Goal: Entertainment & Leisure: Consume media (video, audio)

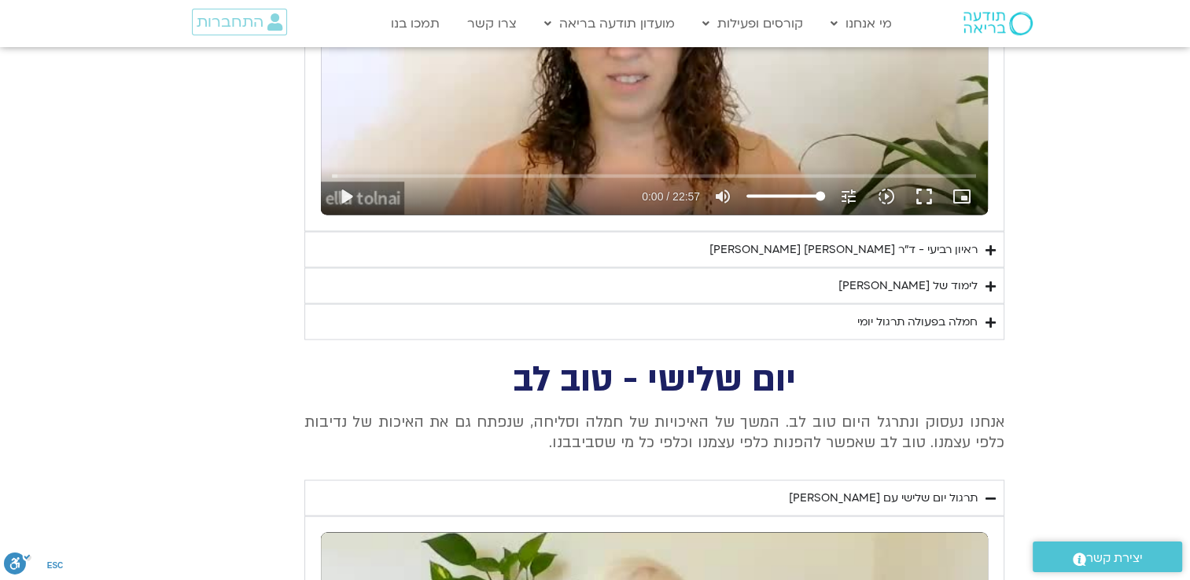
scroll to position [2830, 0]
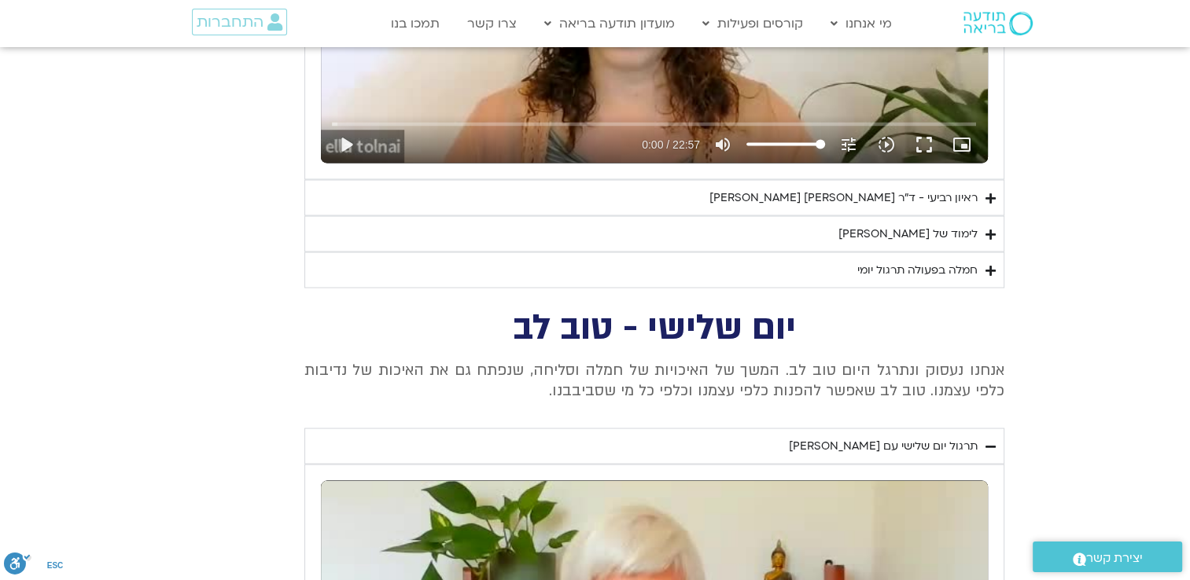
click at [932, 193] on div "ראיון רביעי - ד"ר [PERSON_NAME] [PERSON_NAME]" at bounding box center [843, 197] width 268 height 19
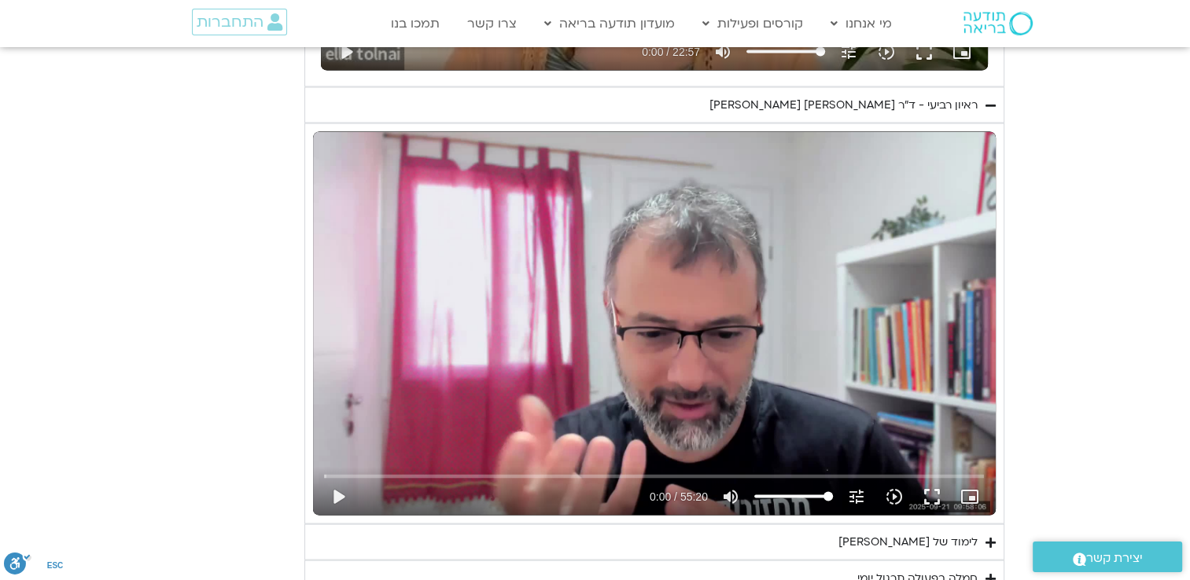
scroll to position [3066, 0]
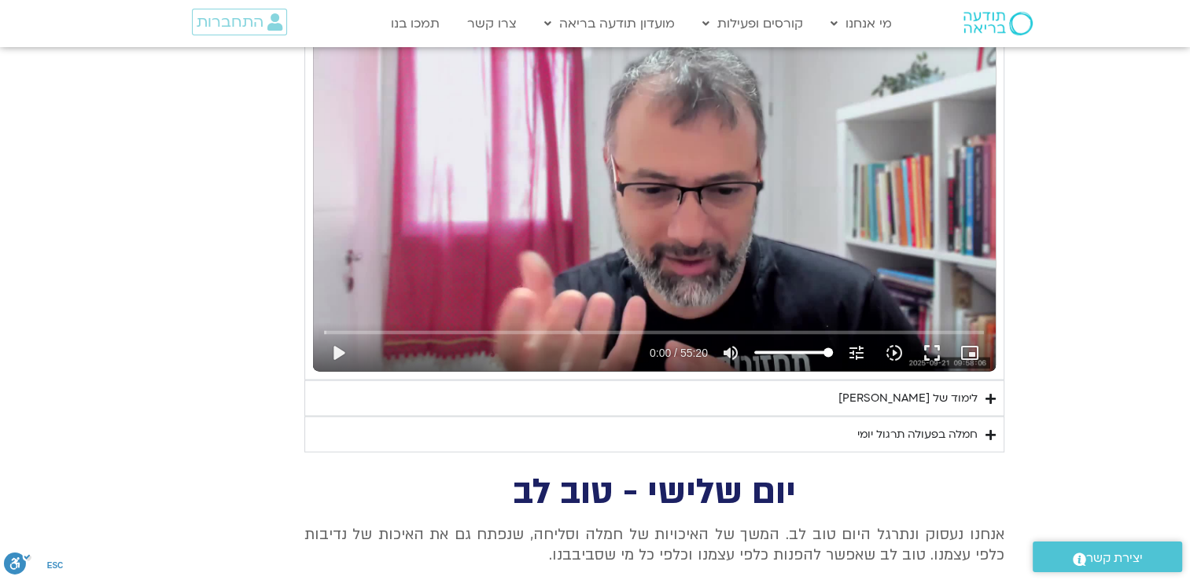
click at [649, 322] on div "Skip Ad 21:57 play_arrow 0:00 / 55:20 volume_up Mute tune Resolution Auto 720p …" at bounding box center [653, 346] width 669 height 51
click at [655, 328] on input "Seek" at bounding box center [654, 332] width 660 height 9
click at [701, 165] on div "Skip Ad 27:03 play_arrow 27:49 / 55:20 volume_up Mute tune Resolution Auto 720p…" at bounding box center [654, 180] width 682 height 384
click at [937, 351] on button "fullscreen" at bounding box center [932, 353] width 38 height 38
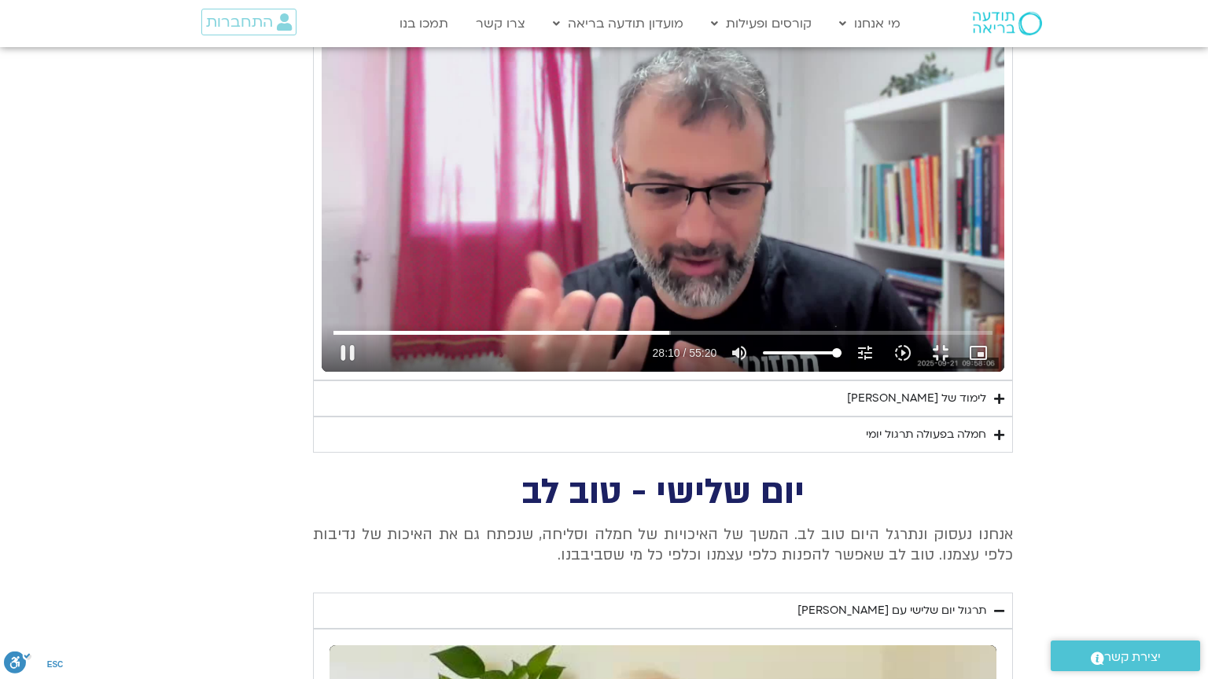
type input "1690.762224"
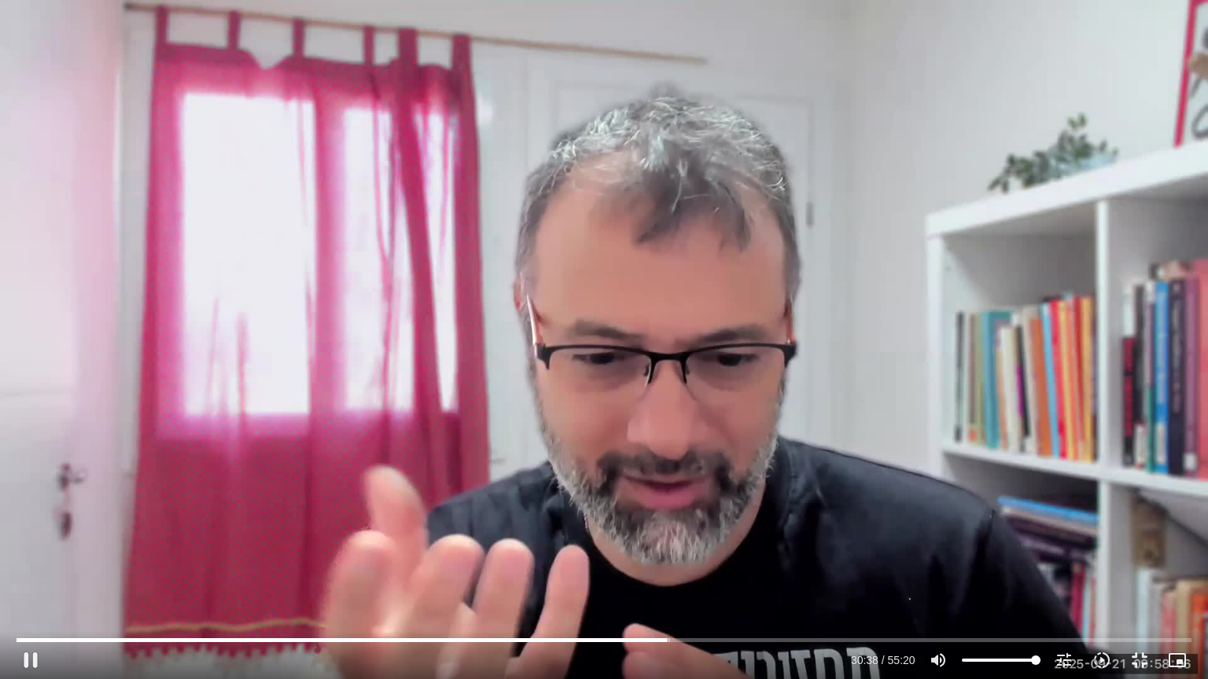
click at [453, 292] on div "Skip Ad 35:45 pause 30:38 / 55:20 volume_up Mute tune Resolution Auto 720p slow…" at bounding box center [604, 339] width 1208 height 679
click at [607, 319] on div "Skip Ad 35:45 play_arrow 30:38 / 55:20 volume_up Mute tune Resolution Auto 720p…" at bounding box center [604, 339] width 1208 height 679
click at [904, 269] on div "Skip Ad 45:54 pause 46:55 / 55:20 volume_up Mute tune Resolution Auto 720p slow…" at bounding box center [604, 339] width 1208 height 679
click at [841, 303] on div "Skip Ad 45:54 play_arrow 46:55 / 55:20 volume_up Mute tune Resolution Auto 720p…" at bounding box center [604, 339] width 1208 height 679
click at [888, 232] on div "Skip Ad 45:54 pause 48:00 / 55:20 volume_up Mute tune Resolution Auto 720p slow…" at bounding box center [604, 339] width 1208 height 679
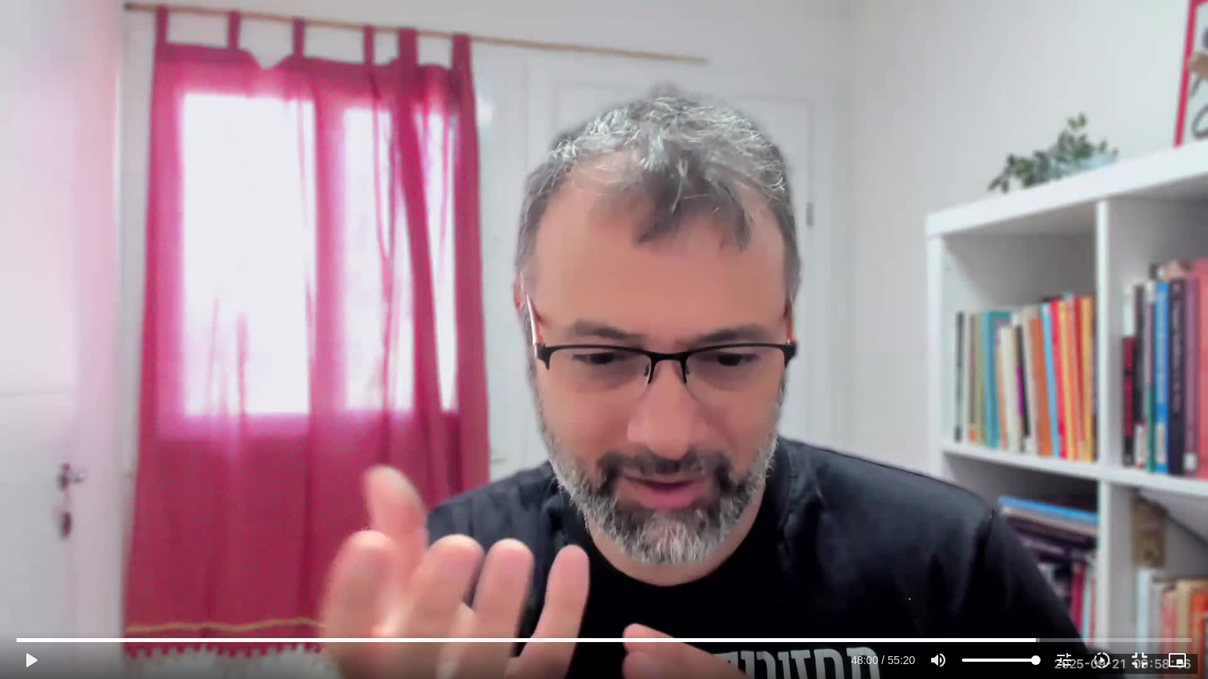
click at [874, 231] on div "Skip Ad 45:54 play_arrow 48:00 / 55:20 volume_up Mute tune Resolution Auto 720p…" at bounding box center [604, 339] width 1208 height 679
click at [918, 432] on div "Skip Ad 45:54 pause 48:38 / 55:20 volume_up Mute tune Resolution Auto 720p slow…" at bounding box center [604, 339] width 1208 height 679
click at [972, 388] on div "Skip Ad 45:54 play_arrow 48:38 / 55:20 volume_up Mute tune Resolution Auto 720p…" at bounding box center [604, 339] width 1208 height 679
click at [1050, 579] on input "Seek" at bounding box center [604, 639] width 1174 height 9
click at [1105, 579] on input "Seek" at bounding box center [604, 639] width 1174 height 9
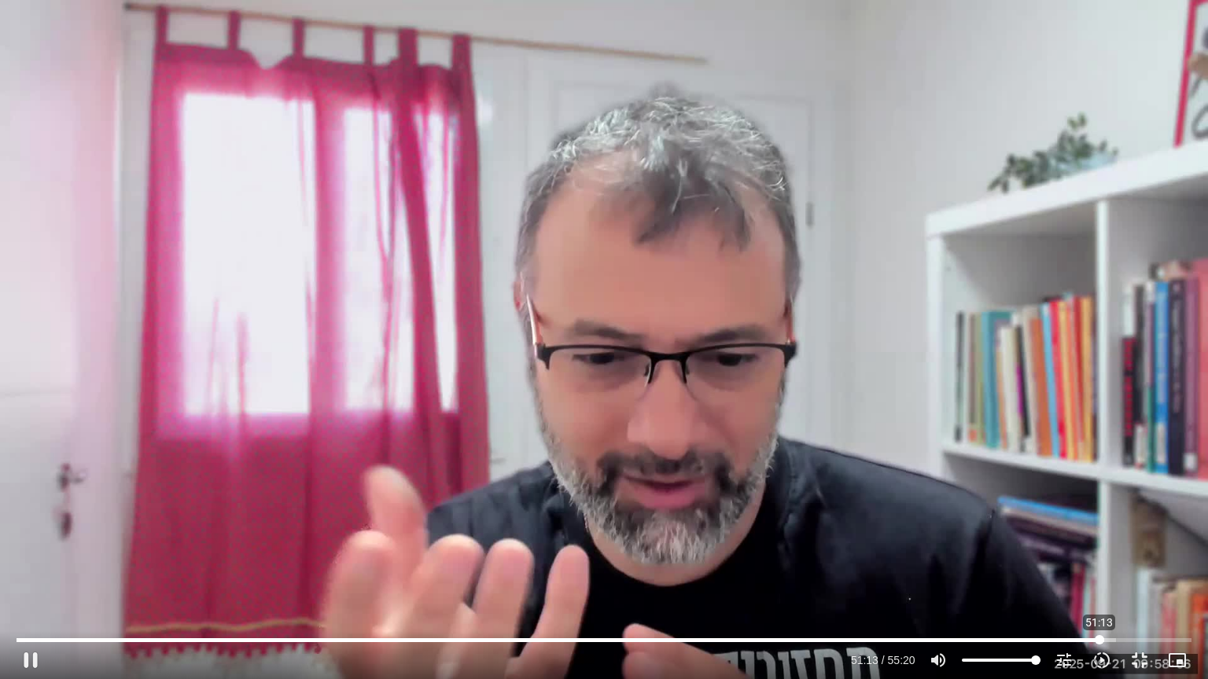
click at [1099, 579] on input "Seek" at bounding box center [604, 639] width 1174 height 9
click at [1094, 579] on input "Seek" at bounding box center [604, 639] width 1174 height 9
click at [1117, 579] on input "Seek" at bounding box center [604, 639] width 1174 height 9
click at [1113, 579] on input "Seek" at bounding box center [604, 639] width 1174 height 9
click at [1101, 579] on input "Seek" at bounding box center [604, 639] width 1174 height 9
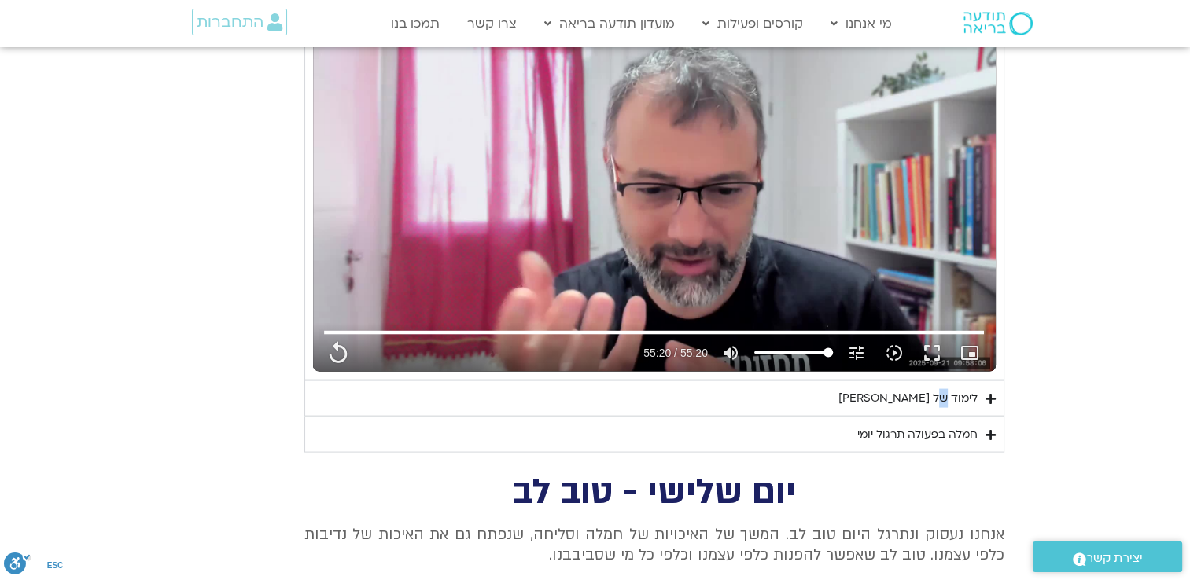
click at [947, 399] on div "לימוד של [PERSON_NAME]" at bounding box center [907, 398] width 139 height 19
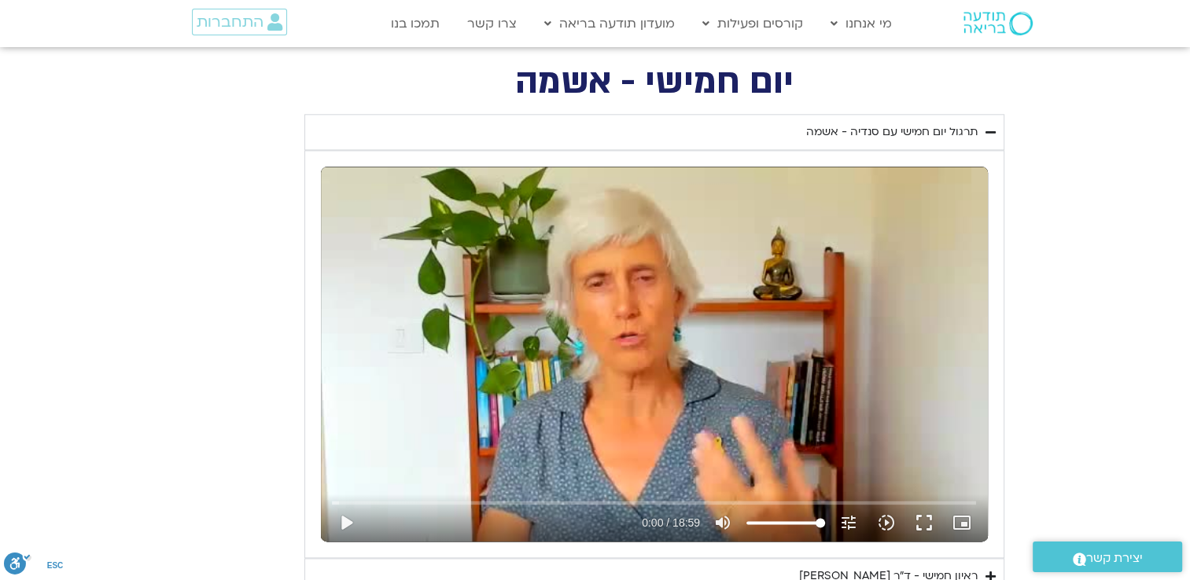
scroll to position [1965, 0]
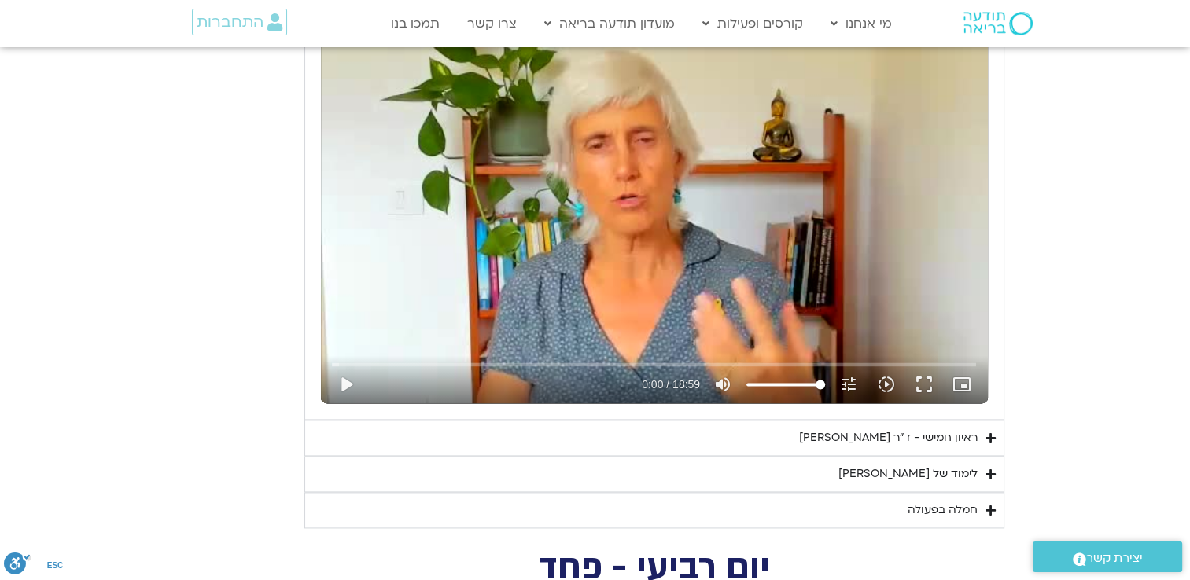
click at [888, 439] on div "ראיון חמישי - ד"ר [PERSON_NAME]" at bounding box center [888, 437] width 178 height 19
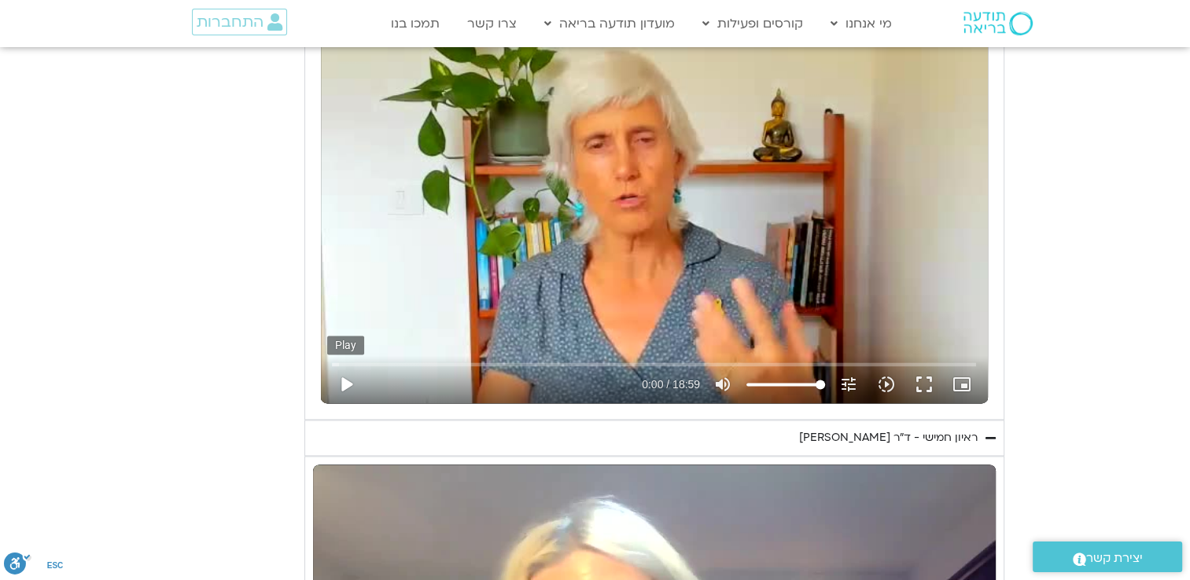
click at [349, 384] on button "play_arrow" at bounding box center [346, 385] width 38 height 38
type input "3320.68"
type input "0.016774"
type input "3320.68"
type input "0.144562"
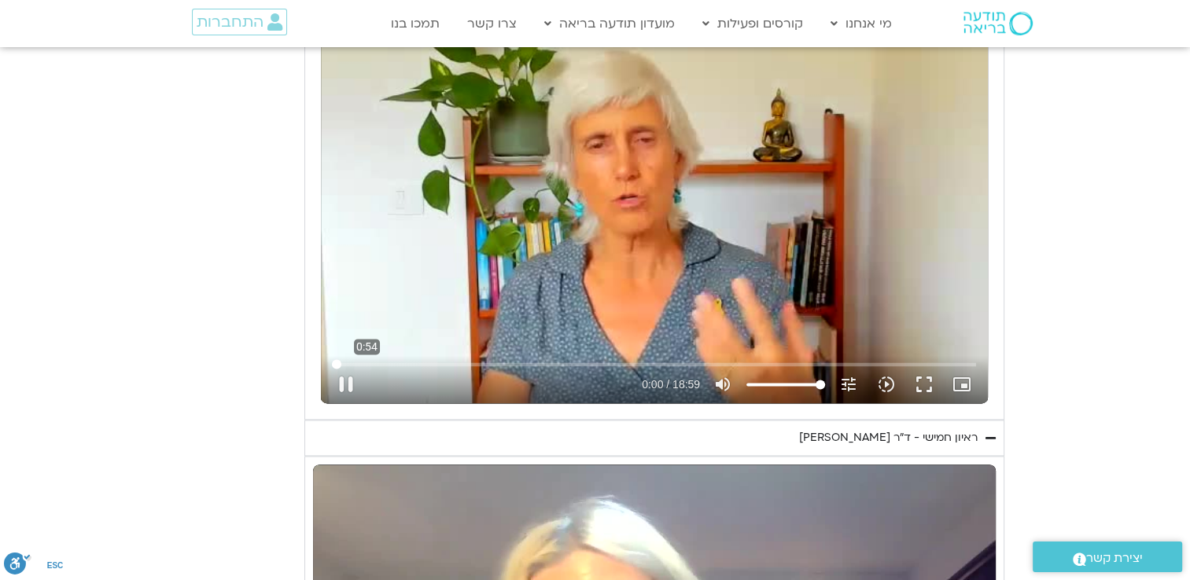
type input "3320.68"
type input "0.252172"
type input "3320.68"
type input "0.381813"
type input "3320.68"
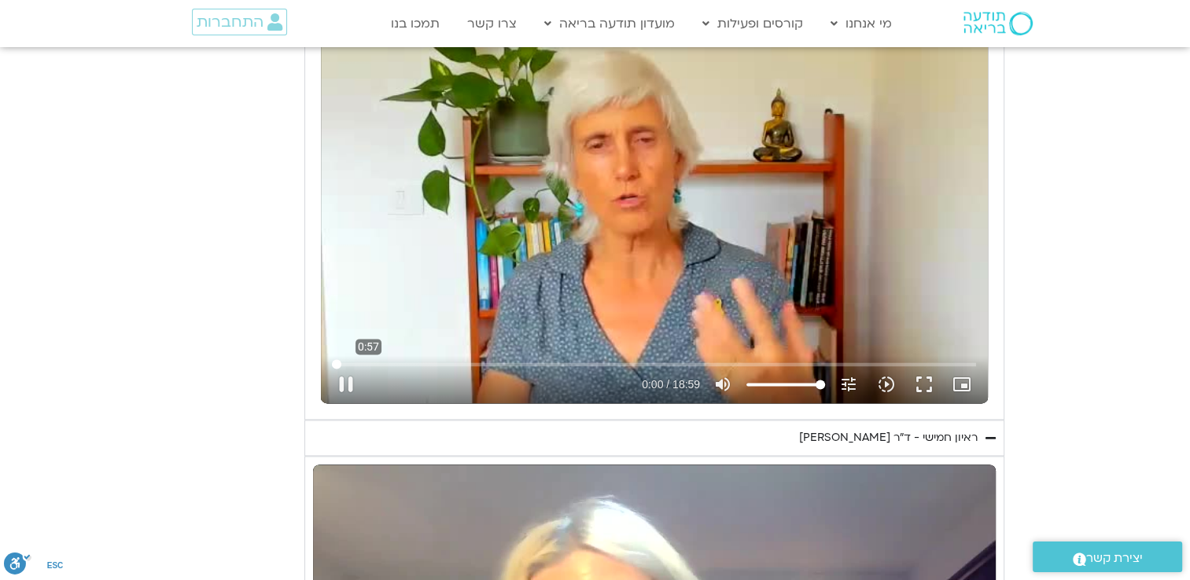
type input "0.517631"
type input "3320.68"
type input "0.645364"
type input "3320.68"
type input "0.777122"
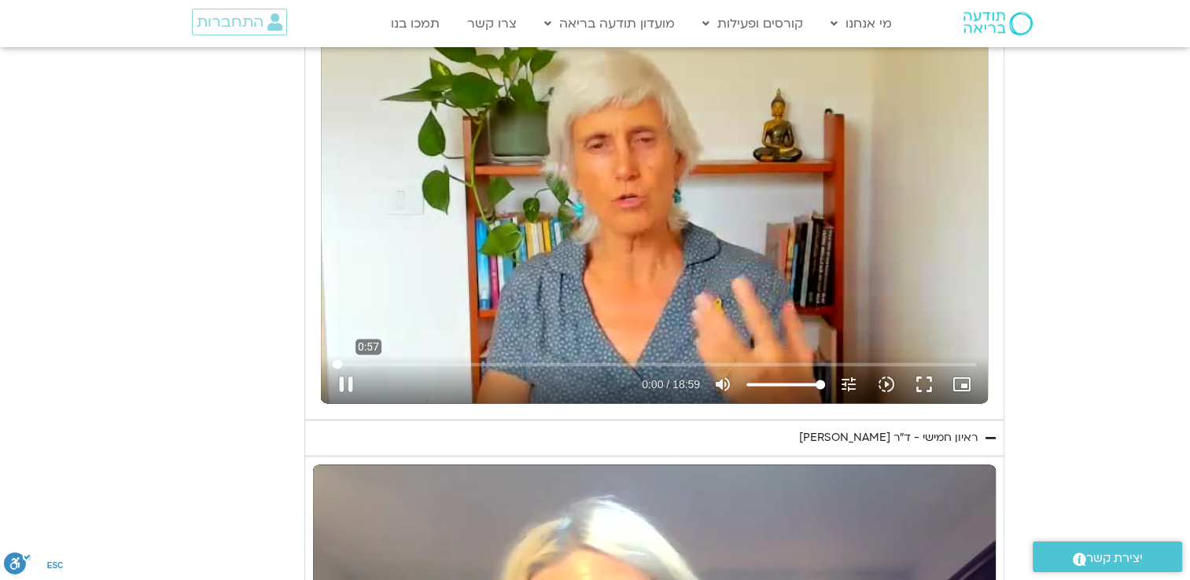
type input "3320.68"
type input "0.908108"
type input "3320.68"
type input "1.035286"
type input "3320.68"
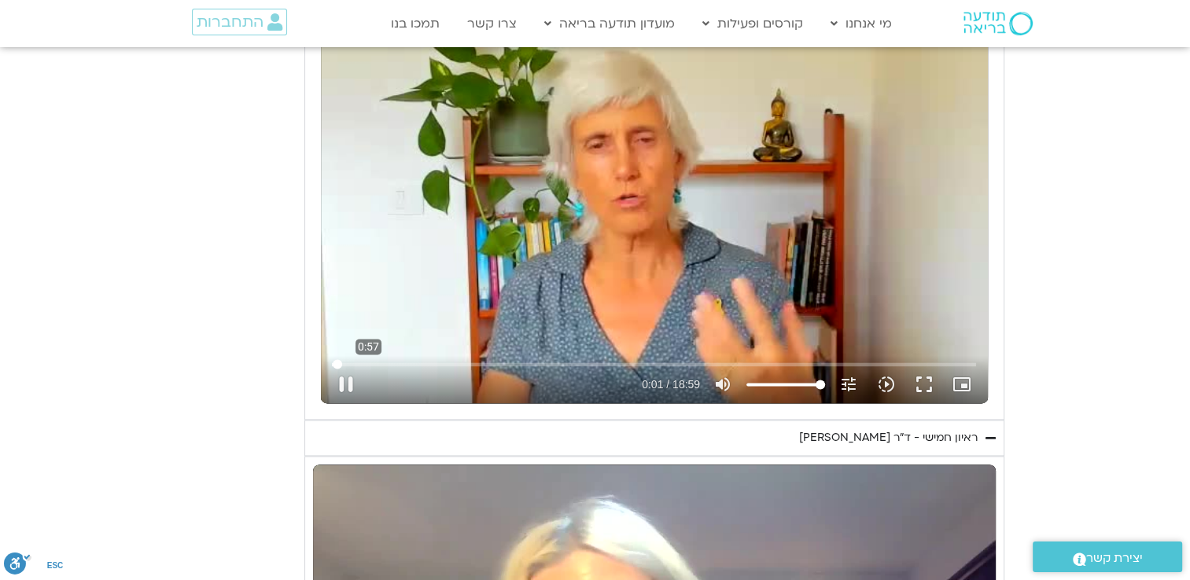
type input "1.164416"
type input "3320.68"
type input "1.295772"
type input "3320.68"
type input "1.424511"
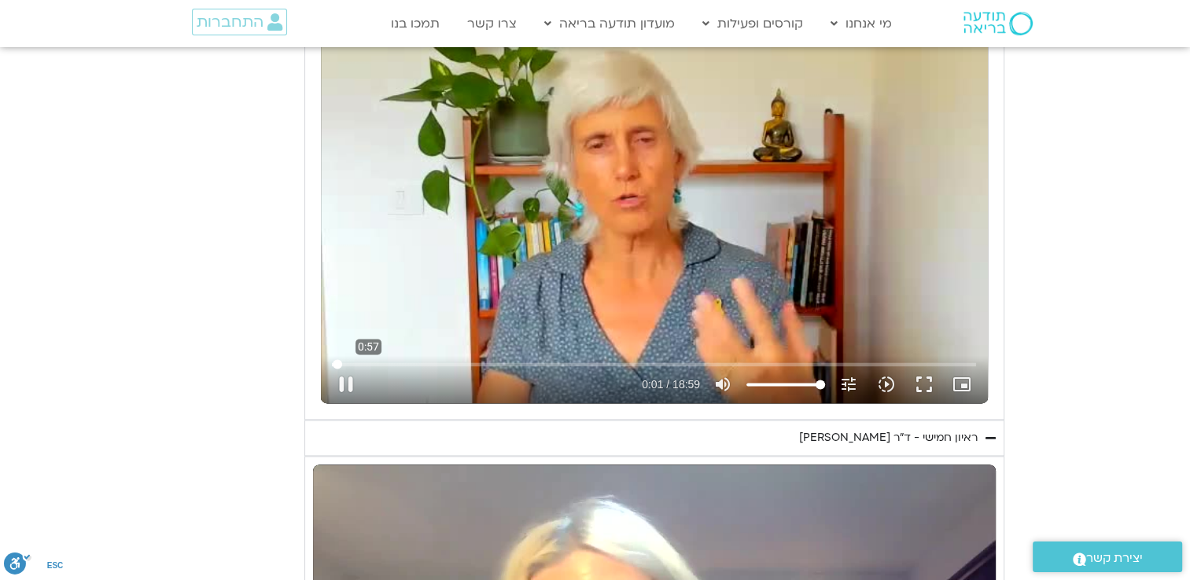
type input "3320.68"
type input "58.0139802458433"
type input "3320.68"
click at [368, 362] on input "Seek" at bounding box center [654, 363] width 644 height 9
type input "58.01398"
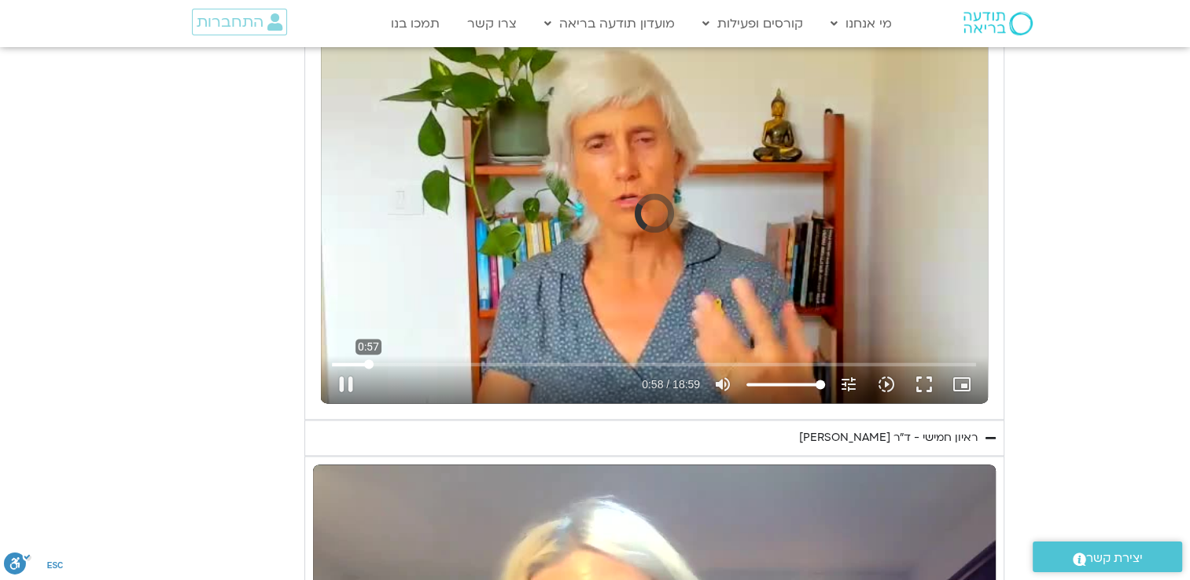
type input "3320.68"
type input "58.03144"
type input "3320.68"
type input "58.075988"
type input "3320.68"
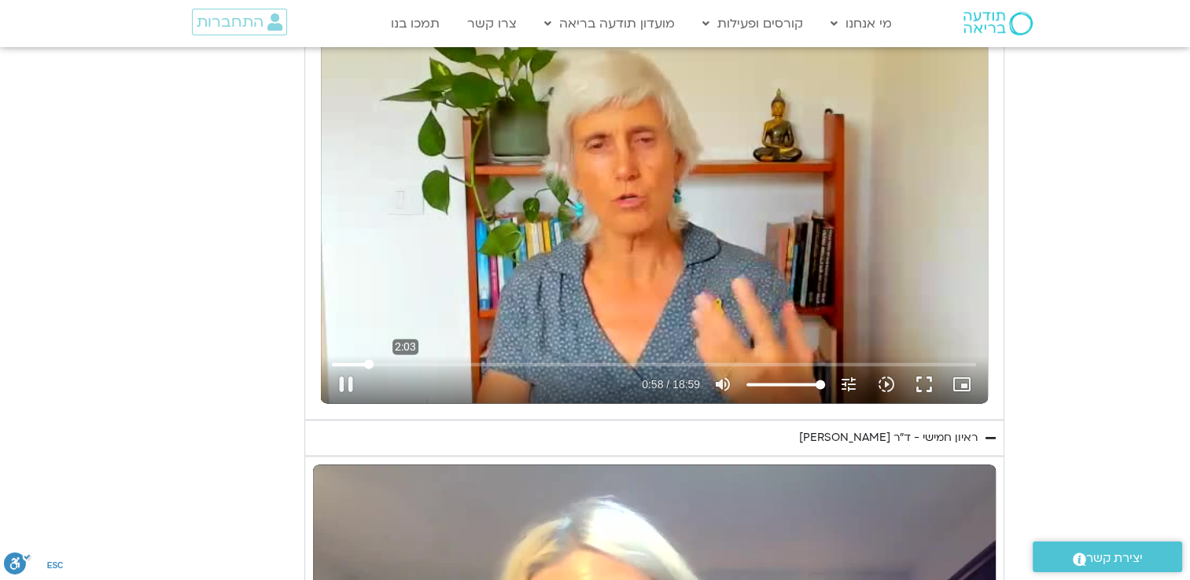
type input "58.208321"
type input "3320.68"
type input "58.339788"
type input "3320.68"
type input "58.473079"
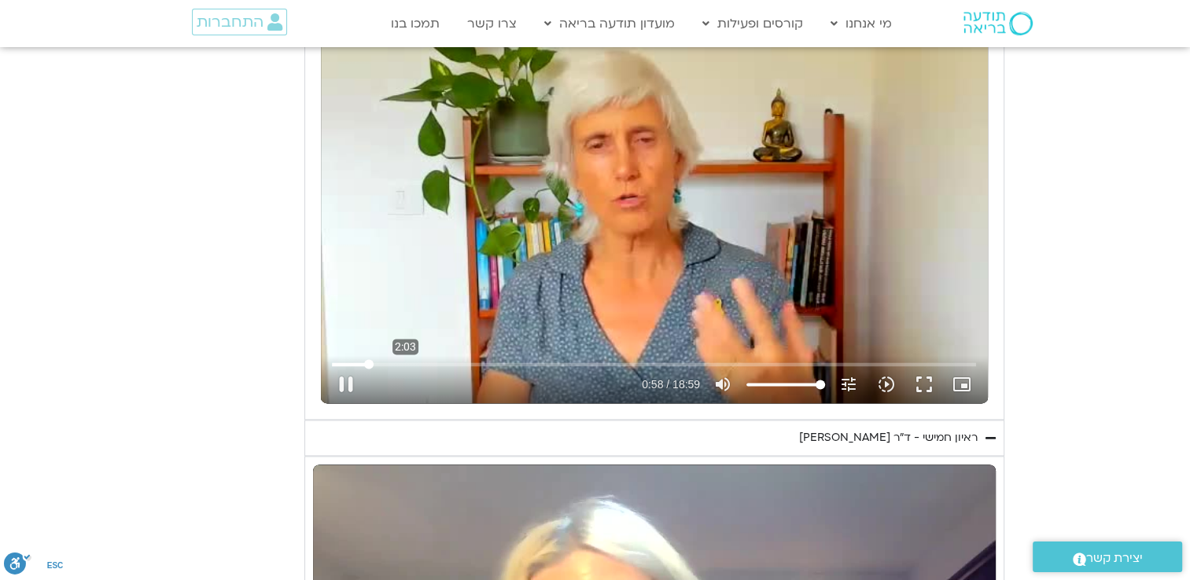
type input "3320.68"
type input "58.598324"
type input "3320.68"
type input "58.729384"
type input "3320.68"
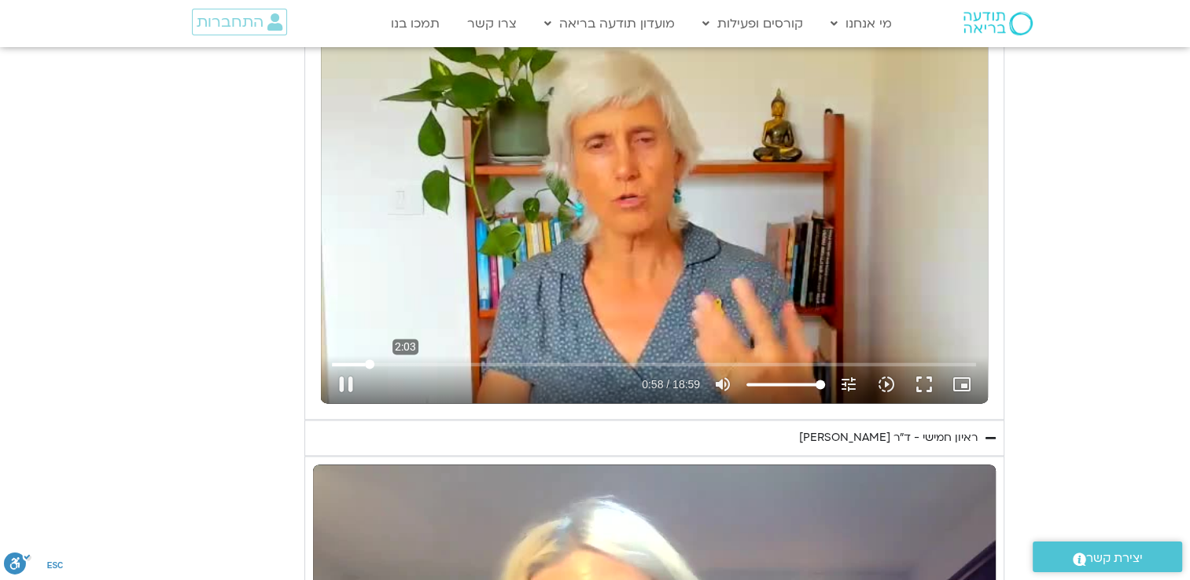
type input "58.855545"
type input "3320.68"
type input "58.986223"
type input "3320.68"
type input "59.113981"
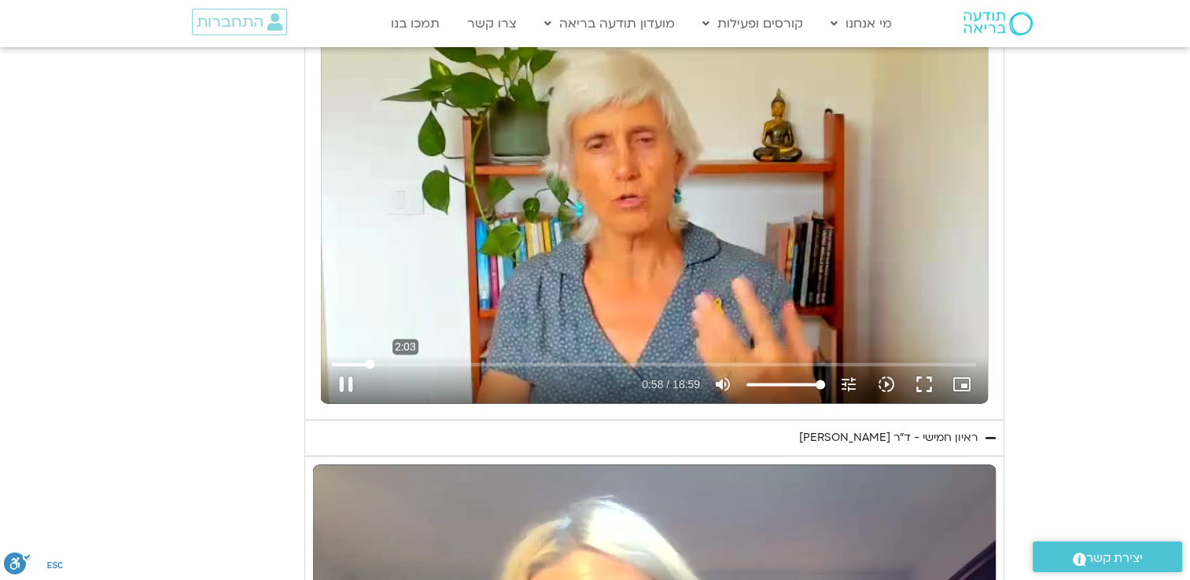
type input "3320.68"
type input "59.243114"
type input "3320.68"
type input "59.375435"
type input "3320.68"
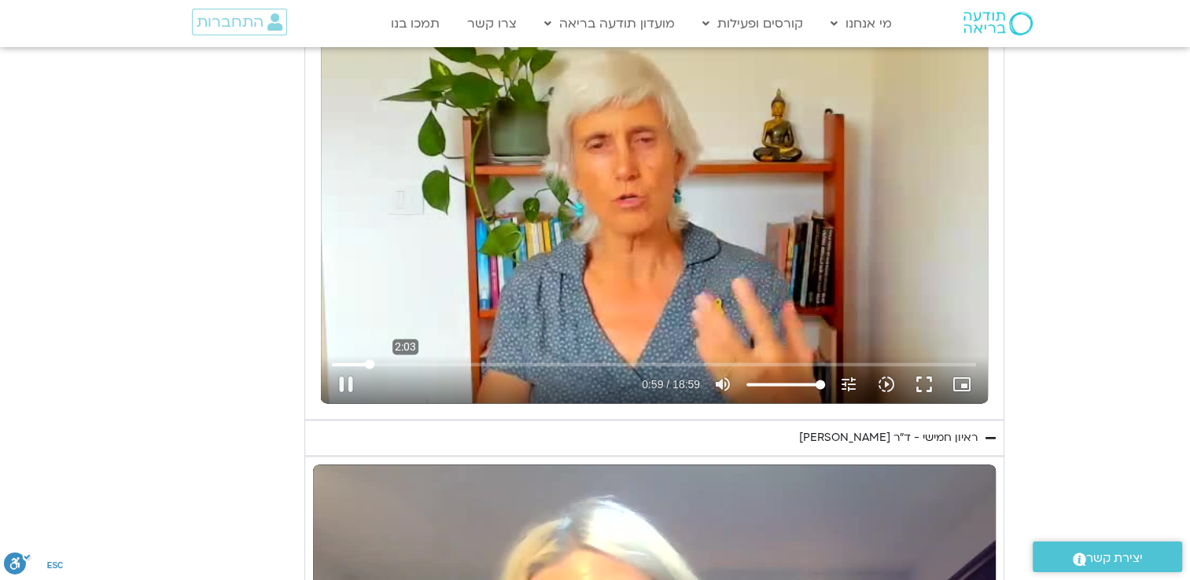
type input "59.511868"
type input "3320.68"
type input "59.63896"
type input "3320.68"
type input "59.770429"
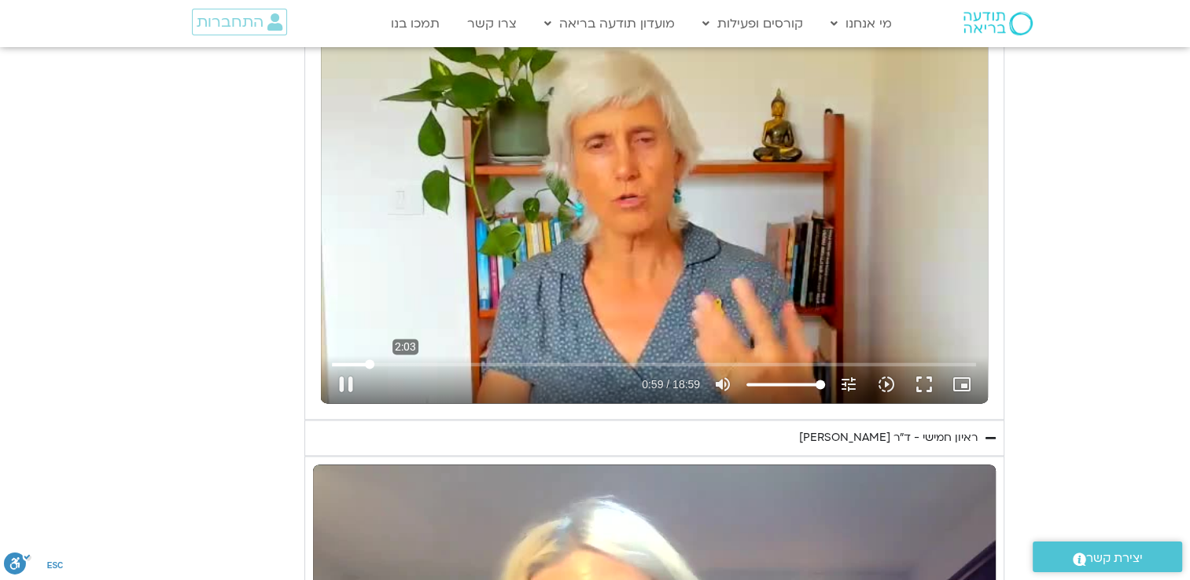
type input "3320.68"
type input "59.896575"
type input "3320.68"
type input "60.062902"
type input "3320.68"
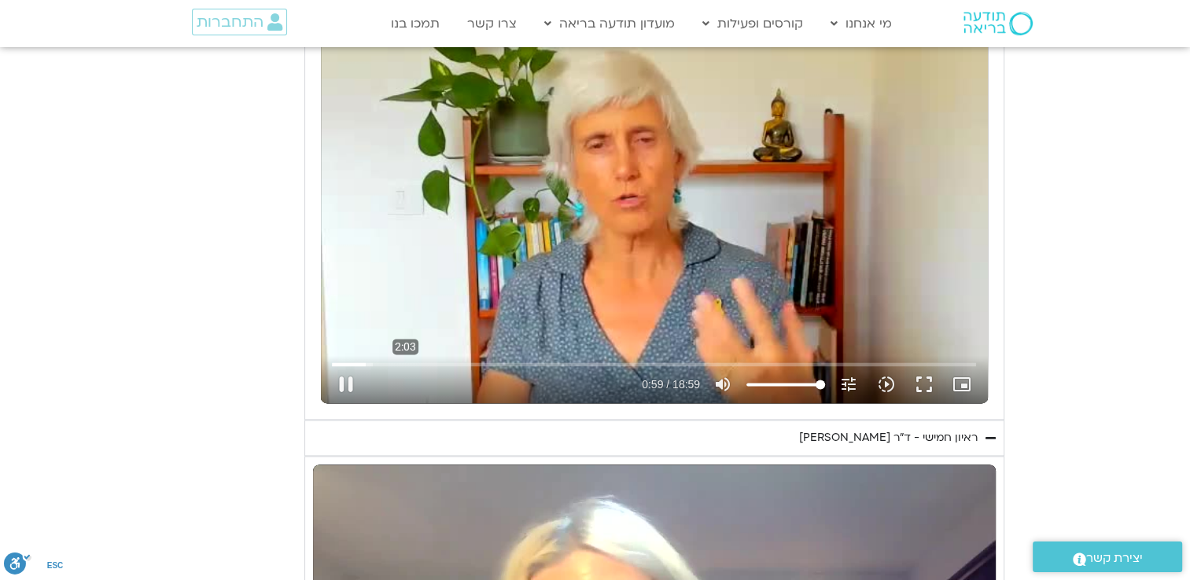
type input "60.165232"
type input "3320.68"
type input "60.32438"
type input "3320.68"
type input "60.466521"
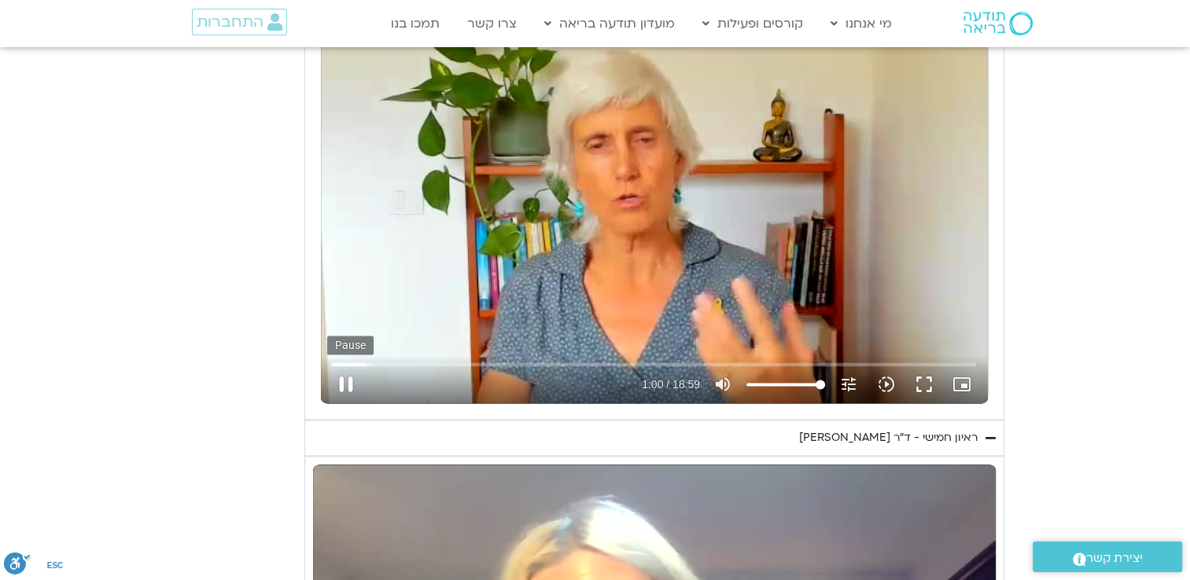
type input "3320.68"
type input "60.60455"
type input "3320.68"
type input "60.717508"
type input "3320.68"
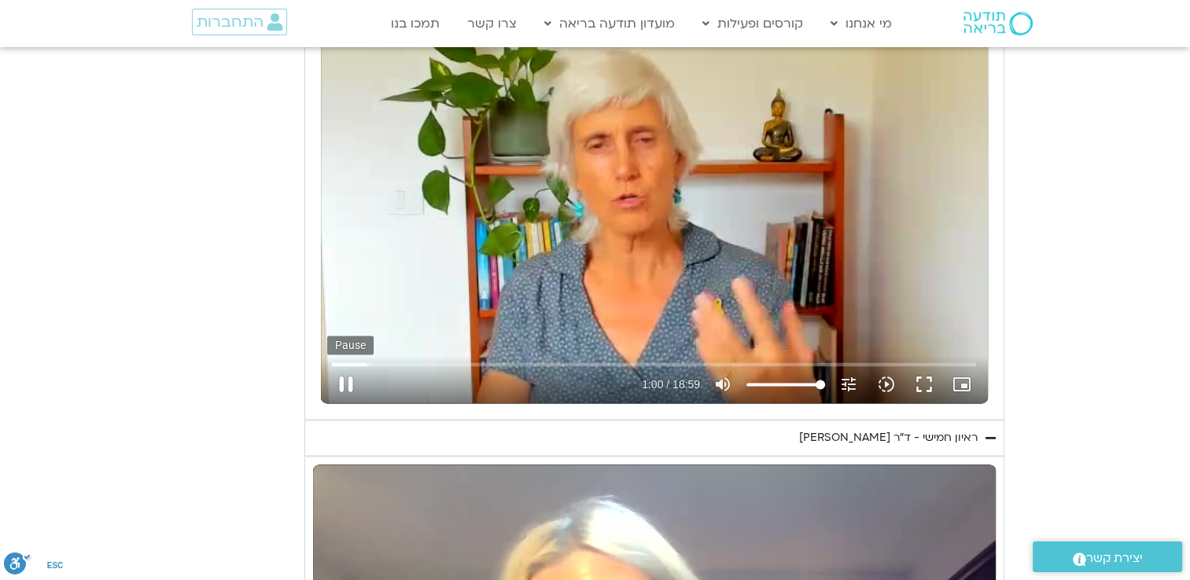
type input "60.84994"
type input "3320.68"
type input "60.981903"
type input "3320.68"
type input "61.121986"
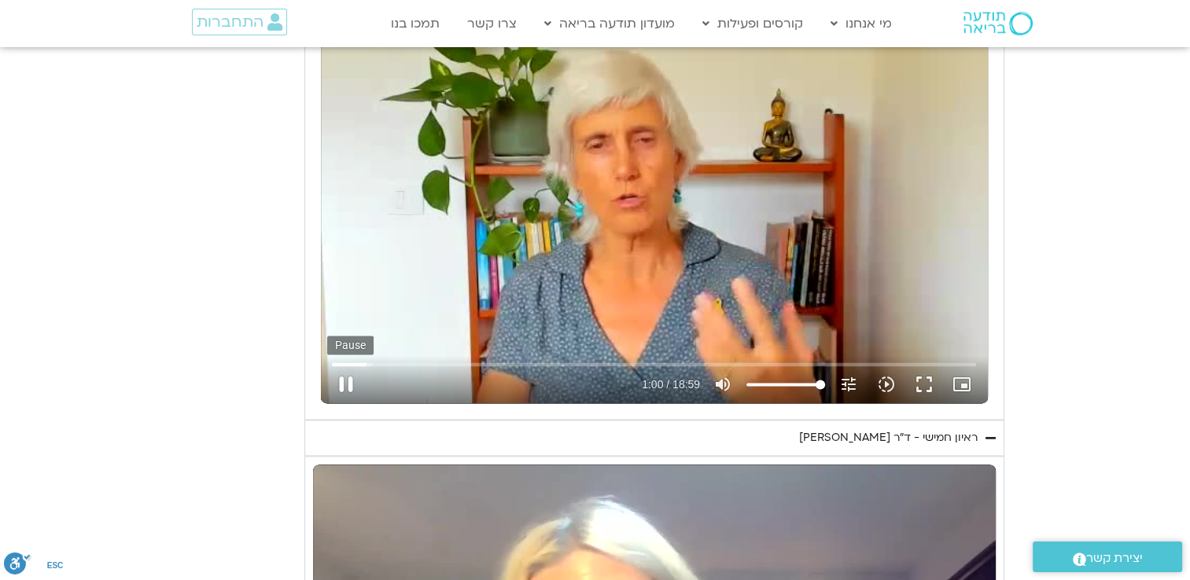
type input "3320.68"
type input "61.248167"
type input "3320.68"
click at [340, 388] on button "pause" at bounding box center [346, 385] width 38 height 38
type input "61.358293"
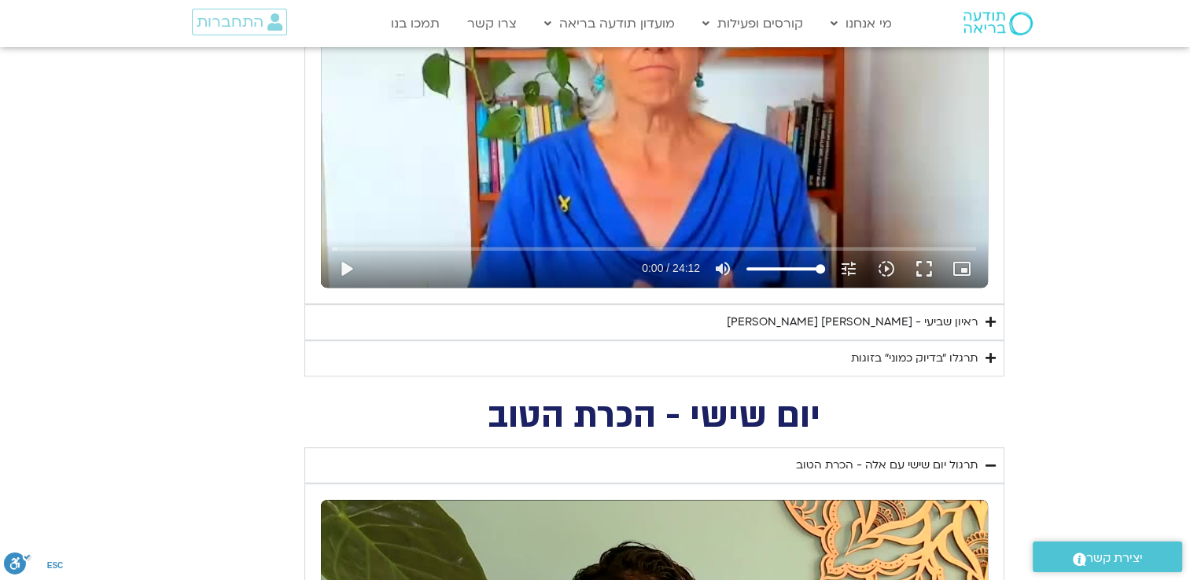
scroll to position [943, 0]
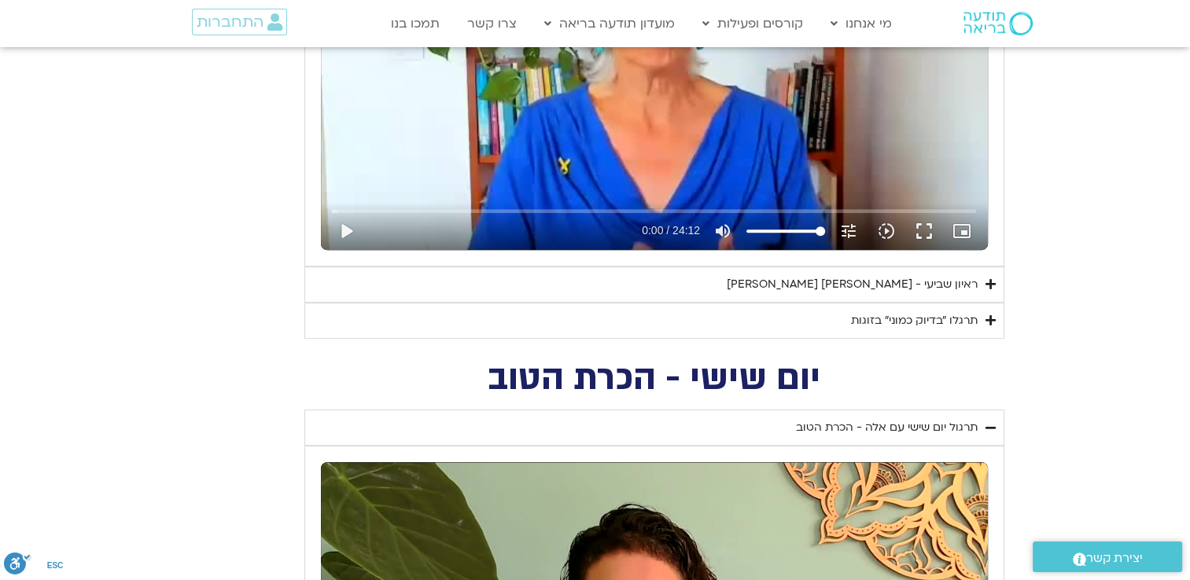
click at [880, 280] on div "ראיון שביעי - [PERSON_NAME] [PERSON_NAME]" at bounding box center [851, 284] width 251 height 19
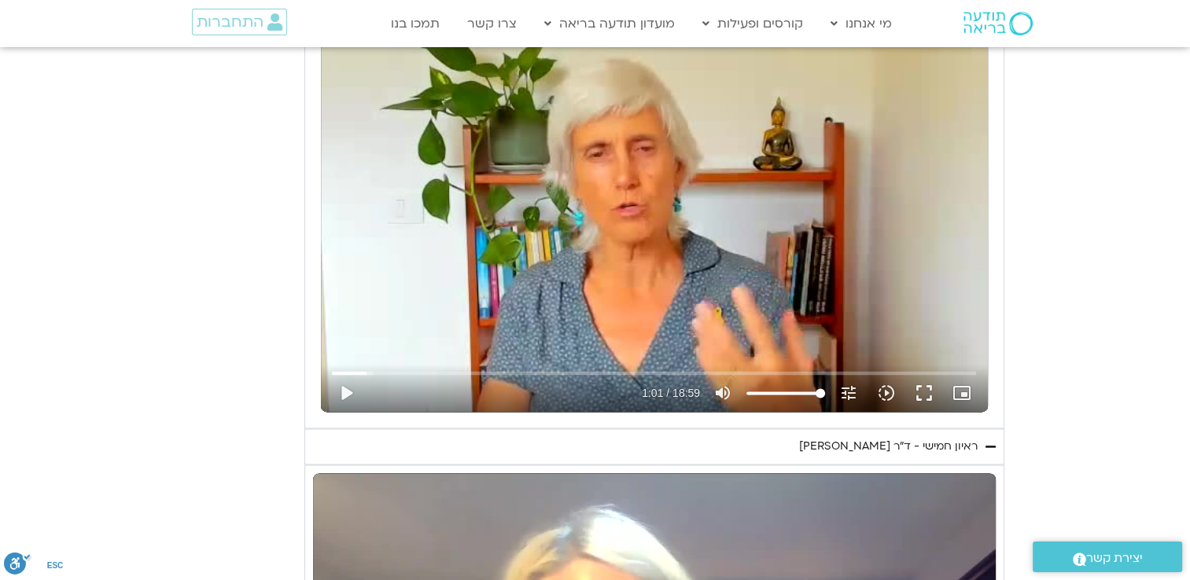
scroll to position [2359, 0]
type input "3320.68"
click at [344, 387] on button "play_arrow" at bounding box center [346, 392] width 38 height 38
type input "61.358319"
type input "3320.68"
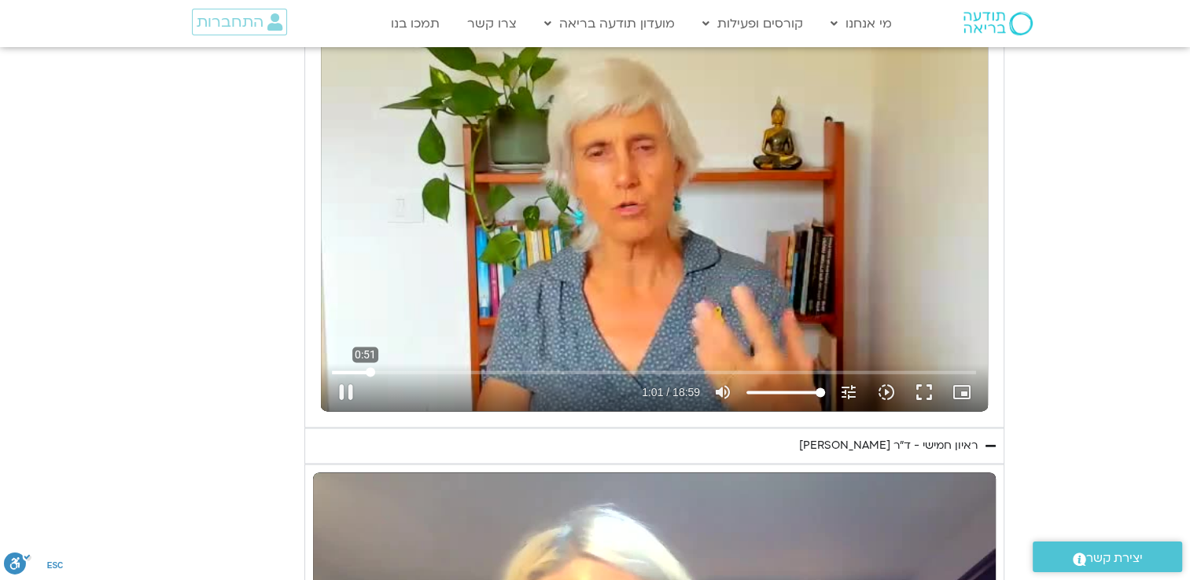
type input "61.430172"
type input "3320.68"
type input "61.527152"
type input "3320.68"
type input "0"
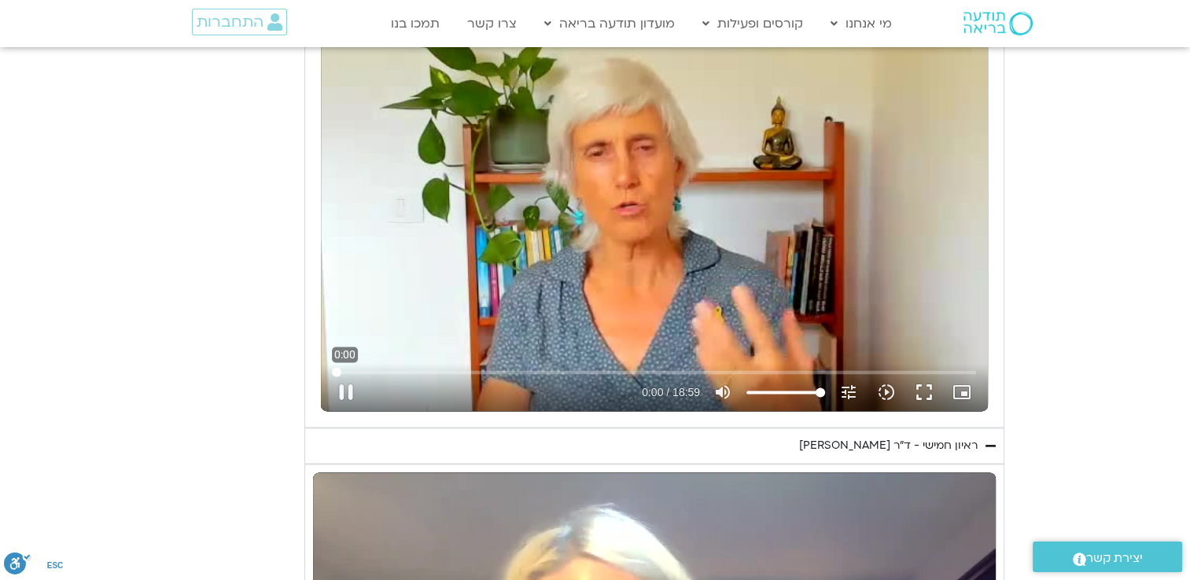
type input "3320.68"
drag, startPoint x: 366, startPoint y: 370, endPoint x: 189, endPoint y: 356, distance: 178.2
type input "0"
click at [332, 367] on input "Seek" at bounding box center [654, 371] width 644 height 9
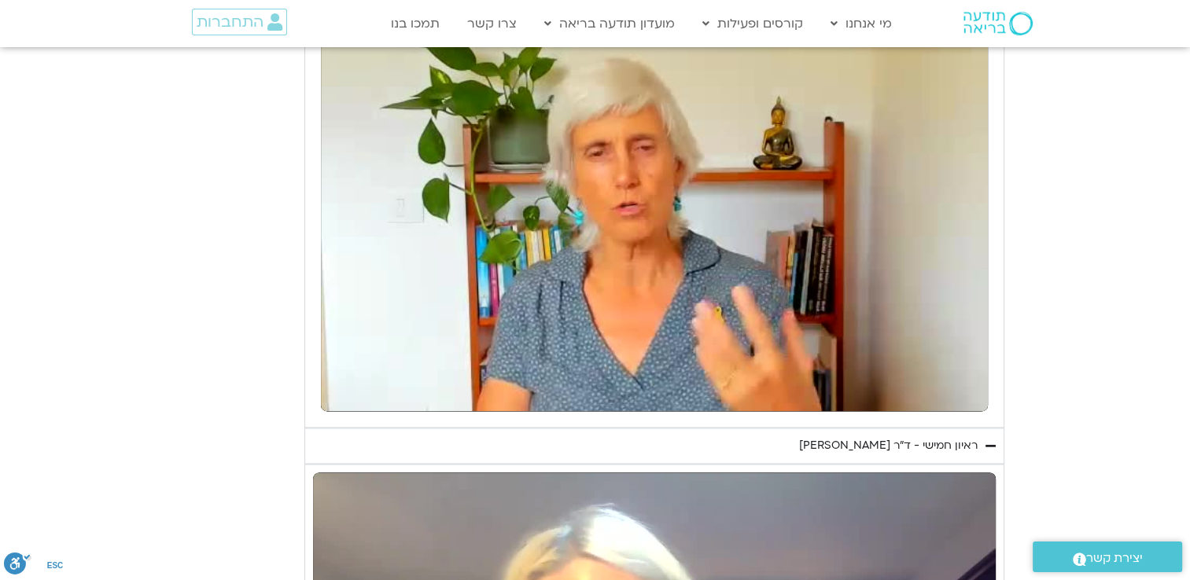
type input "3320.68"
type input "1.149304"
type input "3320.68"
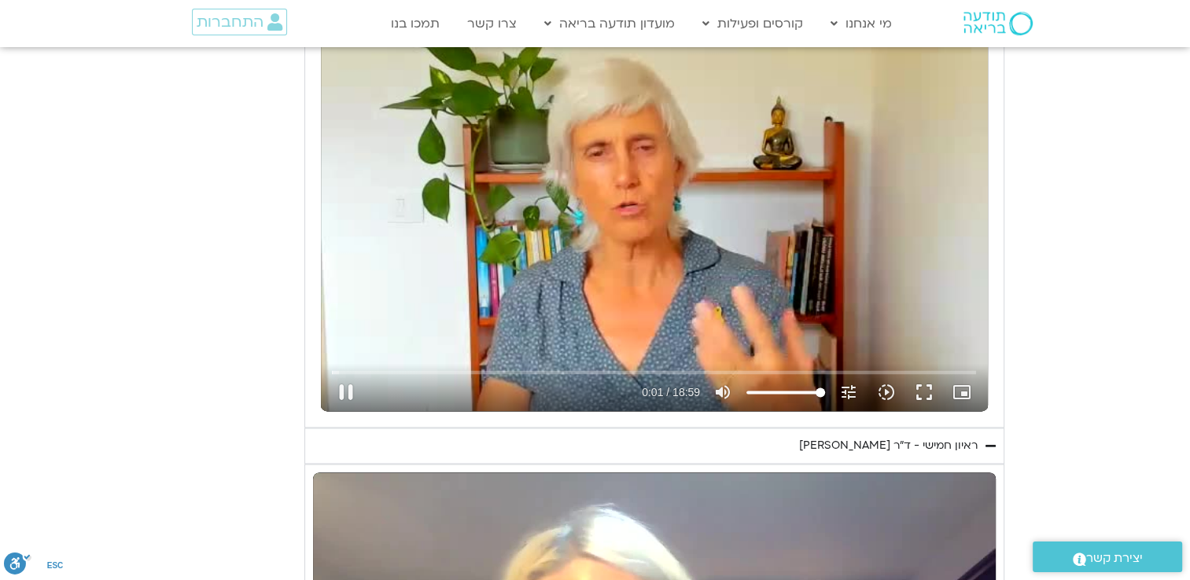
type input "1.284047"
type input "3320.68"
type input "1.415755"
type input "3320.68"
type input "1.549212"
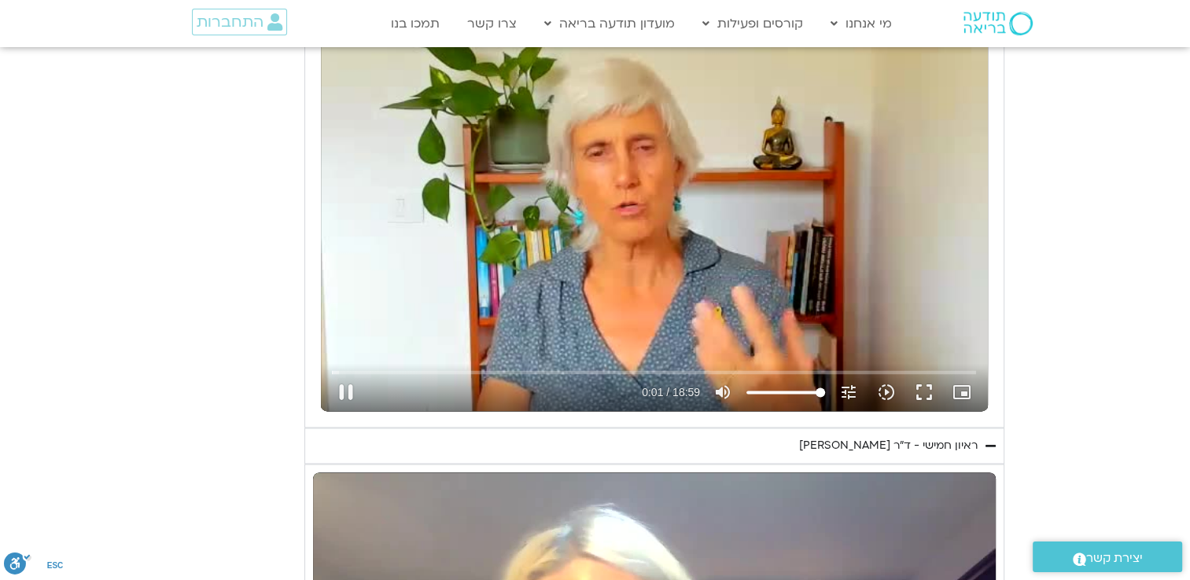
type input "3320.68"
type input "1.715594"
type input "3320.68"
type input "1.816304"
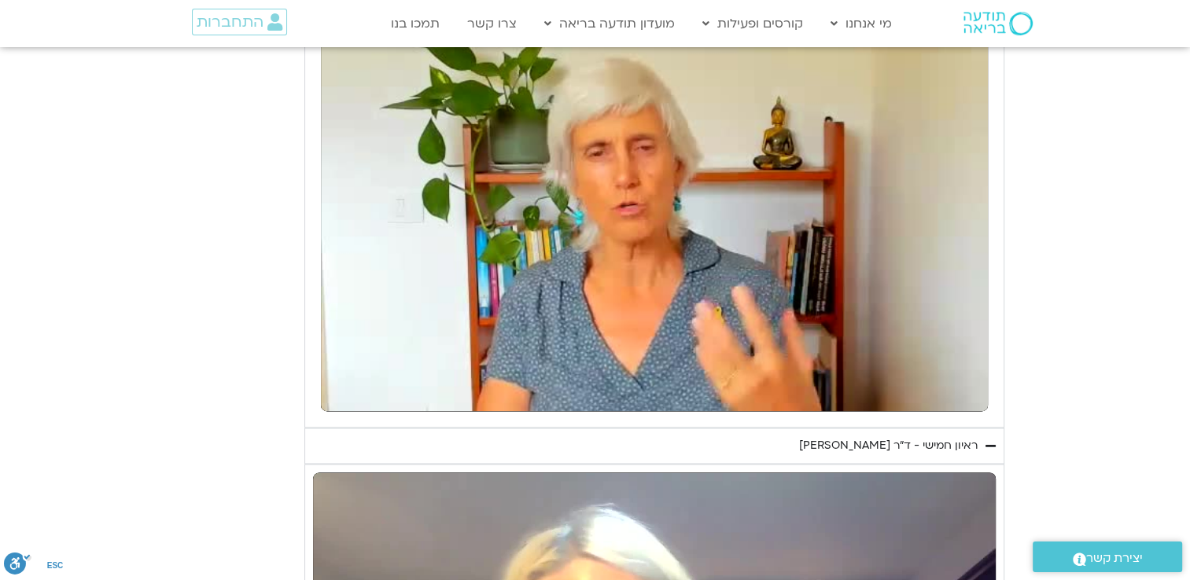
type input "3320.68"
type input "2.253508"
type input "3320.68"
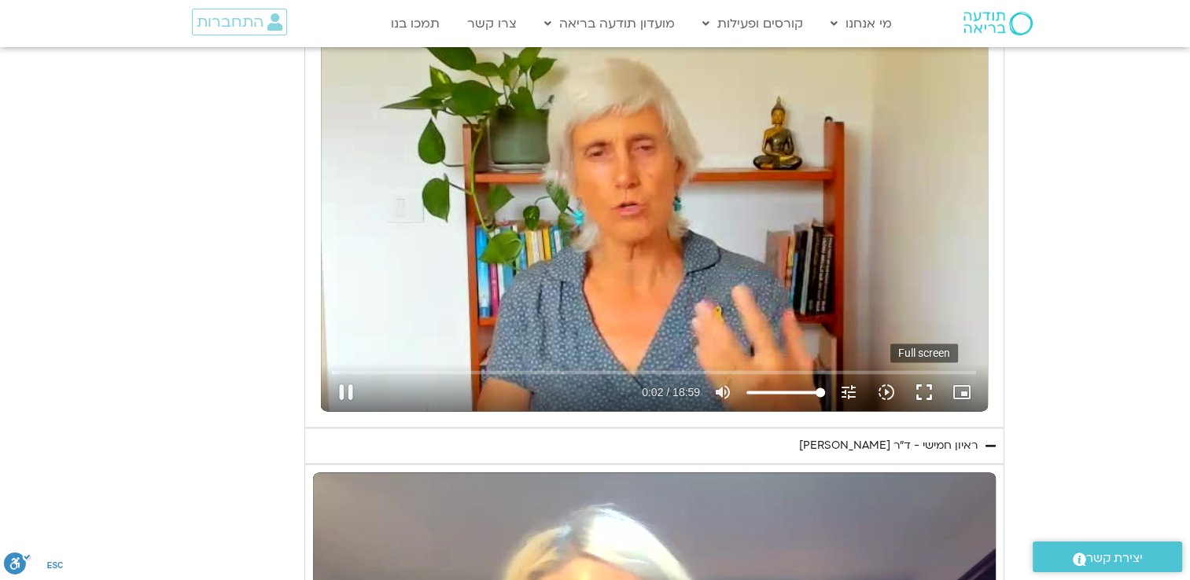
type input "2.349905"
type input "3320.68"
type input "2.517053"
type input "3320.68"
type input "2.649874"
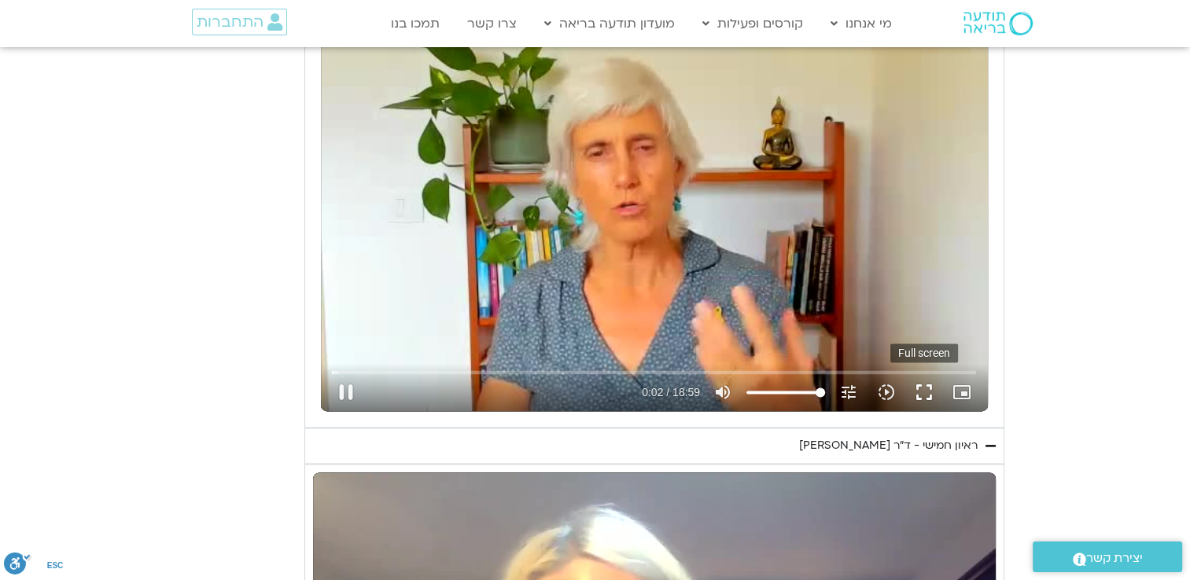
type input "3320.68"
type input "2.755503"
type input "3320.68"
type input "2.886669"
type input "3320.68"
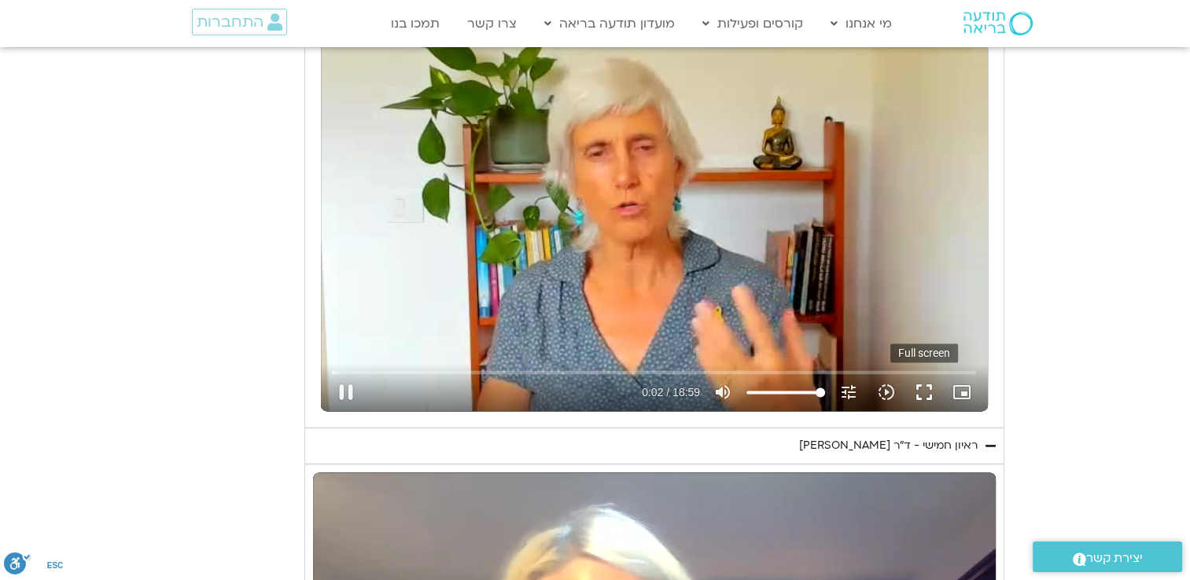
click at [925, 388] on button "fullscreen" at bounding box center [924, 392] width 38 height 38
type input "3.100166"
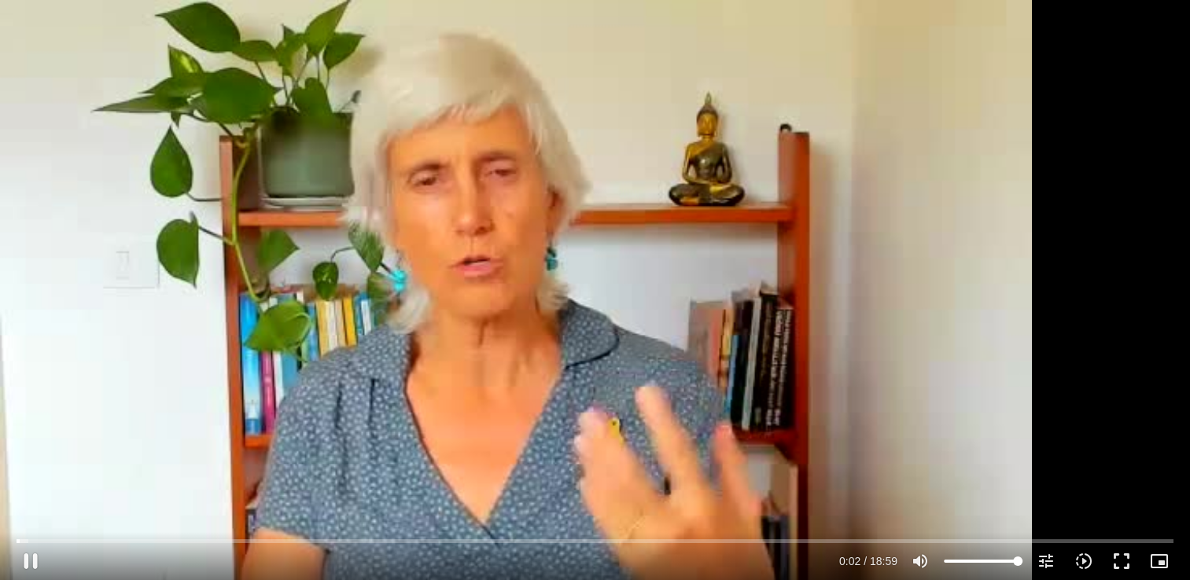
type input "3320.68"
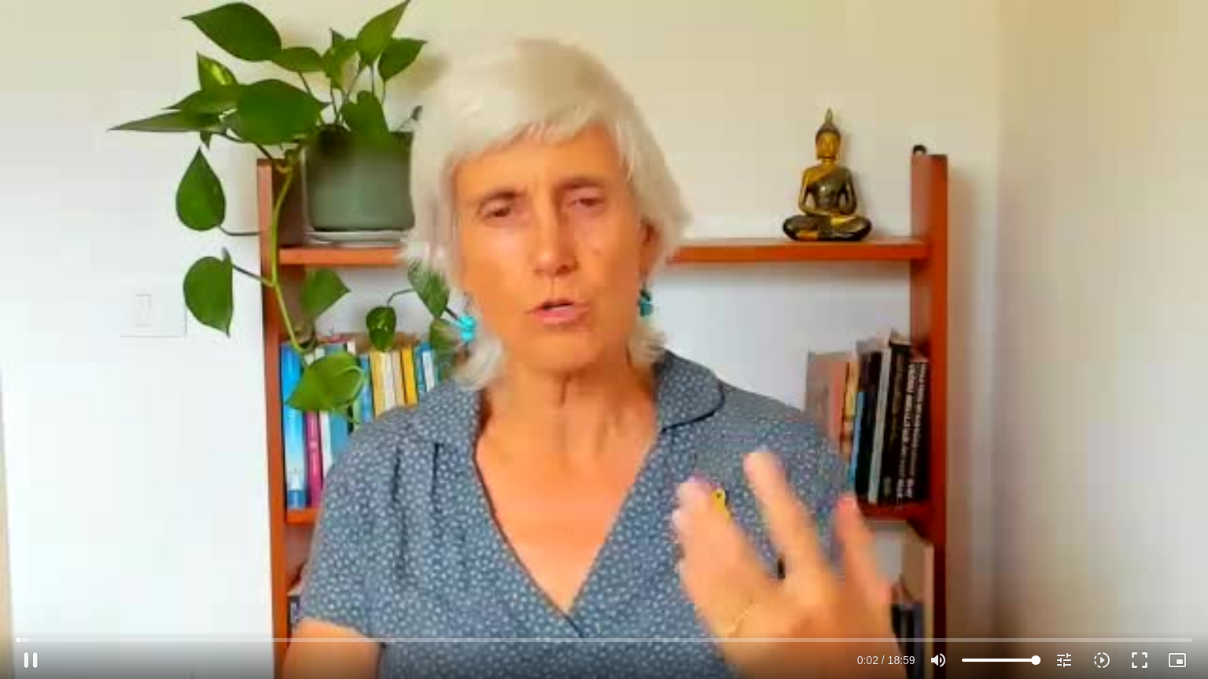
type input "3.241437"
type input "3320.68"
type input "3.377355"
type input "3320.68"
type input "3.587794"
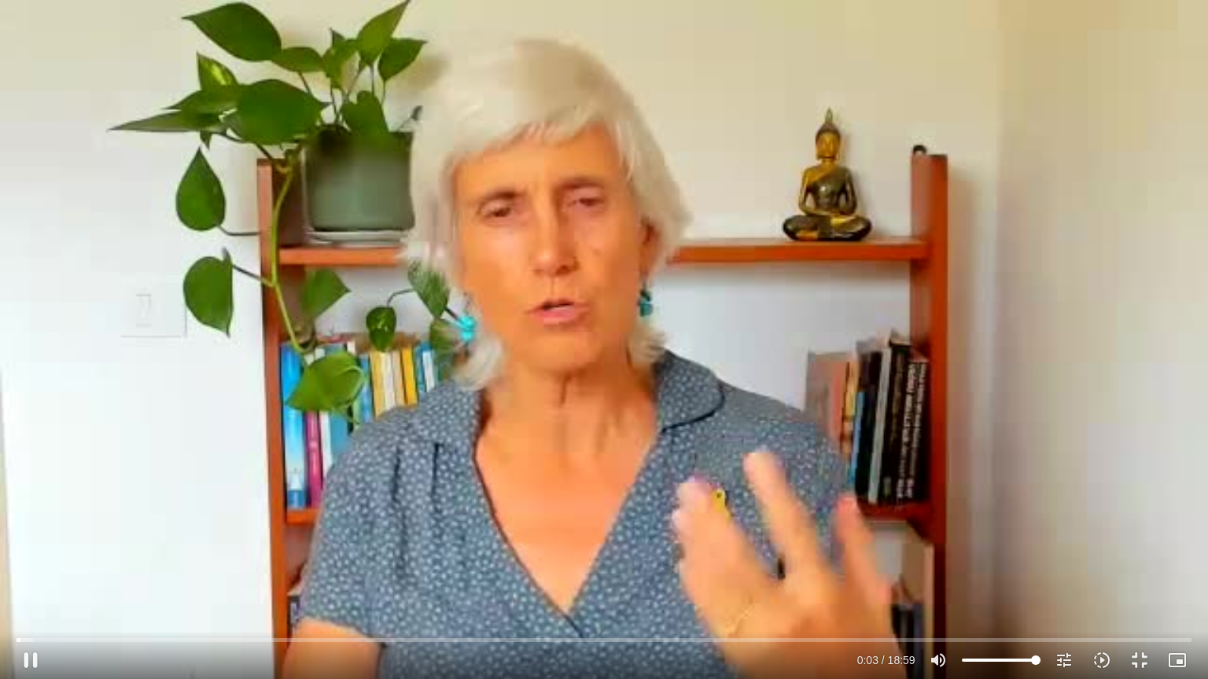
type input "3320.68"
type input "3.719742"
type input "3320.68"
type input "3.848011"
type input "3320.68"
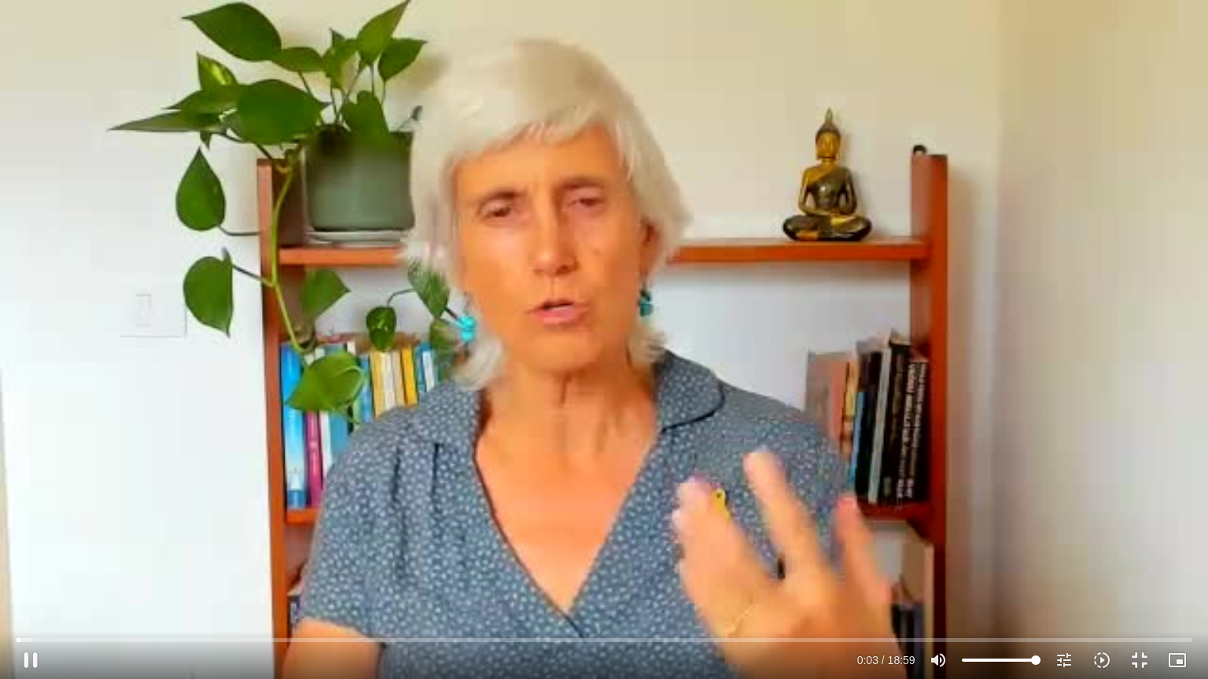
type input "3.981038"
type input "3320.68"
type input "4.117462"
type input "3320.68"
type input "4.251987"
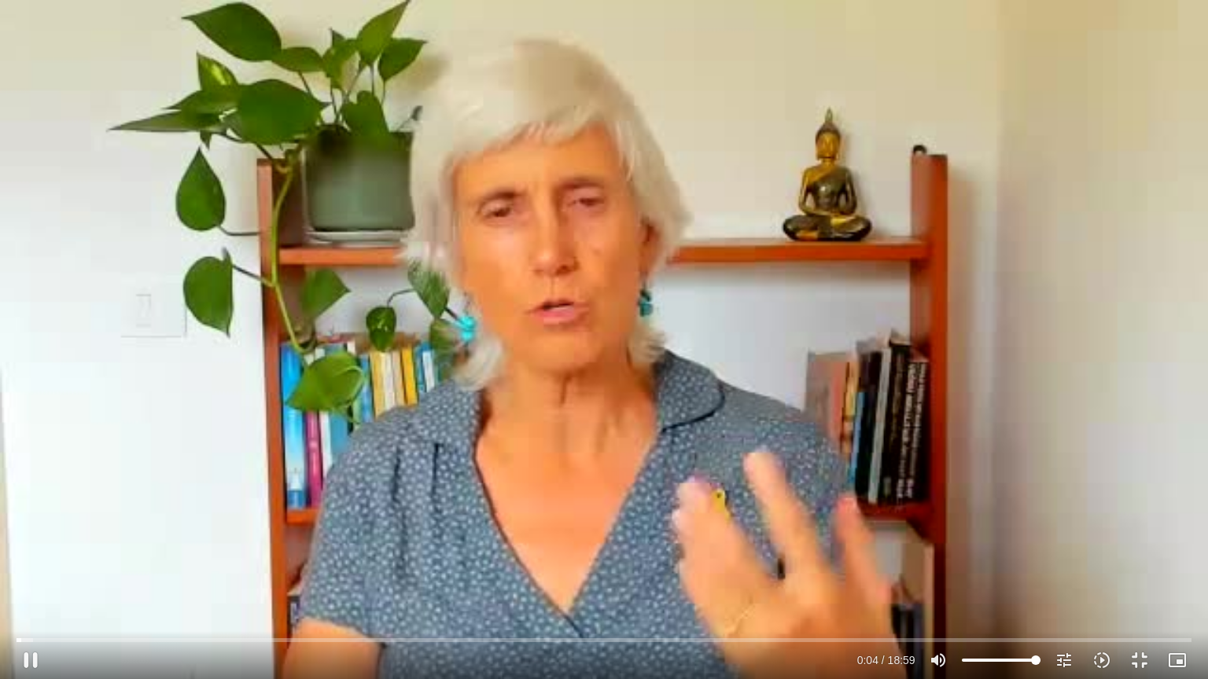
type input "3320.68"
type input "4.384186"
type input "3320.68"
type input "4.519197"
type input "3320.68"
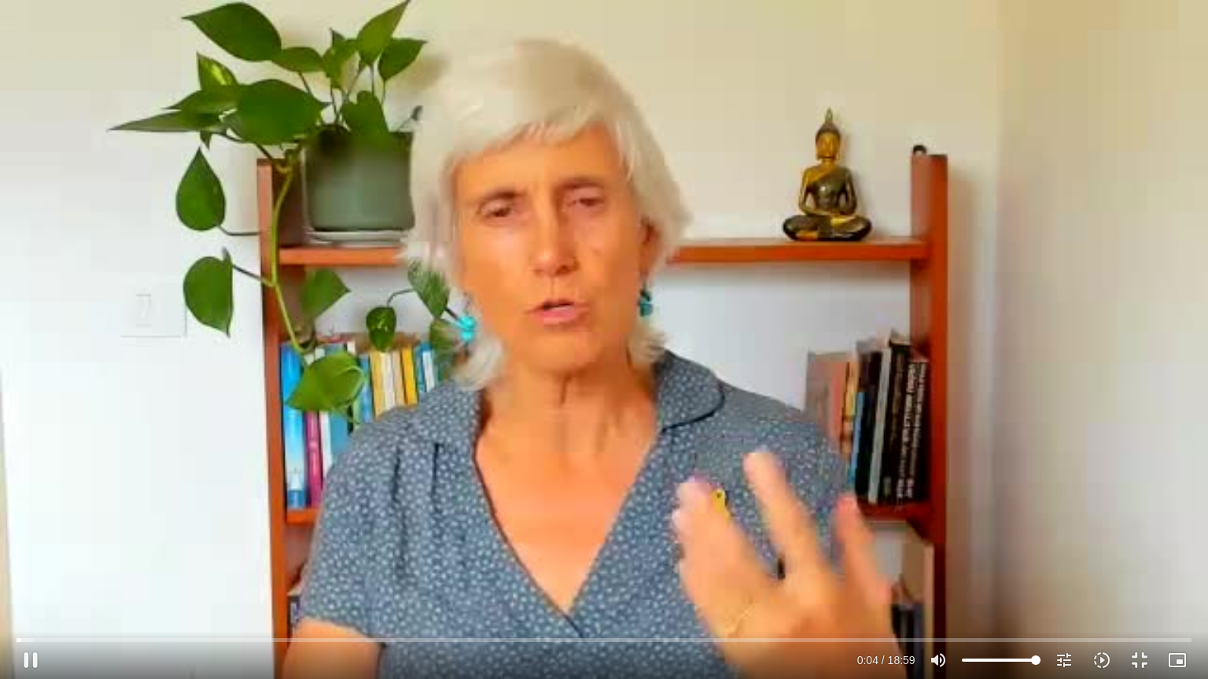
type input "4.652118"
type input "3320.68"
type input "4.771727"
type input "3320.68"
type input "4.899175"
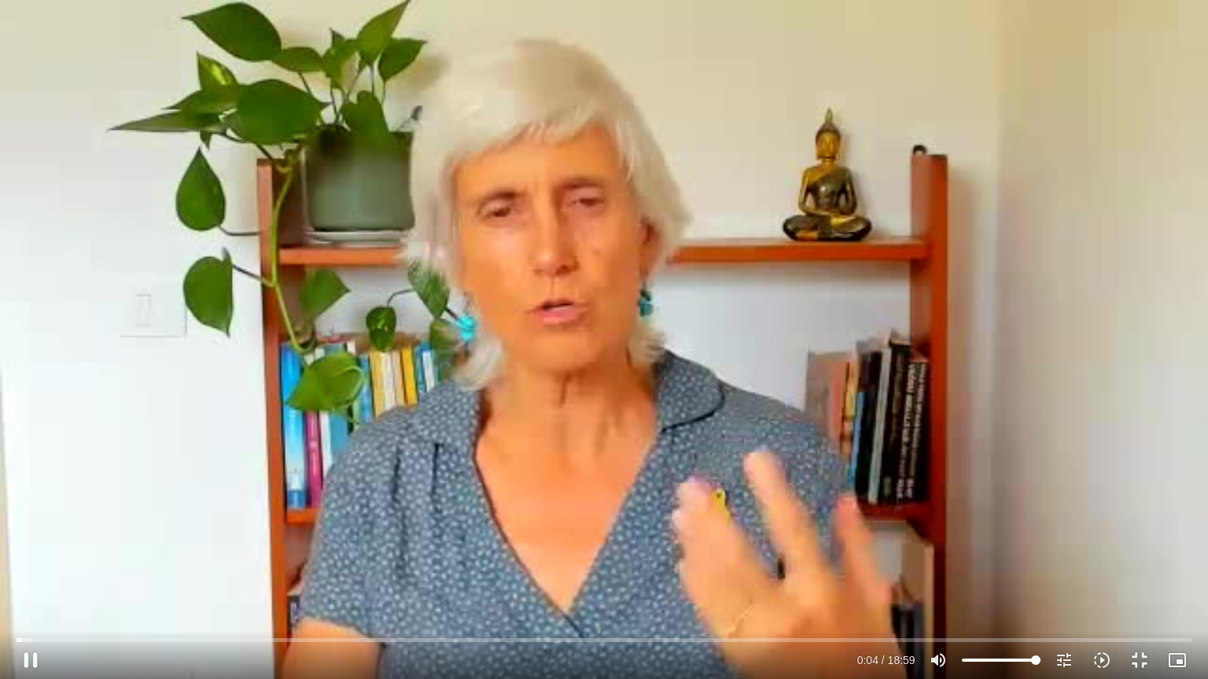
type input "3320.68"
type input "5.027674"
type input "3320.68"
type input "5.160803"
type input "3320.68"
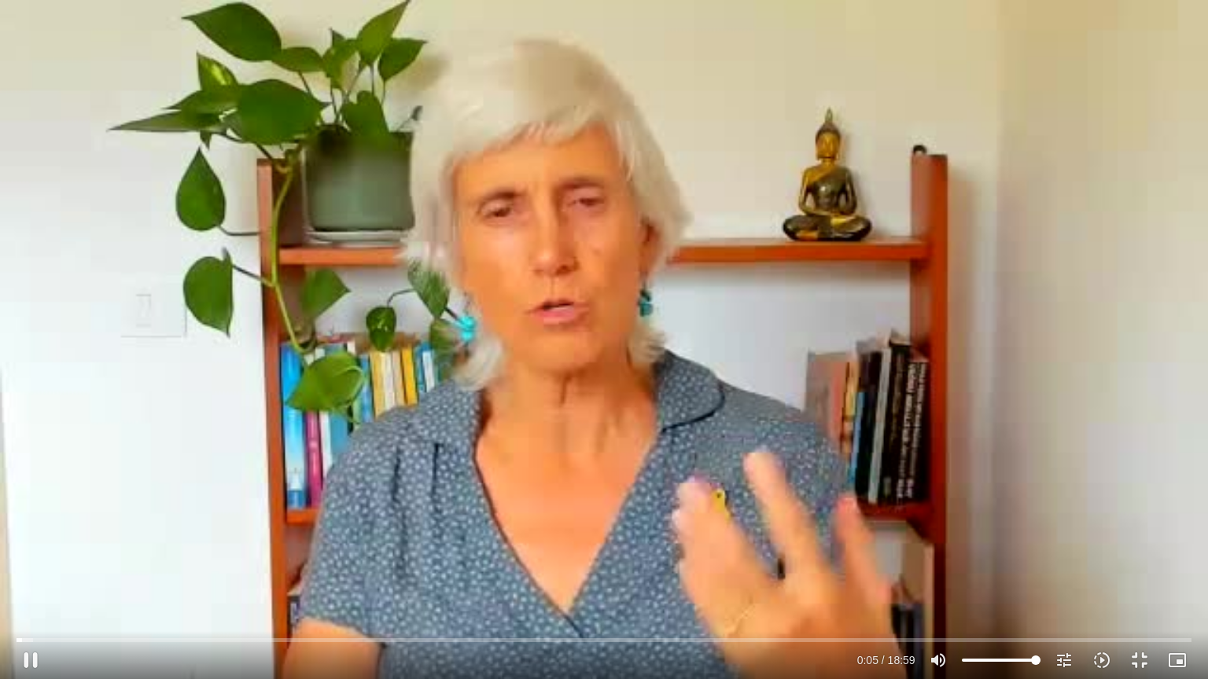
type input "5.295859"
type input "3320.68"
type input "5.428451"
type input "3320.68"
type input "5.557507"
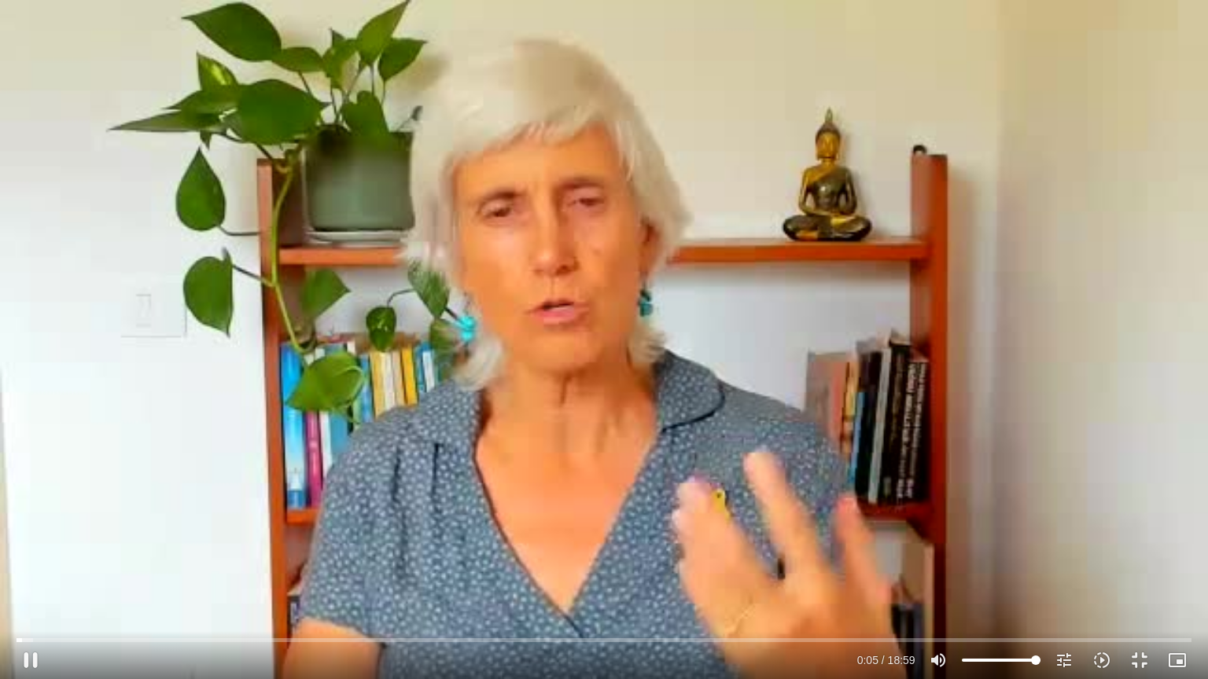
type input "3320.68"
type input "5.699244"
type input "3320.68"
type input "5.830486"
type input "3320.68"
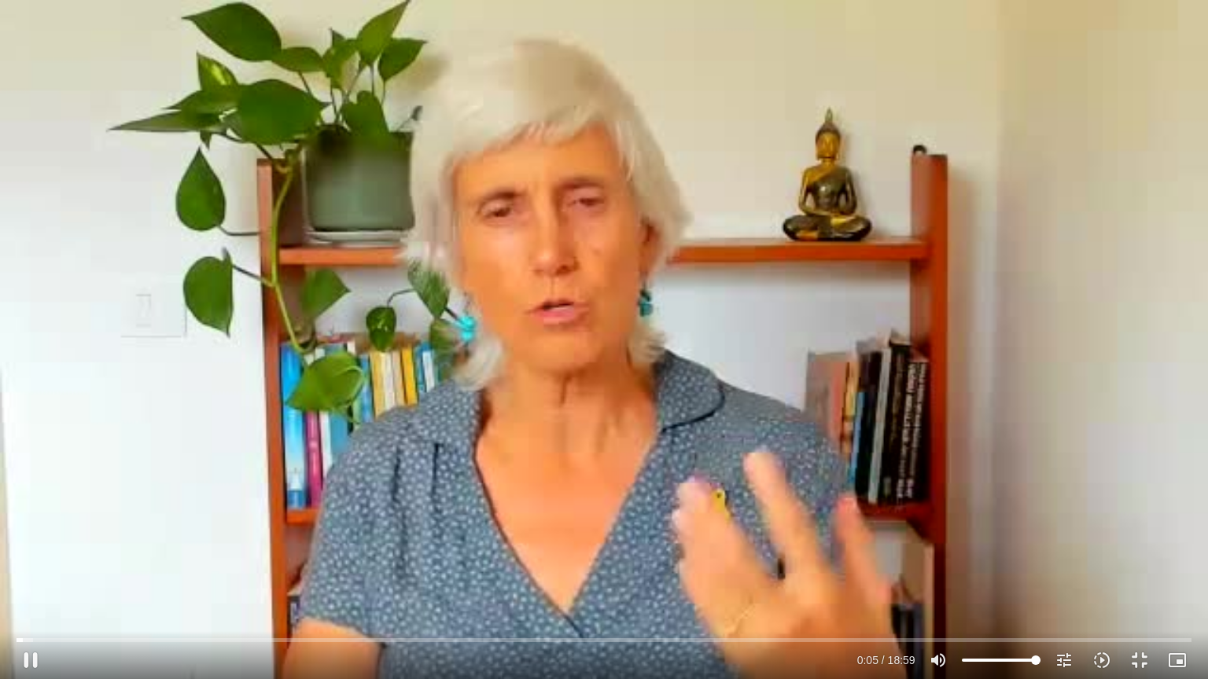
type input "6.023647"
type input "3320.68"
type input "6.151867"
type input "3320.68"
type input "6.284264"
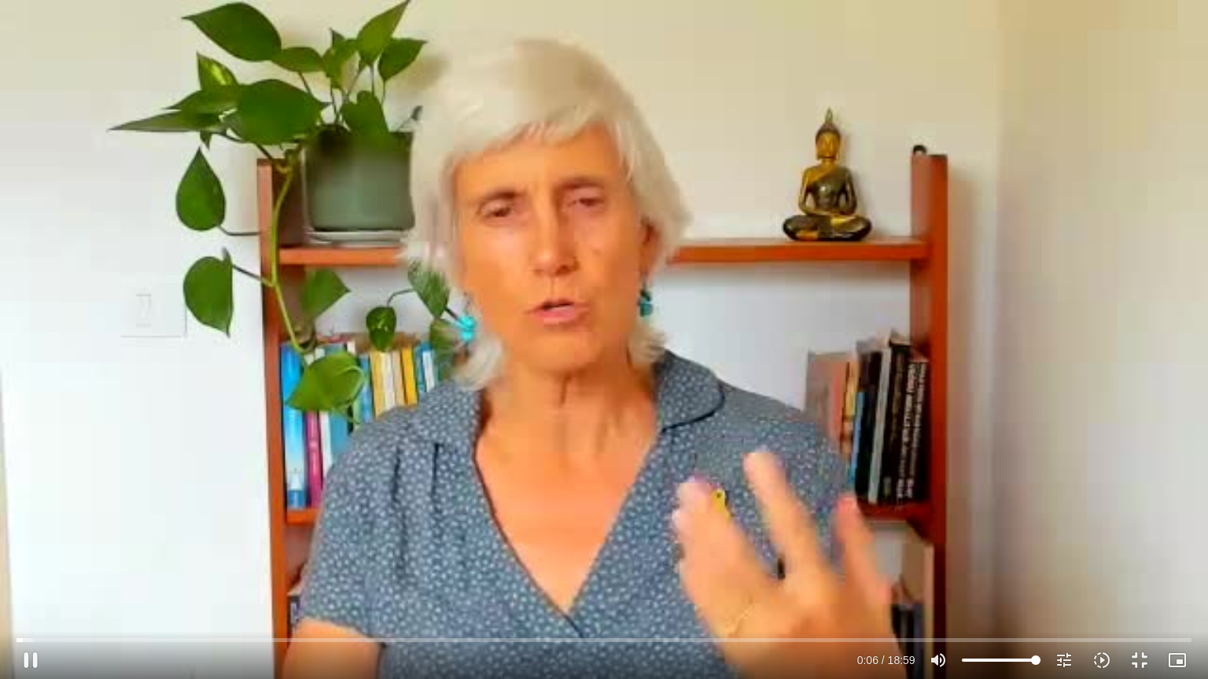
type input "3320.68"
type input "6.390432"
type input "3320.68"
type input "6.524131"
type input "3320.68"
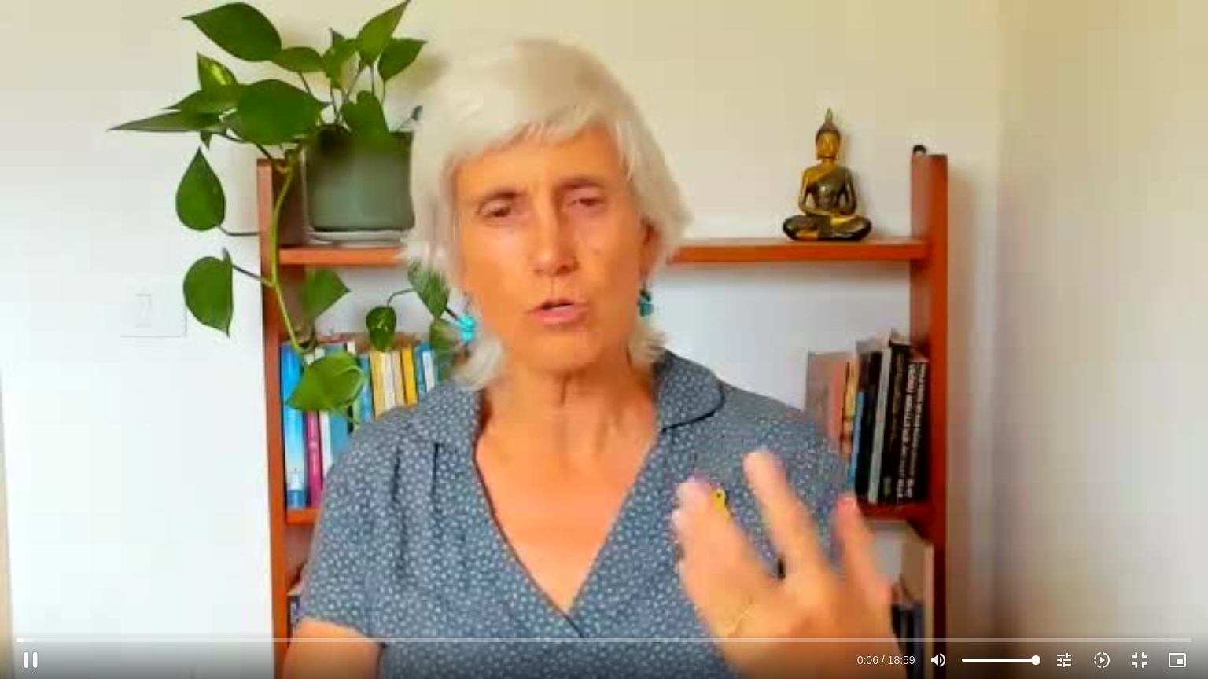
type input "6.686281"
type input "3320.68"
type input "6.817556"
type input "3320.68"
type input "6.950531"
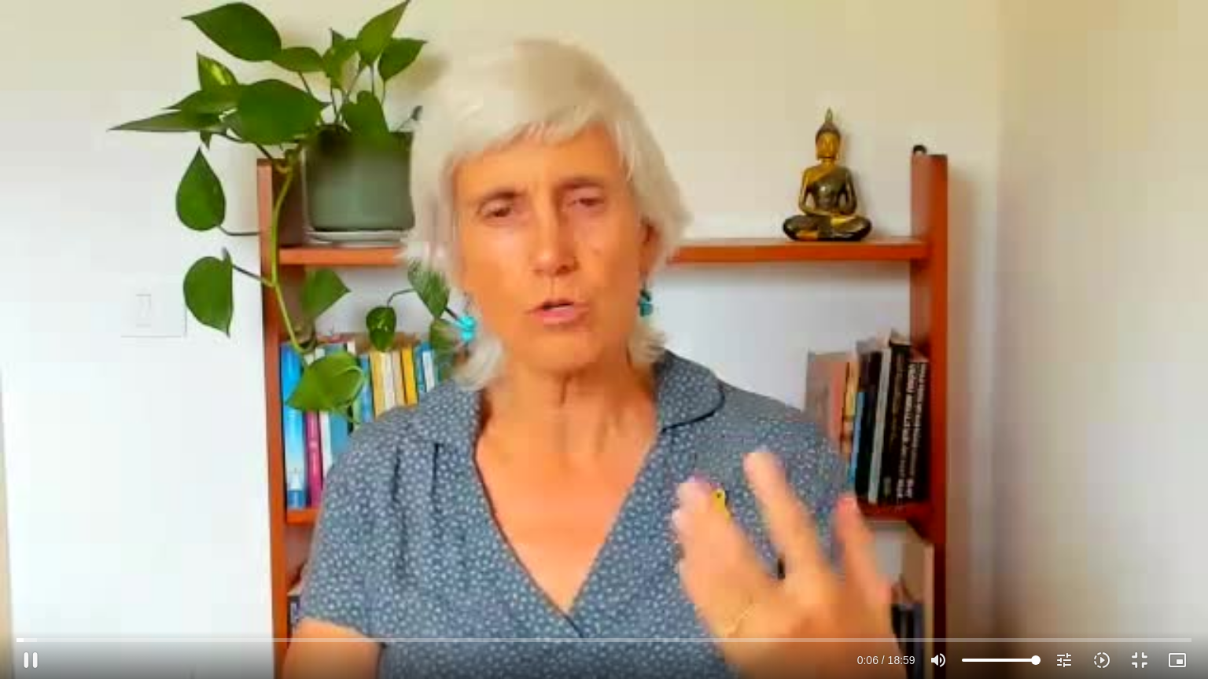
type input "3320.68"
type input "7.072429"
type input "3320.68"
type input "7.219716"
type input "3320.68"
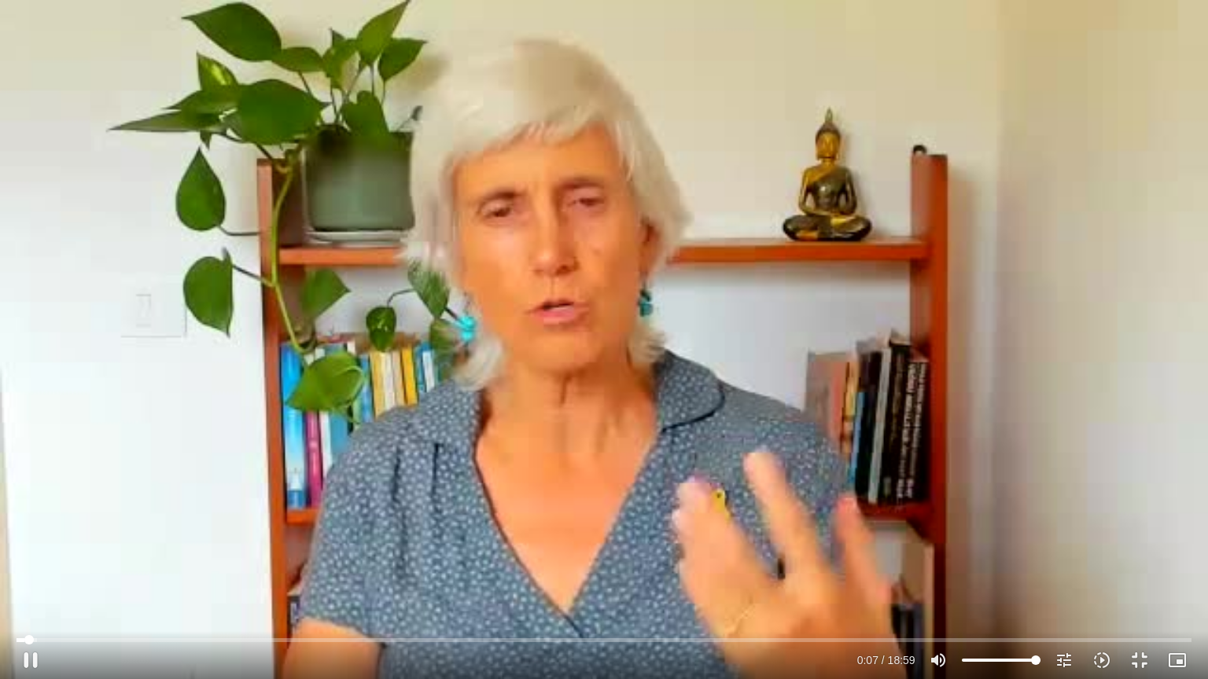
type input "7.389018"
type input "3320.68"
type input "7.527131"
type input "3320.68"
type input "7.658105"
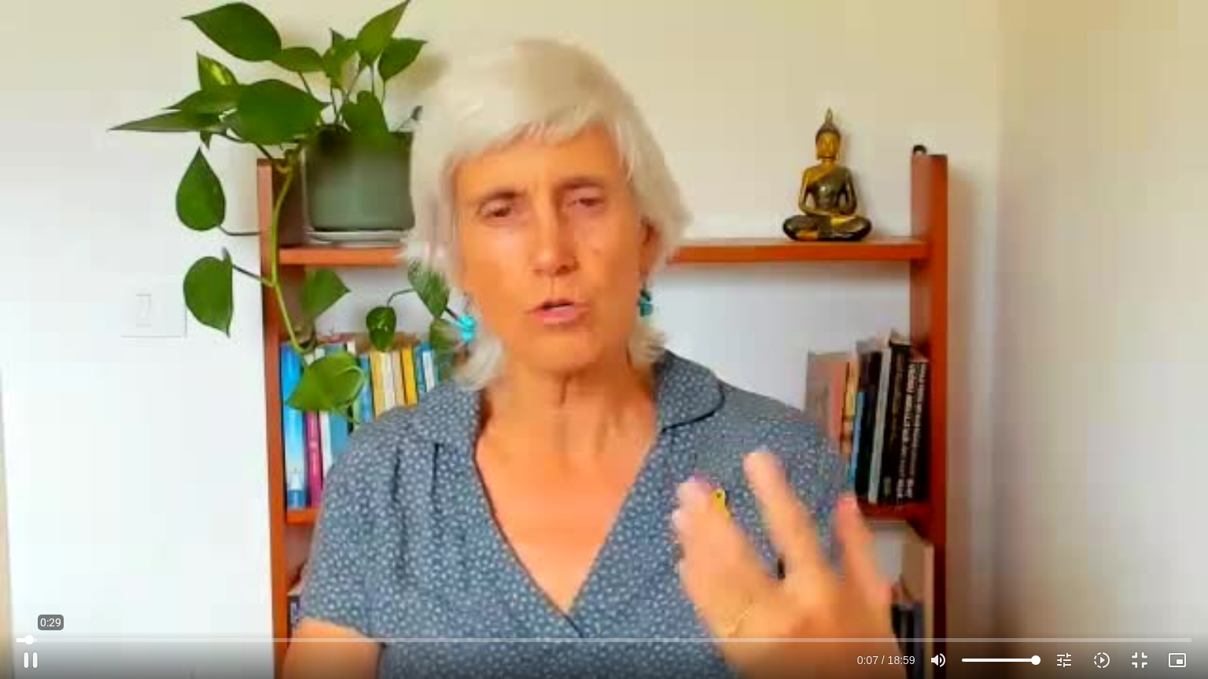
type input "3320.68"
type input "7.782447"
type input "3320.68"
type input "7.874017"
type input "3320.68"
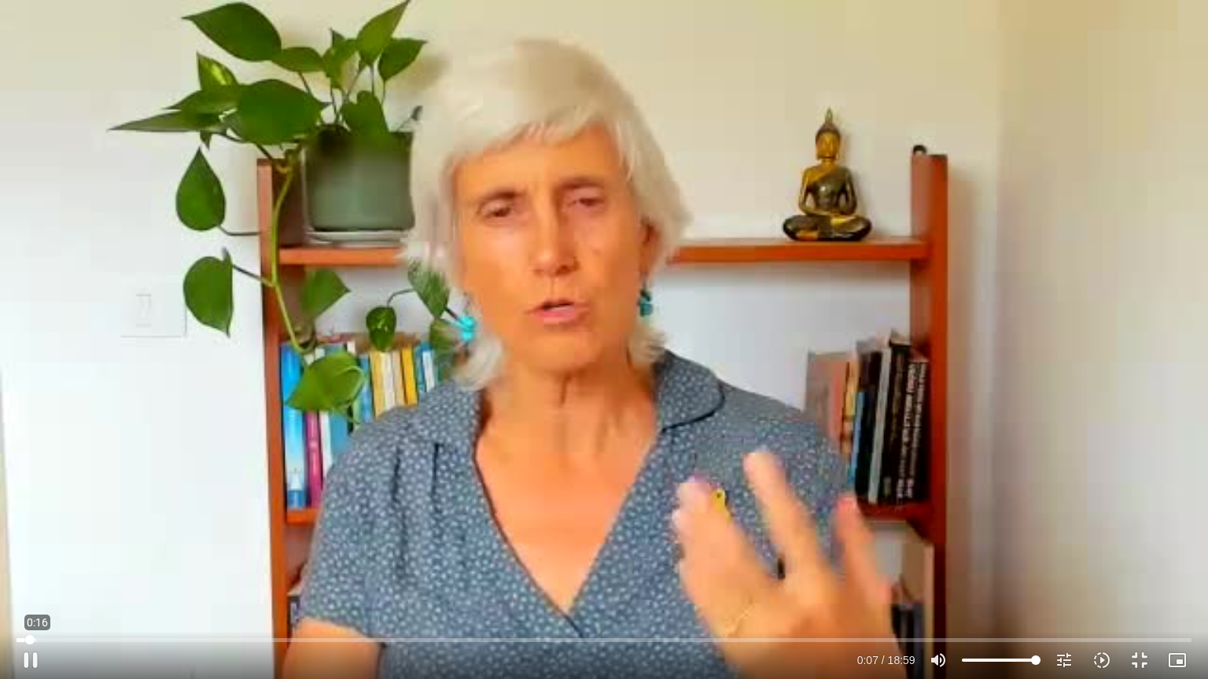
type input "8.006924"
type input "3320.68"
type input "8.14016"
type input "3320.68"
type input "8.271628"
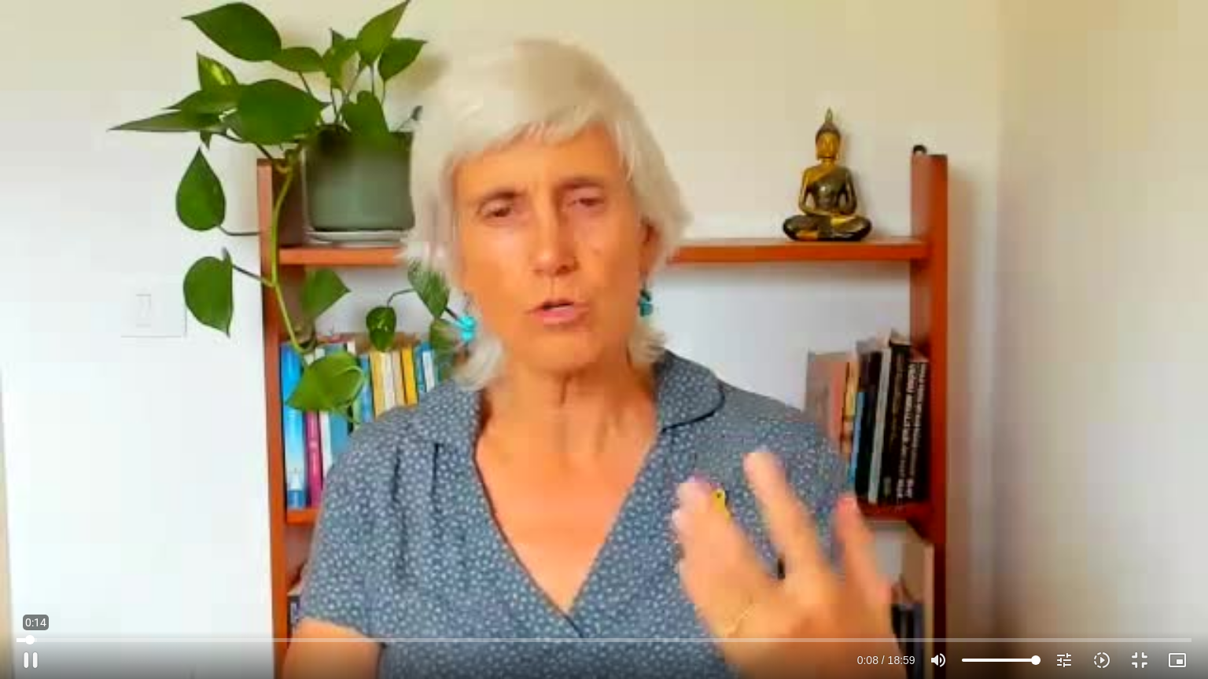
type input "3320.68"
type input "8.432824"
type input "3320.68"
type input "8.587198"
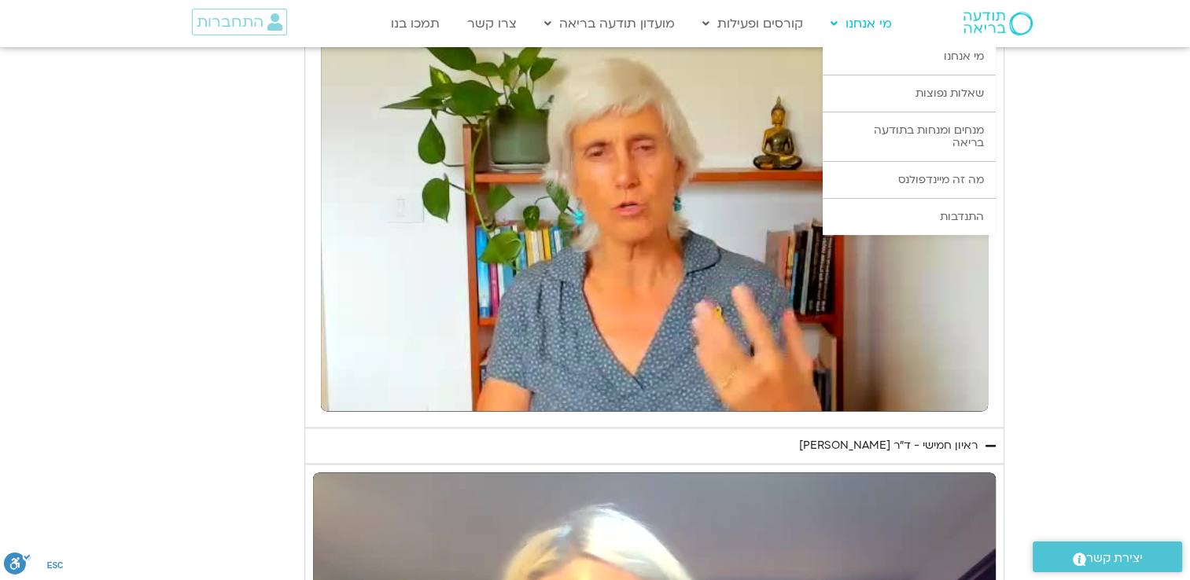
type input "3320.68"
type input "379.560963"
type input "3320.68"
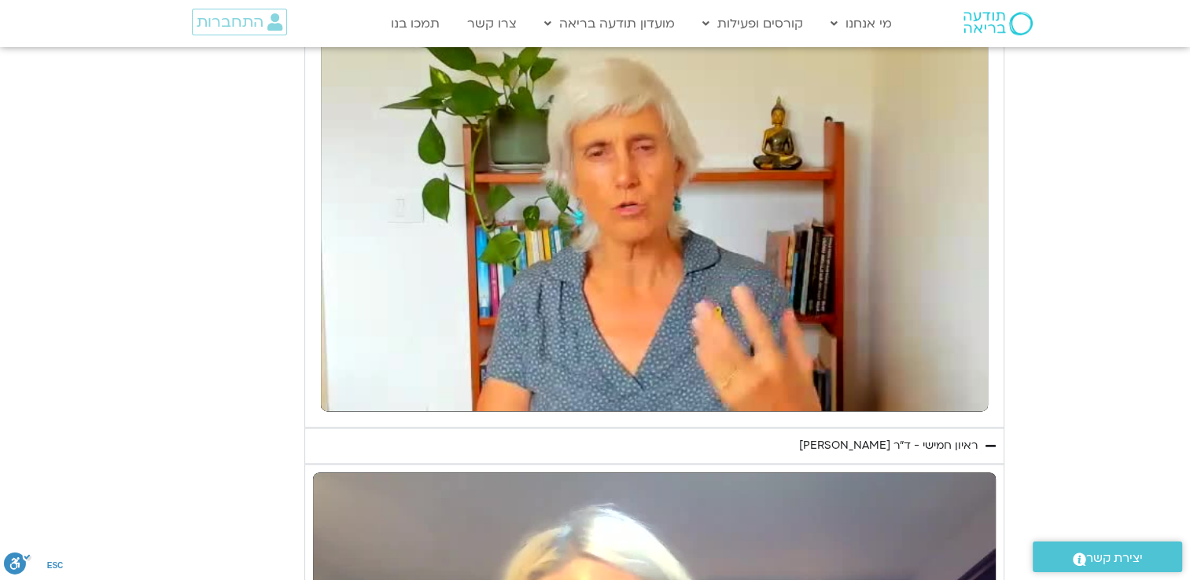
type input "379.765825"
type input "3320.68"
type input "379.893689"
type input "3320.68"
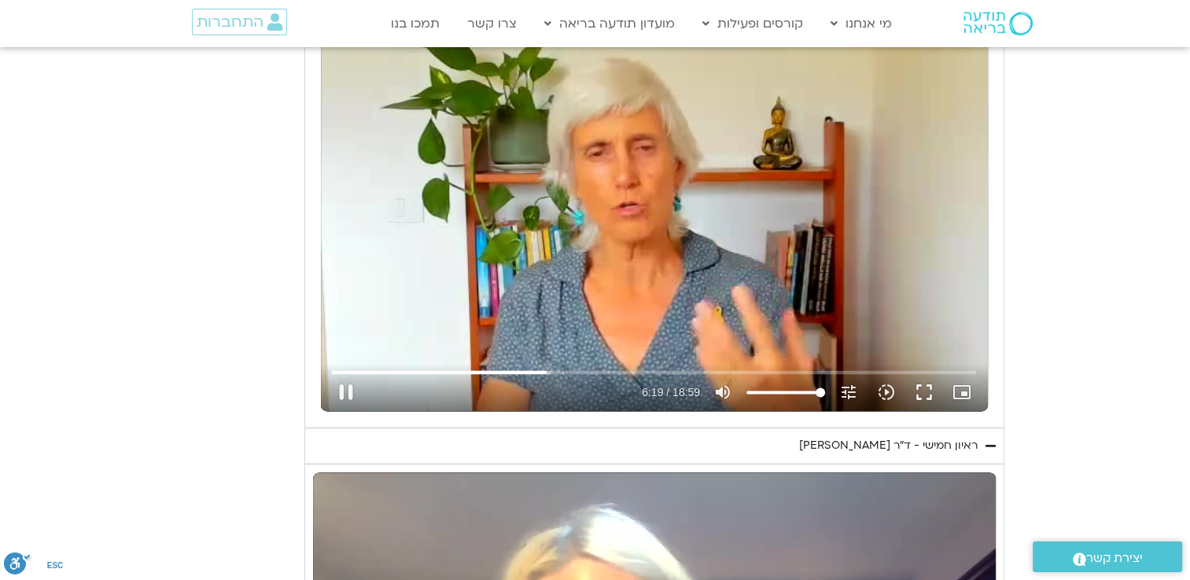
type input "379.993018"
type input "3320.68"
type input "380.178571"
type input "3320.68"
type input "380.331869"
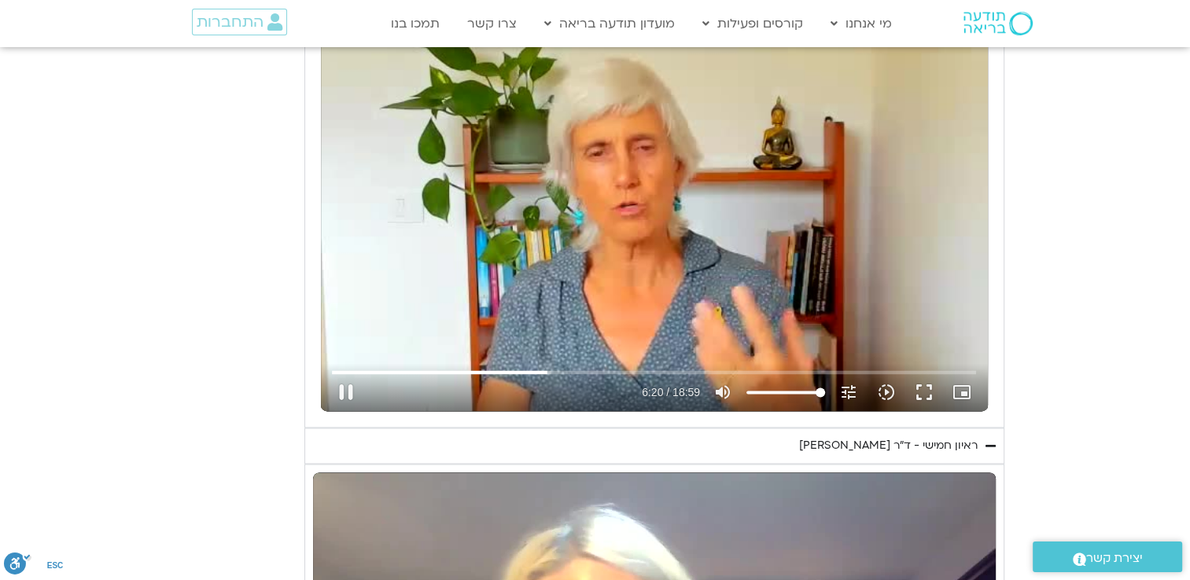
type input "3320.68"
type input "380.462242"
type input "3320.68"
type input "380.593636"
type input "3320.68"
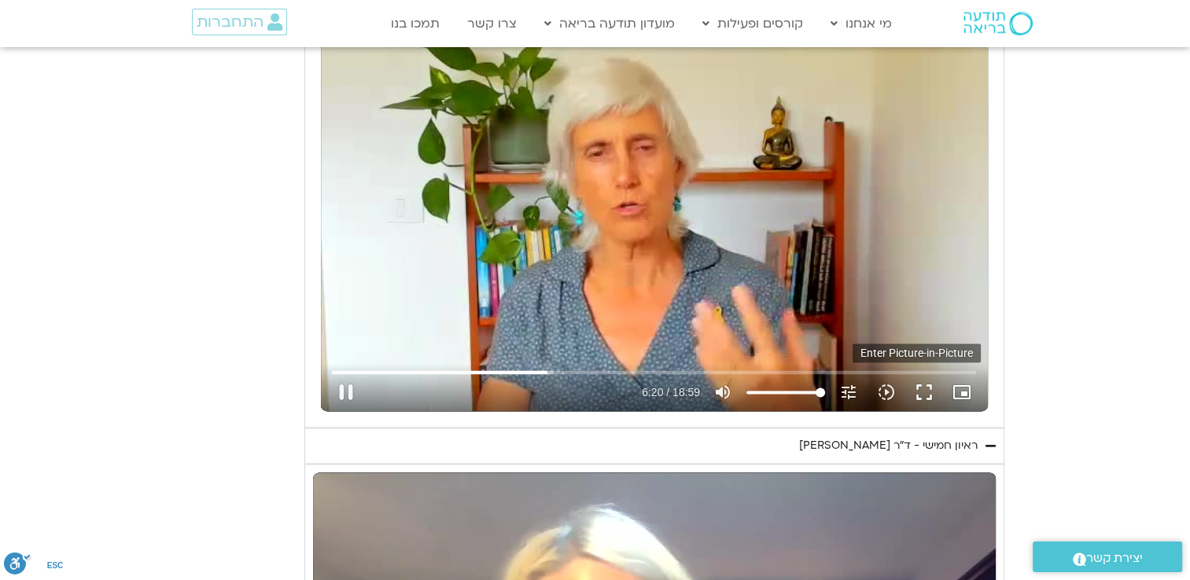
type input "380.727428"
type input "3320.68"
type input "380.858618"
type input "3320.68"
type input "380.959307"
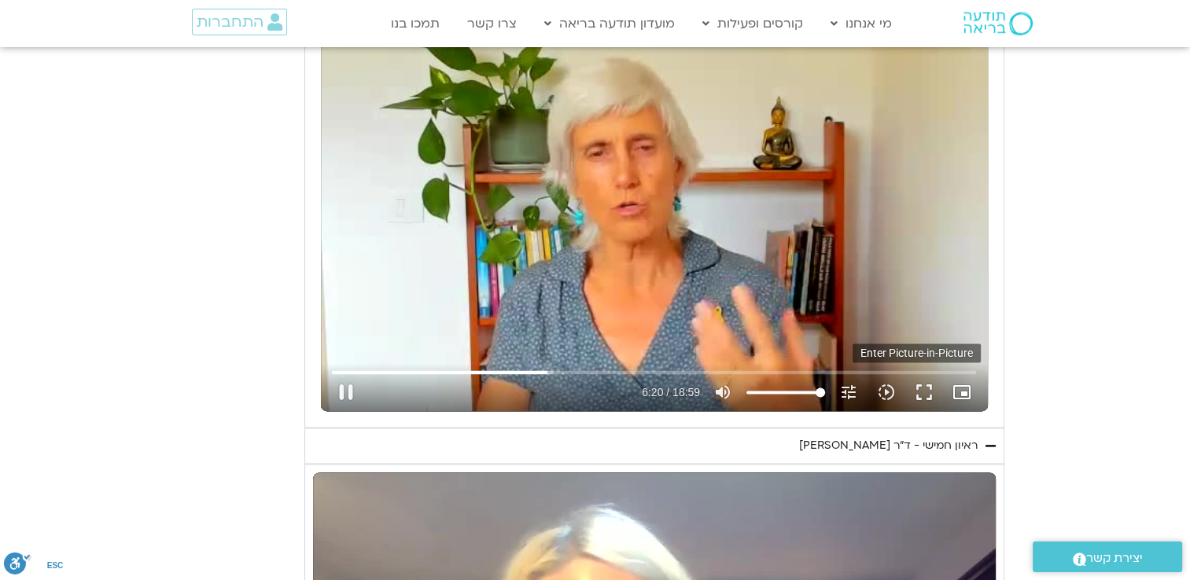
type input "3320.68"
type input "381.125825"
type input "3320.68"
type input "381.258953"
type input "3320.68"
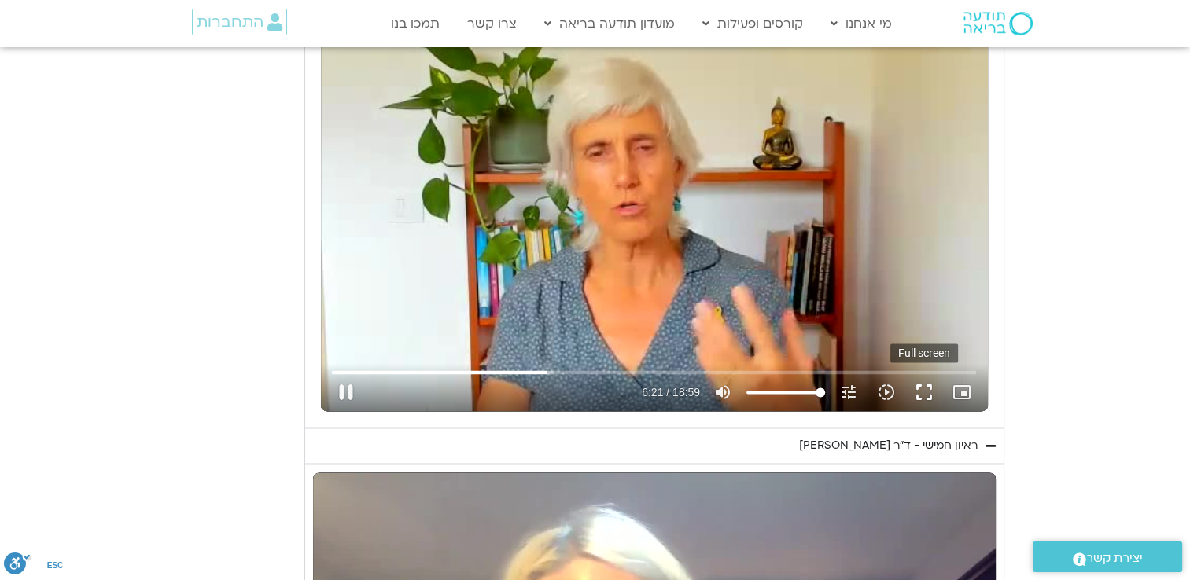
type input "381.358894"
type input "3320.68"
type input "381.55908"
type input "3320.68"
click at [925, 391] on button "fullscreen" at bounding box center [924, 392] width 38 height 38
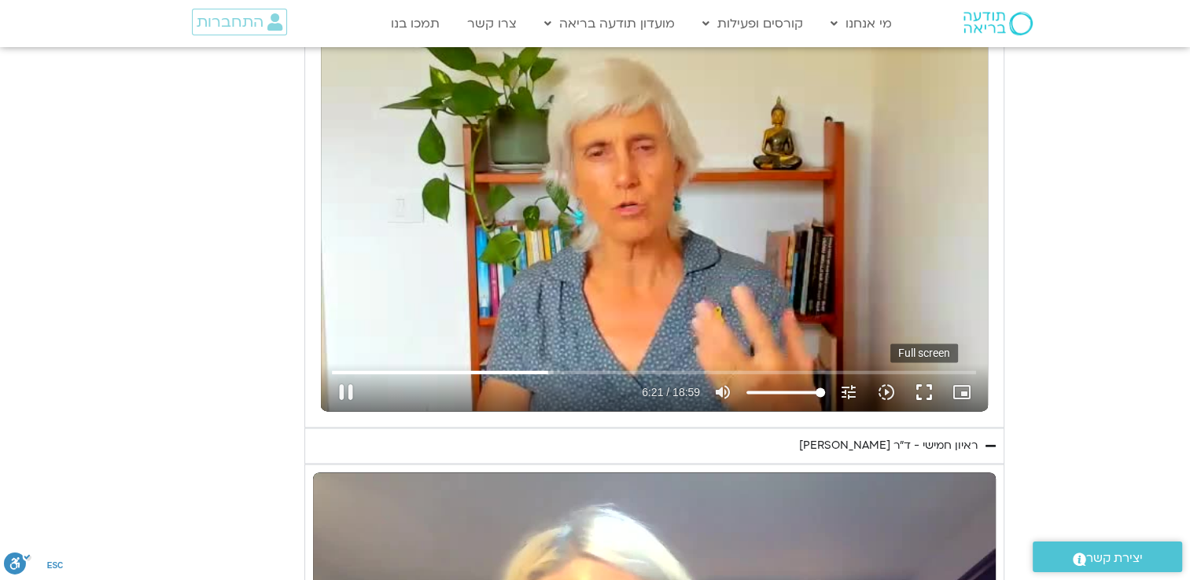
type input "381.661783"
type input "3320.68"
type input "381.817343"
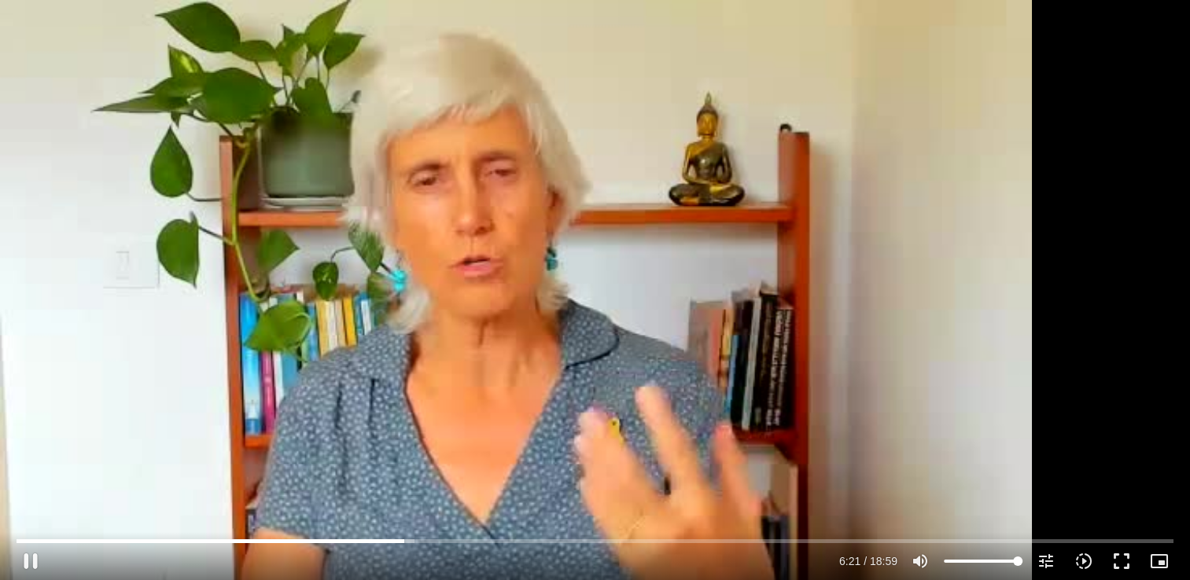
type input "3320.68"
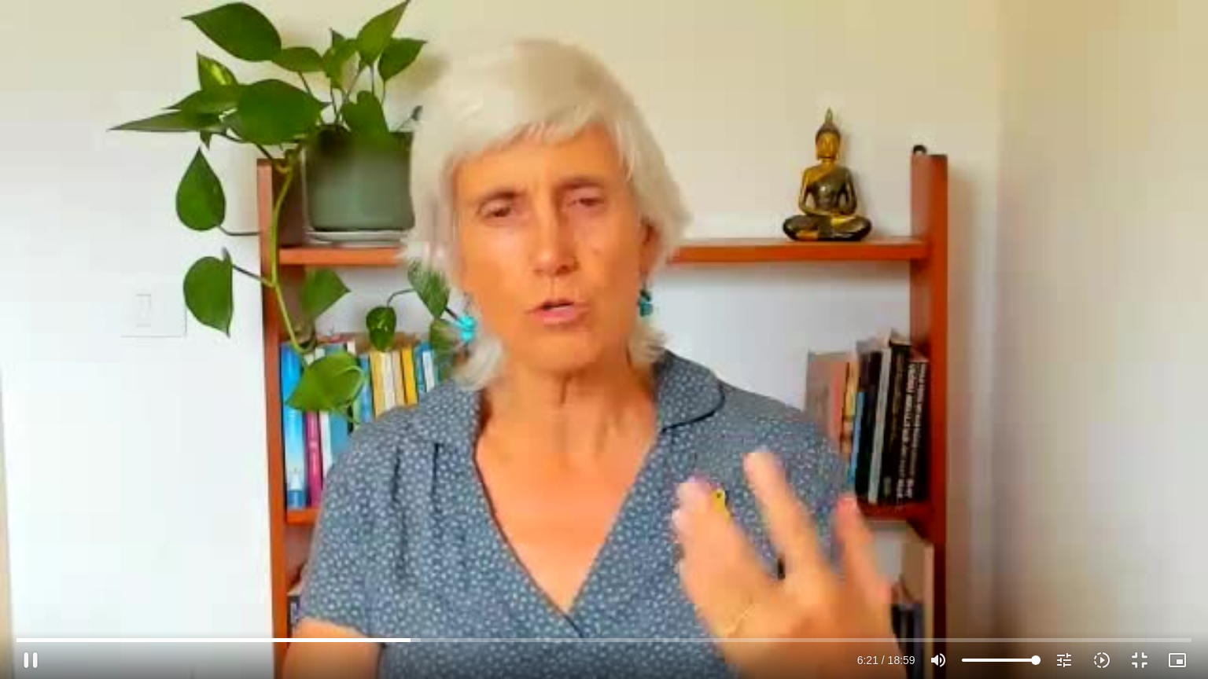
type input "382.030434"
type input "3320.68"
type input "382.162987"
type input "3320.68"
type input "382.239442"
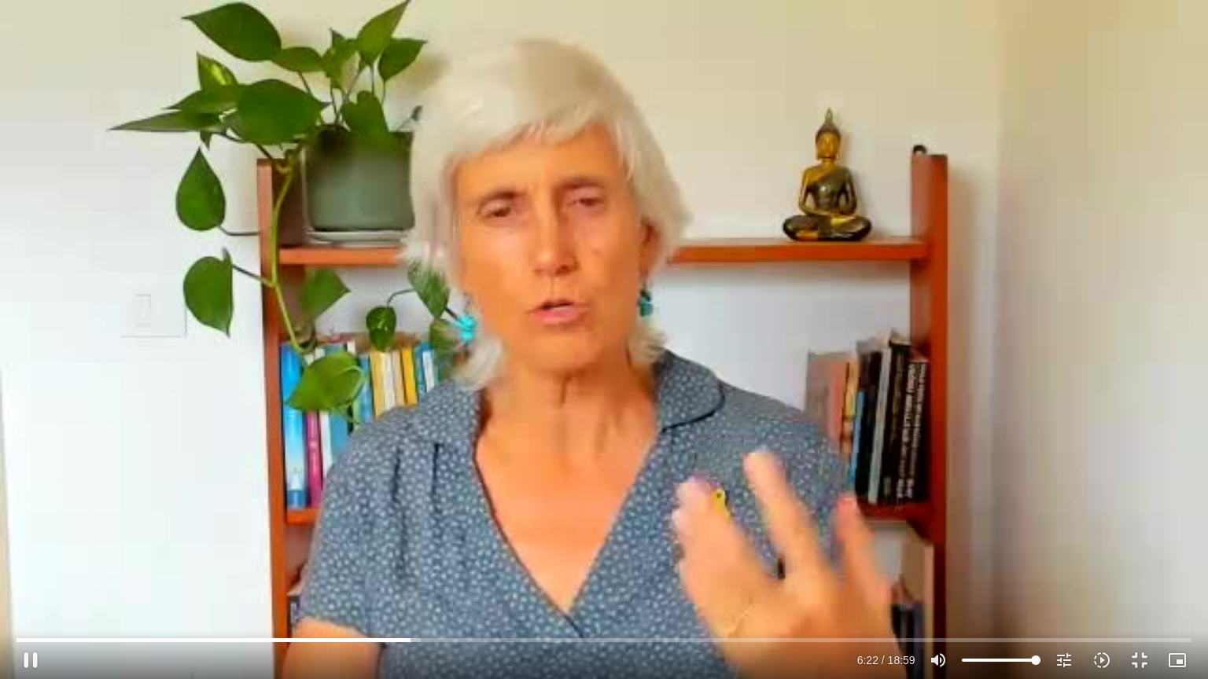
type input "3320.68"
type input "382.370218"
type input "3320.68"
type input "382.50415"
type input "3320.68"
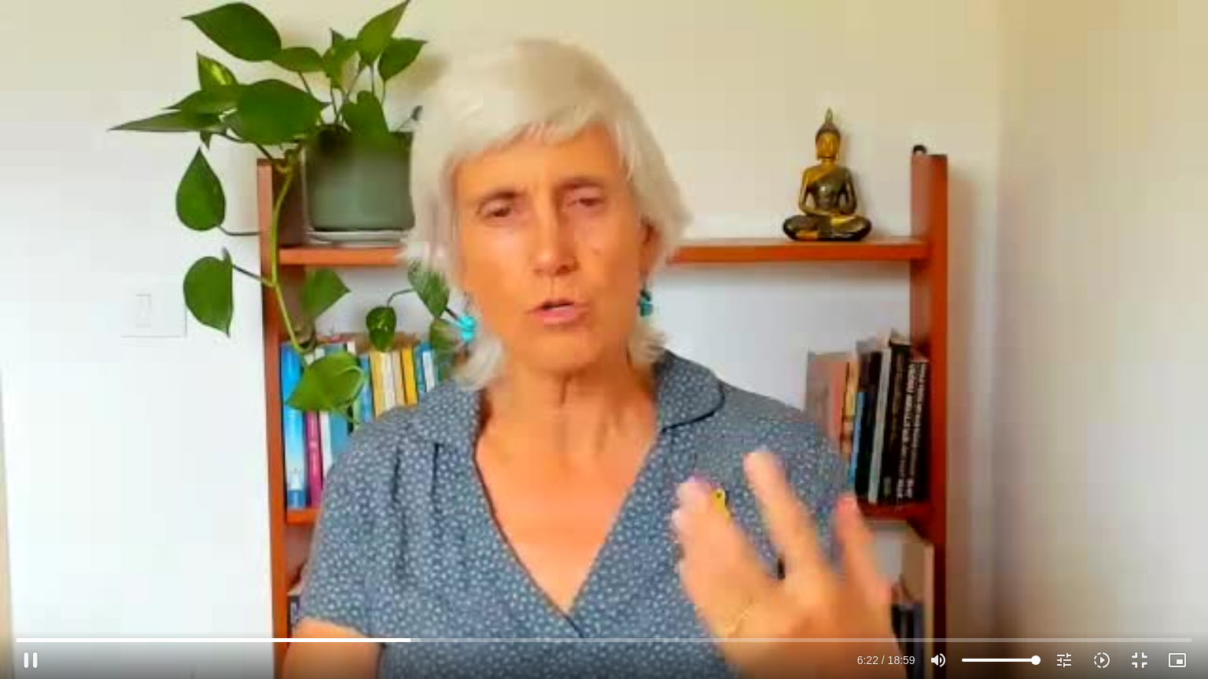
type input "382.649465"
type input "3320.68"
type input "382.782606"
type input "3320.68"
type input "382.913379"
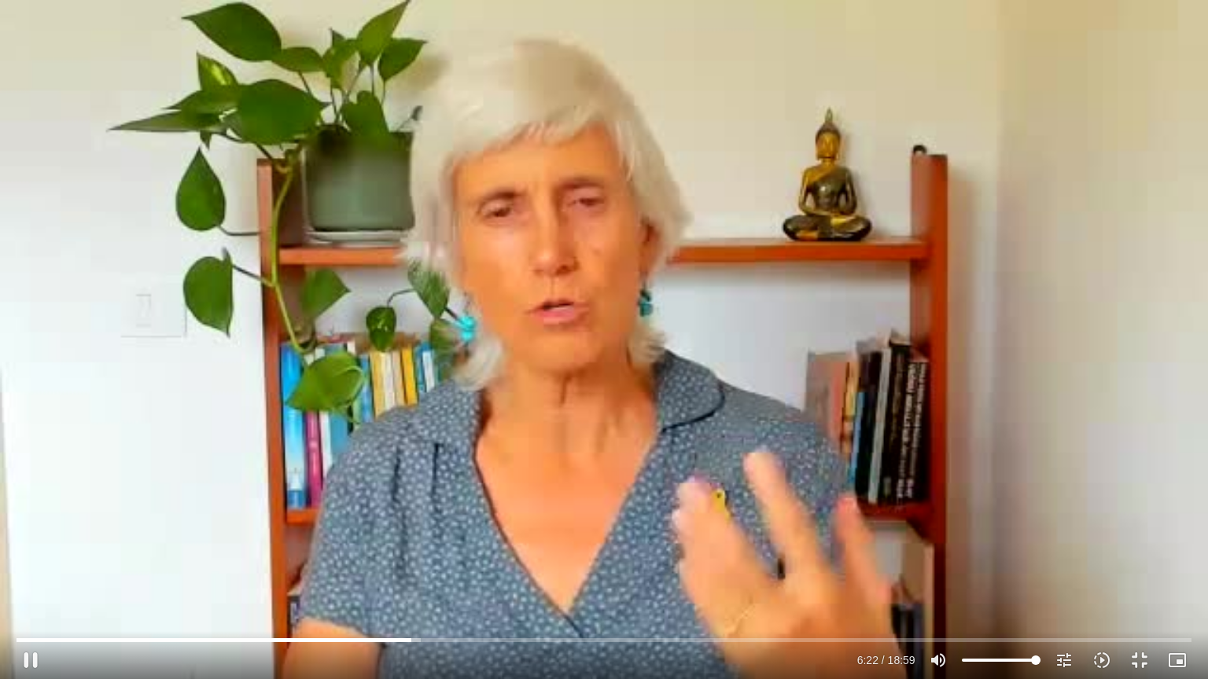
type input "3320.68"
type input "383.050064"
type input "3320.68"
type input "383.186593"
type input "3320.68"
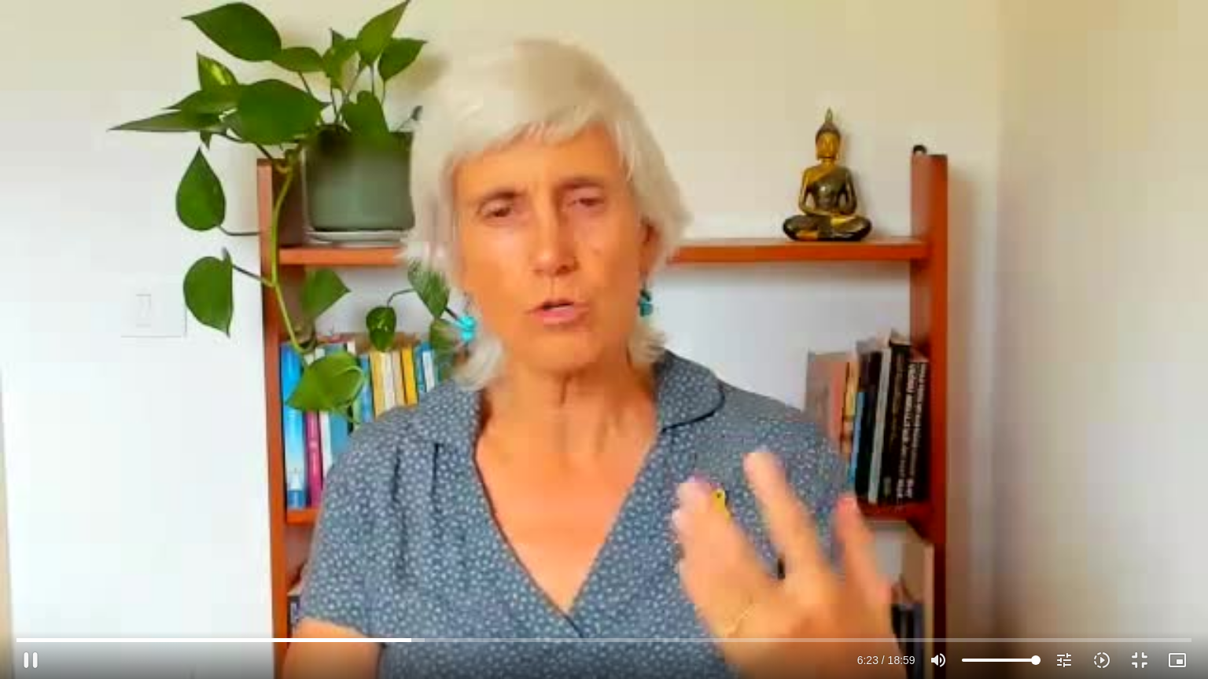
type input "383.321922"
type input "3320.68"
type input "383.457755"
type input "3320.68"
type input "383.590119"
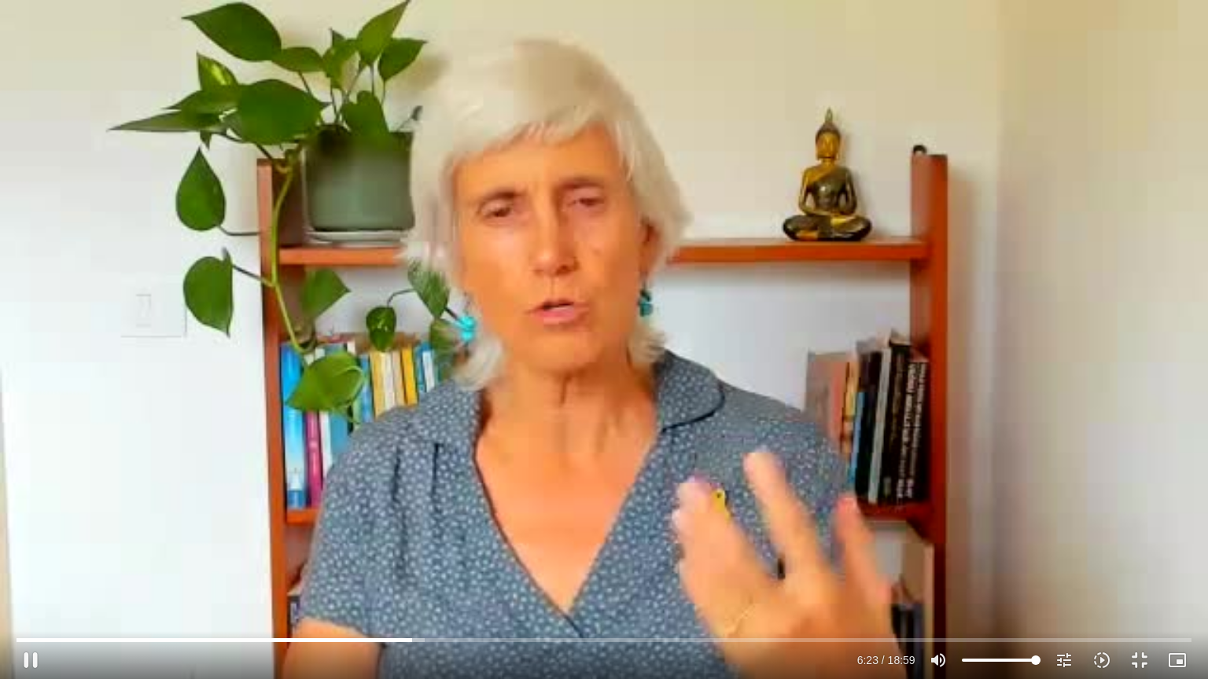
type input "3320.68"
type input "383.721317"
type input "3320.68"
type input "383.85255"
type input "3320.68"
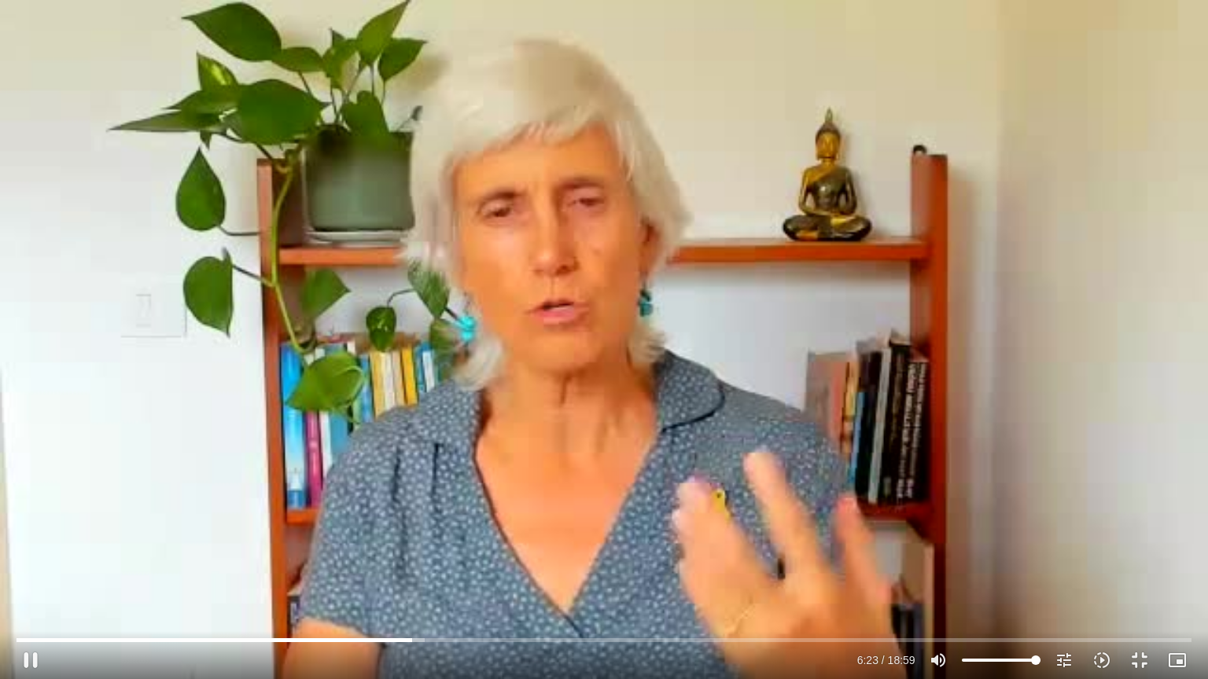
type input "383.9851"
type input "3320.68"
type input "384.121903"
type input "3320.68"
type input "384.255151"
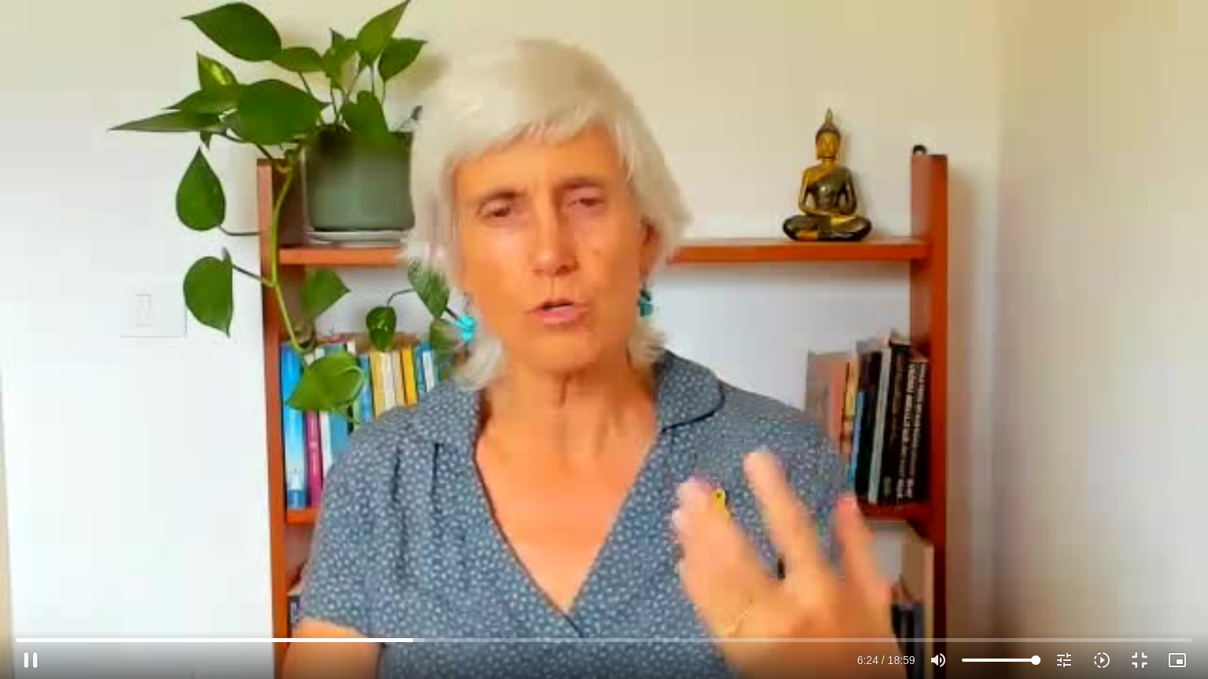
type input "3320.68"
type input "384.389256"
type input "3320.68"
type input "384.521371"
type input "3320.68"
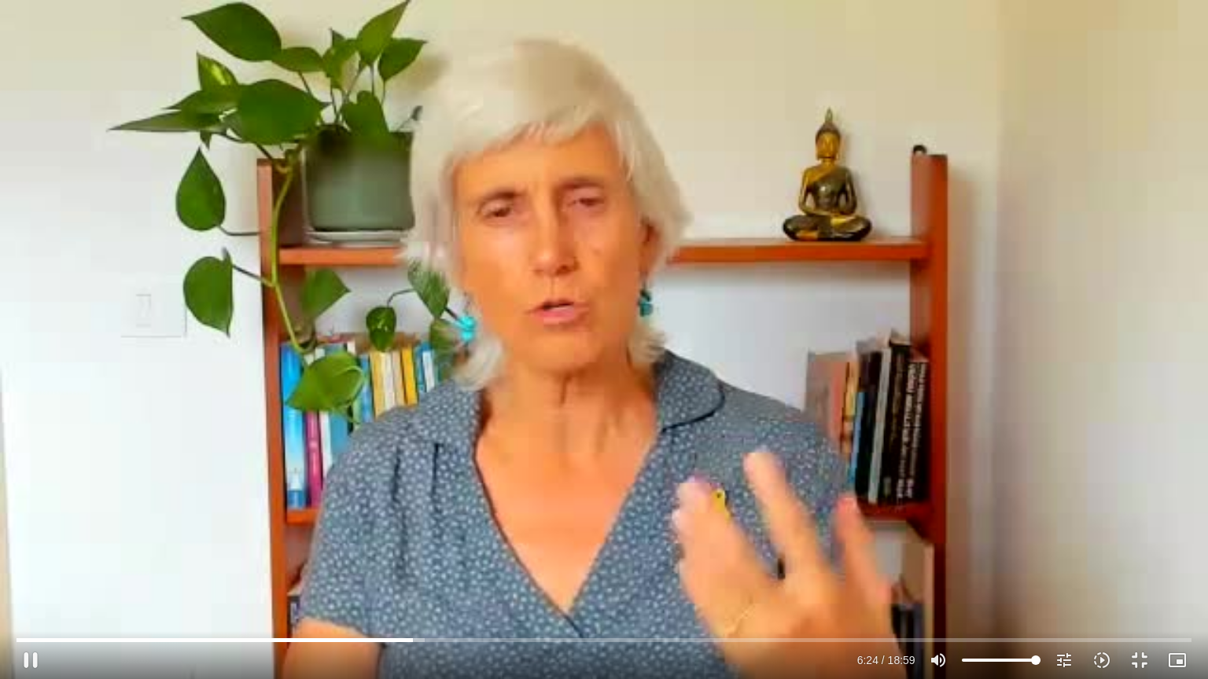
type input "384.661013"
type input "3320.68"
type input "384.801486"
type input "3320.68"
type input "384.938875"
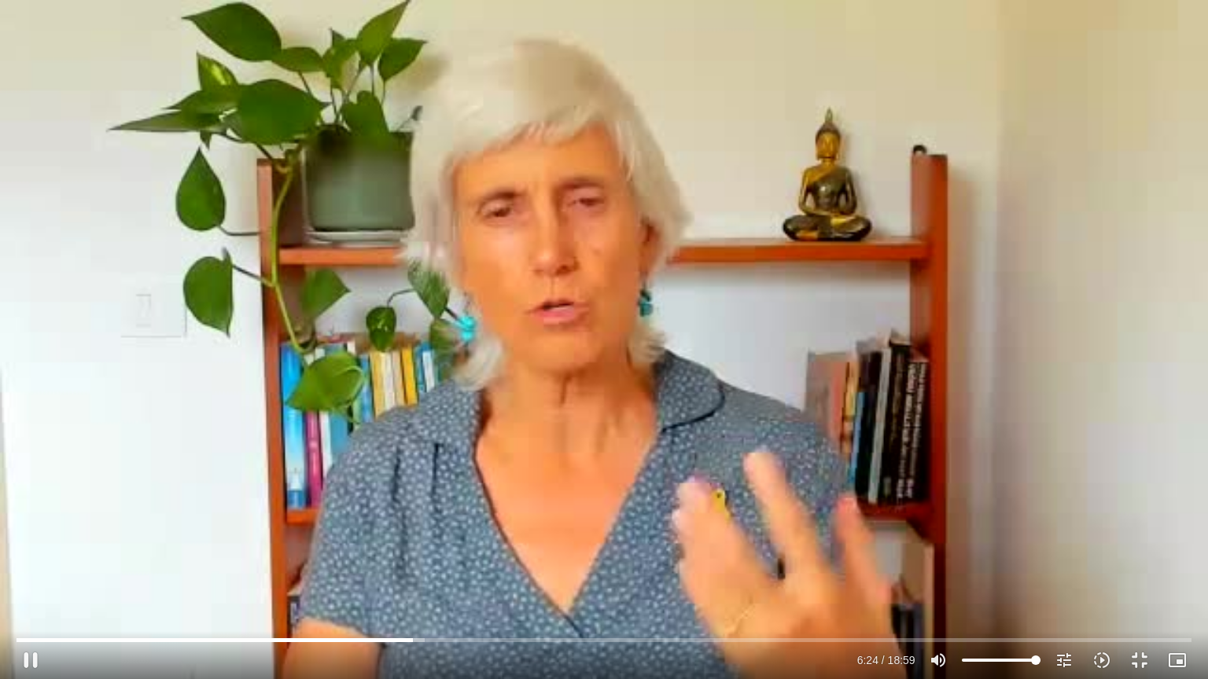
type input "3320.68"
type input "385.078299"
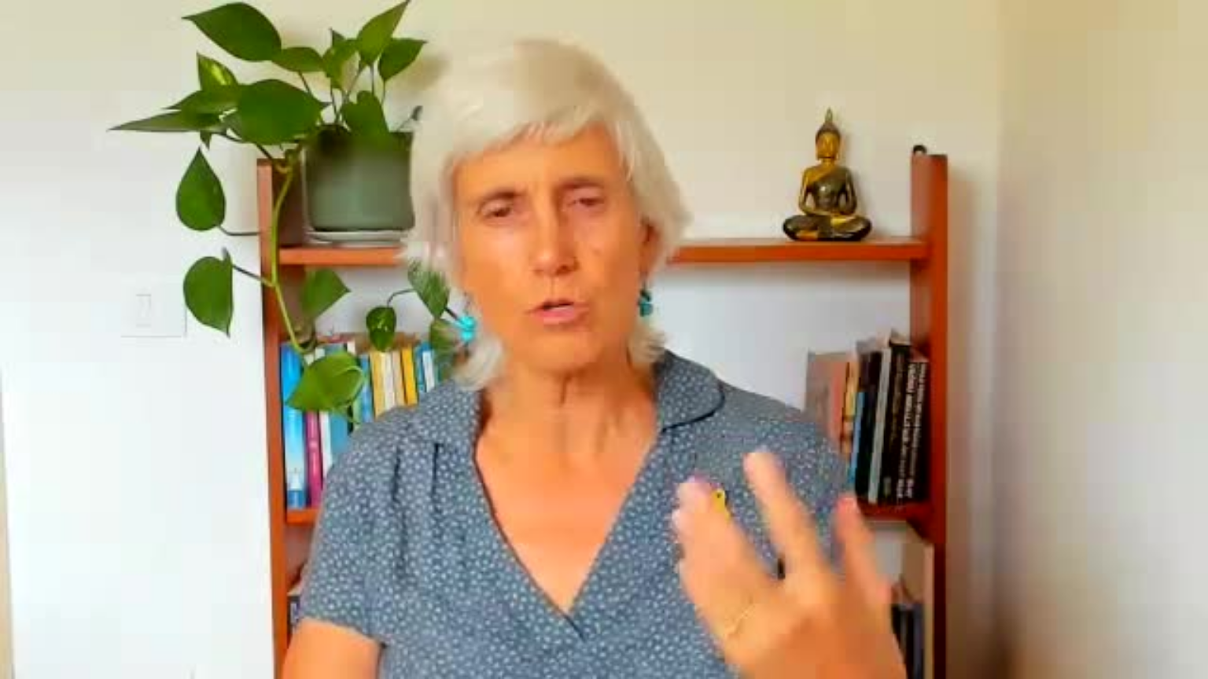
type input "3320.68"
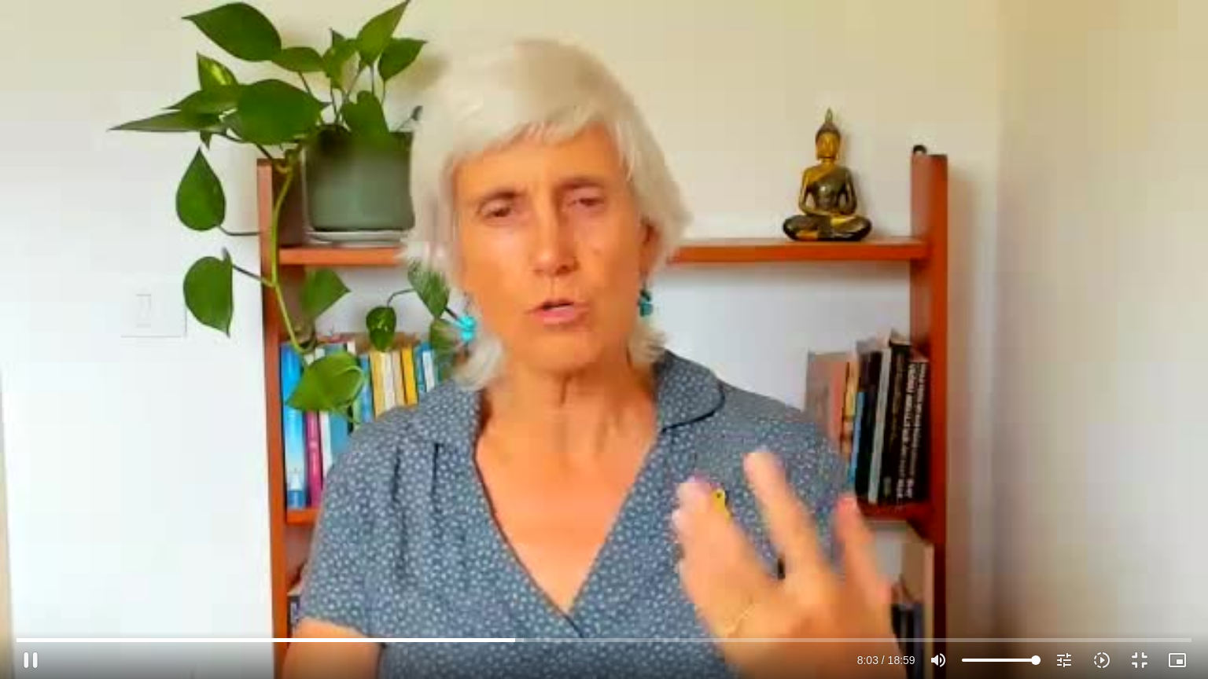
type input "483.93068"
type input "3320.68"
type input "484.049985"
type input "3320.68"
type input "484.208995"
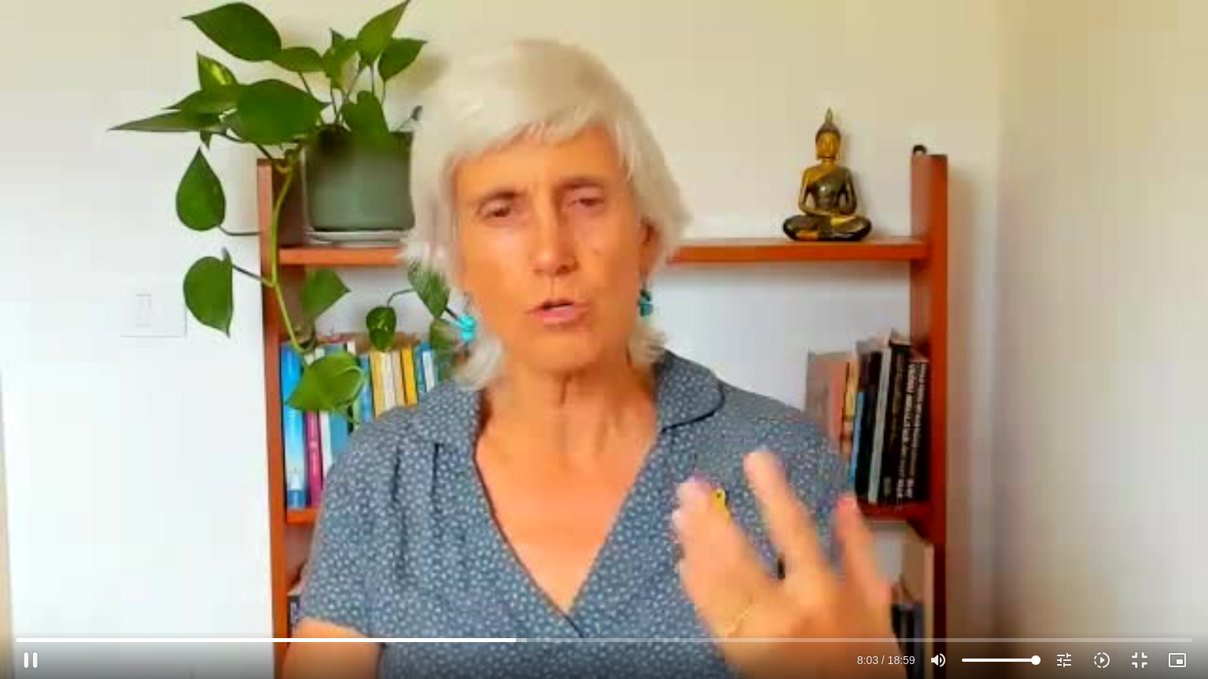
type input "3320.68"
type input "484.333421"
type input "3320.68"
type input "484.508443"
type input "3320.68"
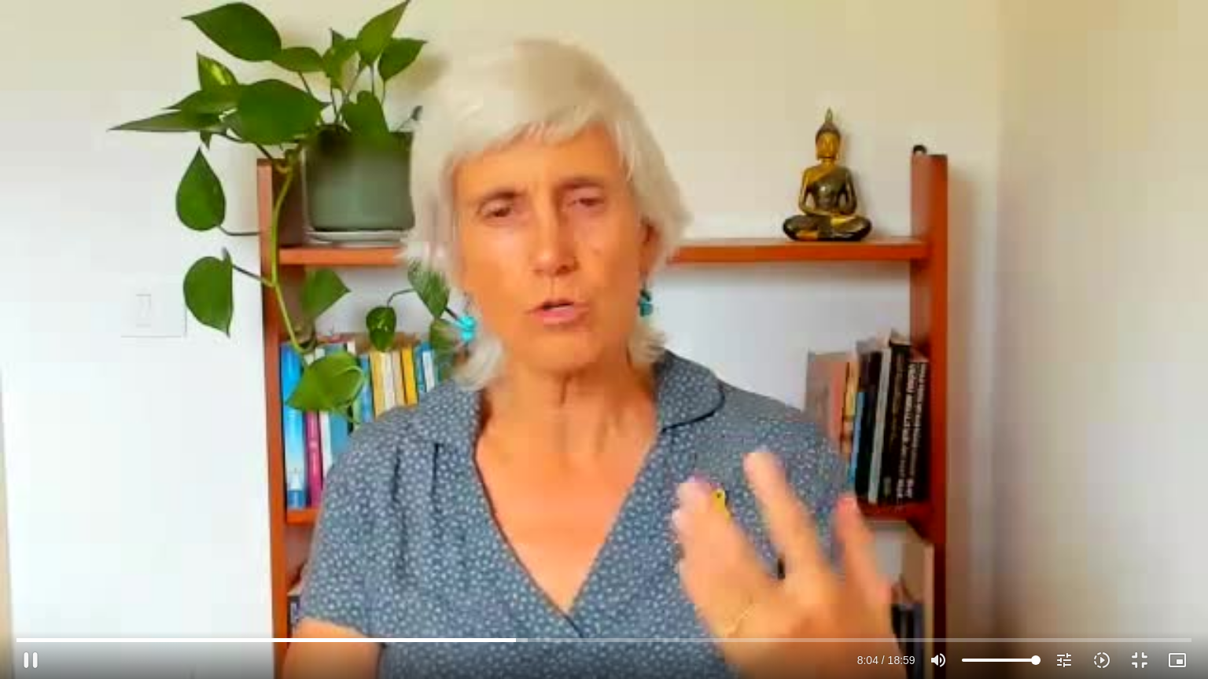
type input "484.633738"
type input "3320.68"
type input "484.761904"
type input "3320.68"
type input "484.902136"
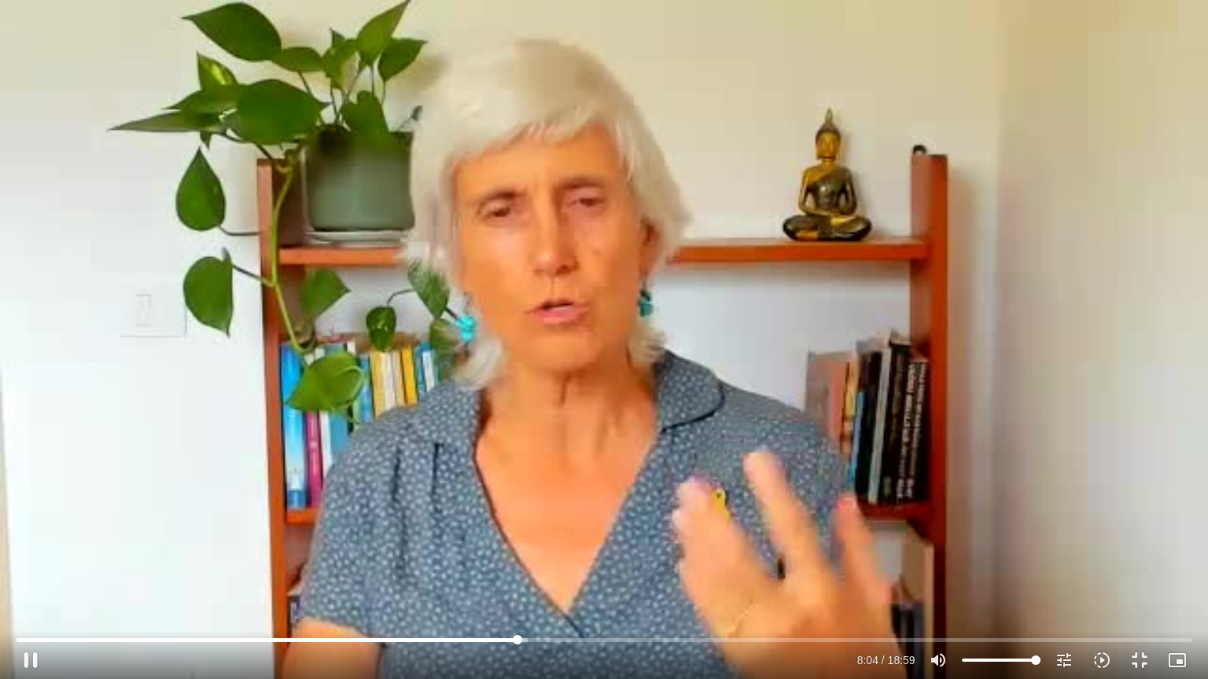
type input "3320.68"
type input "485.004731"
type input "3320.68"
type input "485.111286"
type input "3320.68"
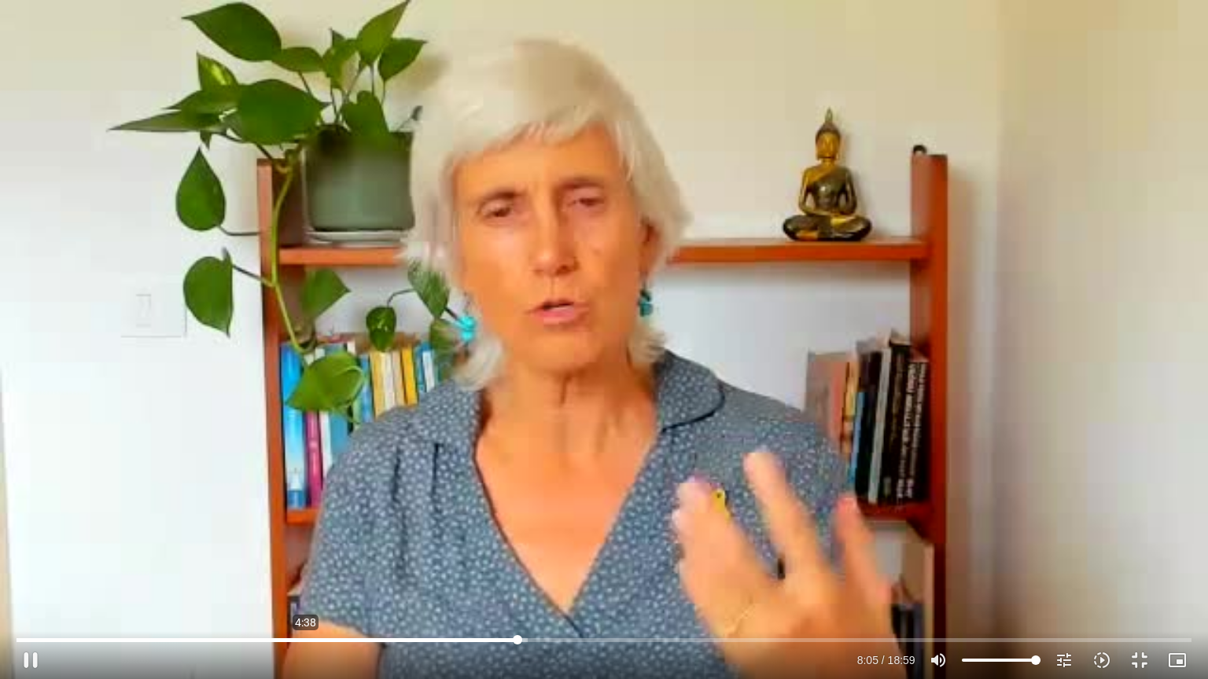
type input "485.268302"
type input "3320.68"
type input "485.376244"
type input "3320.68"
type input "278.62410288434"
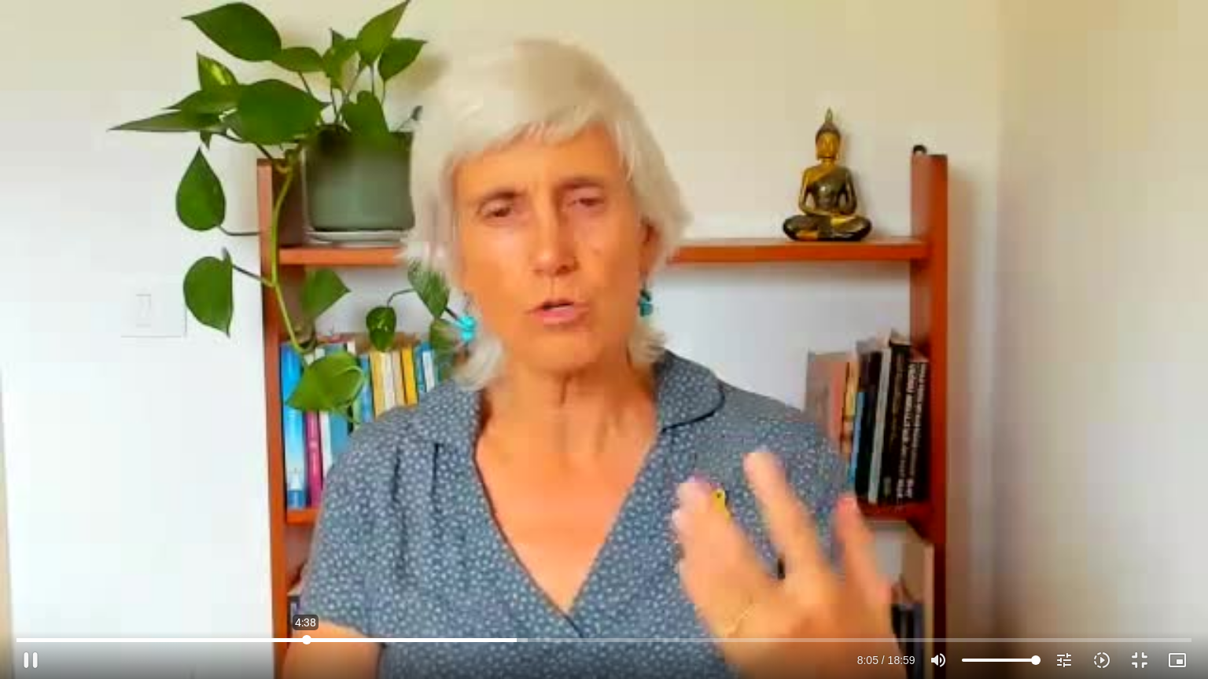
type input "3320.68"
click at [306, 579] on input "Seek" at bounding box center [604, 639] width 1174 height 9
type input "278.624102"
type input "3320.68"
type input "278.644002"
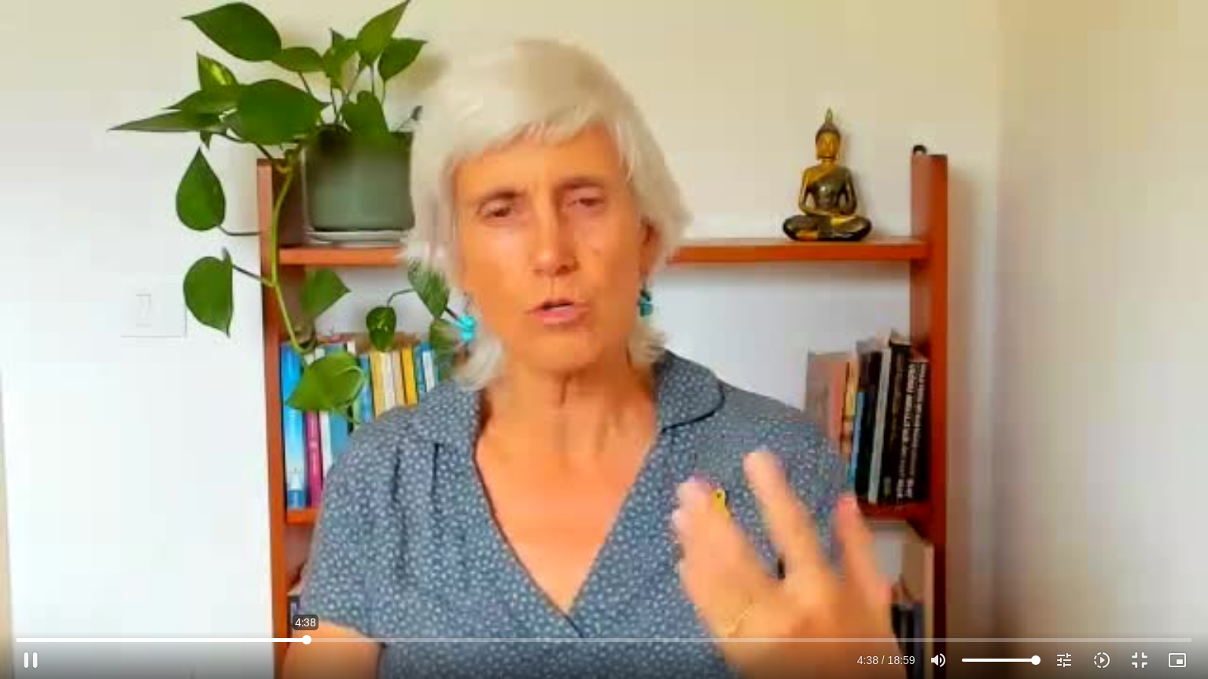
type input "3320.68"
type input "278.739766"
type input "3320.68"
type input "278.954318"
type input "3320.68"
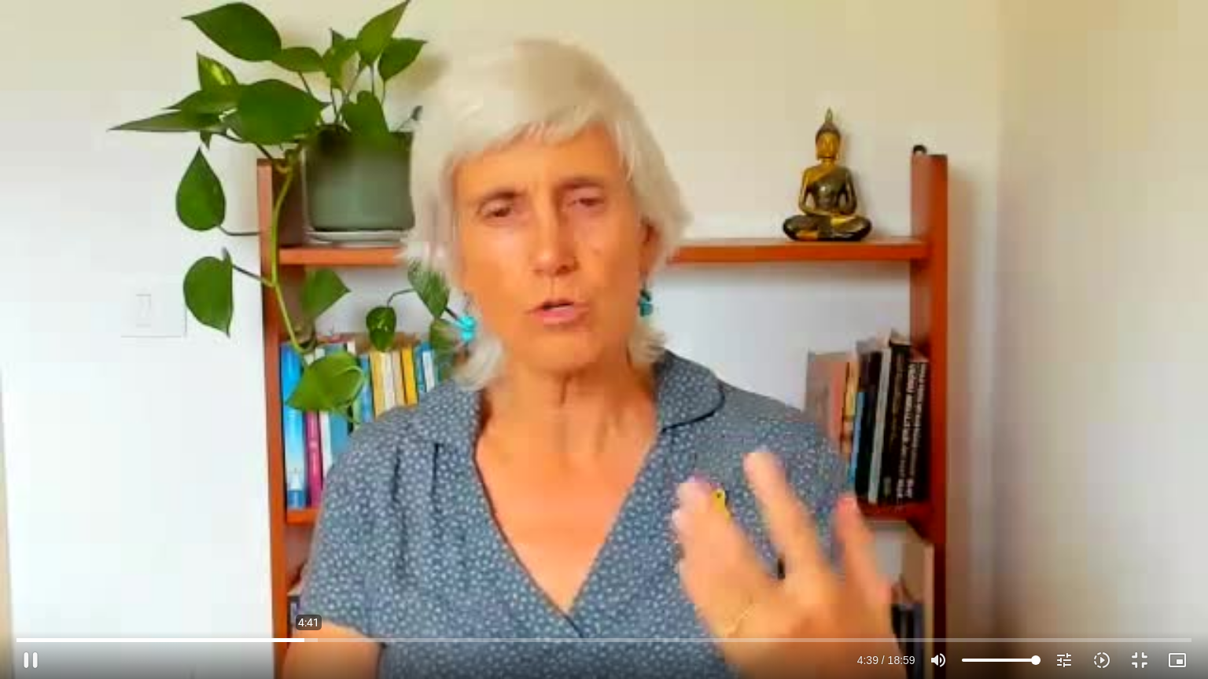
type input "279.086956"
type input "3320.68"
type input "279.218785"
type input "3320.68"
type input "279.356187"
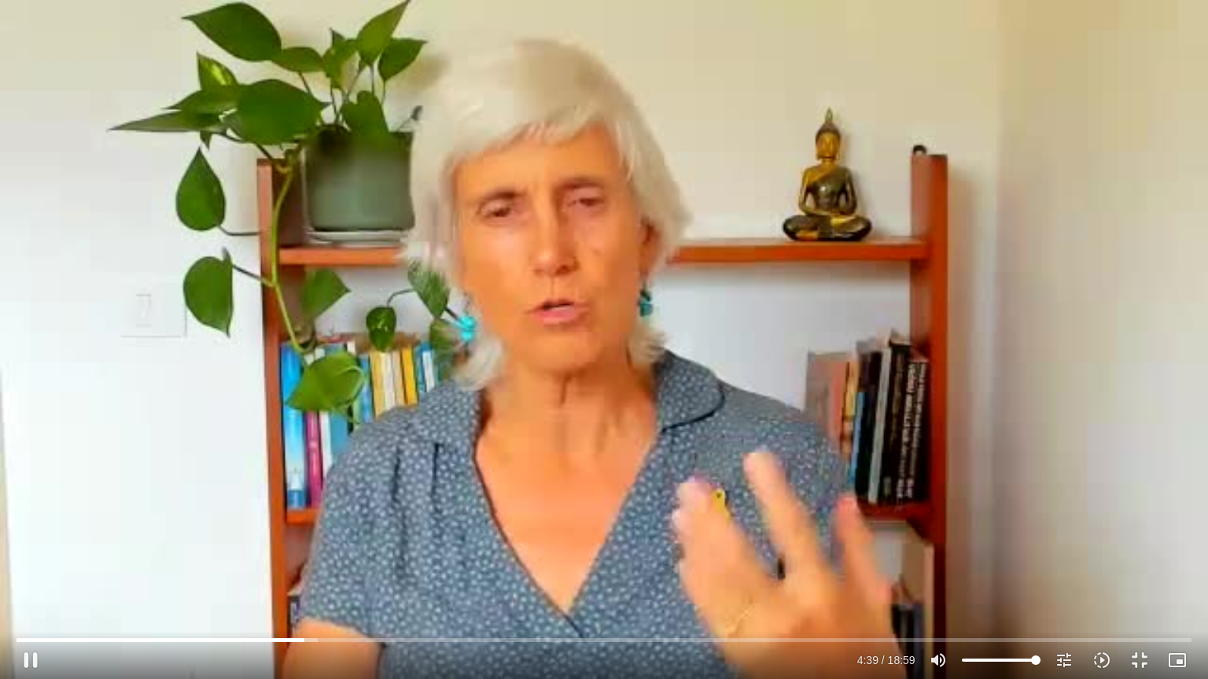
type input "3320.68"
type input "279.457406"
type input "3320.68"
type input "279.589251"
type input "3320.68"
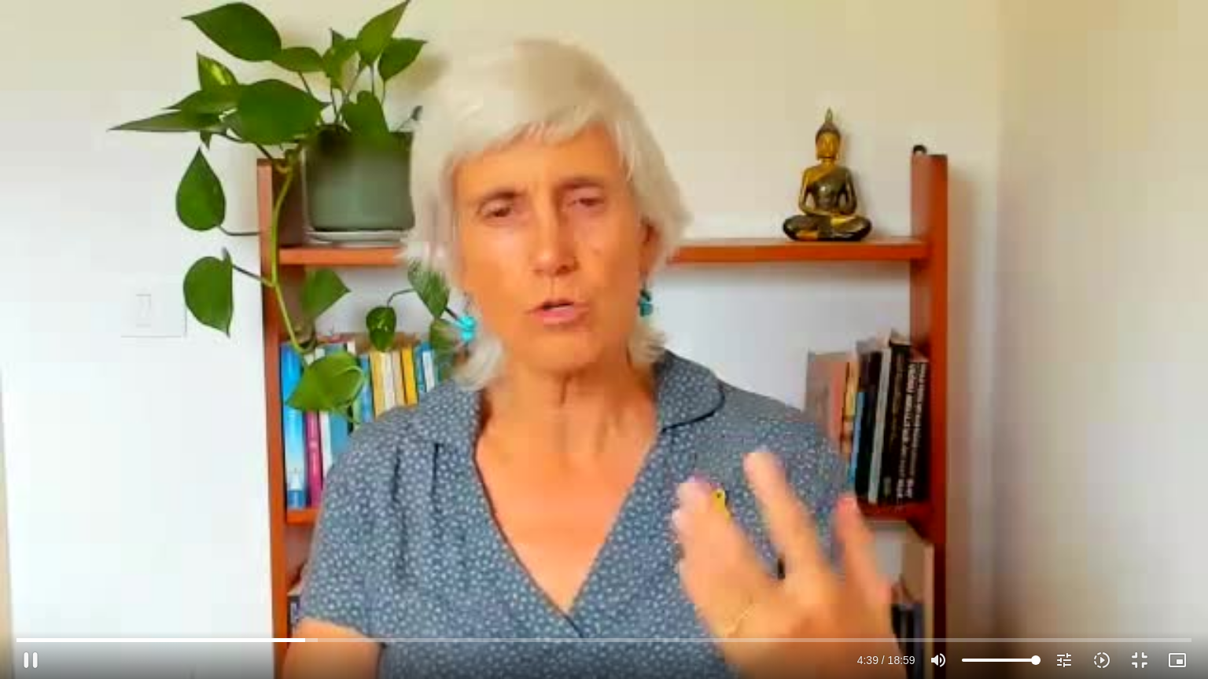
type input "279.756118"
type input "3320.68"
type input "279.885143"
type input "3320.68"
type input "279.980764"
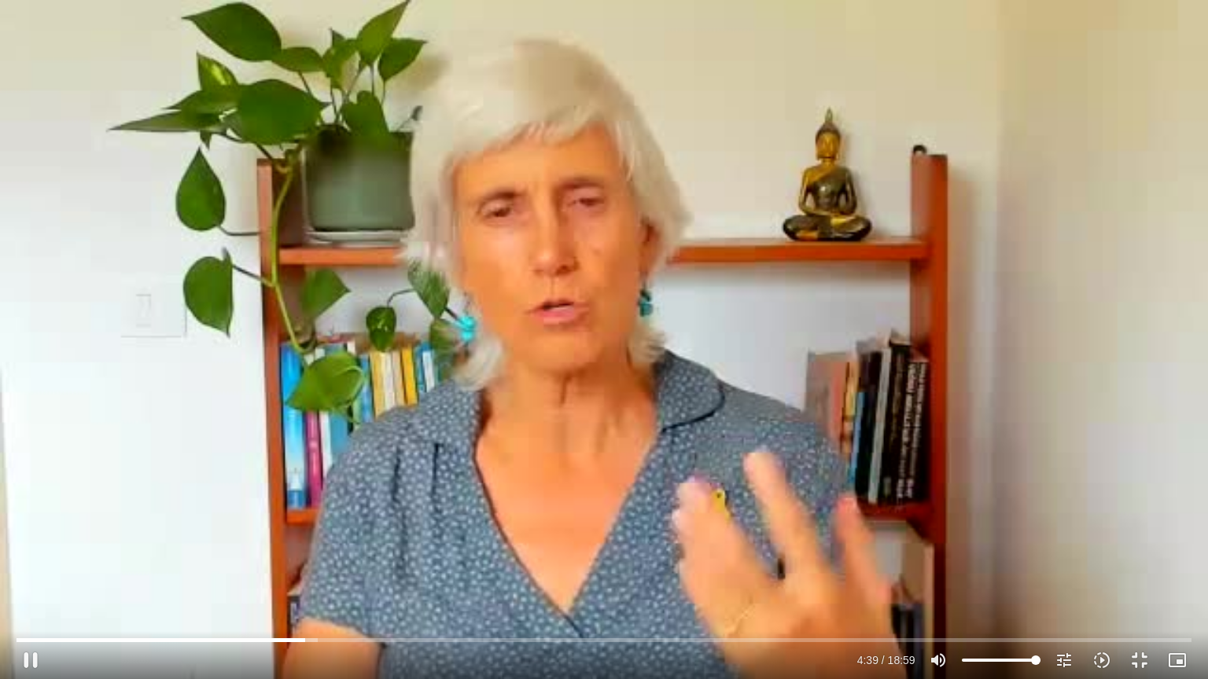
type input "3320.68"
type input "280.153361"
type input "3320.68"
type input "280.285208"
type input "3320.68"
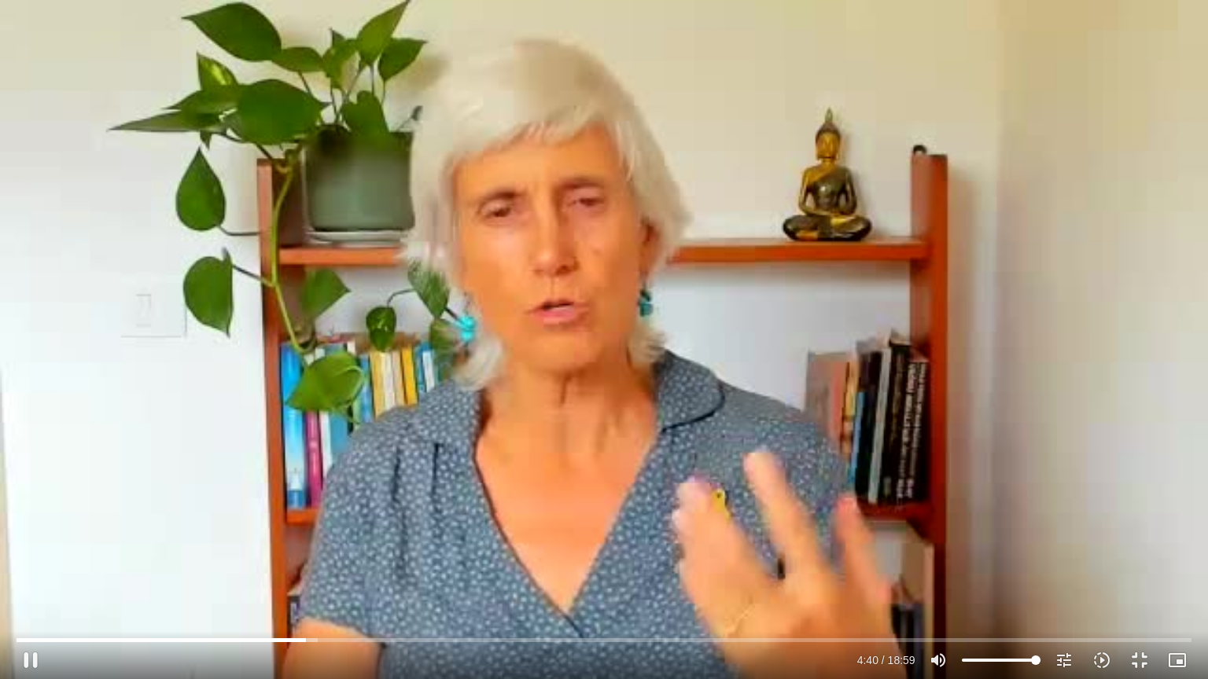
type input "280.418458"
type input "3320.68"
type input "280.551916"
type input "3320.68"
type input "280.685452"
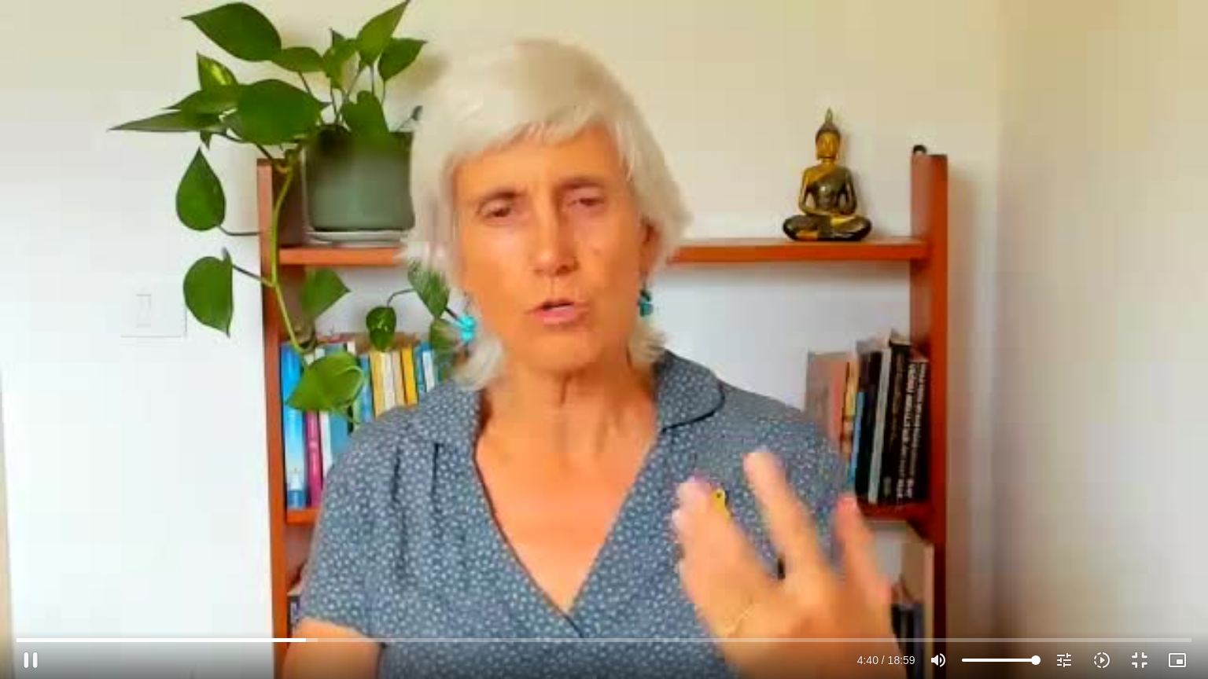
type input "3320.68"
type input "280.818968"
type input "3320.68"
type input "280.952141"
type input "3320.68"
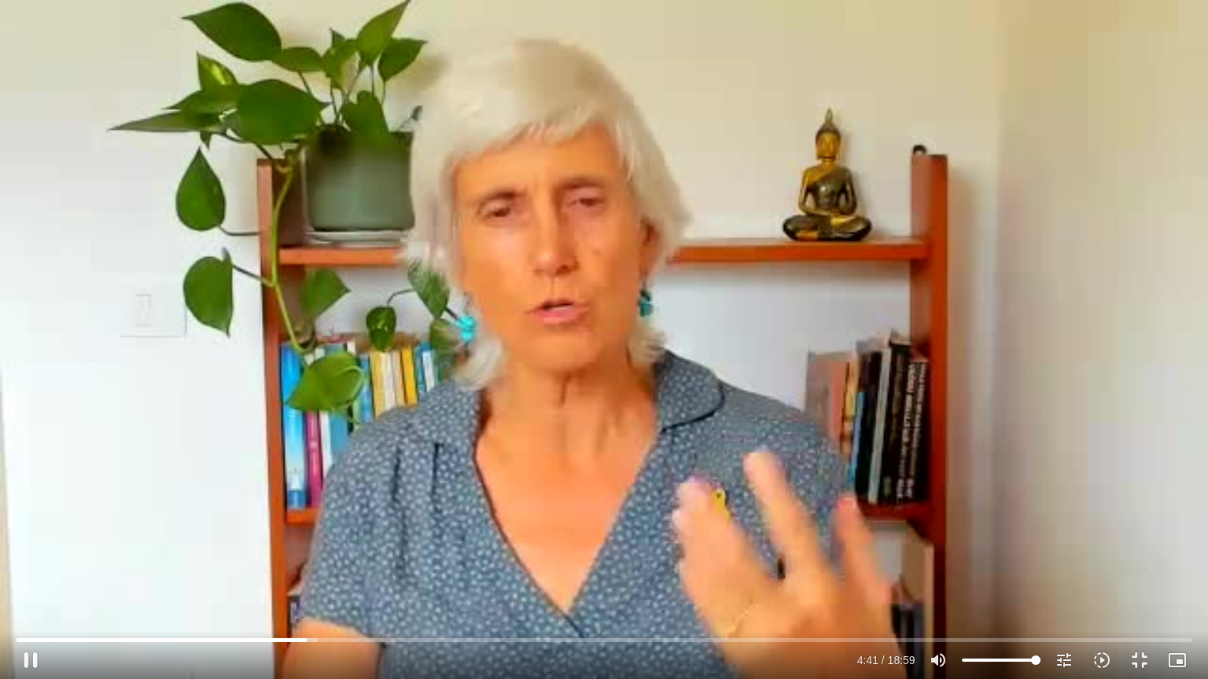
type input "281.085023"
type input "3320.68"
type input "281.218338"
type input "3320.68"
type input "281.351869"
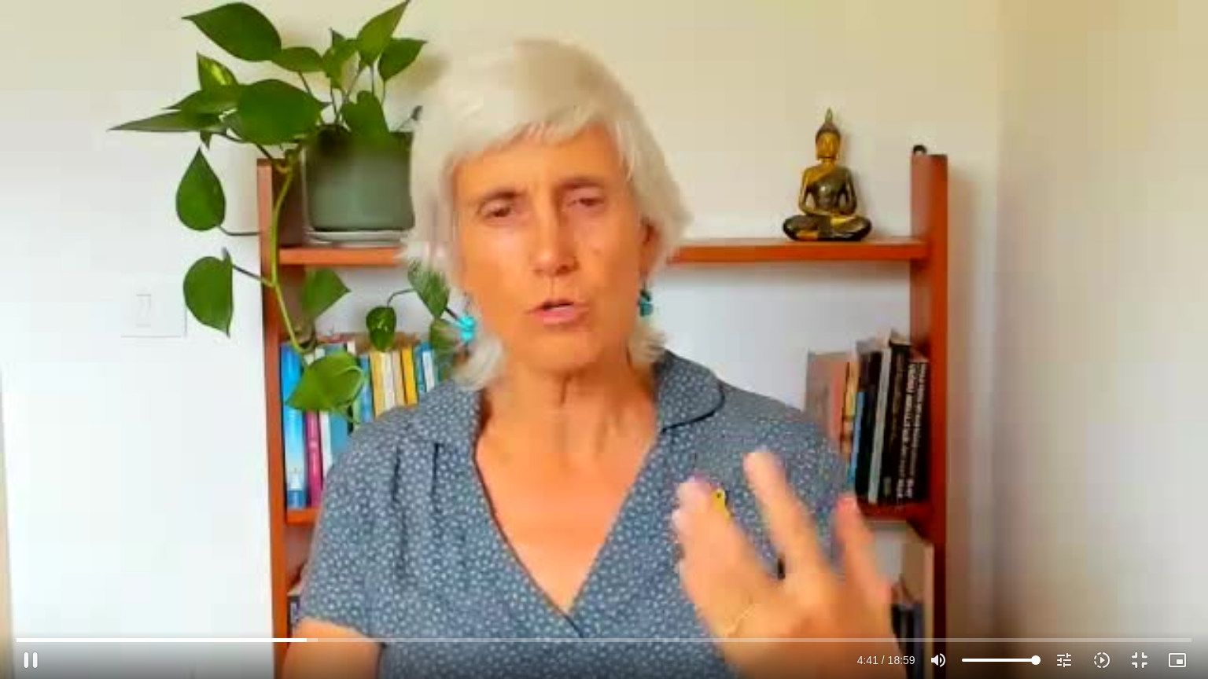
type input "3320.68"
type input "281.485735"
type input "3320.68"
type input "281.586068"
type input "3320.68"
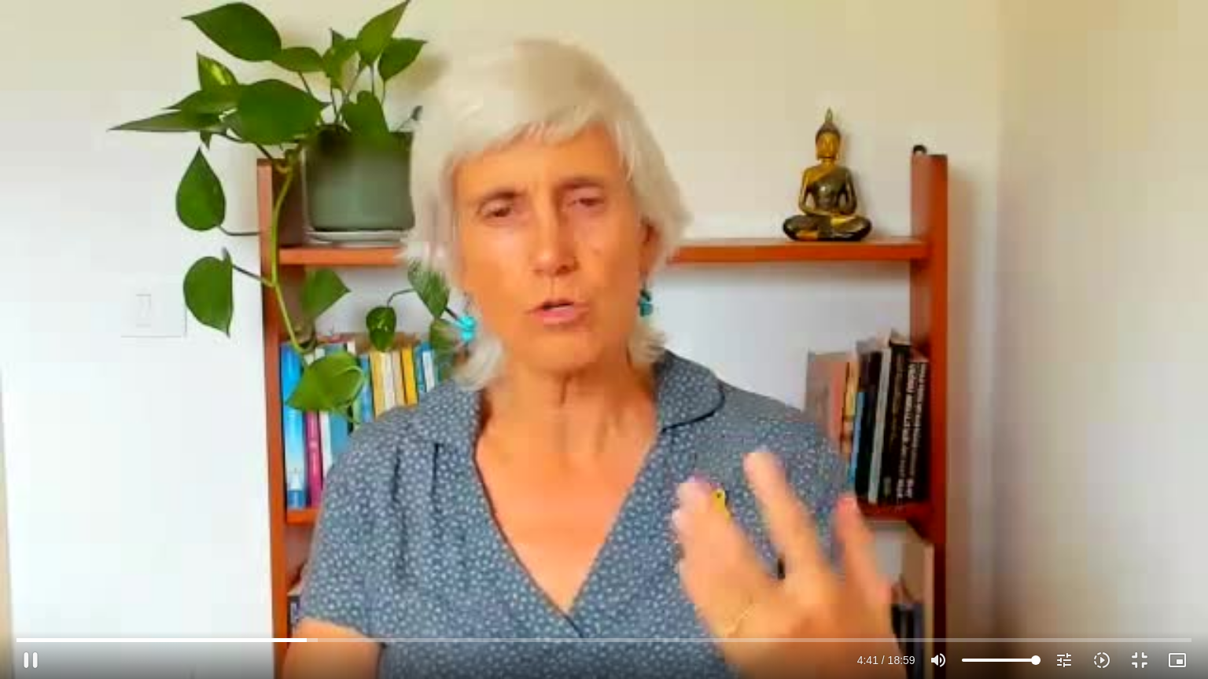
type input "281.720184"
type input "3320.68"
type input "281.885824"
type input "3320.68"
type input "281.992431"
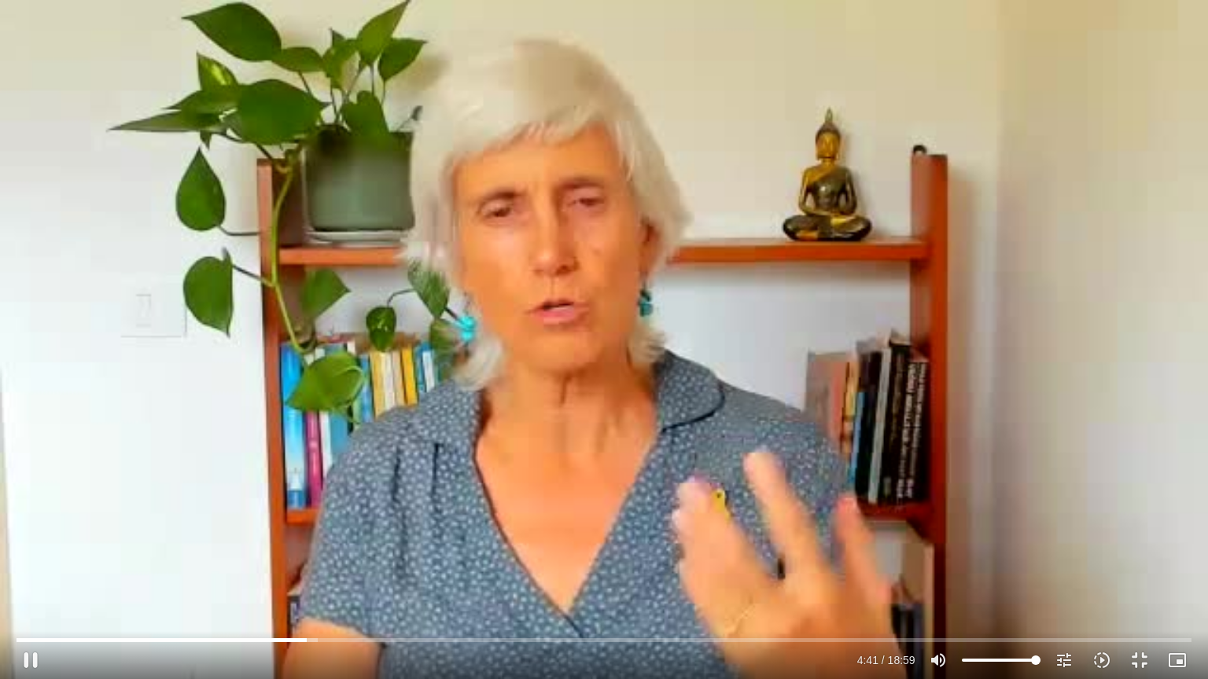
type input "3320.68"
type input "282.125274"
type input "3320.68"
type input "282.288745"
type input "3320.68"
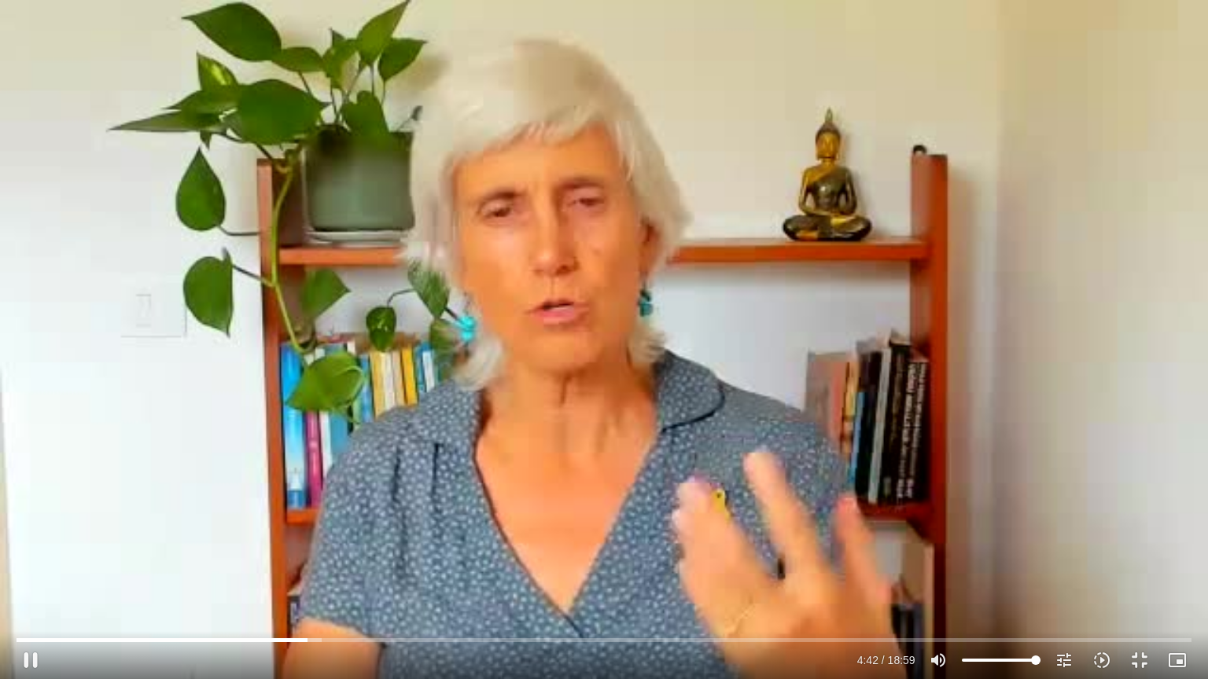
type input "282.421655"
type input "3320.68"
type input "282.552086"
type input "3320.68"
type input "282.652796"
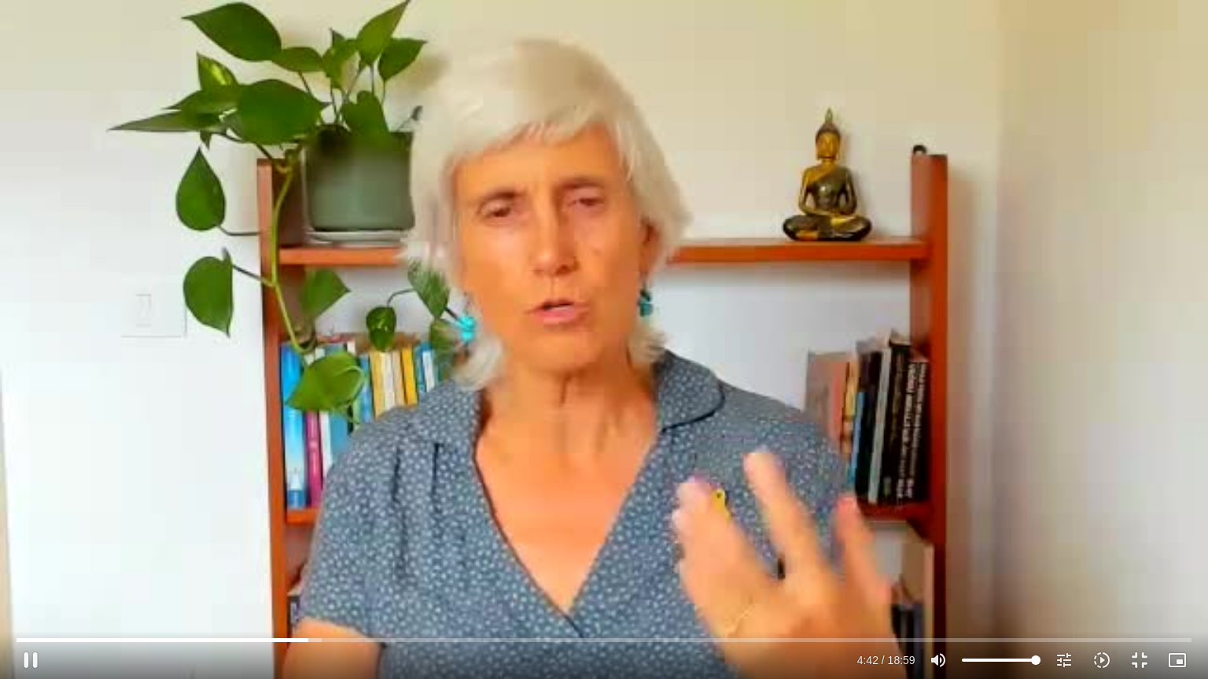
type input "3320.68"
type input "282.789252"
type input "3320.68"
type input "282.919435"
type input "3320.68"
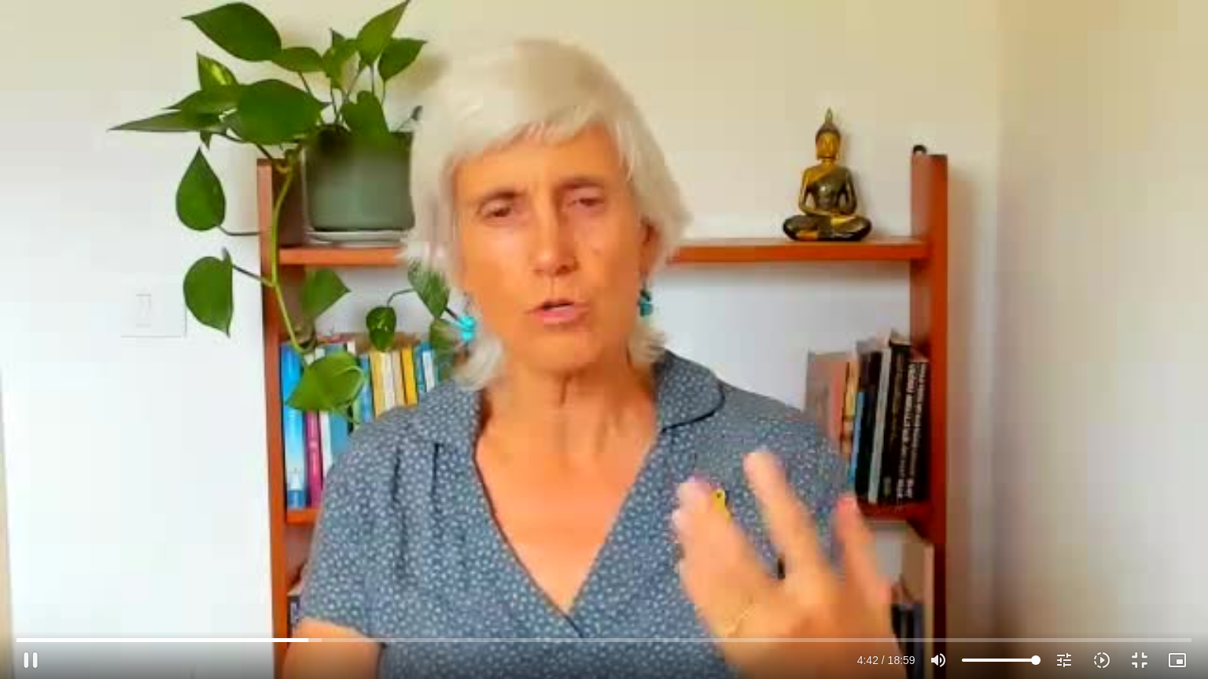
type input "283.052973"
type input "3320.68"
type input "283.187536"
type input "3320.68"
type input "283.319033"
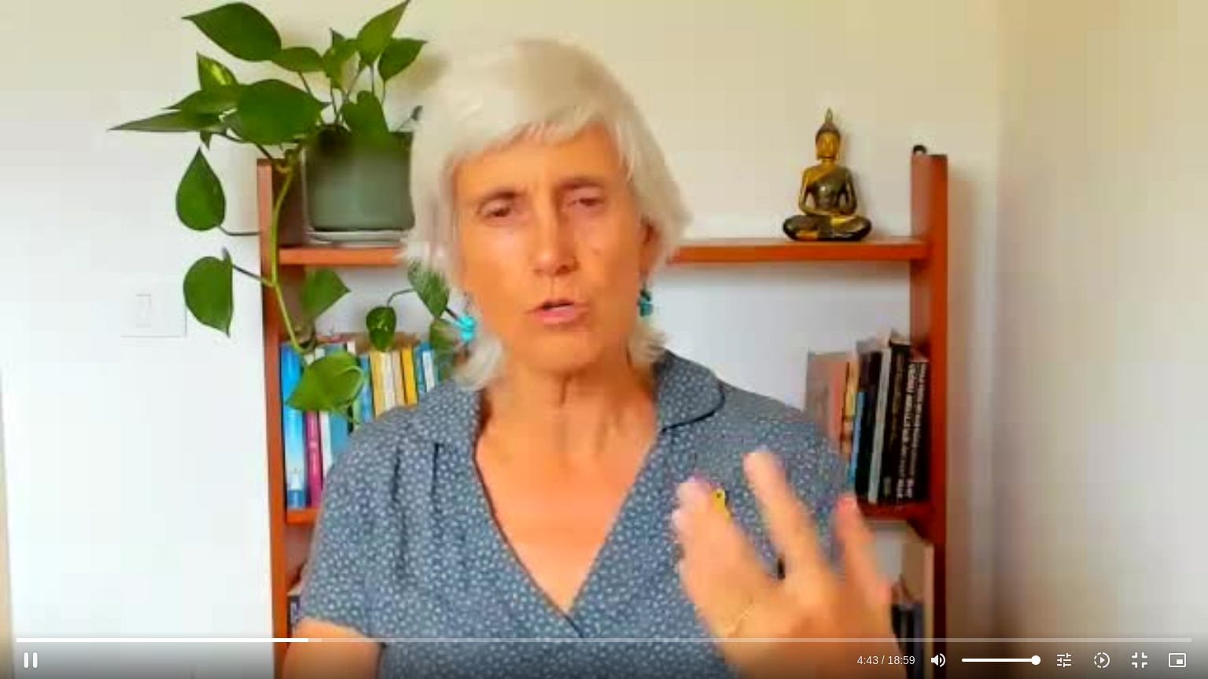
type input "3320.68"
type input "283.447926"
type input "3320.68"
type input "283.582"
type input "3320.68"
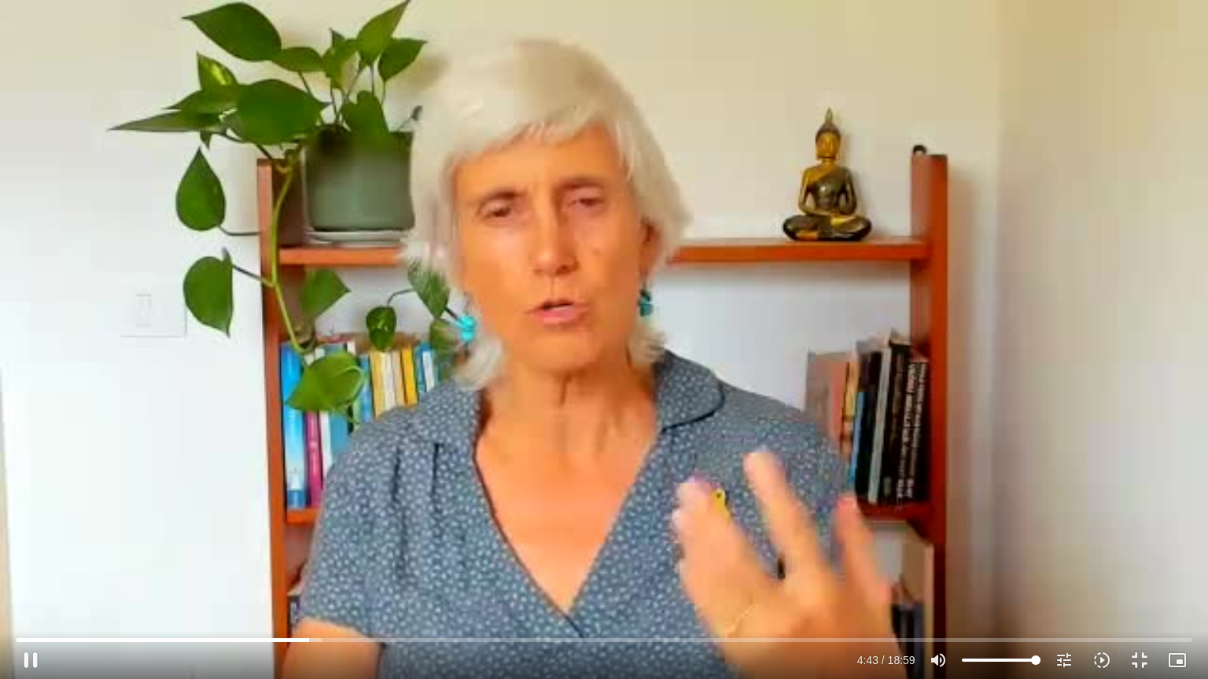
type input "283.714639"
type input "3320.68"
type input "283.855965"
type input "3320.68"
type input "283.988206"
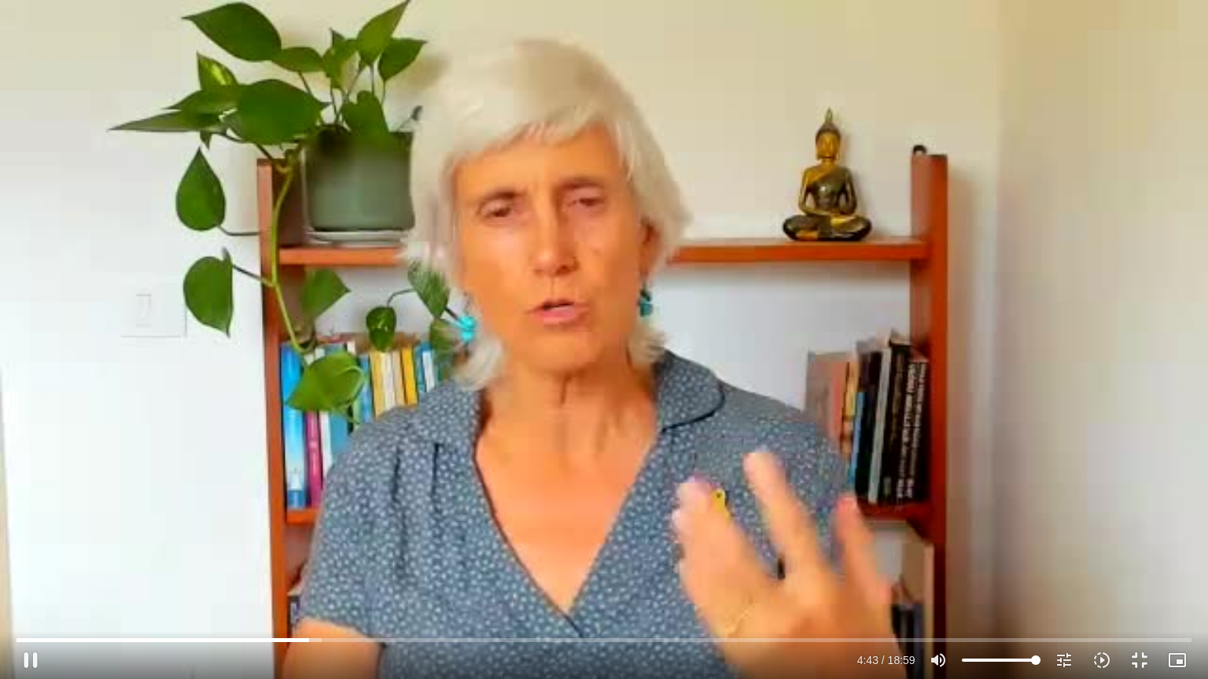
type input "3320.68"
type input "284.121568"
type input "3320.68"
type input "284.252408"
type input "3320.68"
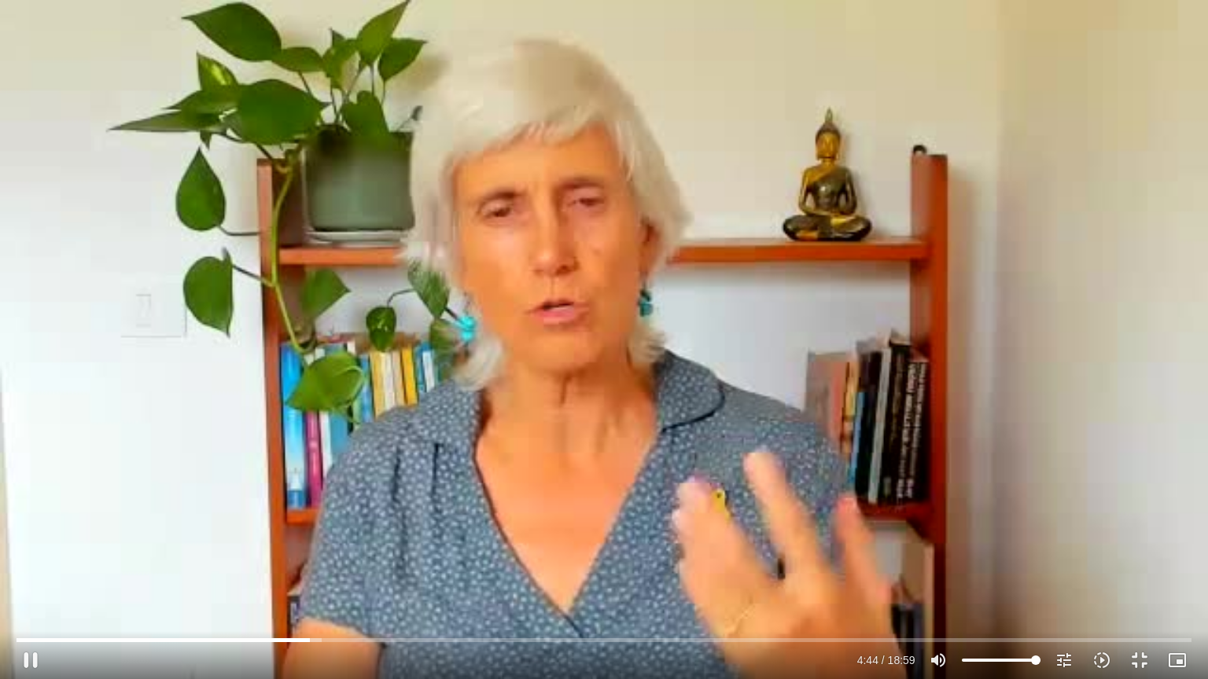
type input "284.391487"
type input "3320.68"
type input "284.518812"
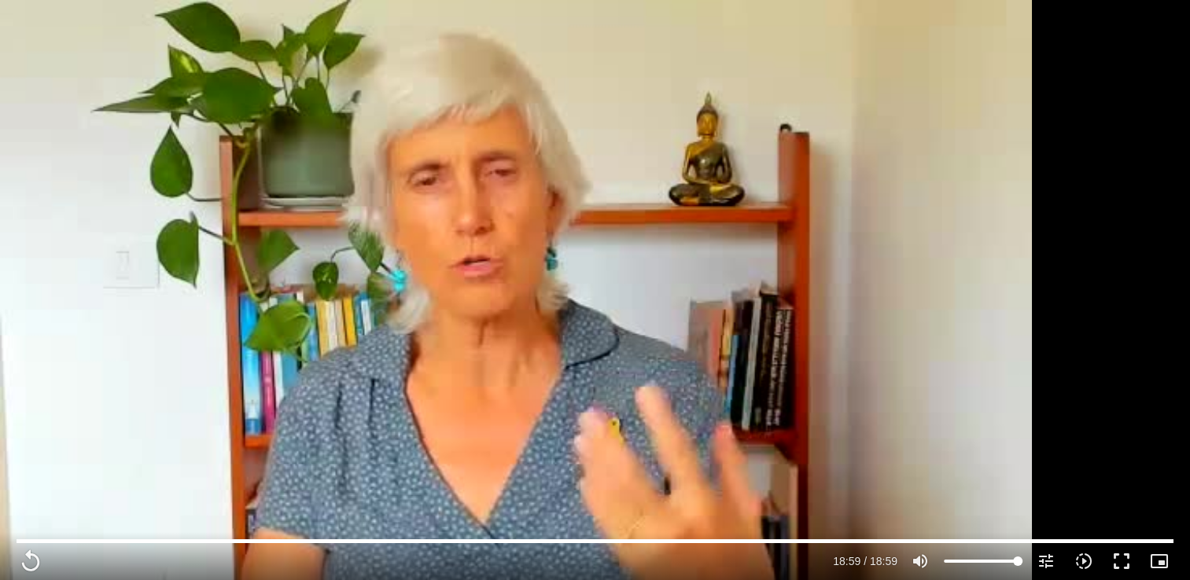
scroll to position [2988, 0]
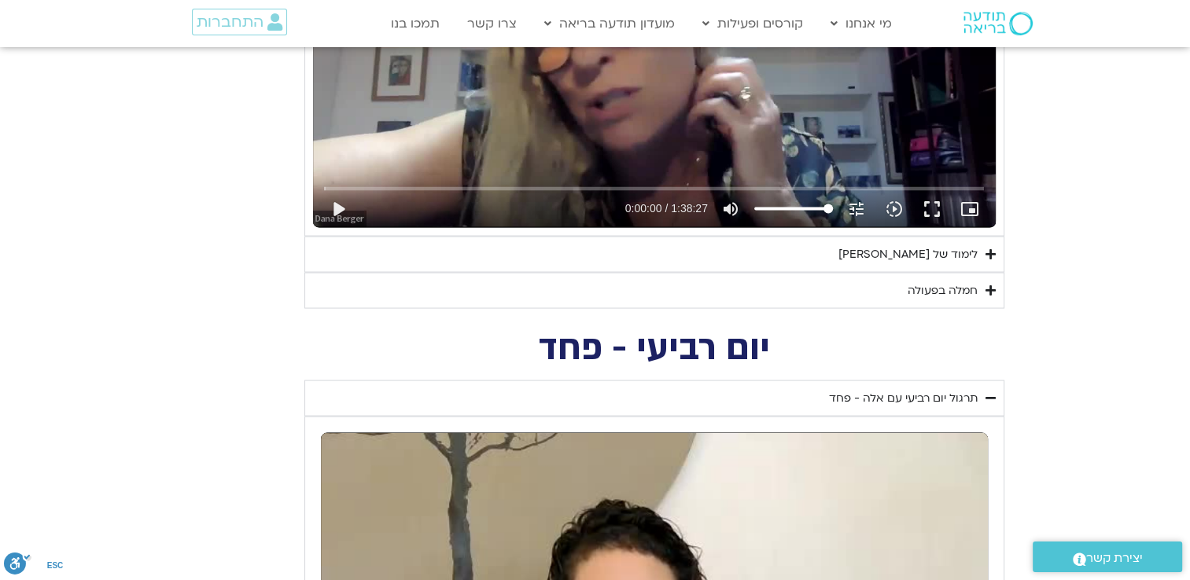
click at [933, 260] on summary "לימוד של [PERSON_NAME]" at bounding box center [654, 255] width 700 height 36
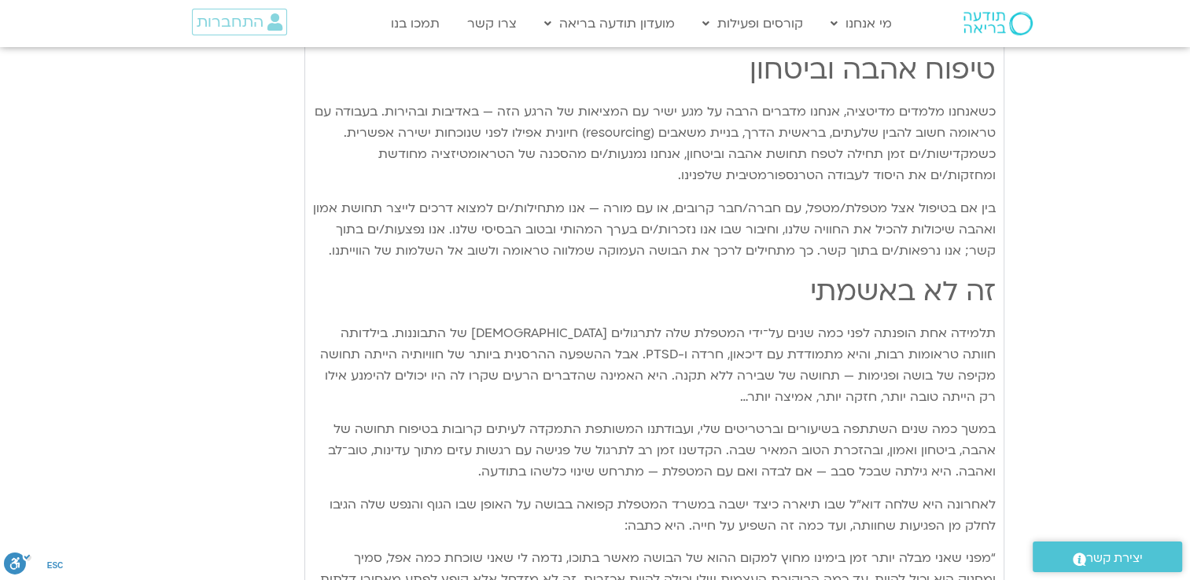
scroll to position [3617, 0]
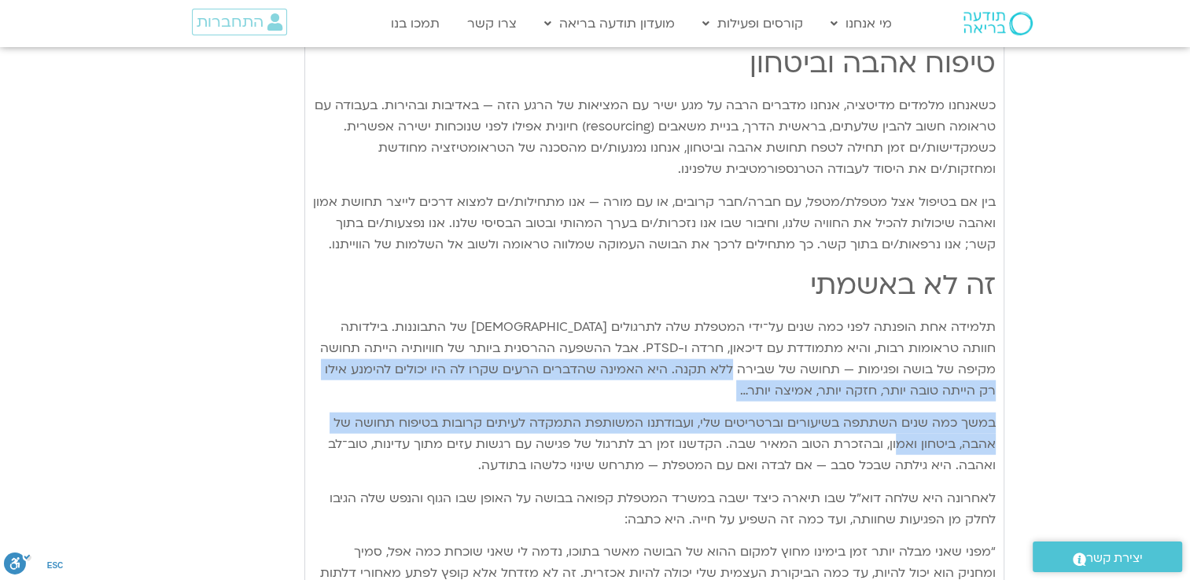
drag, startPoint x: 766, startPoint y: 345, endPoint x: 897, endPoint y: 428, distance: 155.5
click at [897, 428] on div "בתרבויות שמאניות מאמינים שכאשר אדם עובר טראומה, נשמתו עוזבת את גופו כדי להגן על…" at bounding box center [654, 432] width 682 height 1558
click at [897, 428] on p "במשך כמה שנים השתתפה בשיעורים וברטריטים שלי, ועבודתנו המשותפת התמקדה לעיתים קרו…" at bounding box center [654, 445] width 682 height 64
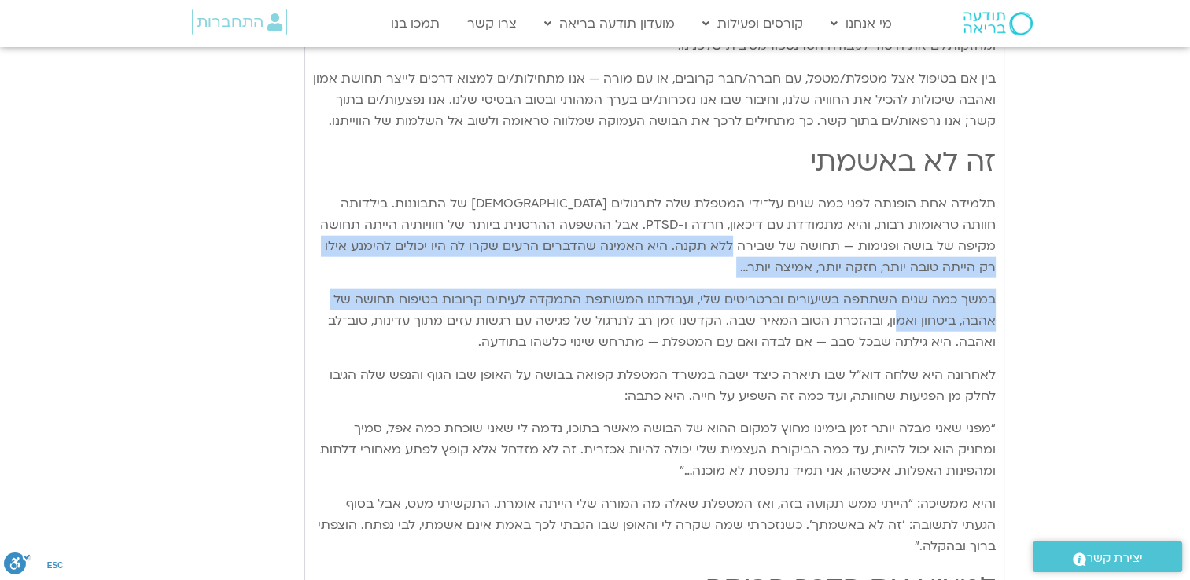
scroll to position [3774, 0]
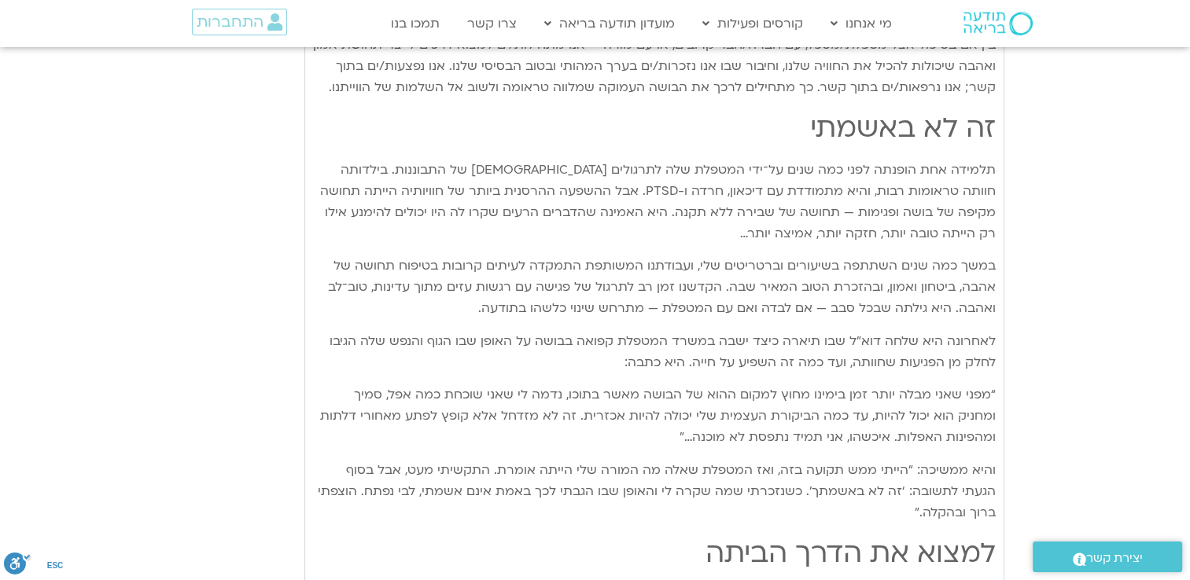
click at [824, 289] on p "במשך כמה שנים השתתפה בשיעורים וברטריטים שלי, ועבודתנו המשותפת התמקדה לעיתים קרו…" at bounding box center [654, 288] width 682 height 64
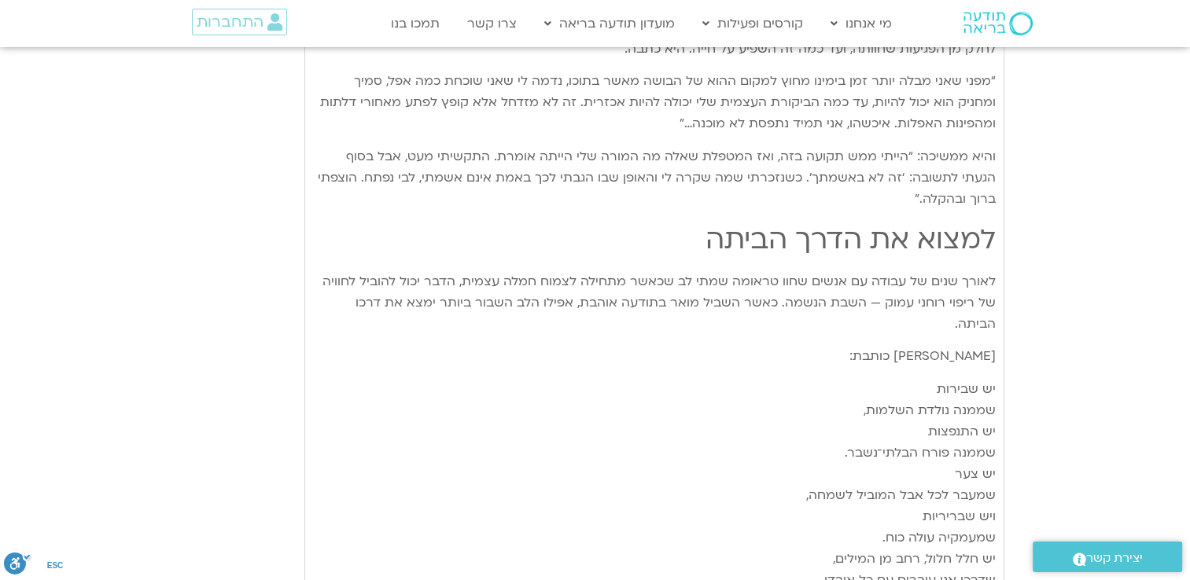
scroll to position [4088, 0]
drag, startPoint x: 988, startPoint y: 140, endPoint x: 928, endPoint y: 131, distance: 60.5
click at [928, 145] on p "והיא ממשיכה: “הייתי ממש תקועה בזה, ואז המטפלת שאלה מה המורה שלי הייתה אומרת. הת…" at bounding box center [654, 177] width 682 height 64
drag, startPoint x: 928, startPoint y: 131, endPoint x: 984, endPoint y: 133, distance: 55.1
click at [984, 145] on p "והיא ממשיכה: “הייתי ממש תקועה בזה, ואז המטפלת שאלה מה המורה שלי הייתה אומרת. הת…" at bounding box center [654, 177] width 682 height 64
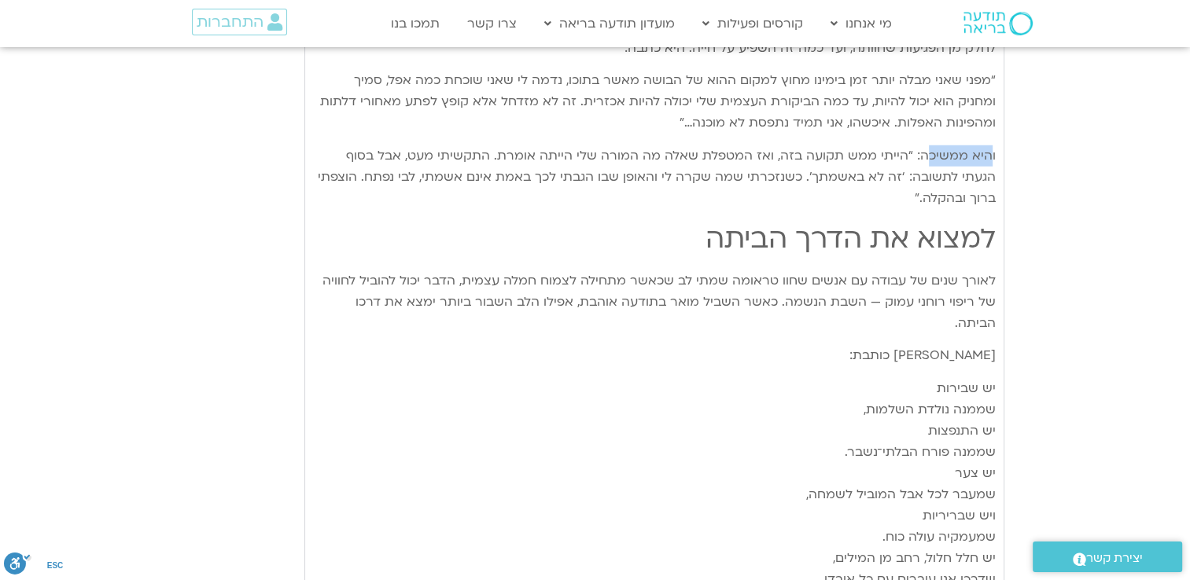
click at [985, 145] on p "והיא ממשיכה: “הייתי ממש תקועה בזה, ואז המטפלת שאלה מה המורה שלי הייתה אומרת. הת…" at bounding box center [654, 177] width 682 height 64
drag, startPoint x: 990, startPoint y: 130, endPoint x: 759, endPoint y: 125, distance: 230.4
click at [759, 145] on p "והיא ממשיכה: “הייתי ממש תקועה בזה, ואז המטפלת שאלה מה המורה שלי הייתה אומרת. הת…" at bounding box center [654, 177] width 682 height 64
click at [761, 145] on p "והיא ממשיכה: “הייתי ממש תקועה בזה, ואז המטפלת שאלה מה המורה שלי הייתה אומרת. הת…" at bounding box center [654, 177] width 682 height 64
click at [801, 145] on p "והיא ממשיכה: “הייתי ממש תקועה בזה, ואז המטפלת שאלה מה המורה שלי הייתה אומרת. הת…" at bounding box center [654, 177] width 682 height 64
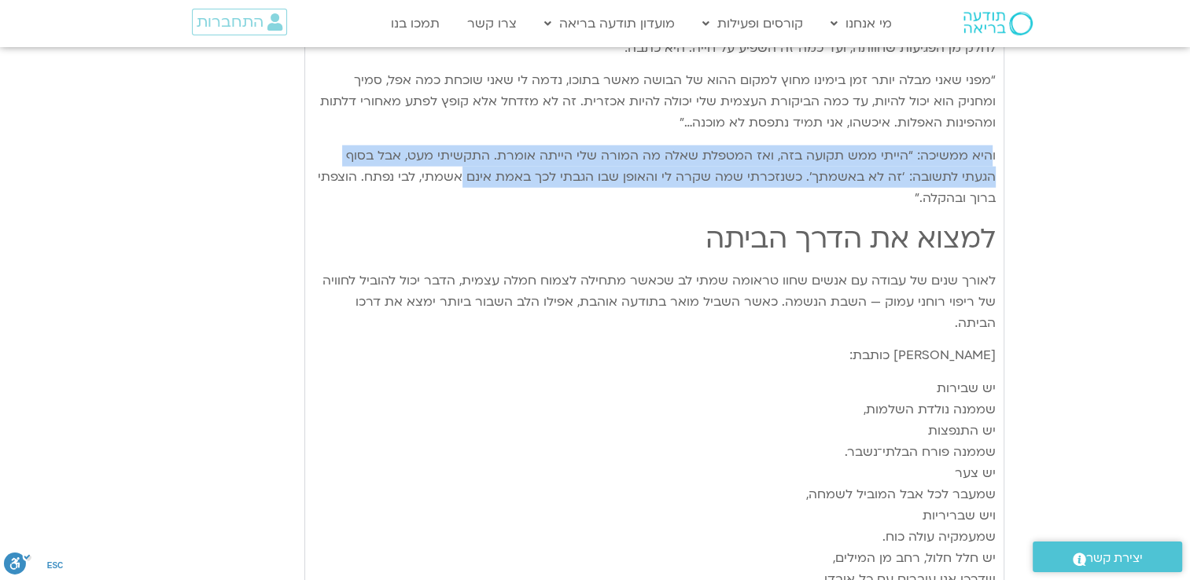
drag, startPoint x: 980, startPoint y: 134, endPoint x: 508, endPoint y: 162, distance: 472.6
click at [508, 162] on p "והיא ממשיכה: “הייתי ממש תקועה בזה, ואז המטפלת שאלה מה המורה שלי הייתה אומרת. הת…" at bounding box center [654, 177] width 682 height 64
drag, startPoint x: 508, startPoint y: 162, endPoint x: 566, endPoint y: 160, distance: 58.2
click at [566, 160] on p "והיא ממשיכה: “הייתי ממש תקועה בזה, ואז המטפלת שאלה מה המורה שלי הייתה אומרת. הת…" at bounding box center [654, 177] width 682 height 64
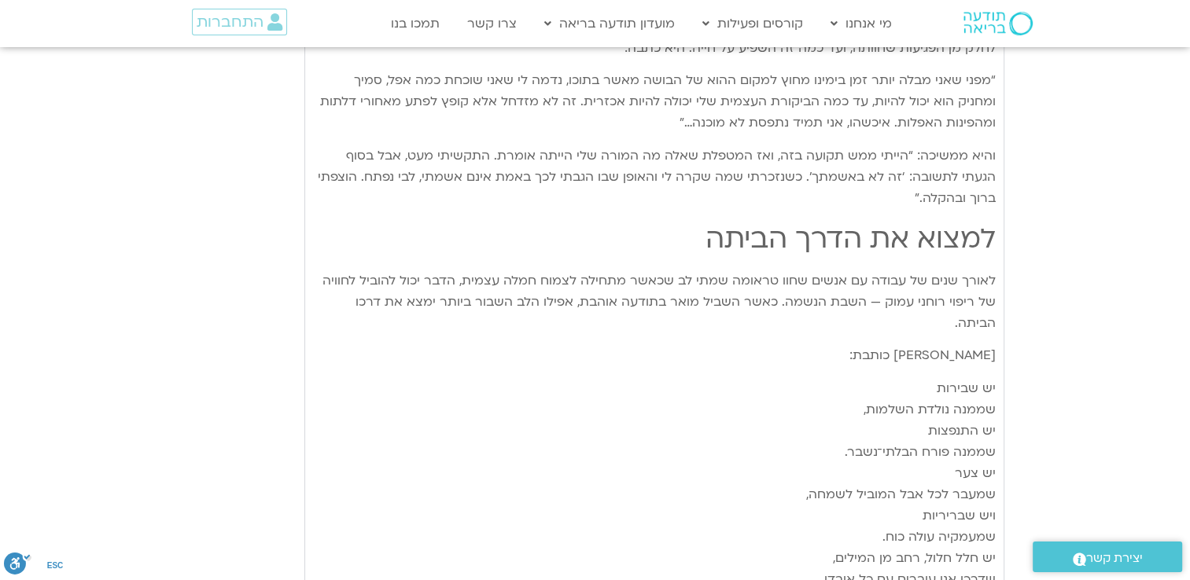
click at [645, 164] on p "והיא ממשיכה: “הייתי ממש תקועה בזה, ואז המטפלת שאלה מה המורה שלי הייתה אומרת. הת…" at bounding box center [654, 177] width 682 height 64
drag, startPoint x: 906, startPoint y: 175, endPoint x: 925, endPoint y: 229, distance: 57.2
drag, startPoint x: 925, startPoint y: 229, endPoint x: 776, endPoint y: 212, distance: 149.5
click at [776, 220] on h1 "למצוא את הדרך הביתה" at bounding box center [654, 239] width 682 height 38
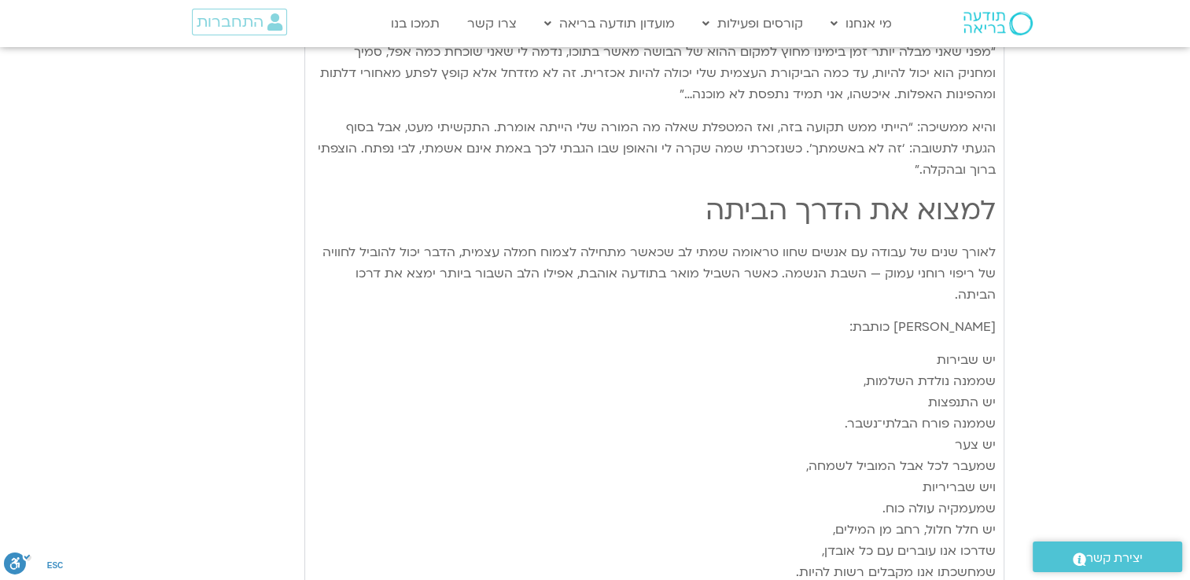
scroll to position [4167, 0]
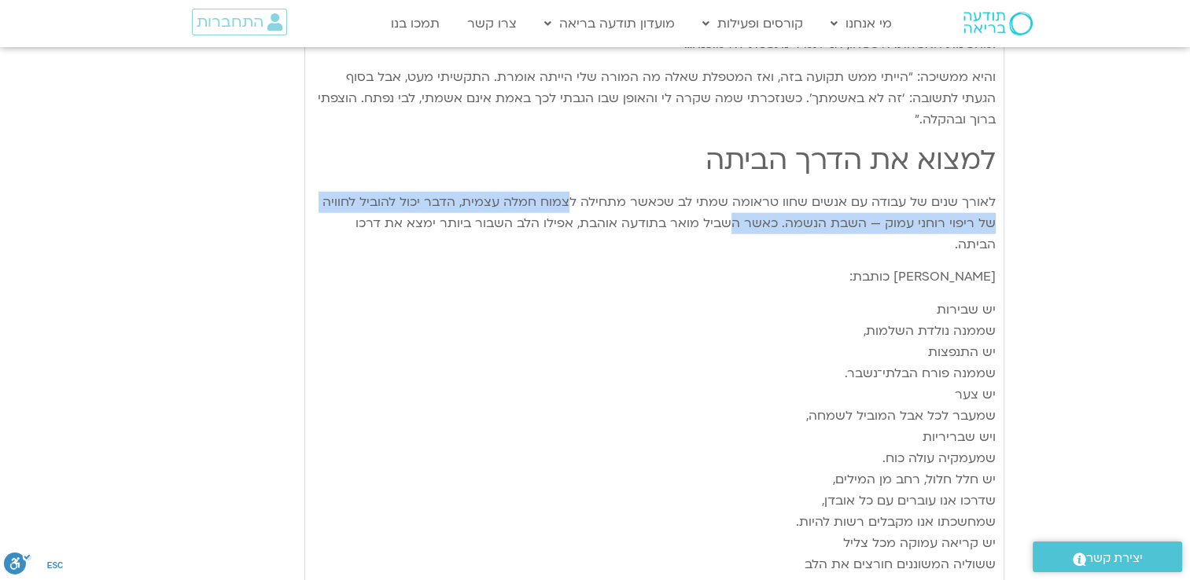
drag, startPoint x: 579, startPoint y: 180, endPoint x: 752, endPoint y: 197, distance: 173.0
click at [754, 197] on p "לאורך שנים של עבודה עם אנשים שחוו טראומה שמתי לב שכאשר מתחילה לצמוח חמלה עצמית,…" at bounding box center [654, 224] width 682 height 64
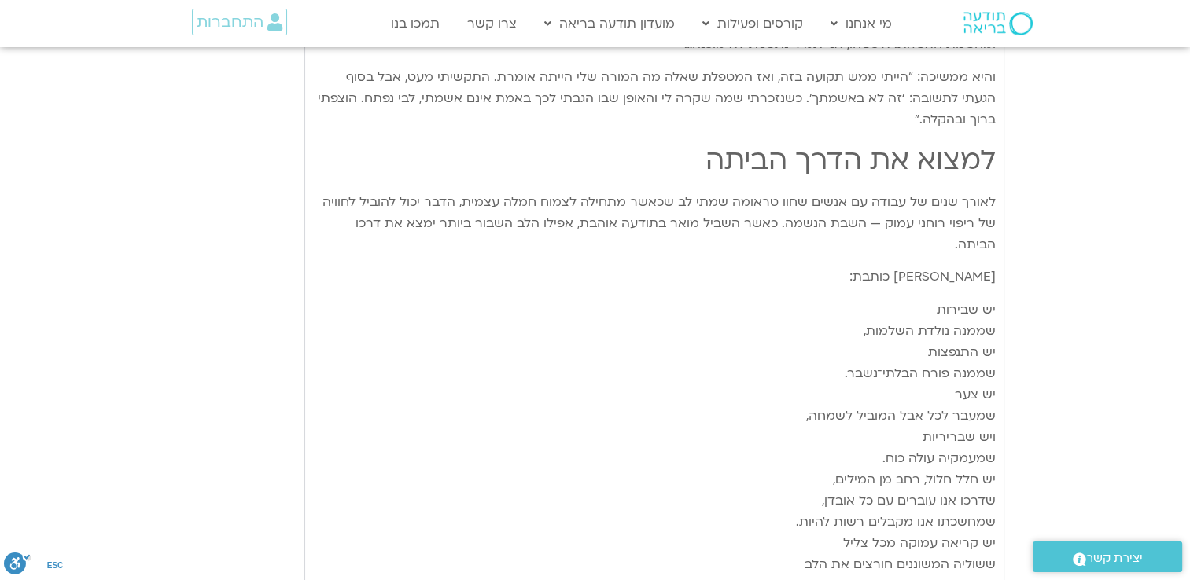
drag, startPoint x: 752, startPoint y: 197, endPoint x: 723, endPoint y: 197, distance: 28.3
click at [723, 197] on p "לאורך שנים של עבודה עם אנשים שחוו טראומה שמתי לב שכאשר מתחילה לצמוח חמלה עצמית,…" at bounding box center [654, 224] width 682 height 64
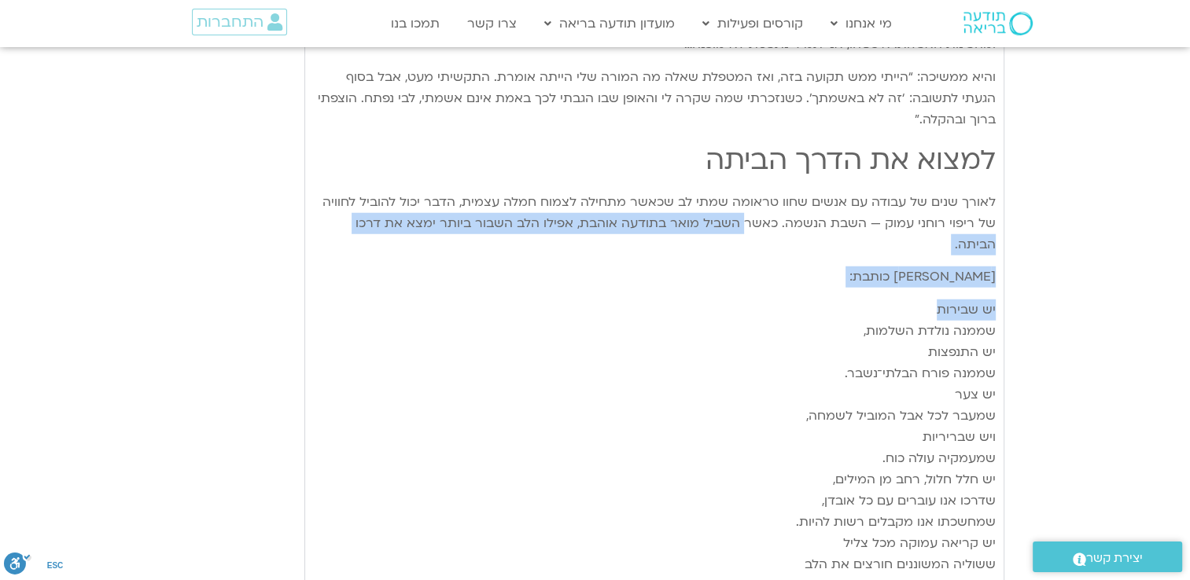
drag, startPoint x: 769, startPoint y: 197, endPoint x: 852, endPoint y: 244, distance: 95.8
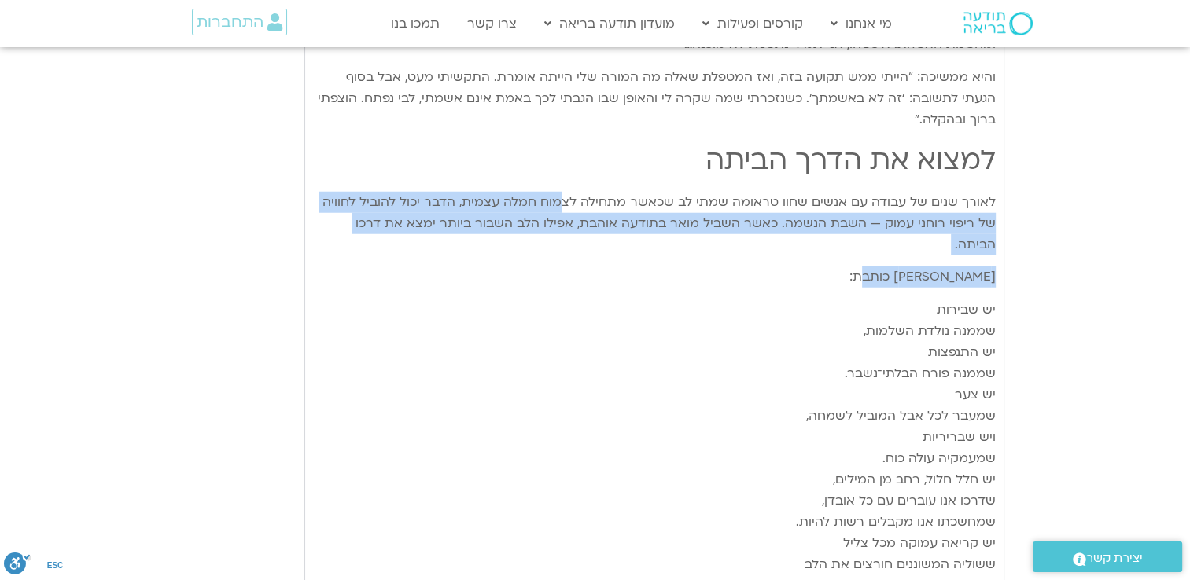
drag, startPoint x: 547, startPoint y: 173, endPoint x: 371, endPoint y: 215, distance: 181.0
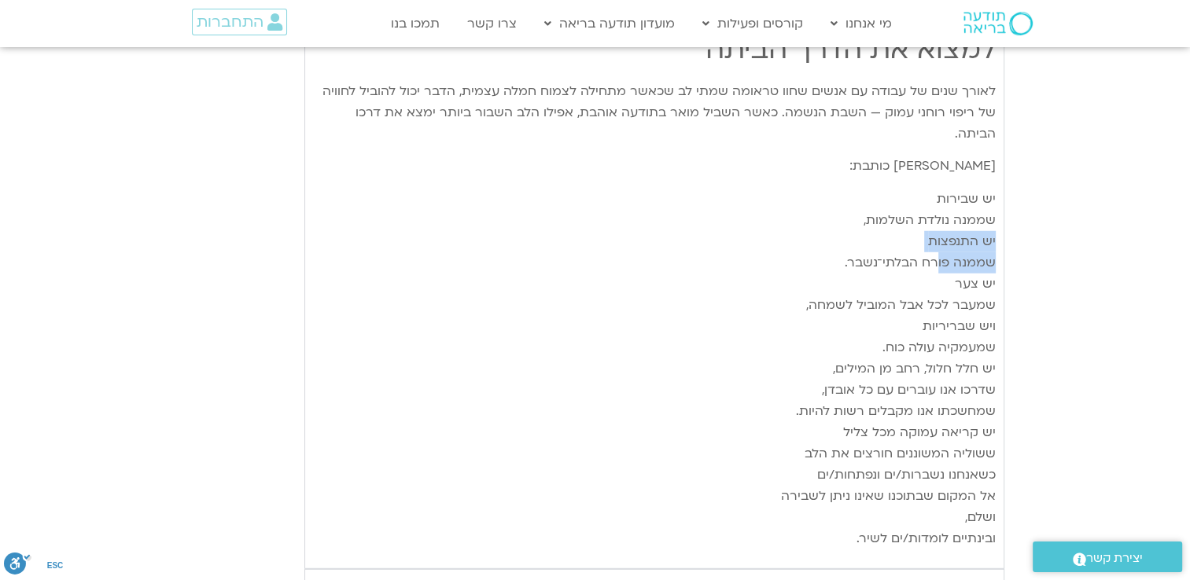
scroll to position [4245, 0]
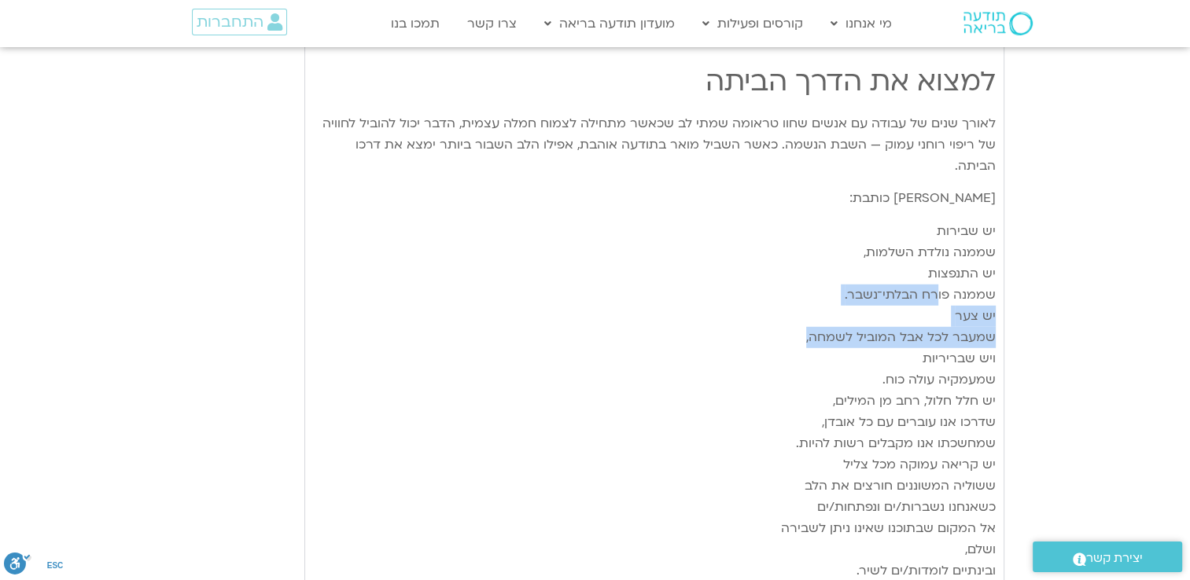
drag, startPoint x: 923, startPoint y: 178, endPoint x: 799, endPoint y: 299, distance: 173.5
click at [799, 299] on p "יש שבירות שממנה נולדת השלמות, יש התנפצות שממנה פורח הבלתי־נשבר. יש צער שמעבר לכ…" at bounding box center [654, 401] width 682 height 361
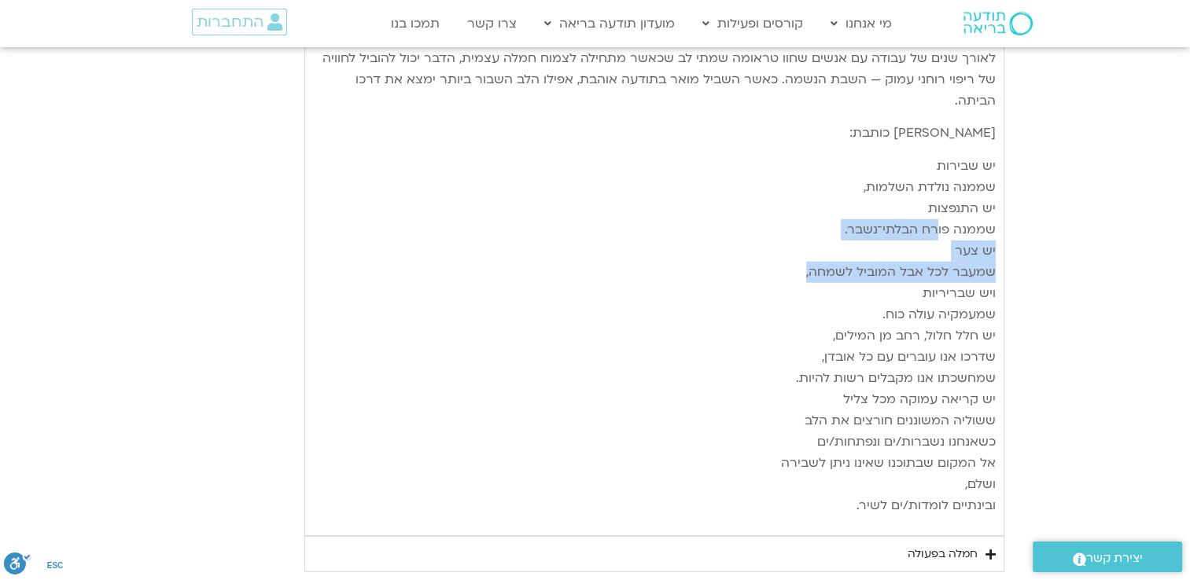
scroll to position [4324, 0]
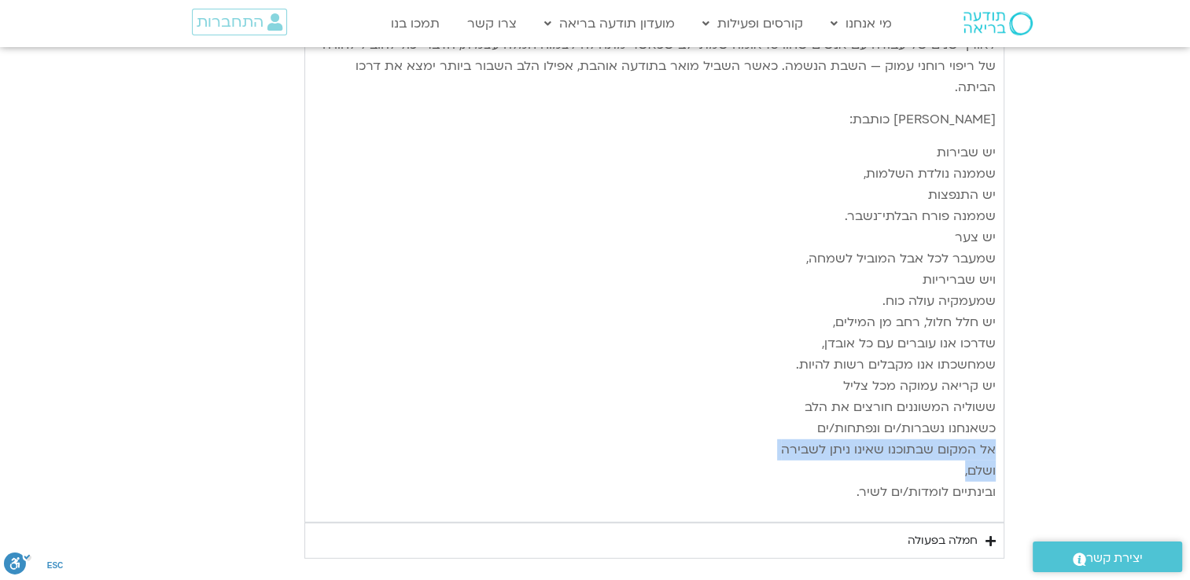
drag, startPoint x: 776, startPoint y: 414, endPoint x: 789, endPoint y: 425, distance: 16.7
drag, startPoint x: 789, startPoint y: 425, endPoint x: 851, endPoint y: 411, distance: 64.5
click at [851, 411] on p "יש שבירות שממנה נולדת השלמות, יש התנפצות שממנה פורח הבלתי־נשבר. יש צער שמעבר לכ…" at bounding box center [654, 322] width 682 height 361
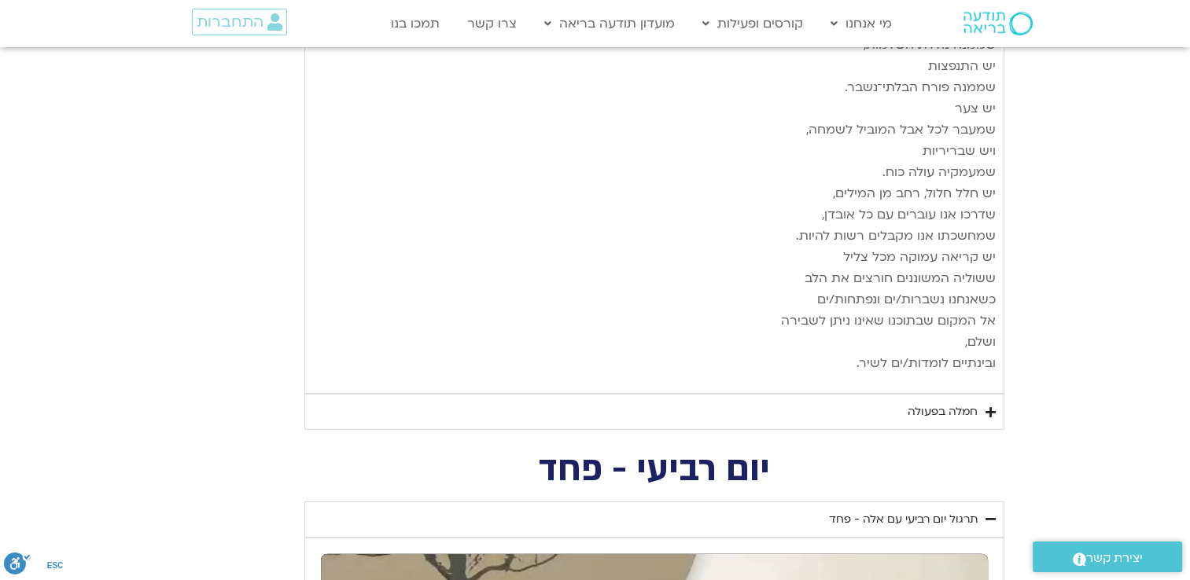
scroll to position [4481, 0]
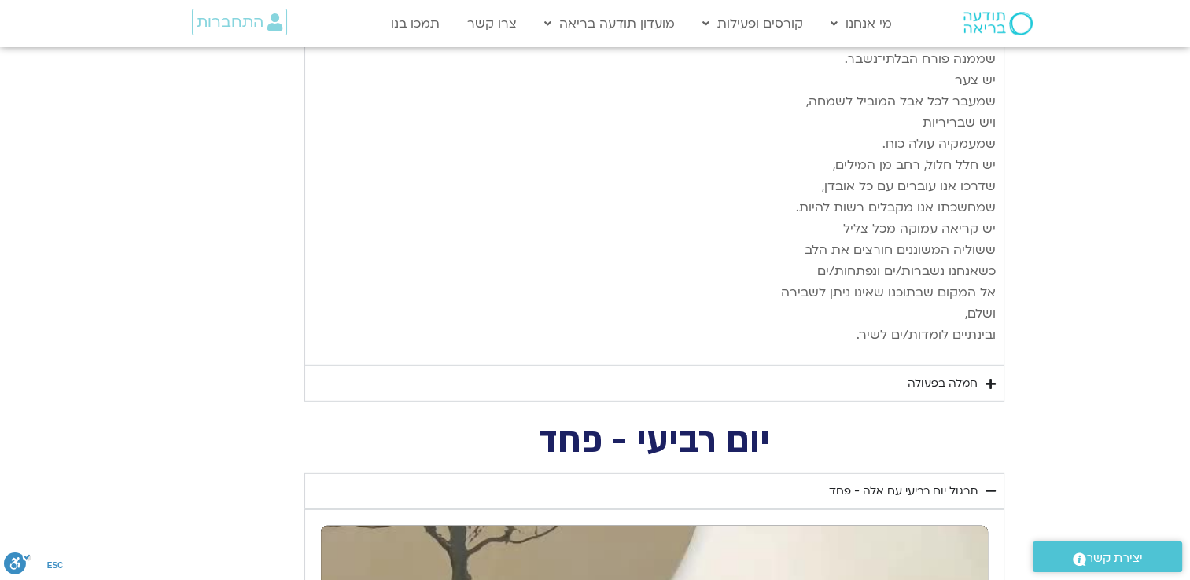
click at [933, 374] on div "חמלה בפעולה" at bounding box center [942, 383] width 70 height 19
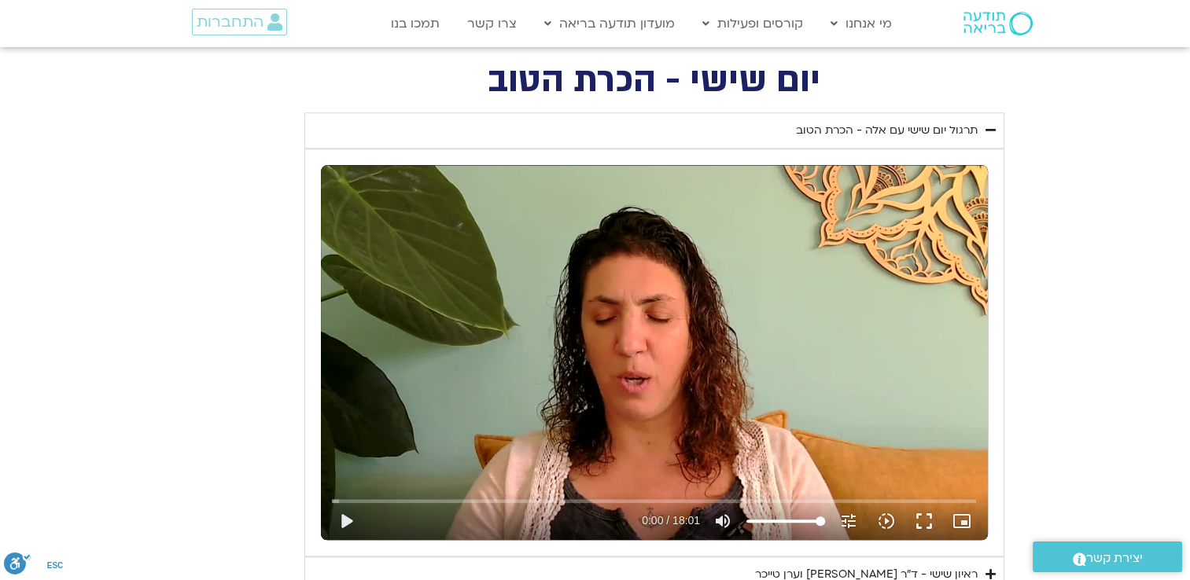
scroll to position [1965, 0]
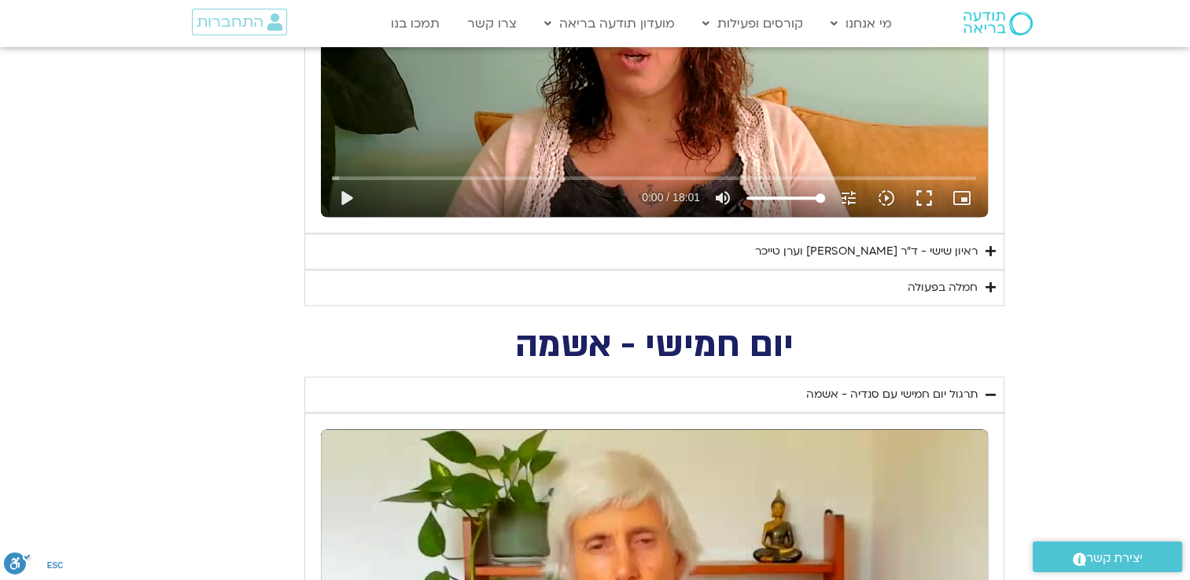
click at [917, 245] on div "ראיון שישי - ד"ר [PERSON_NAME] וערן טייכר" at bounding box center [866, 251] width 222 height 19
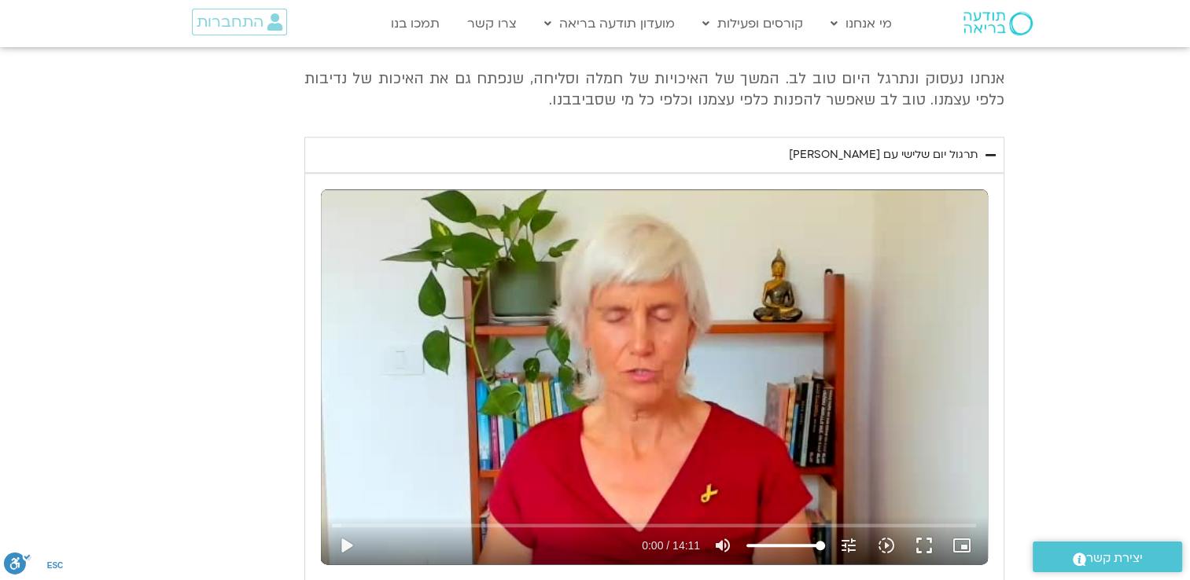
scroll to position [7705, 0]
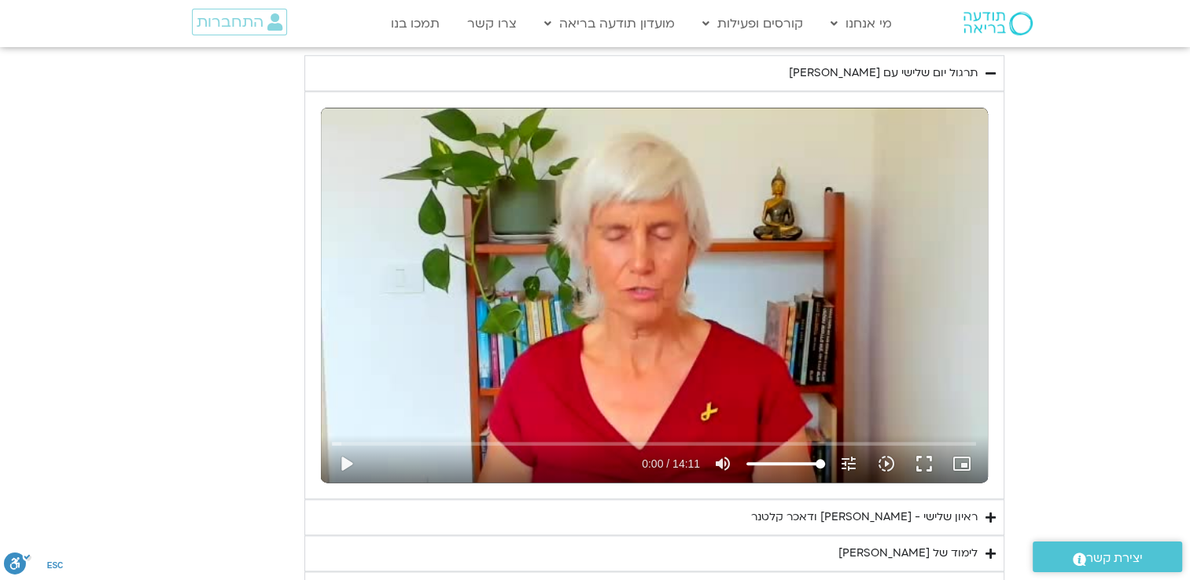
click at [781, 508] on div "ראיון שלישי - [PERSON_NAME] ודאכר קלטנר" at bounding box center [864, 517] width 226 height 19
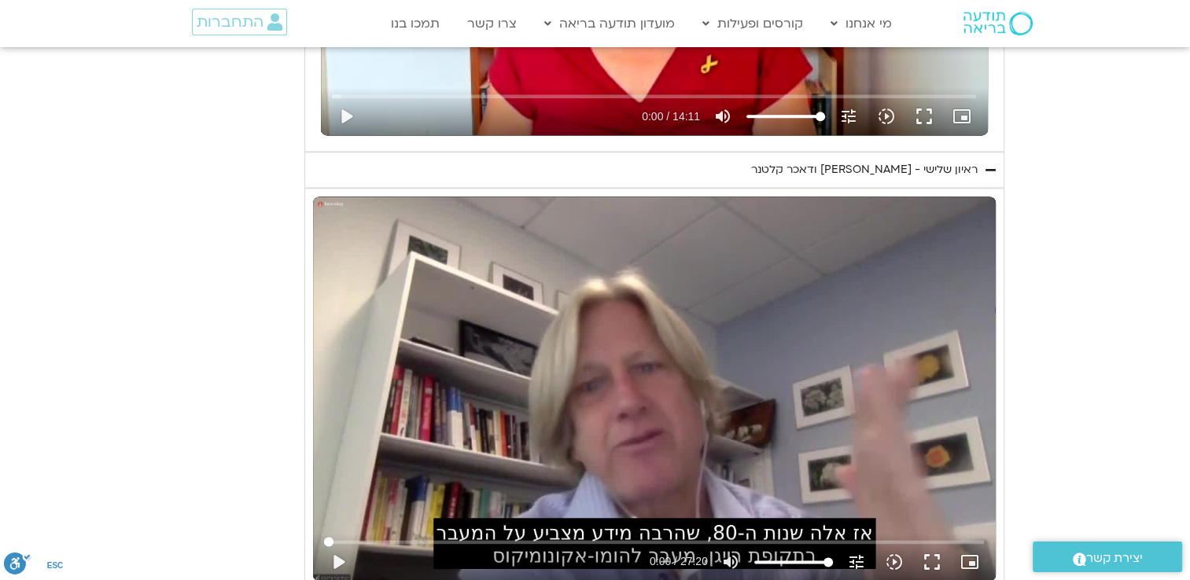
scroll to position [8098, 0]
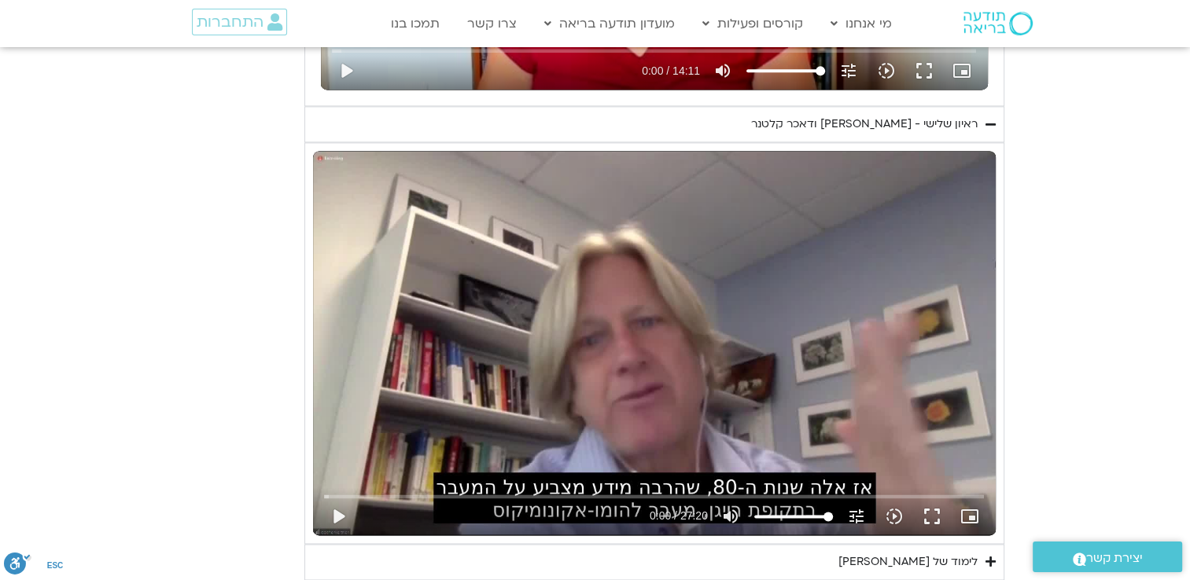
click at [911, 553] on div "לימוד של [PERSON_NAME]" at bounding box center [907, 562] width 139 height 19
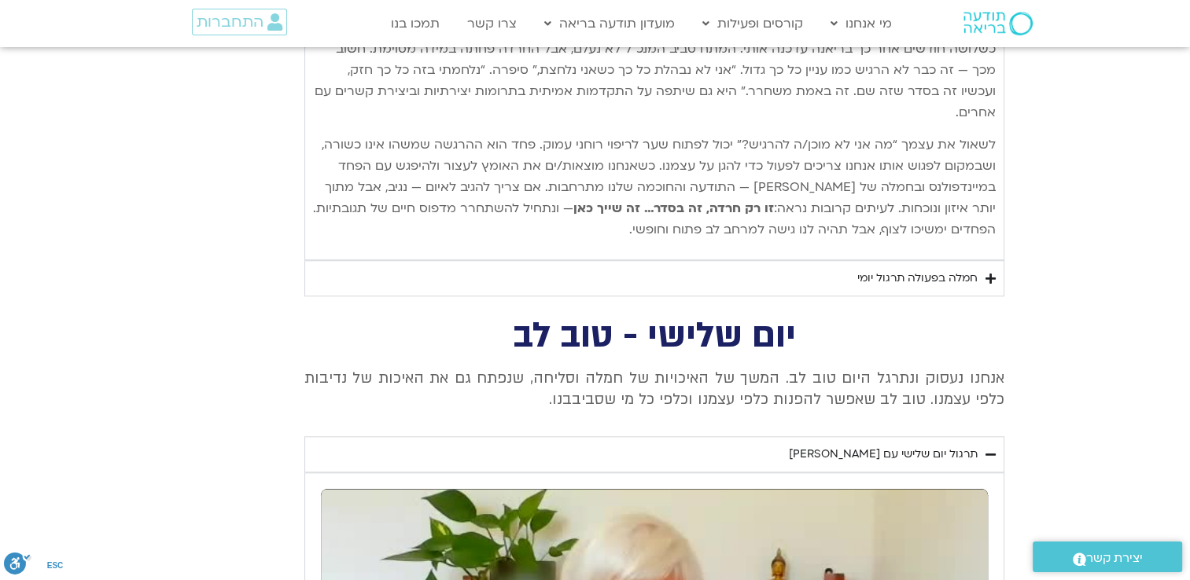
scroll to position [7390, 0]
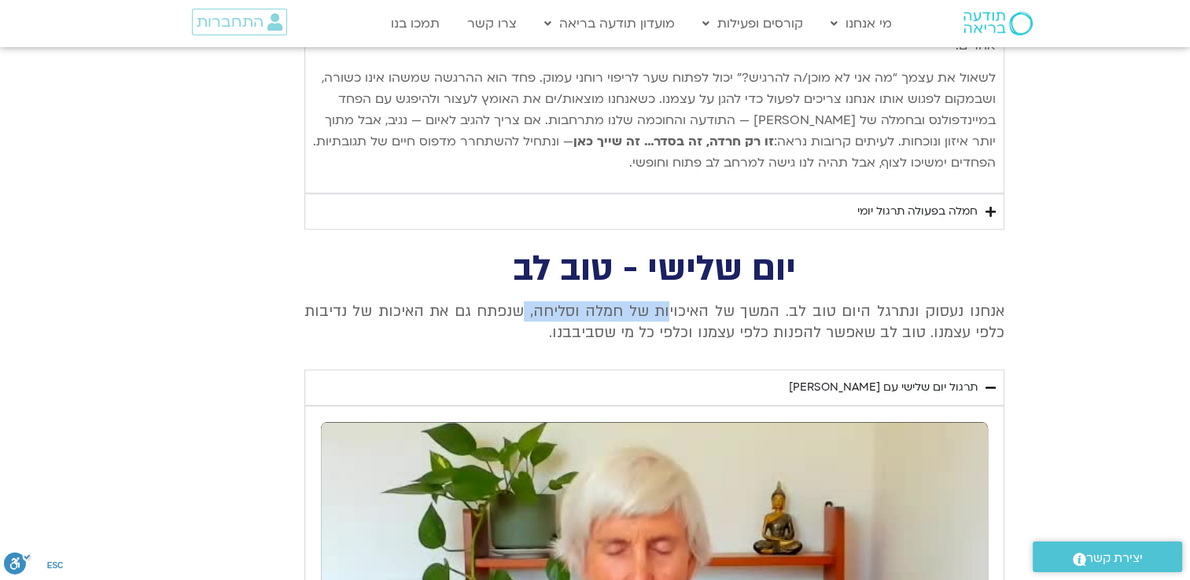
drag, startPoint x: 682, startPoint y: 156, endPoint x: 546, endPoint y: 165, distance: 136.3
click at [546, 301] on p "אנחנו נעסוק ונתרגל היום טוב לב. המשך של האיכויות של חמלה וסליחה, שנפתח גם את הא…" at bounding box center [654, 322] width 700 height 42
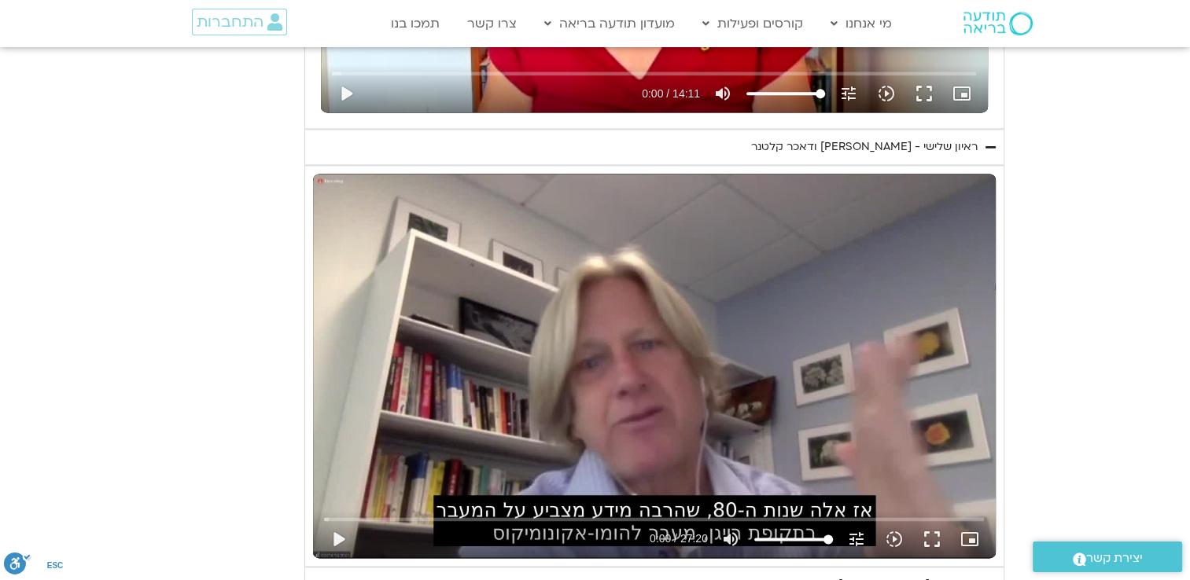
scroll to position [8176, 0]
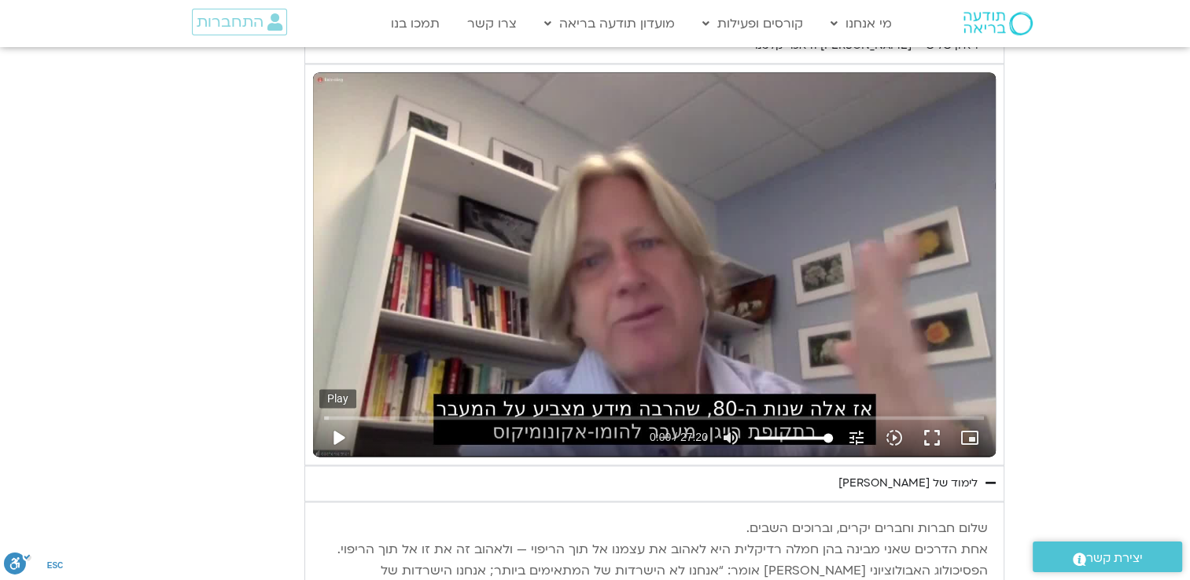
click at [338, 419] on button "play_arrow" at bounding box center [338, 438] width 38 height 38
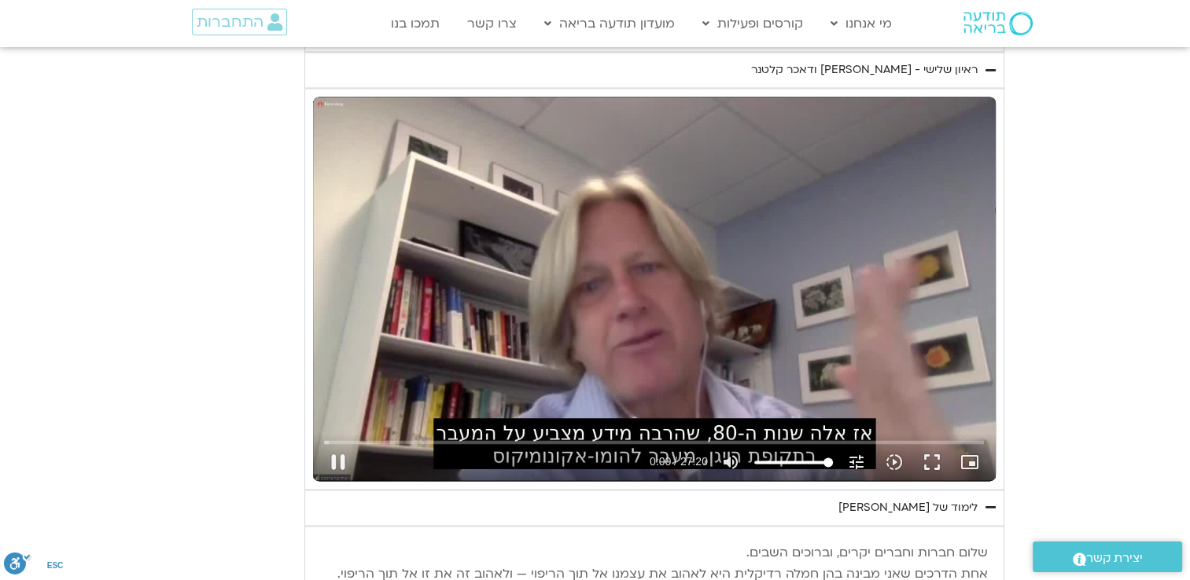
scroll to position [8019, 0]
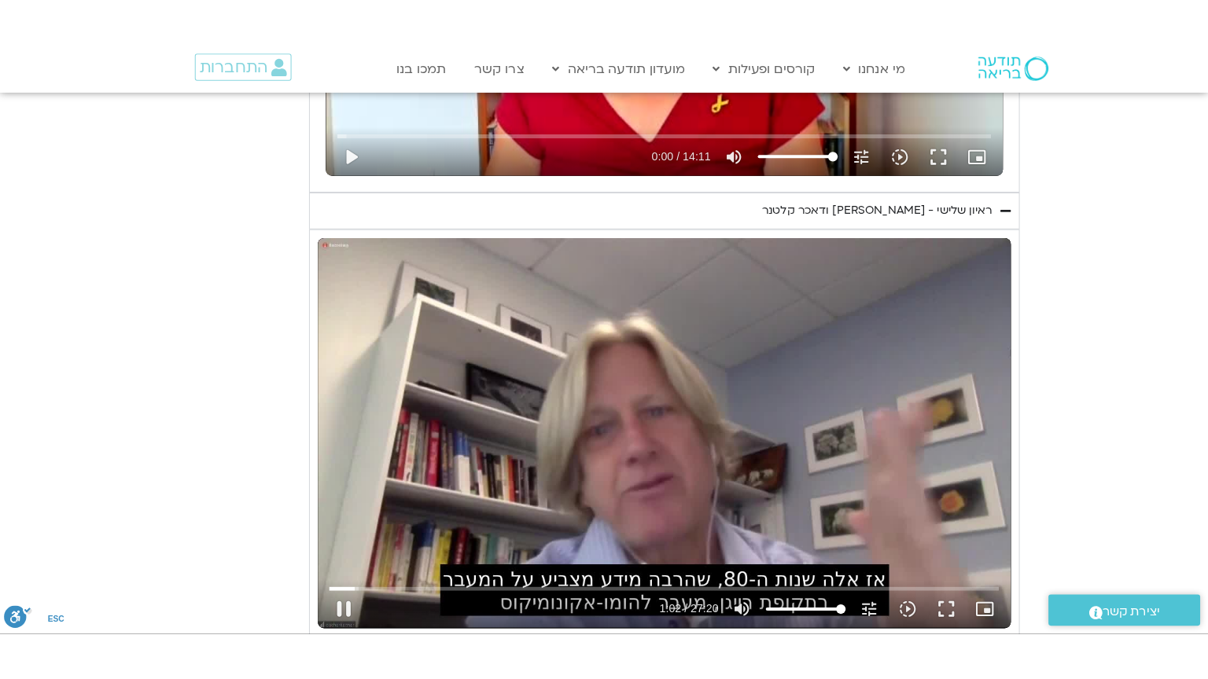
scroll to position [8098, 0]
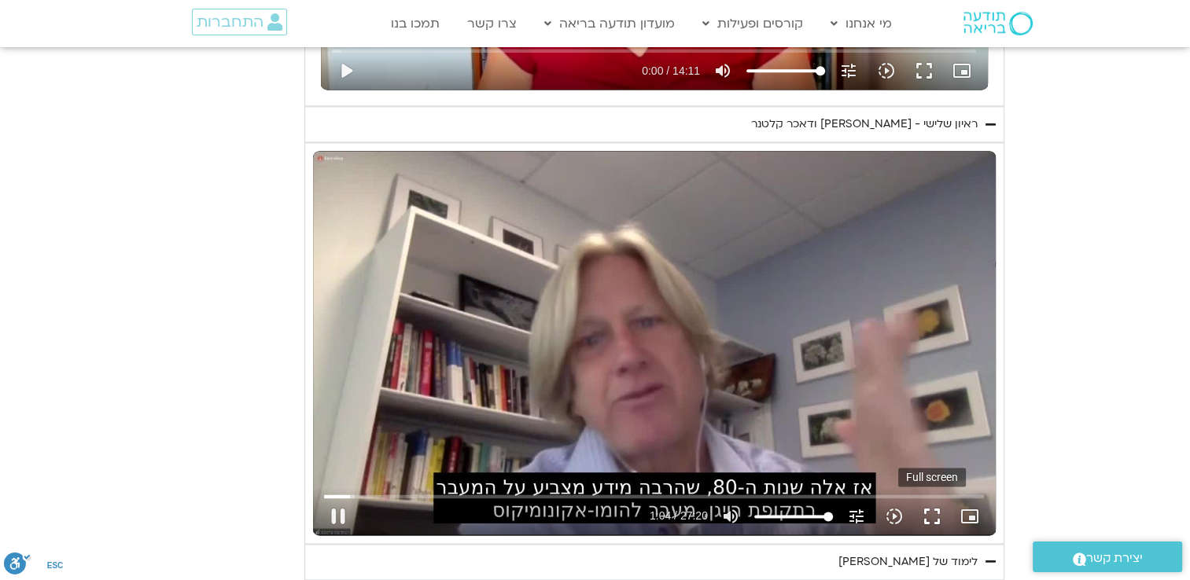
click at [934, 498] on button "fullscreen" at bounding box center [932, 517] width 38 height 38
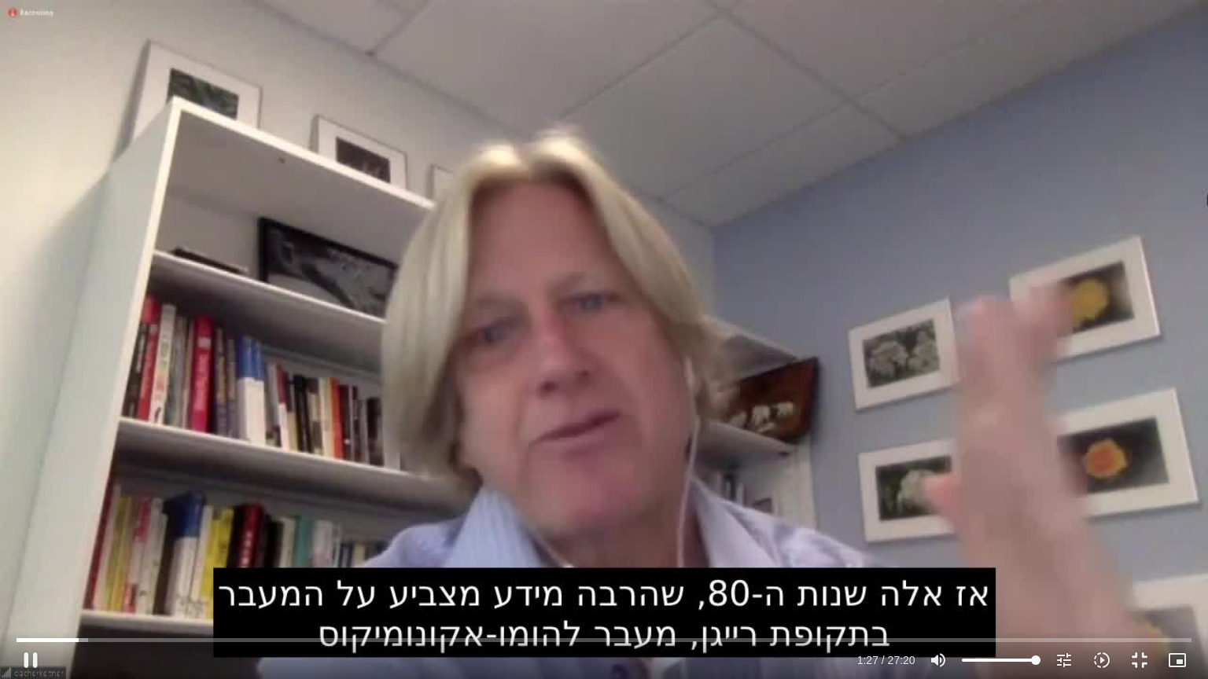
click at [689, 414] on div "Skip Ad 24:02 pause 1:27 / 27:20 volume_up Mute tune Resolution Auto 480p slow_…" at bounding box center [604, 339] width 1208 height 679
click at [384, 409] on div "Skip Ad 24:02 play_arrow 1:27 / 27:20 volume_up Mute tune Resolution Auto 480p …" at bounding box center [604, 339] width 1208 height 679
click at [58, 579] on input "Seek" at bounding box center [604, 639] width 1174 height 9
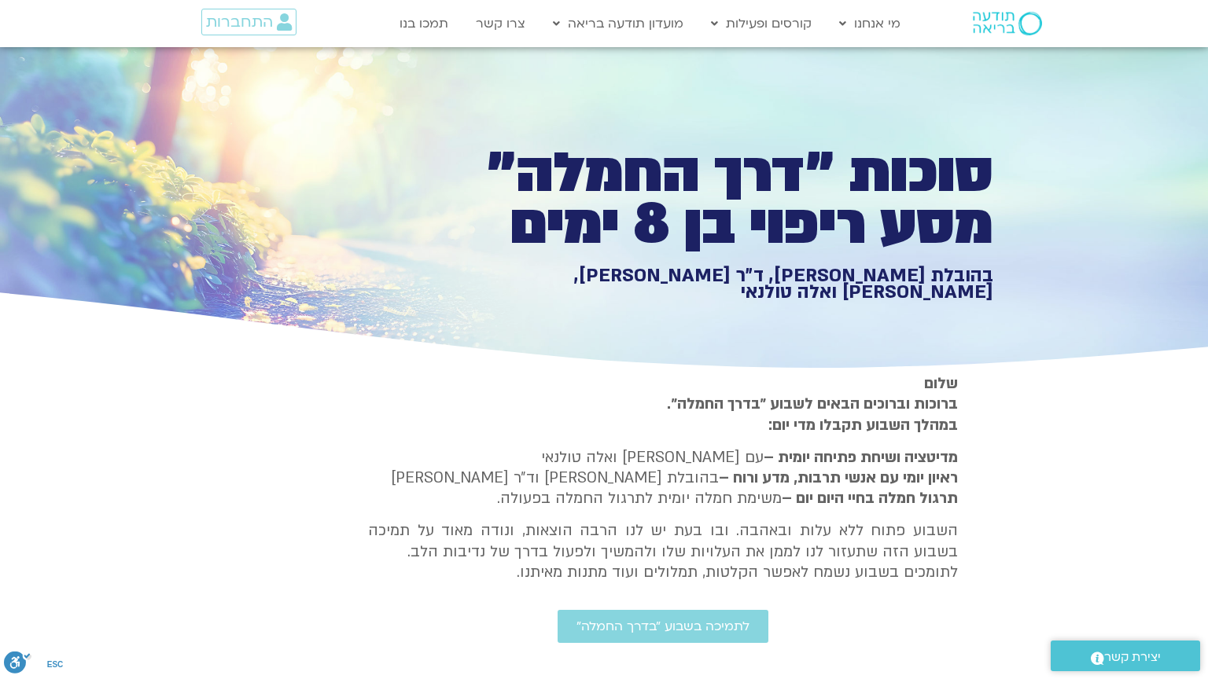
type input "1139.36"
type input "788.509079"
type input "3320.68"
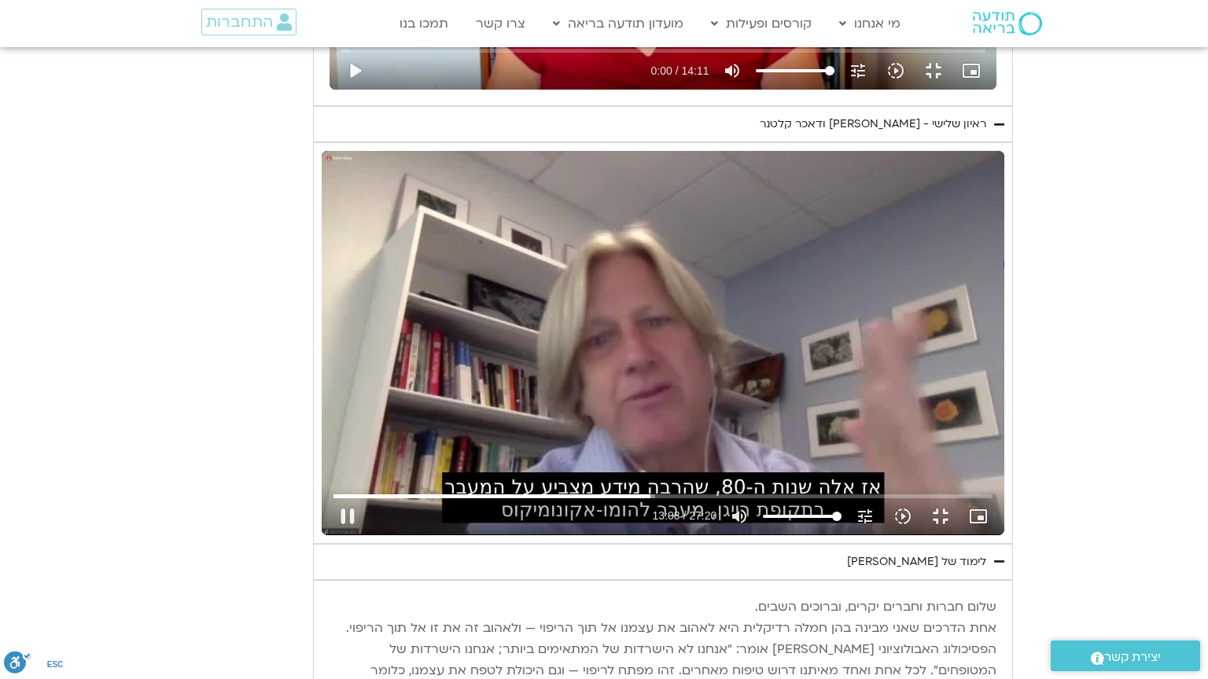
type input "788.608659"
type input "1139.36"
type input "788.644546"
type input "3320.68"
type input "788.734059"
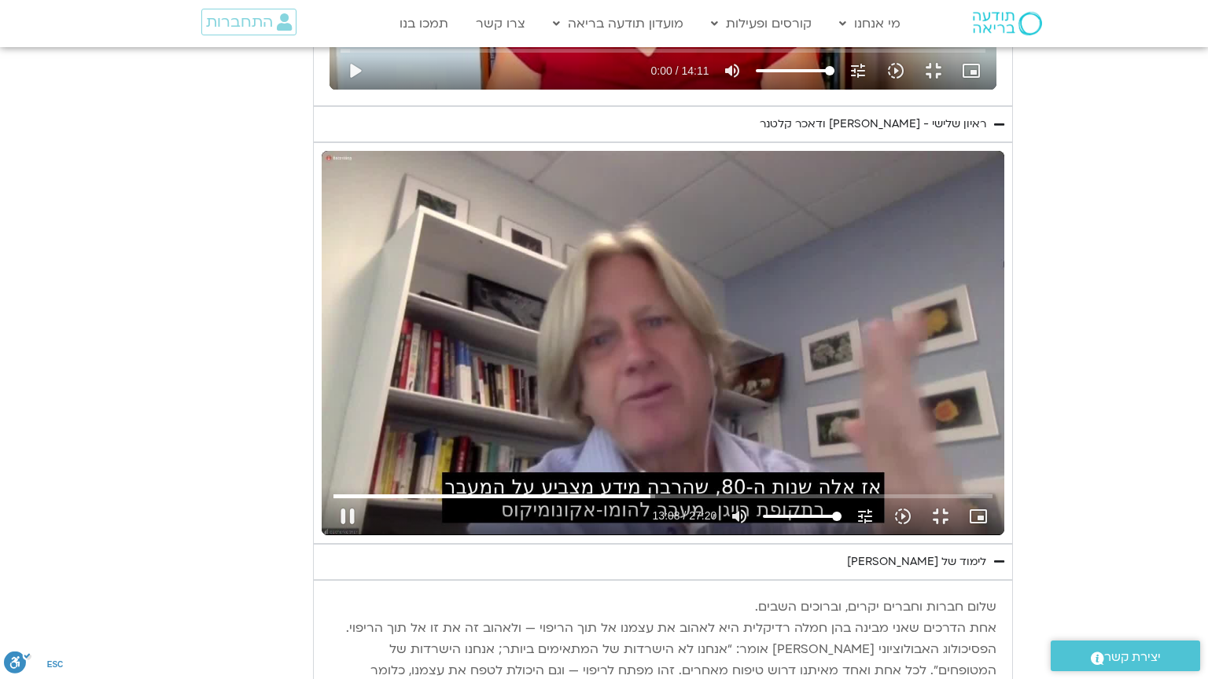
type input "1139.36"
type input "788.749898"
type input "3320.68"
type input "788.79172"
type input "1139.36"
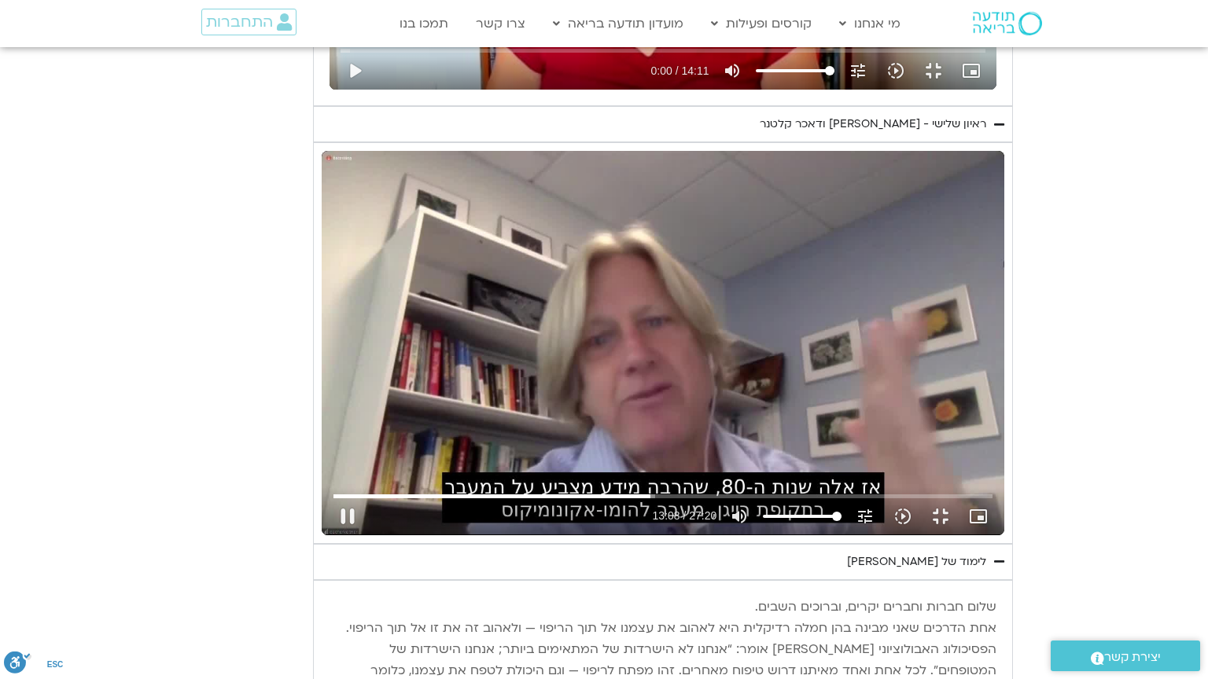
type input "3320.68"
type input "788.919827"
type input "1139.36"
type input "3320.68"
type input "789.047288"
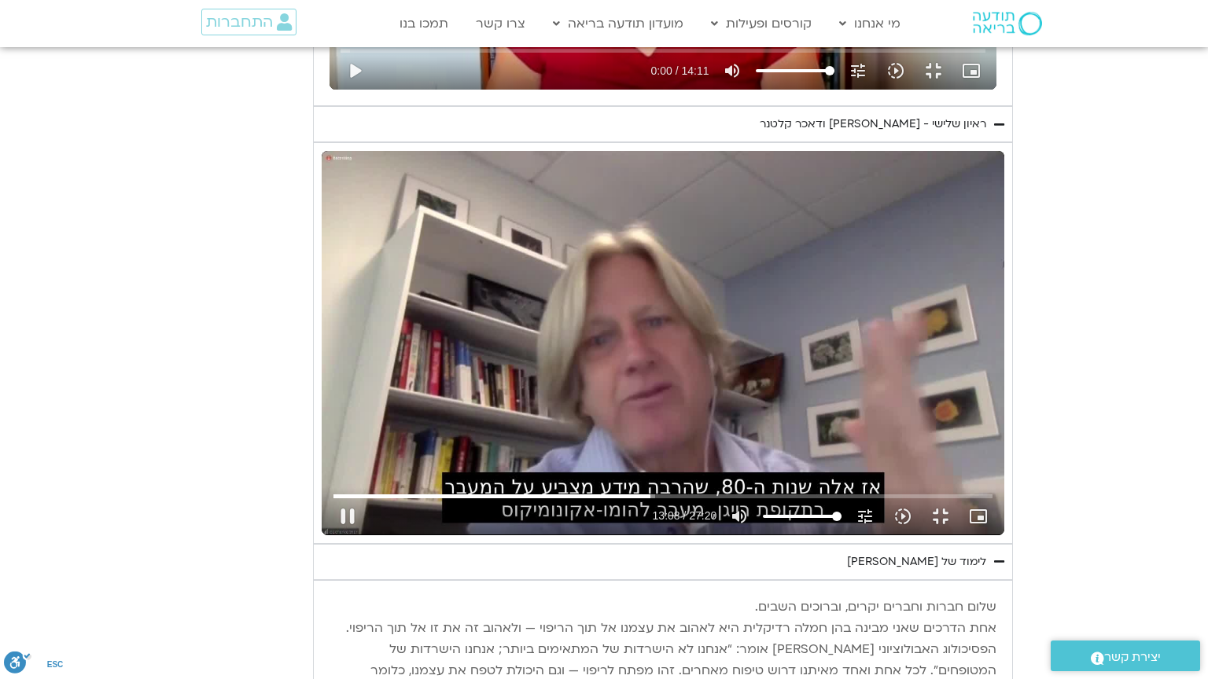
type input "1139.36"
type input "3320.68"
type input "789.179428"
type input "1139.36"
type input "789.292389"
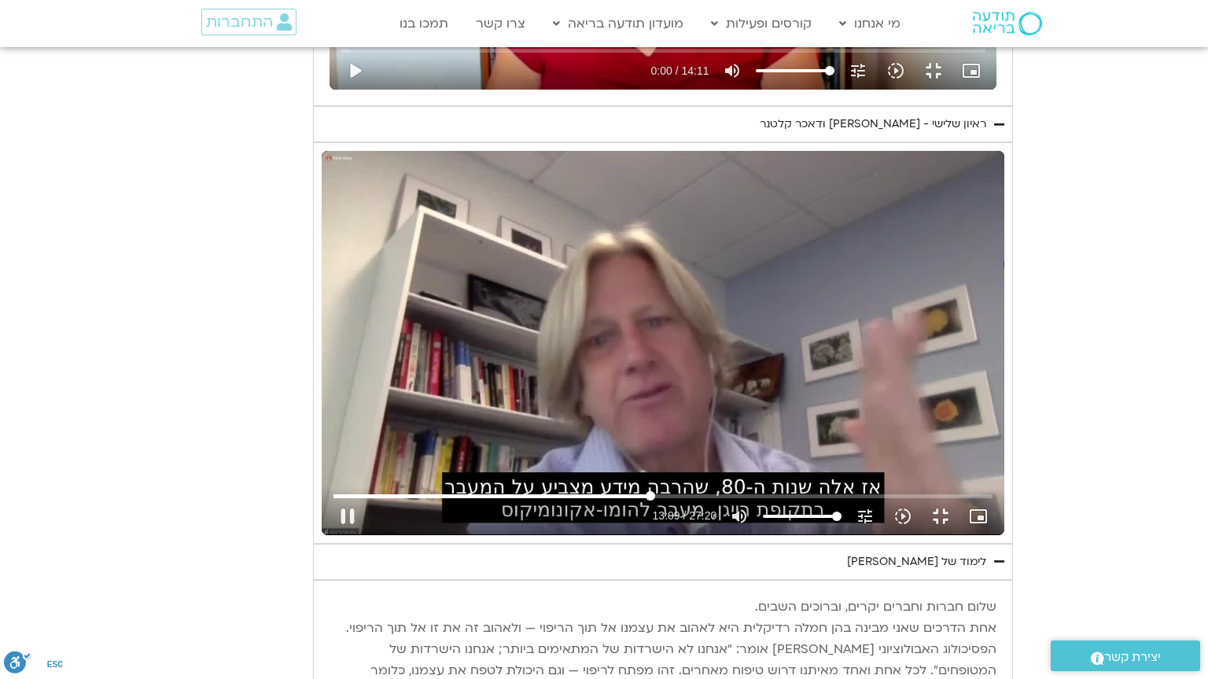
type input "3320.68"
type input "789.377124"
type input "1139.36"
type input "789.417859"
type input "3320.68"
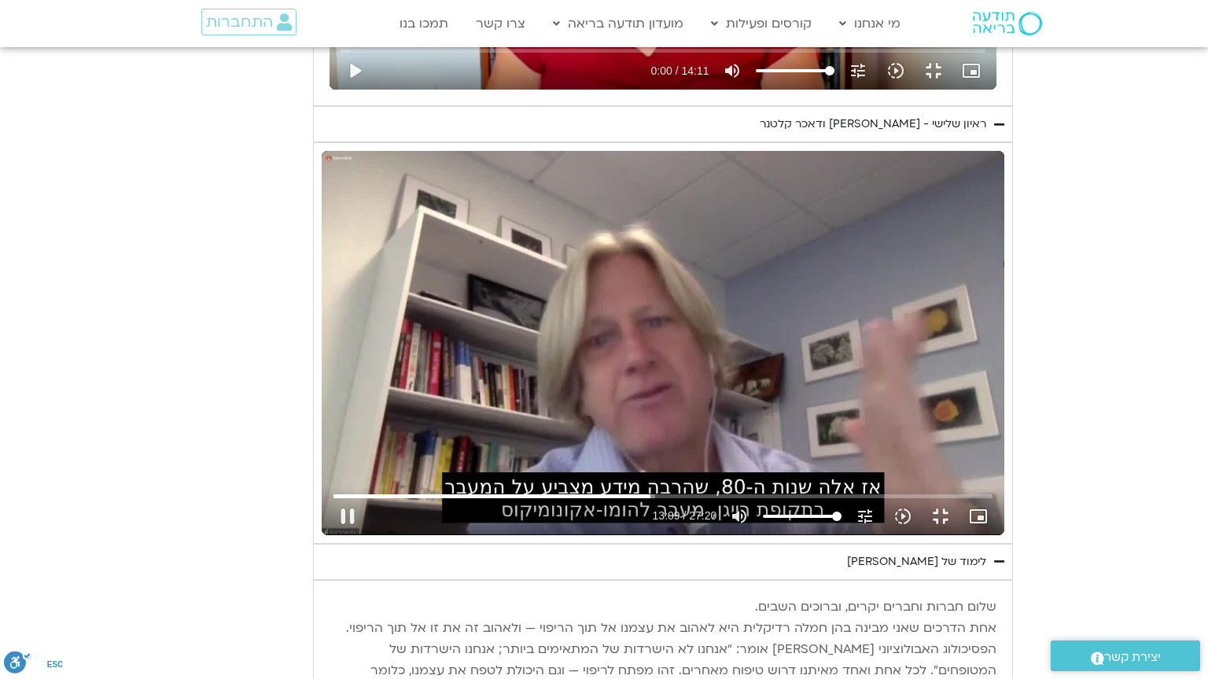
type input "789.508413"
type input "1139.36"
type input "789.551825"
type input "3320.68"
type input "789.642117"
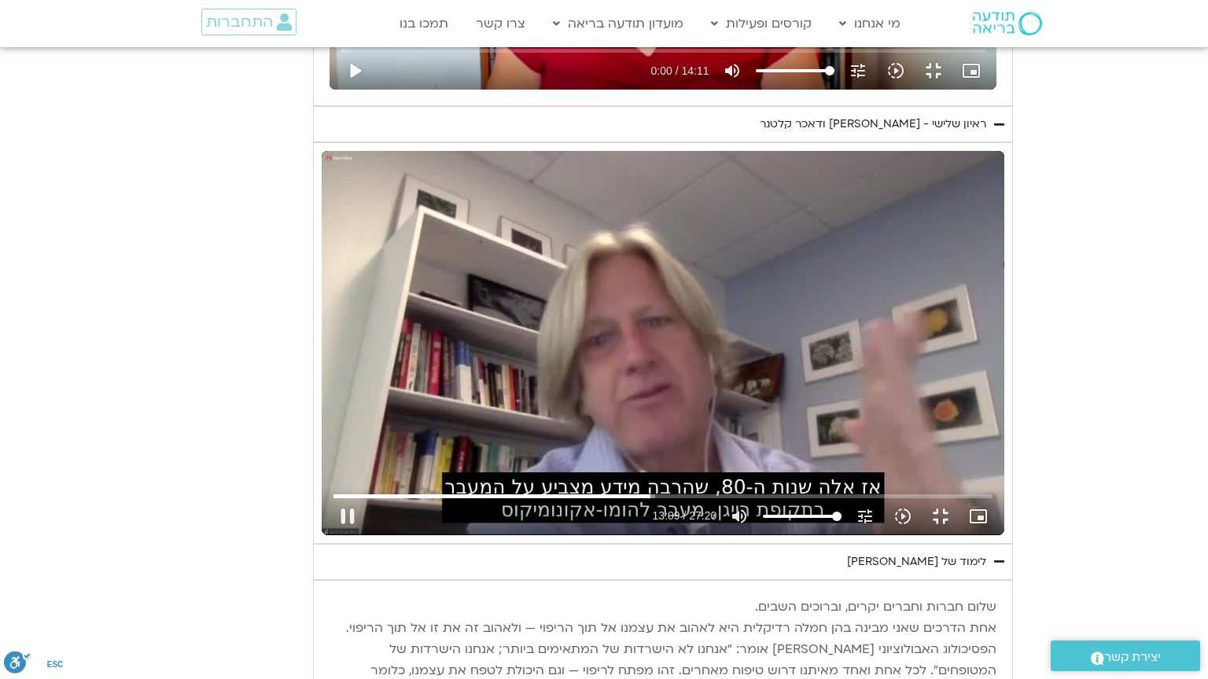
type input "1139.36"
type input "789.675377"
type input "3320.68"
type input "789.766869"
type input "1139.36"
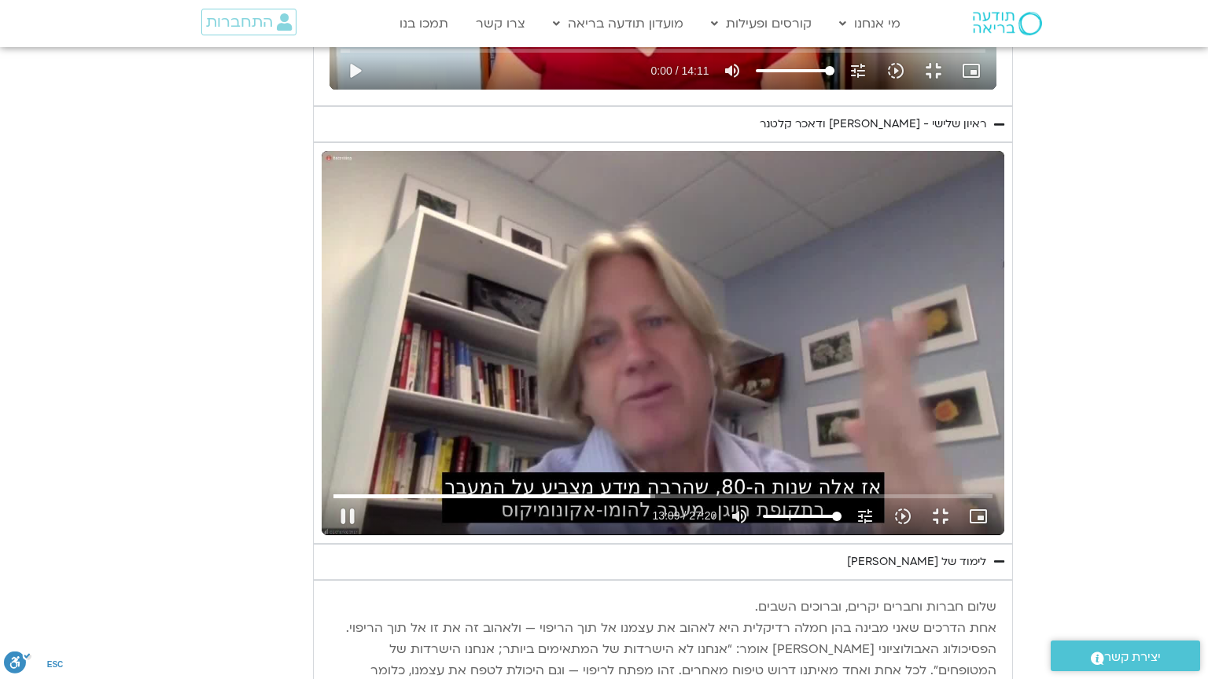
type input "789.808635"
type input "3320.68"
type input "789.900839"
type input "1139.36"
type input "789.93434"
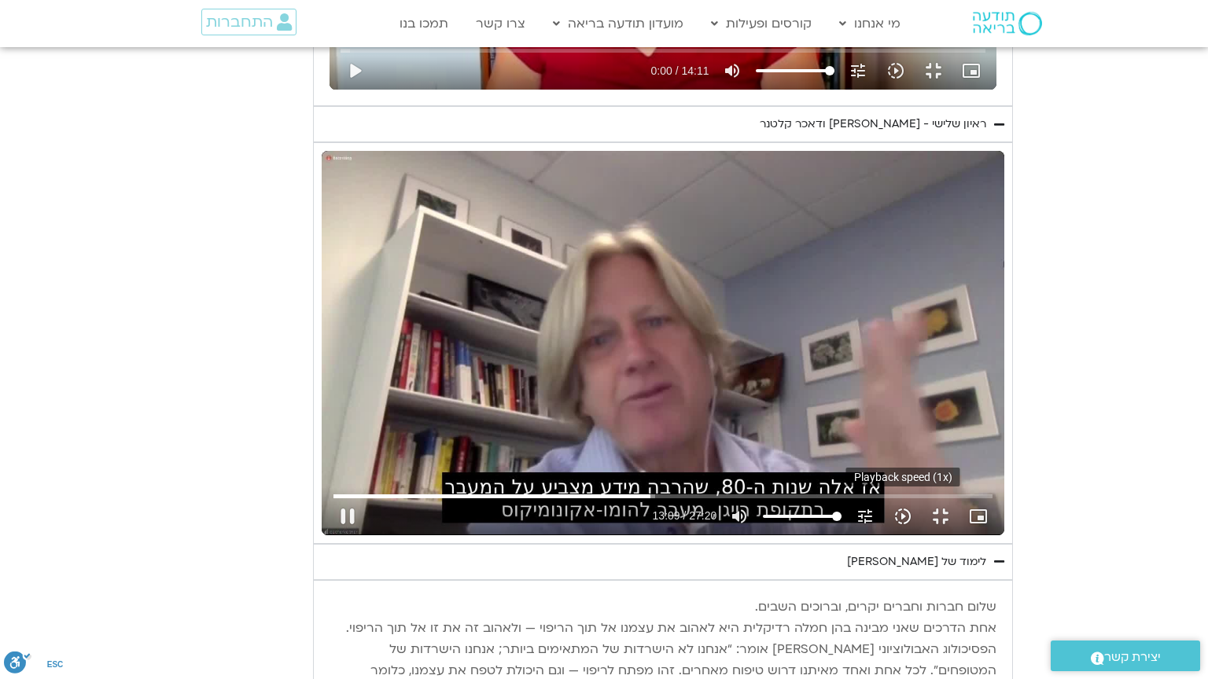
type input "3320.68"
type input "790.025495"
type input "1139.36"
type input "3320.68"
type input "790.15876"
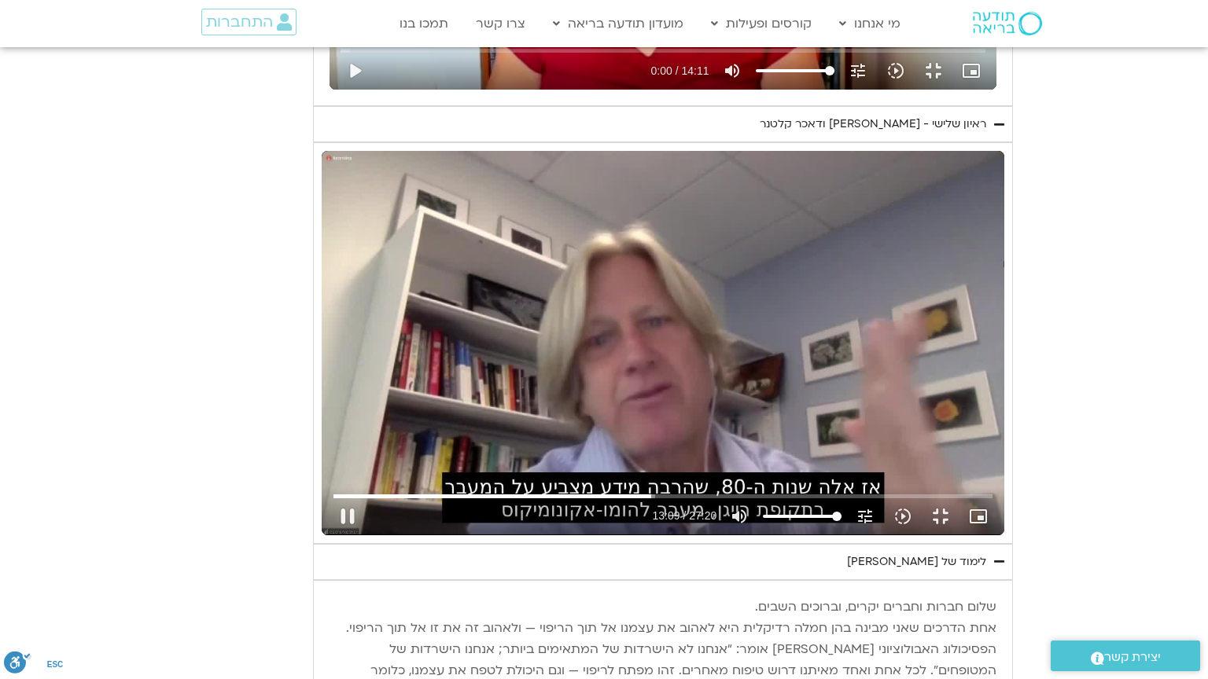
type input "1139.36"
type input "790.192285"
type input "3320.68"
type input "790.283201"
type input "1139.36"
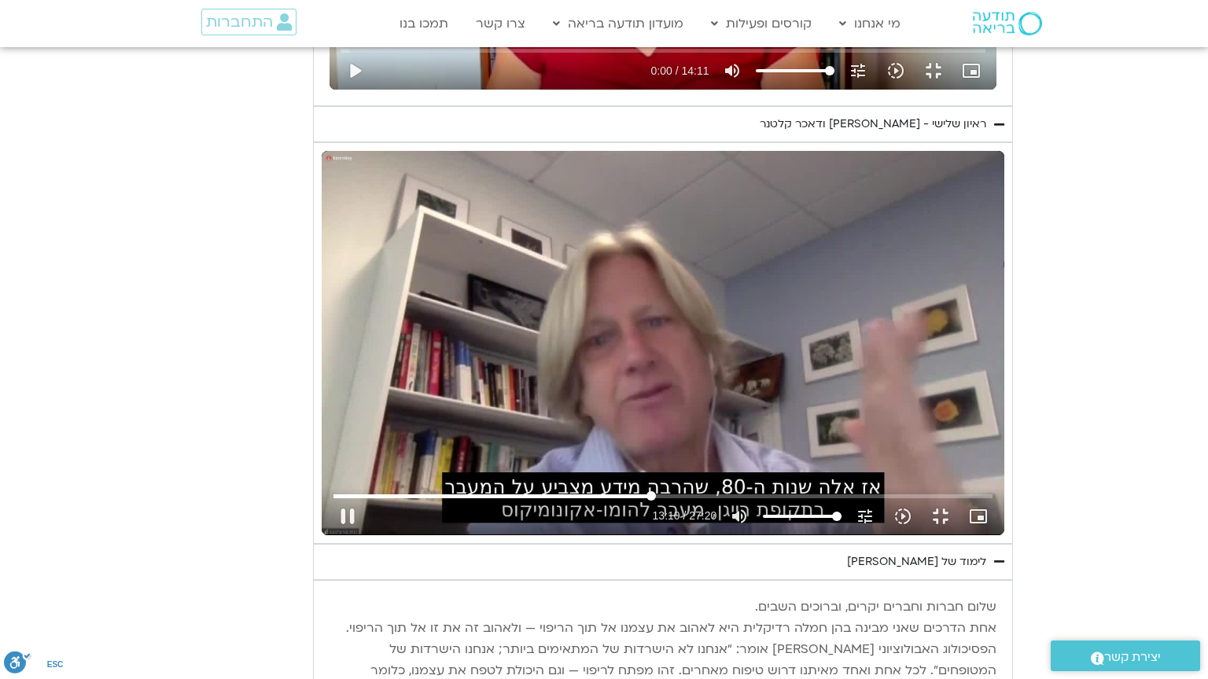
type input "790.325604"
type input "3320.68"
type input "790.425562"
type input "1139.36"
type input "790.450278"
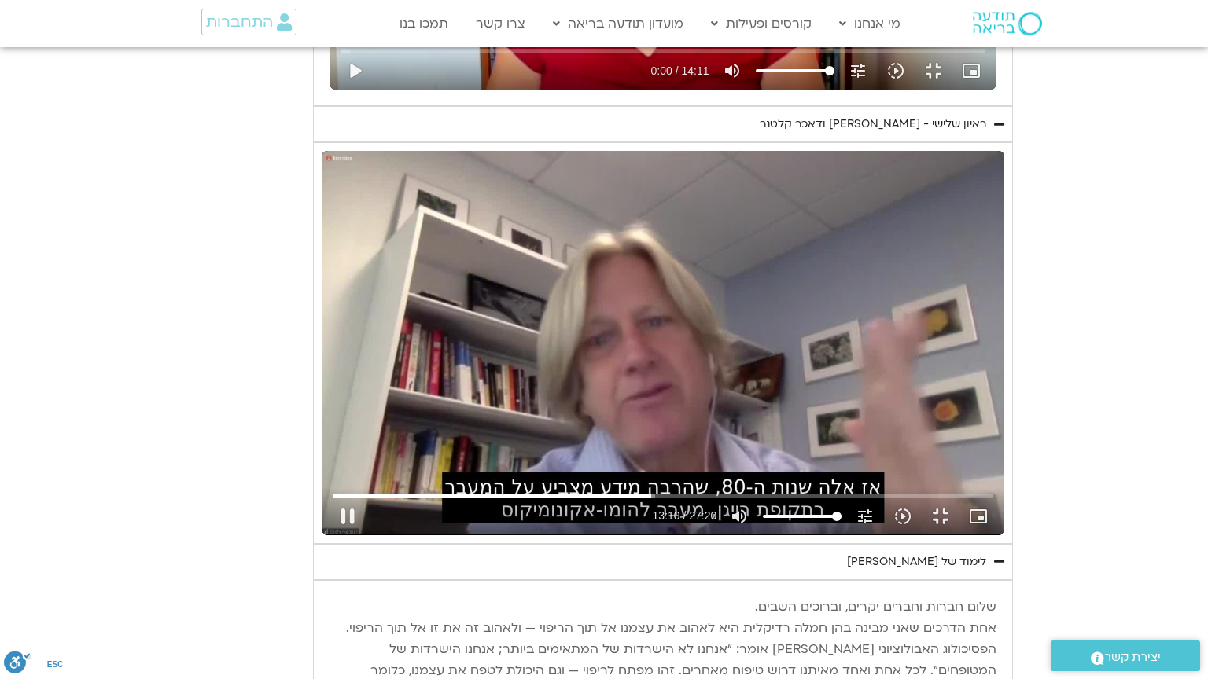
type input "3320.68"
type input "790.534493"
type input "1139.36"
type input "790.56096"
type input "3320.68"
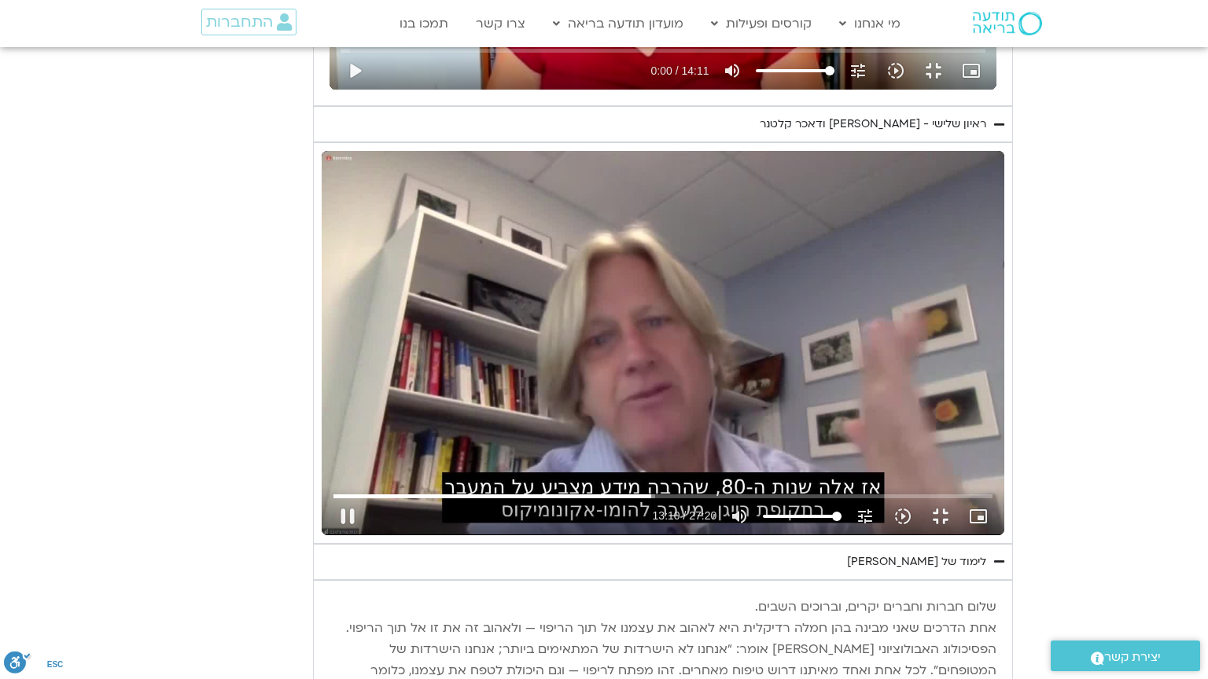
type input "790.674859"
type input "1139.36"
type input "790.700588"
type input "3320.68"
type input "790.808787"
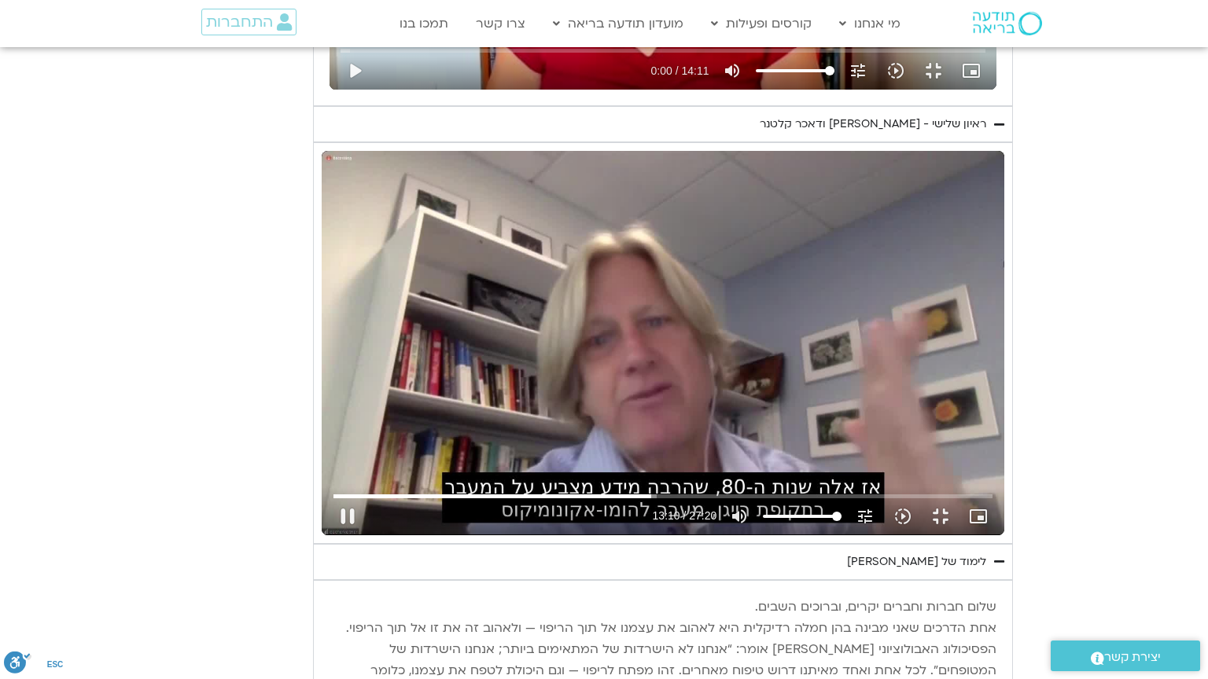
type input "1139.36"
type input "790.836327"
type input "3320.68"
type input "790.909424"
type input "1139.36"
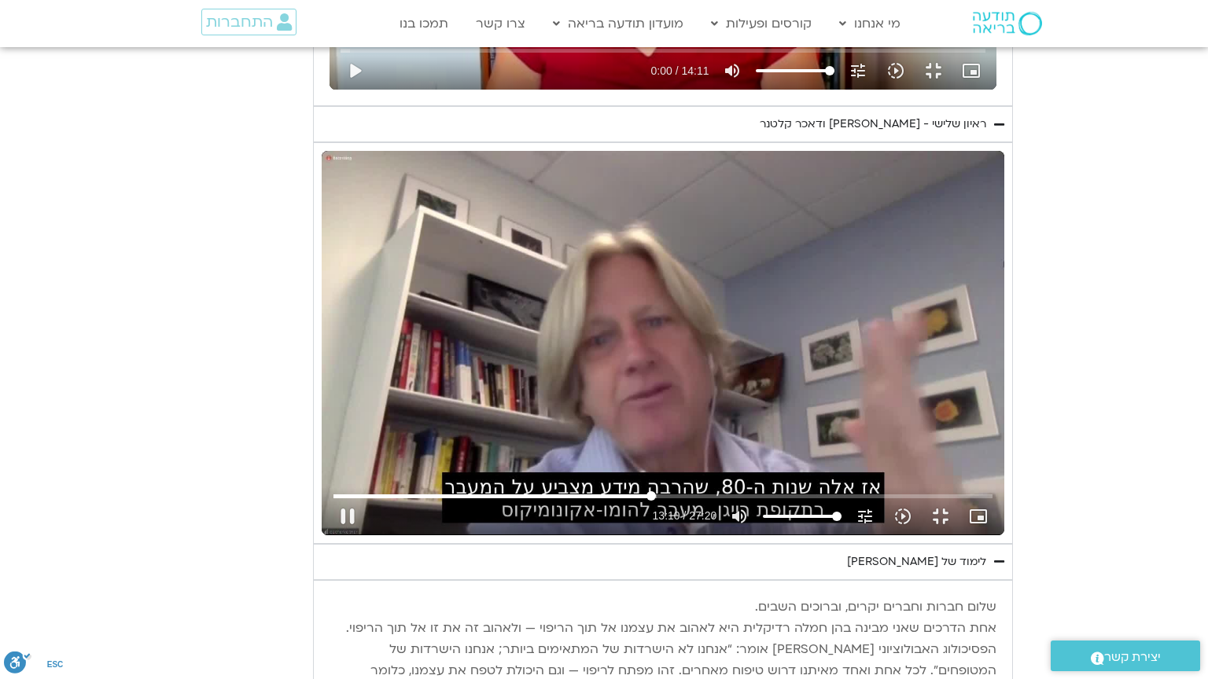
type input "3320.68"
type input "791.059409"
type input "1139.36"
type input "791.100889"
type input "3320.68"
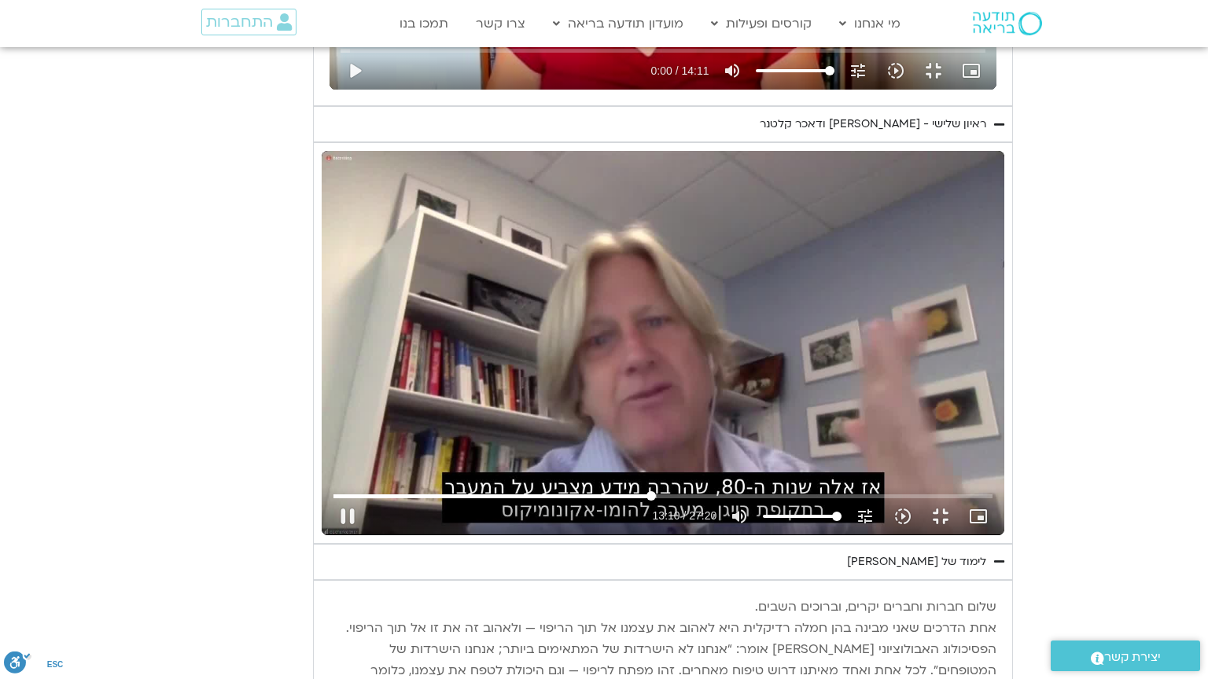
type input "791.192344"
type input "1139.36"
type input "791.225244"
type input "3320.68"
type input "791.31618"
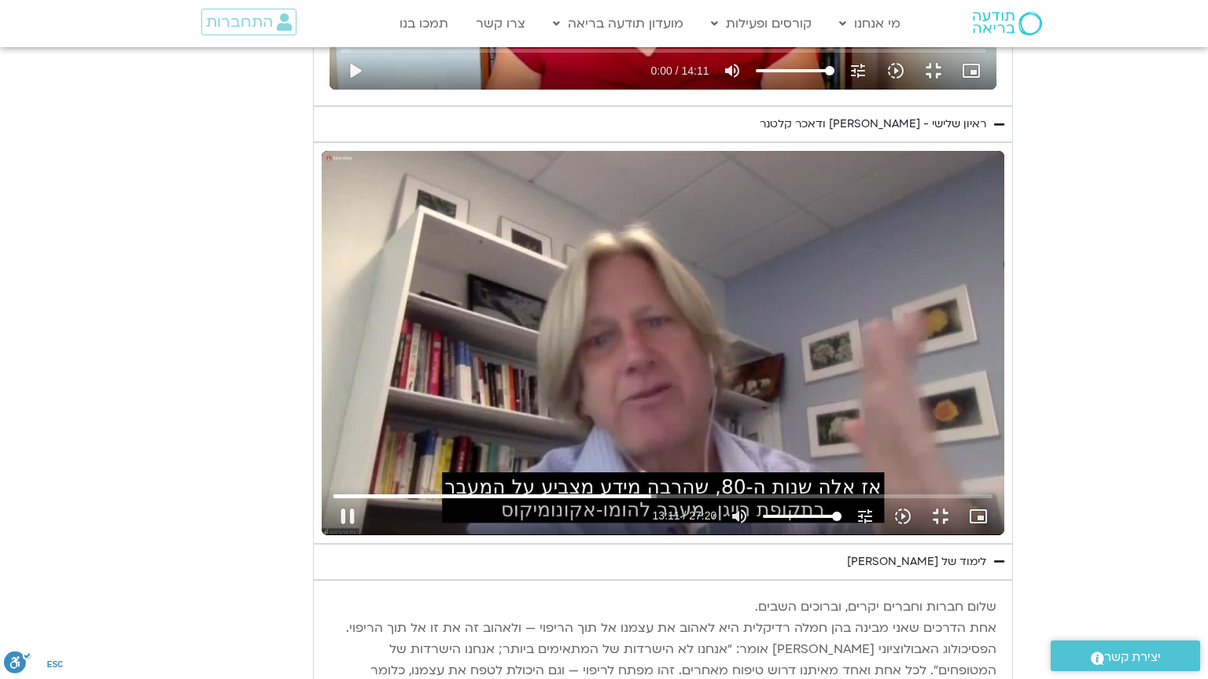
type input "1139.36"
type input "3320.68"
type input "791.457278"
type input "1139.36"
type input "791.492107"
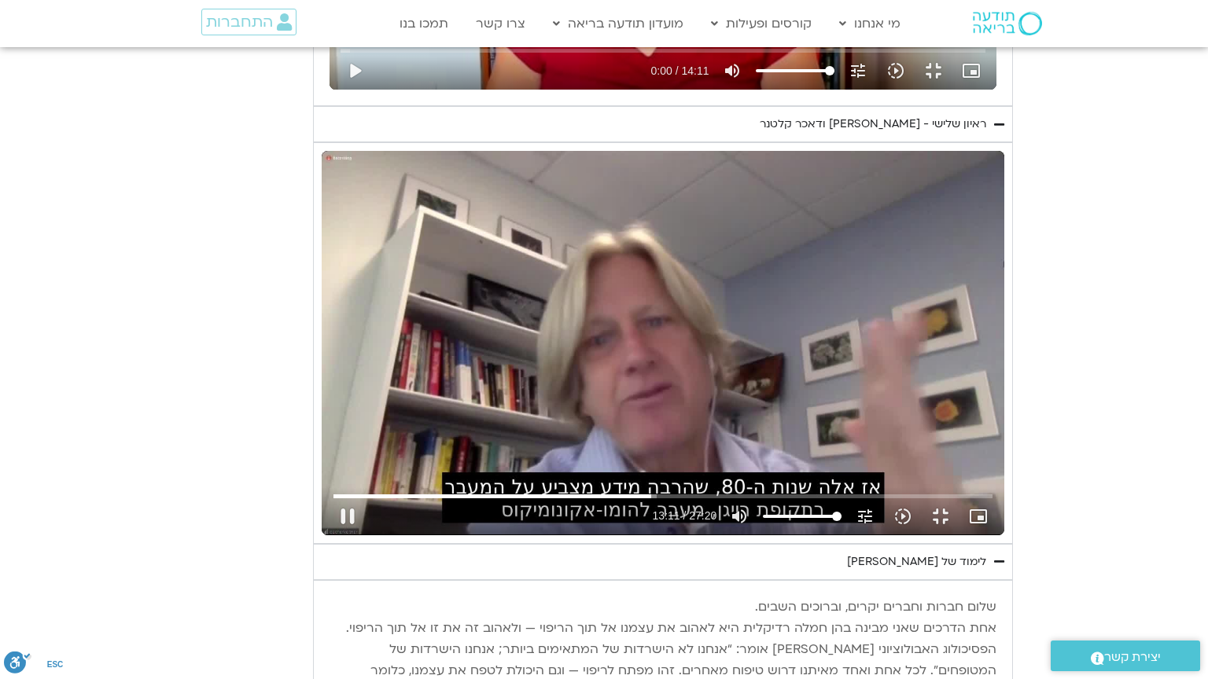
type input "3320.68"
type input "791.541637"
type input "1139.36"
type input "791.621681"
type input "3320.68"
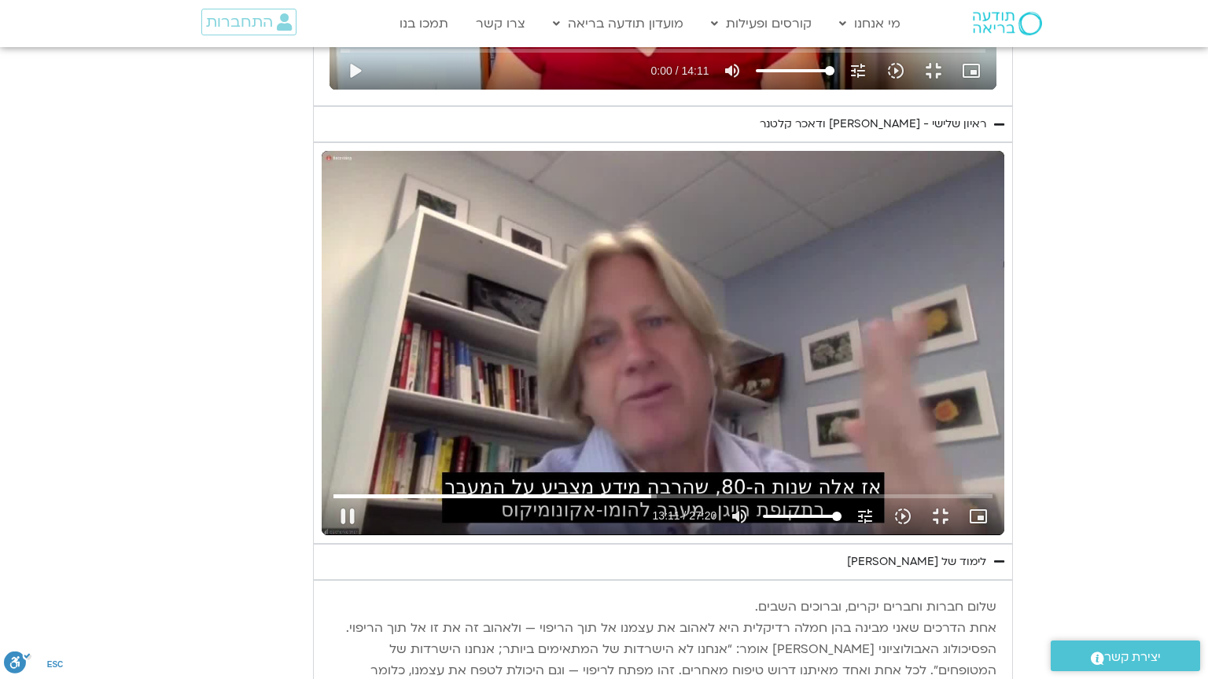
type input "791.724579"
type input "1139.36"
type input "791.757782"
type input "3320.68"
type input "791.857654"
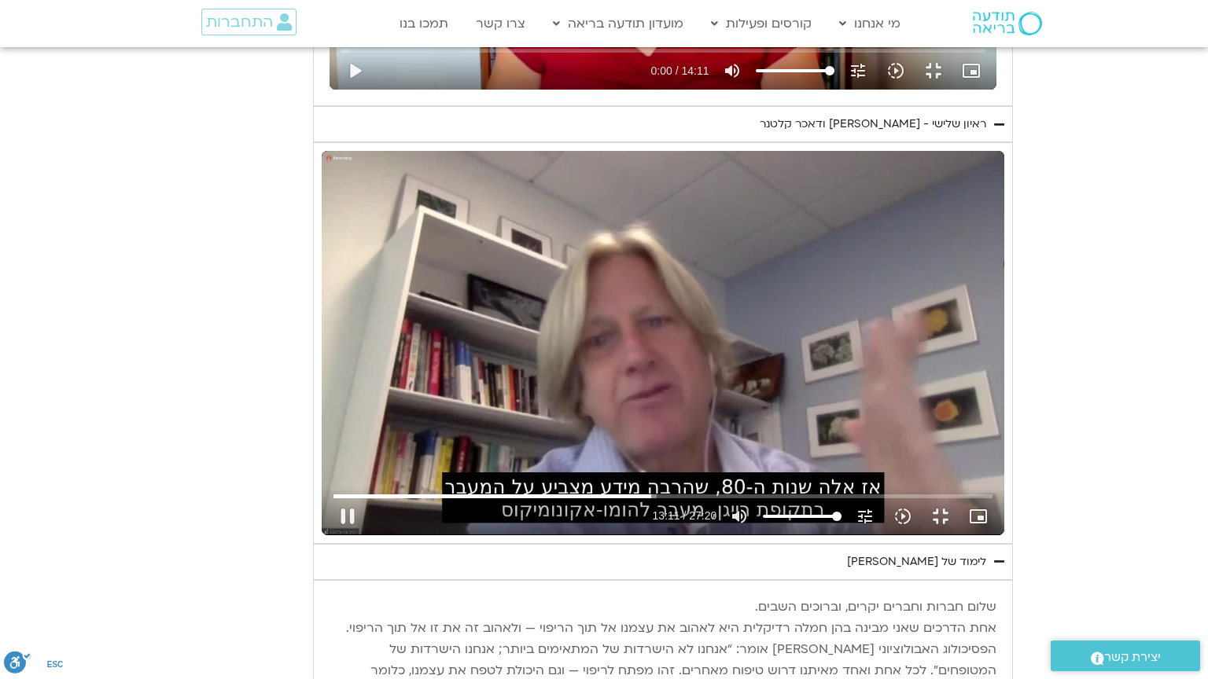
type input "1139.36"
type input "791.882773"
type input "3320.68"
type input "791.985373"
type input "1139.36"
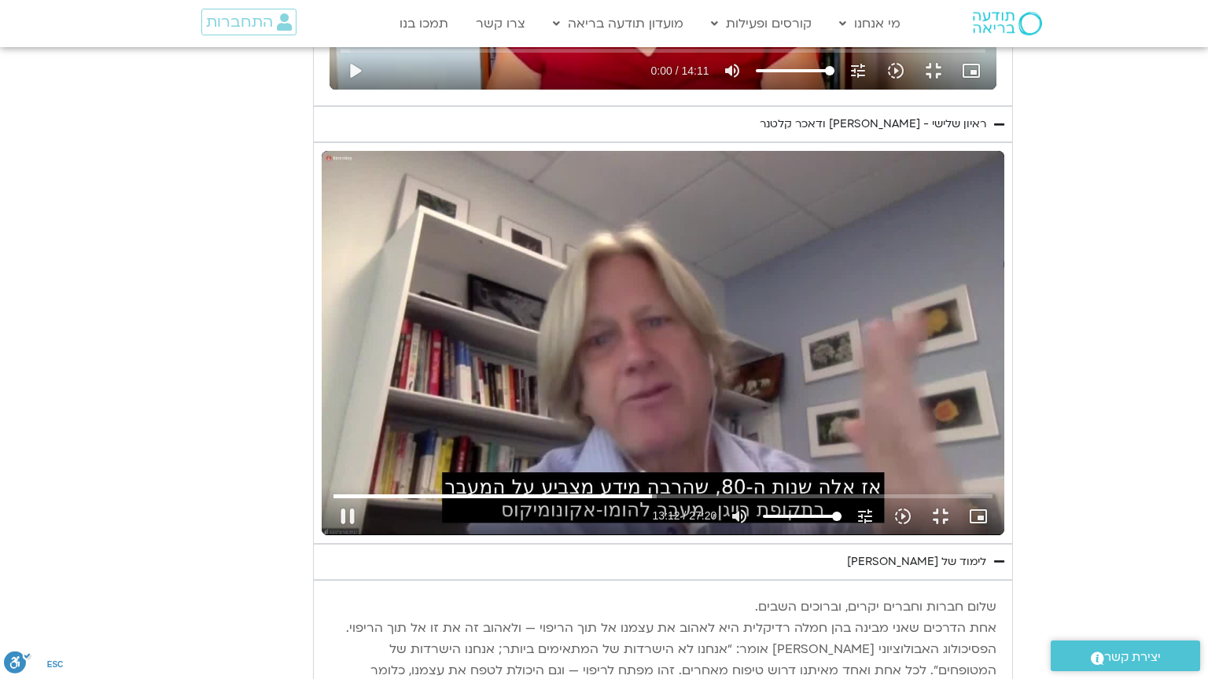
type input "792.015819"
type input "3320.68"
type input "792.115917"
type input "1139.36"
type input "792.14123"
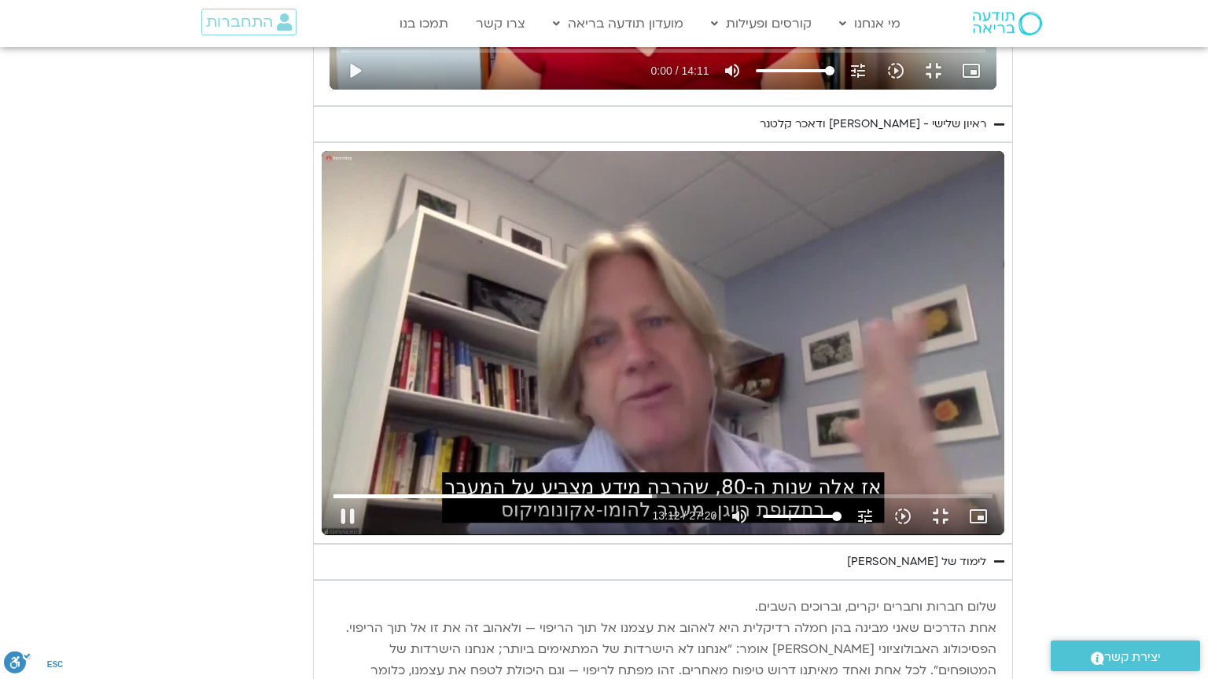
type input "3320.68"
type input "792.241027"
type input "1139.36"
type input "792.268735"
type input "3320.68"
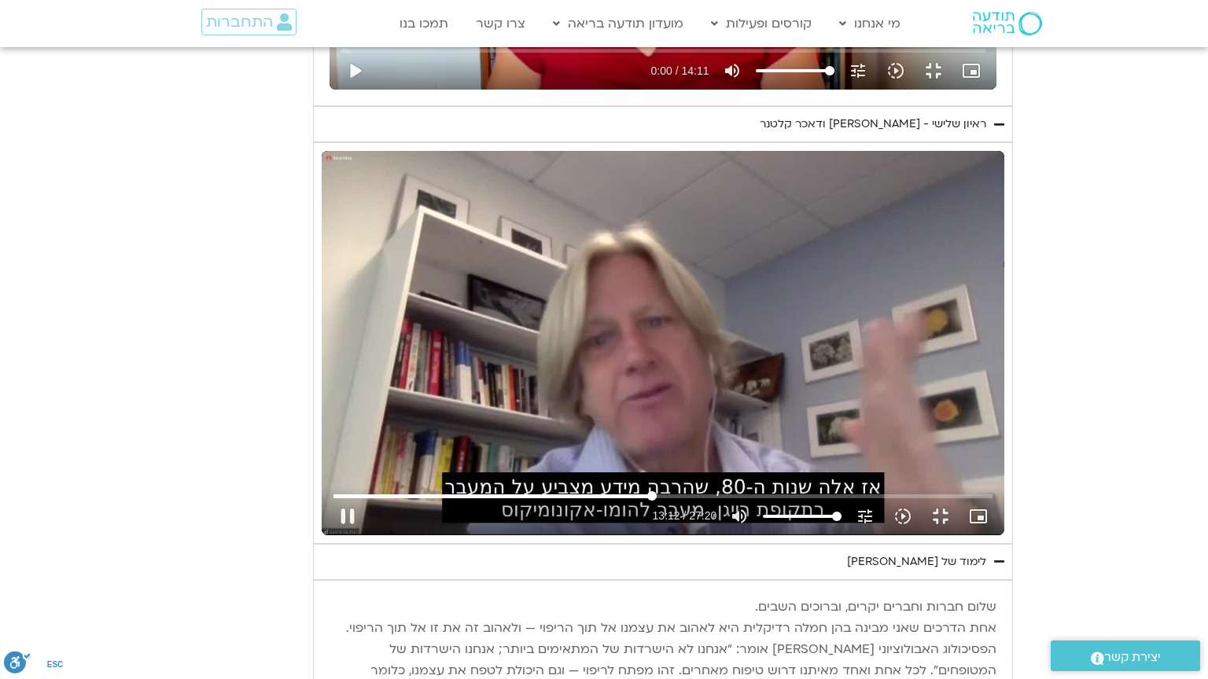
type input "792.375206"
type input "1139.36"
type input "792.399083"
type input "3320.68"
type input "792.484371"
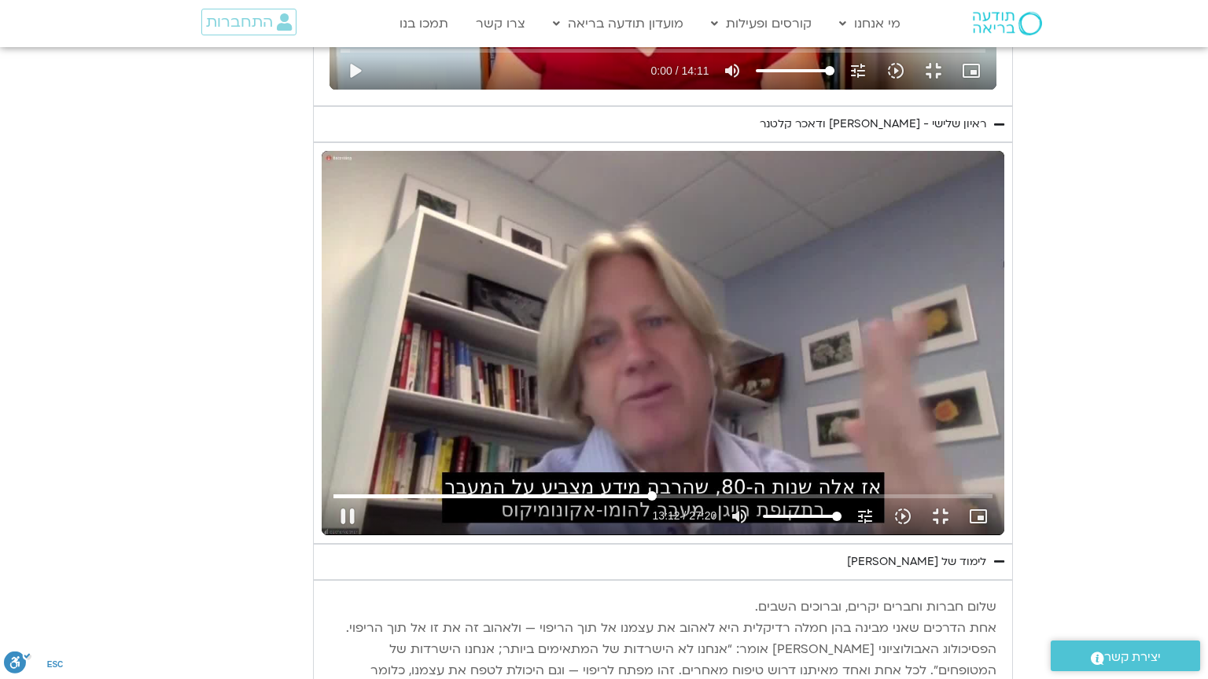
type input "1139.36"
type input "792.517246"
type input "3320.68"
type input "792.634396"
type input "1139.36"
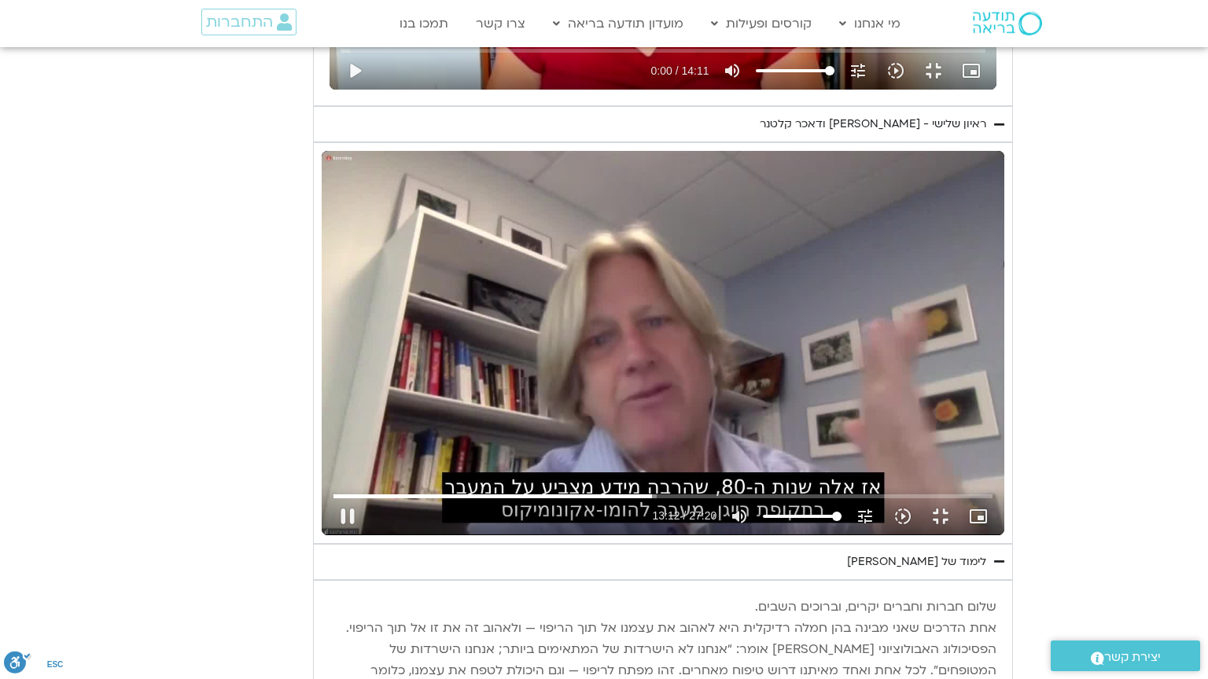
type input "792.660225"
type input "3320.68"
type input "792.75801"
type input "1139.36"
type input "792.774431"
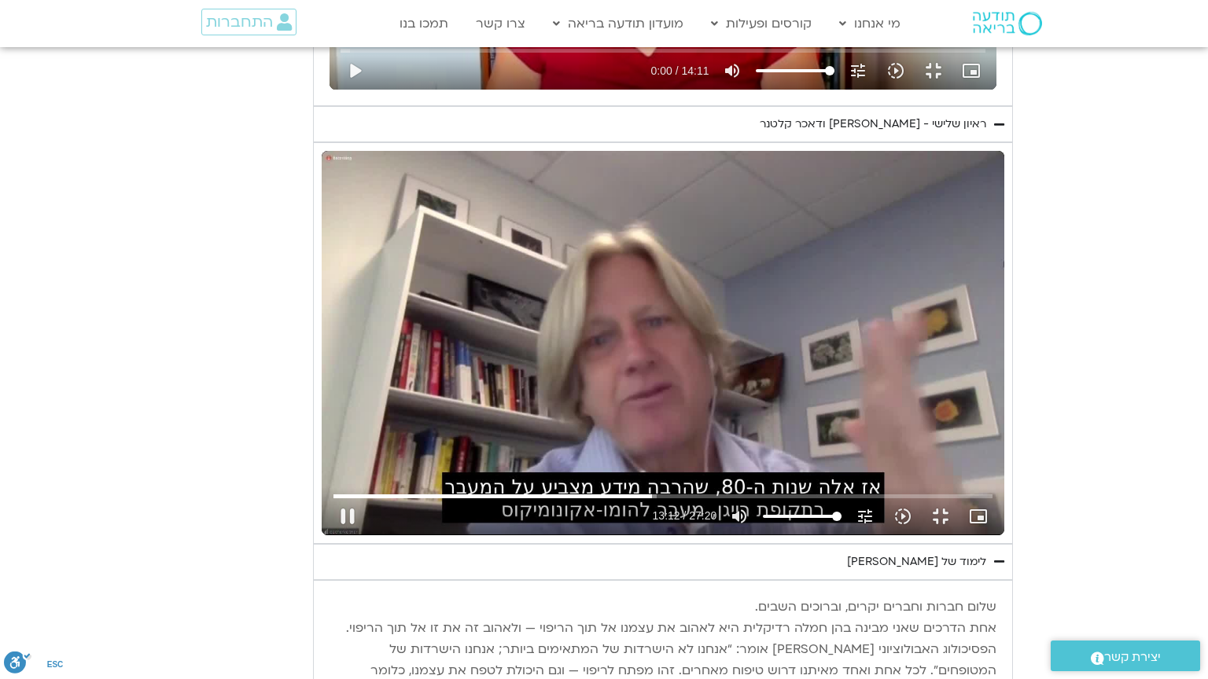
type input "3320.68"
type input "792.888229"
type input "1139.36"
type input "792.916855"
type input "3320.68"
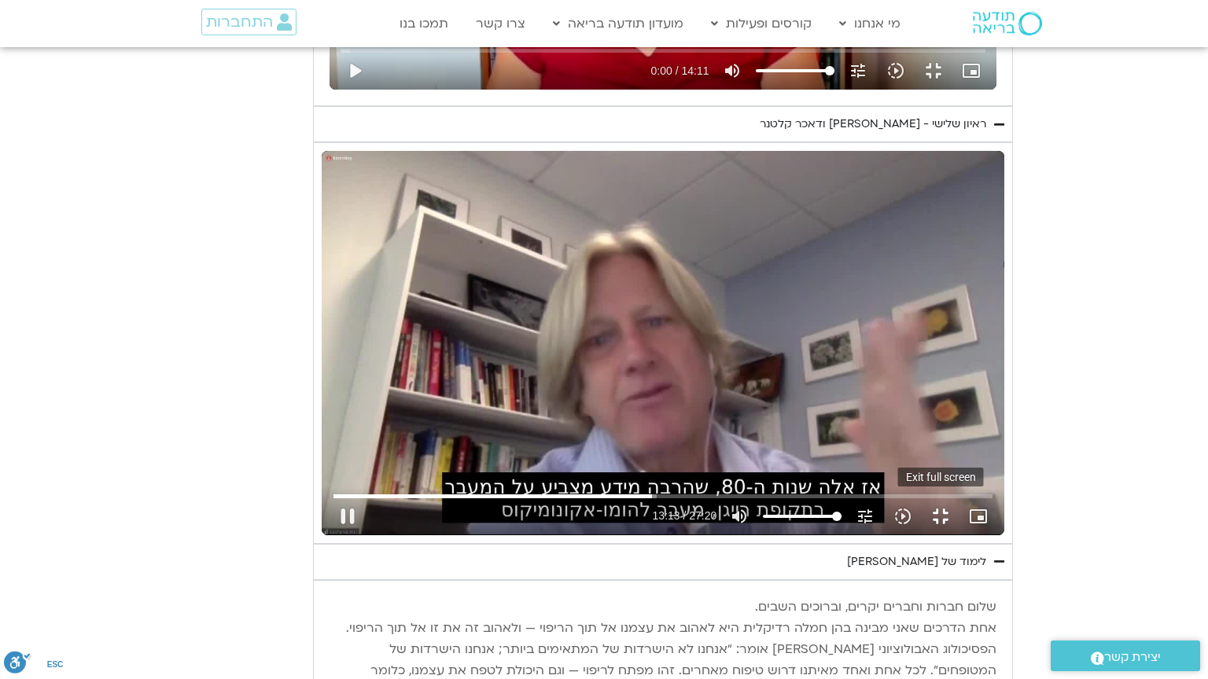
type input "793.019343"
type input "1139.36"
type input "793.04054"
type input "3320.68"
type input "793.151615"
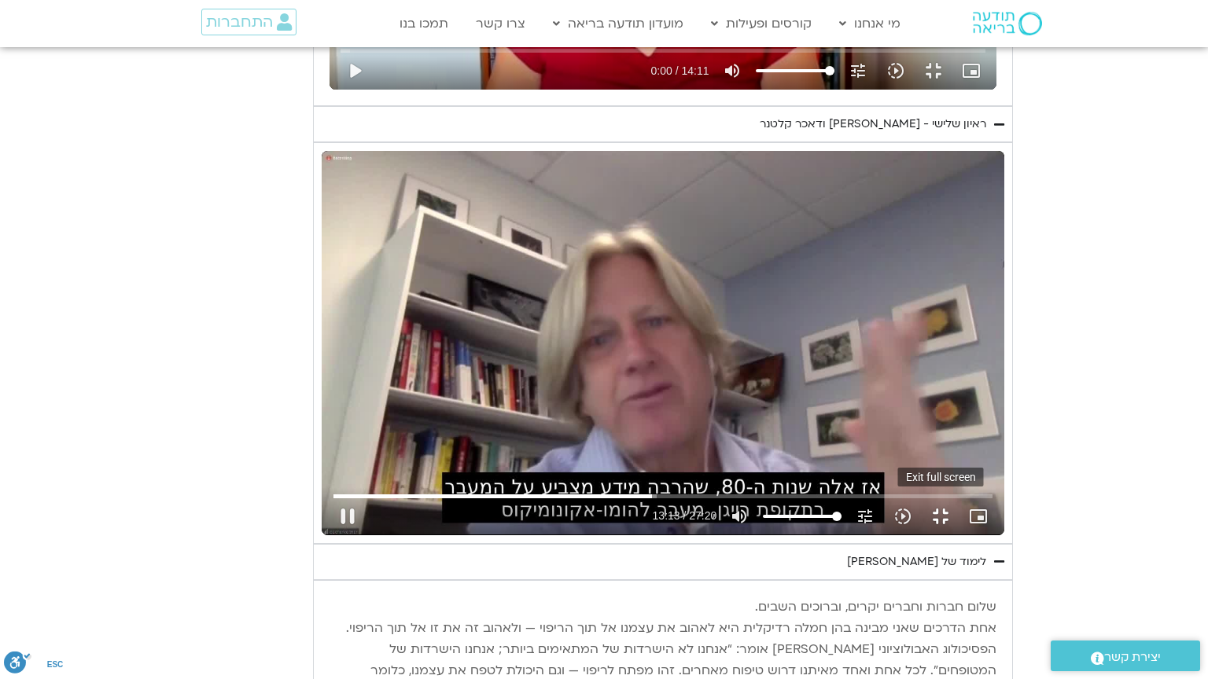
type input "1139.36"
type input "3320.68"
type input "793.29047"
type input "1139.36"
type input "793.317186"
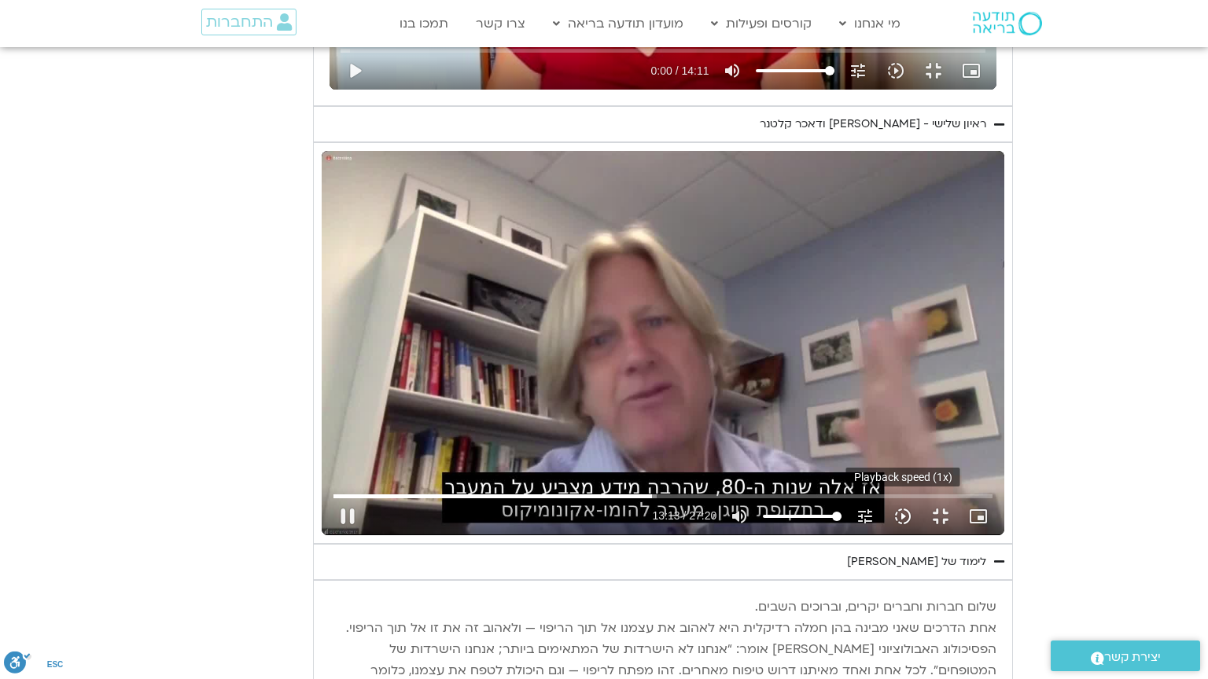
type input "3320.68"
type input "793.424887"
type input "1139.36"
type input "793.449768"
type input "3320.68"
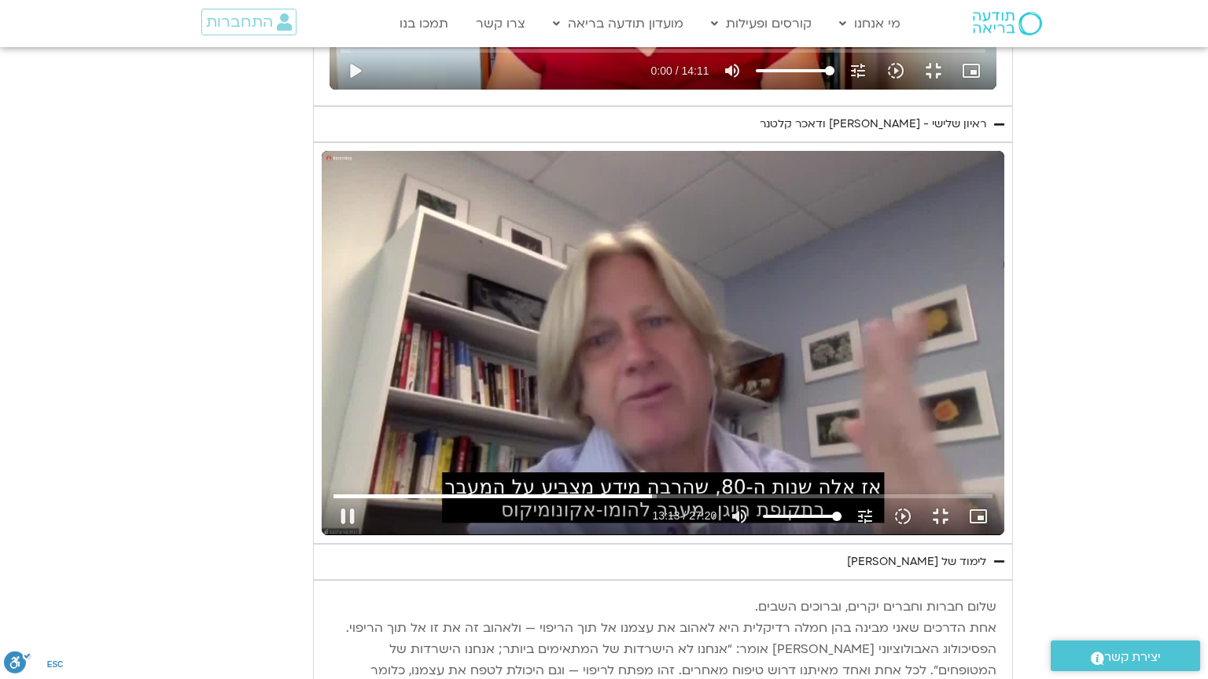
type input "793.54168"
type input "1139.36"
type input "3320.68"
type input "793.679388"
type input "1139.36"
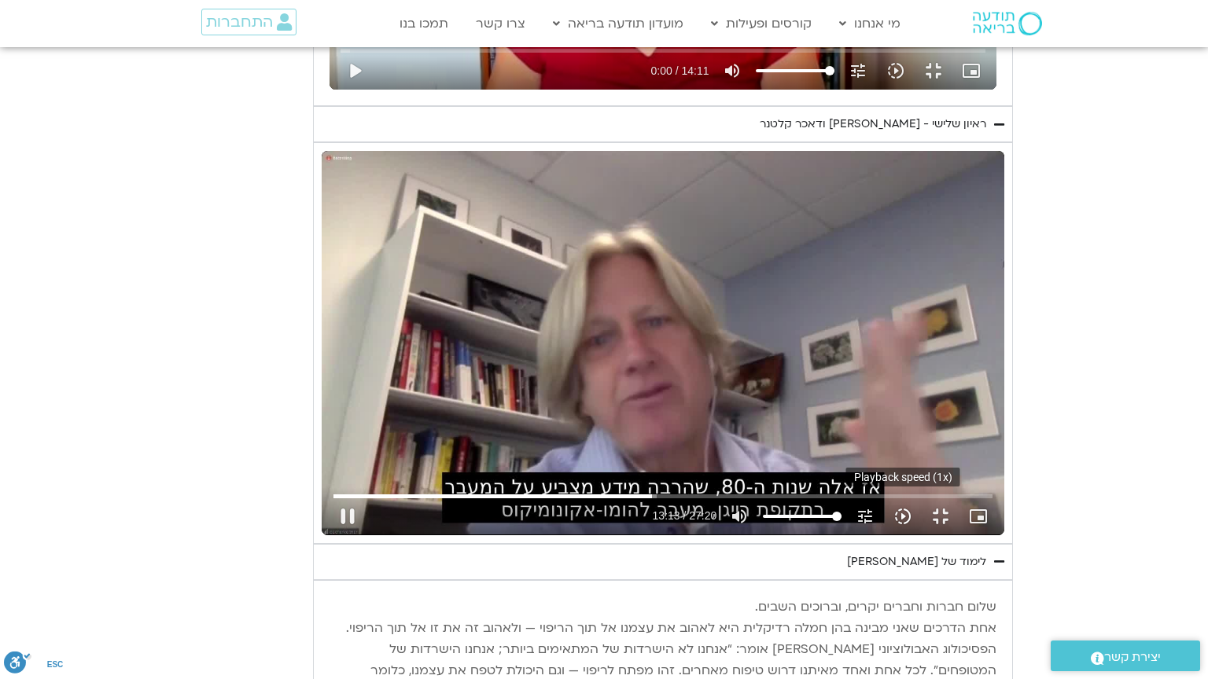
type input "793.715434"
type input "3320.68"
type input "793.816495"
type input "1139.36"
type input "793.834464"
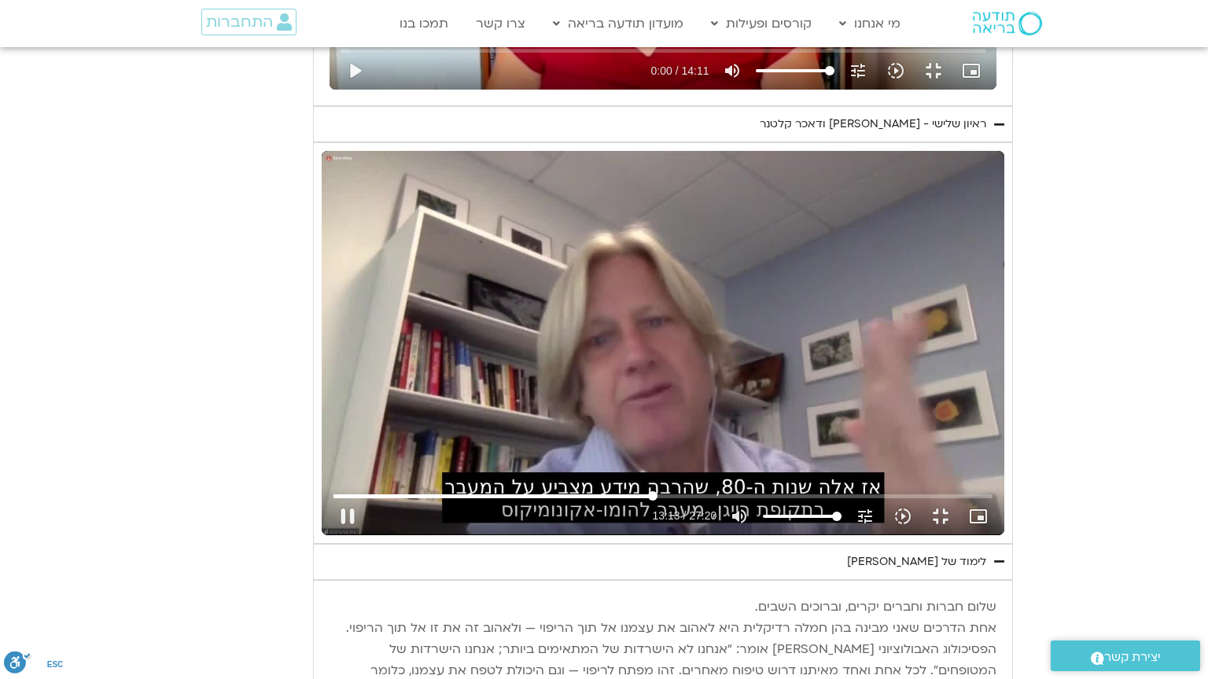
type input "3320.68"
type input "793.948709"
type input "1139.36"
type input "793.982265"
type input "3320.68"
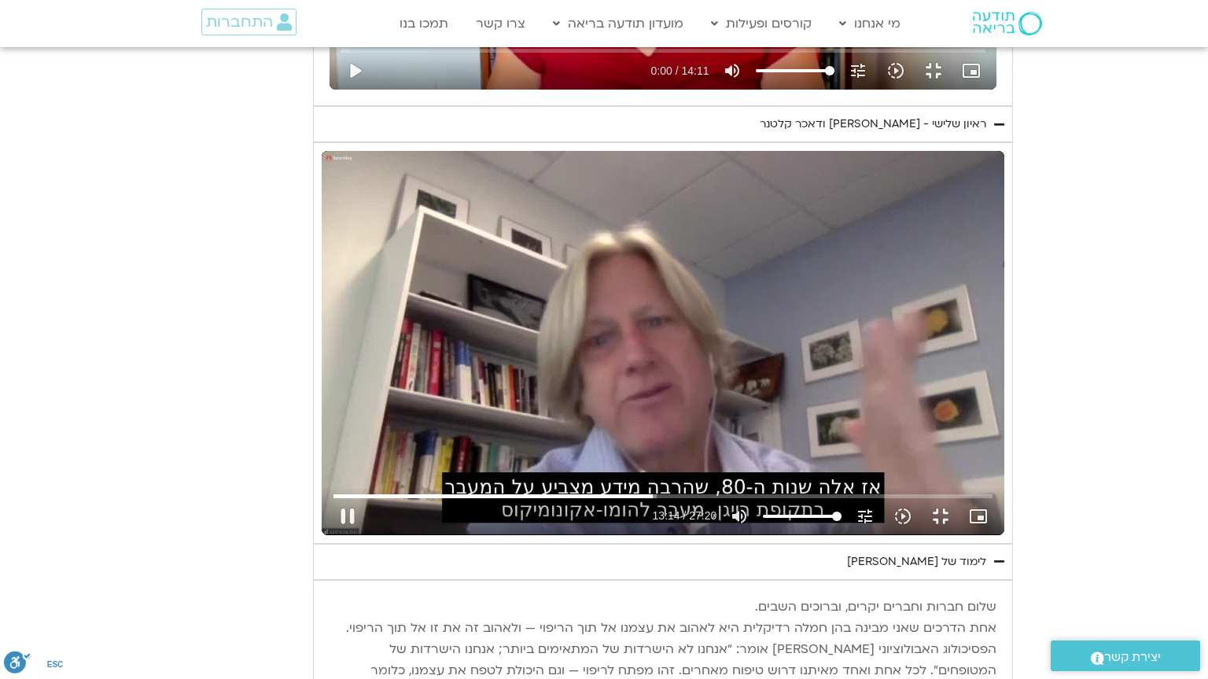
type input "794.073651"
type input "1139.36"
type input "794.10725"
type input "3320.68"
type input "794.127569"
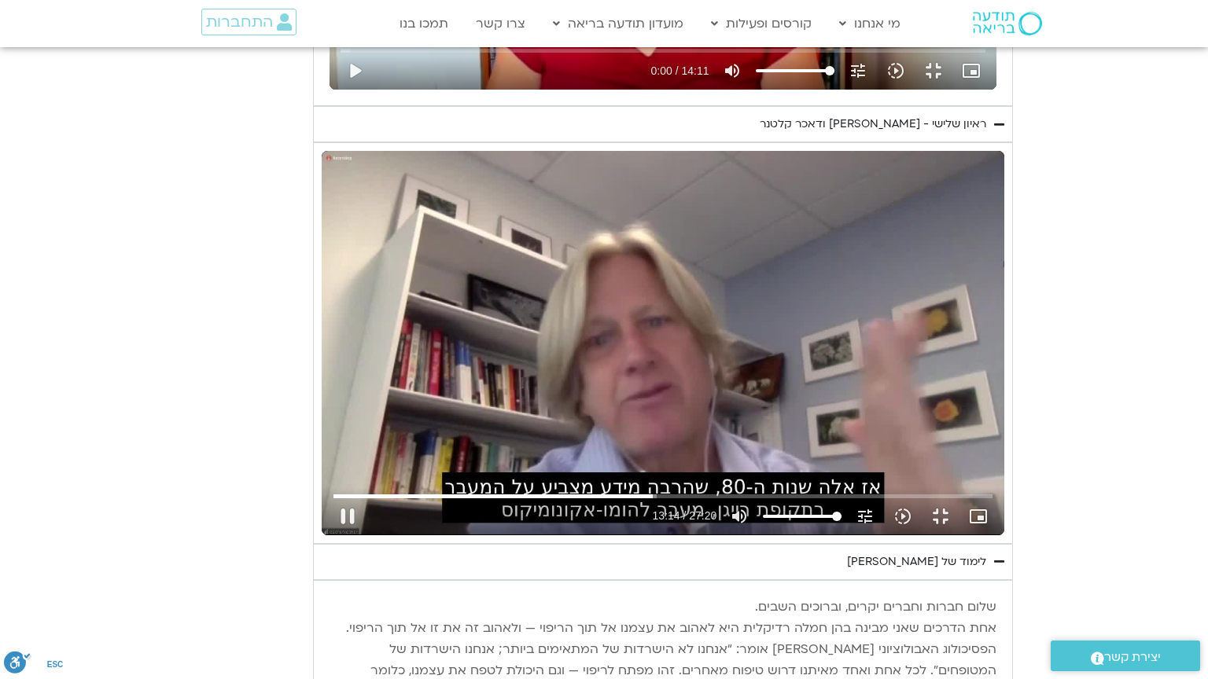
type input "1139.36"
type input "3320.68"
type input "794.340692"
type input "1139.36"
type input "794.365436"
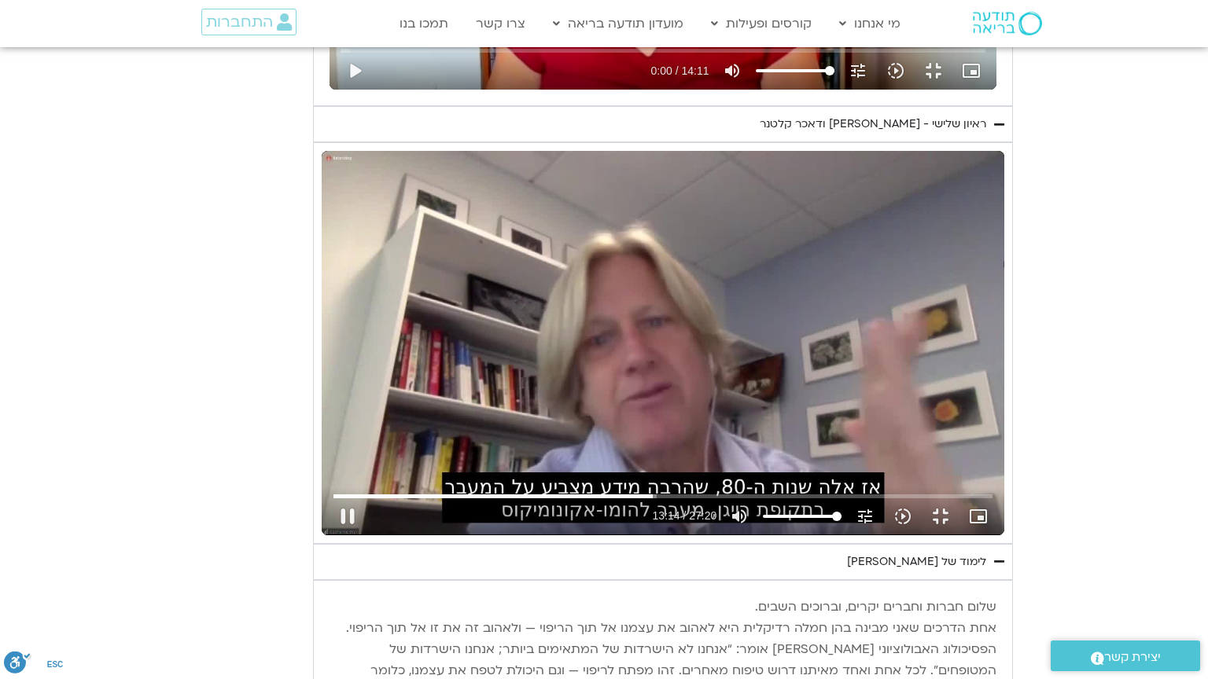
type input "3320.68"
type input "794.466989"
type input "1139.36"
type input "794.491027"
type input "3320.68"
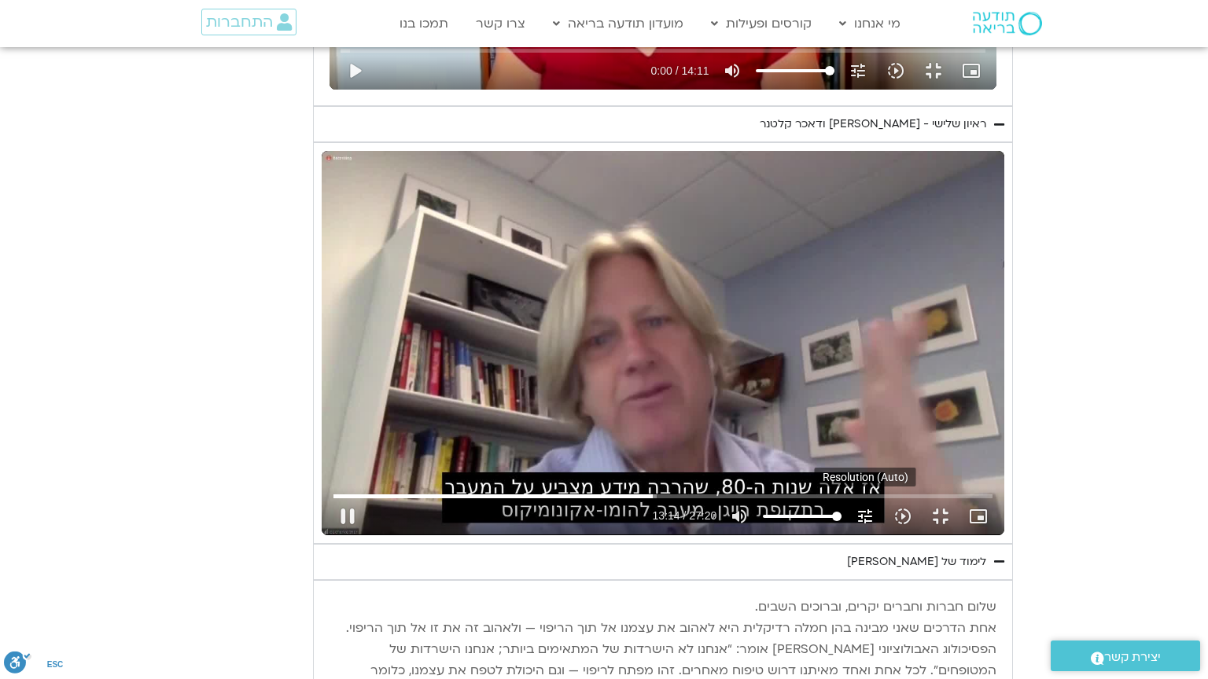
type input "794.591929"
type input "1139.36"
type input "794.616637"
type input "3320.68"
type input "794.718255"
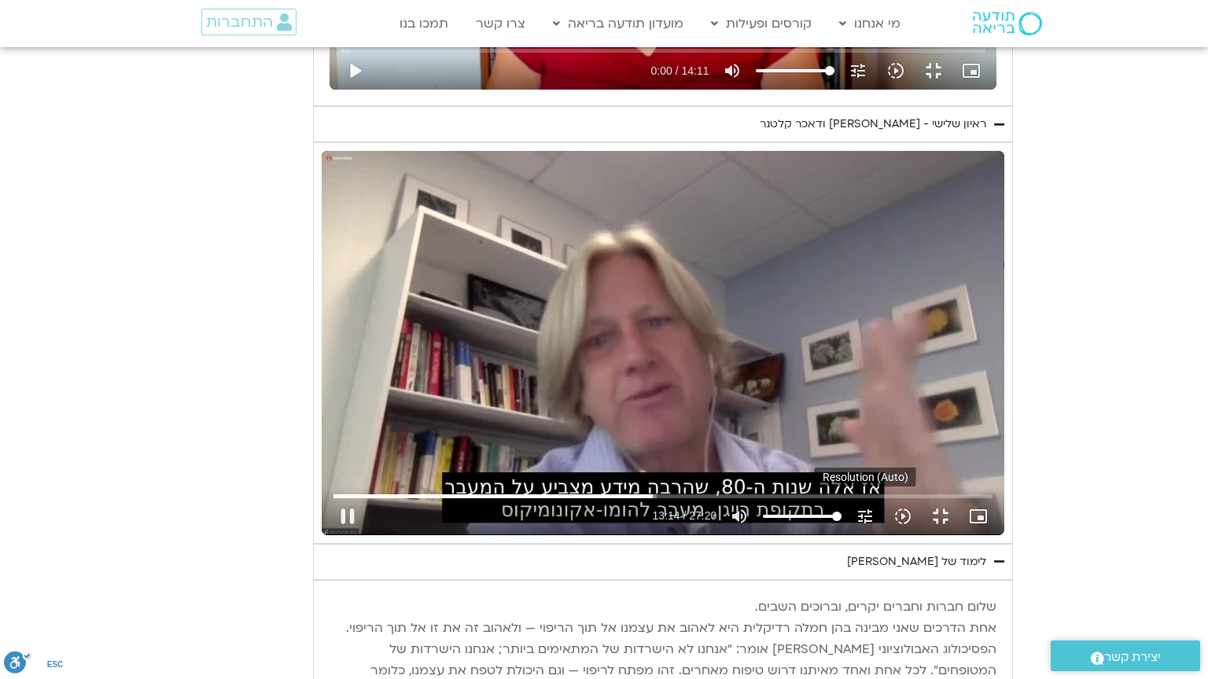
type input "1139.36"
type input "794.750177"
type input "3320.68"
type input "794.857039"
type input "1139.36"
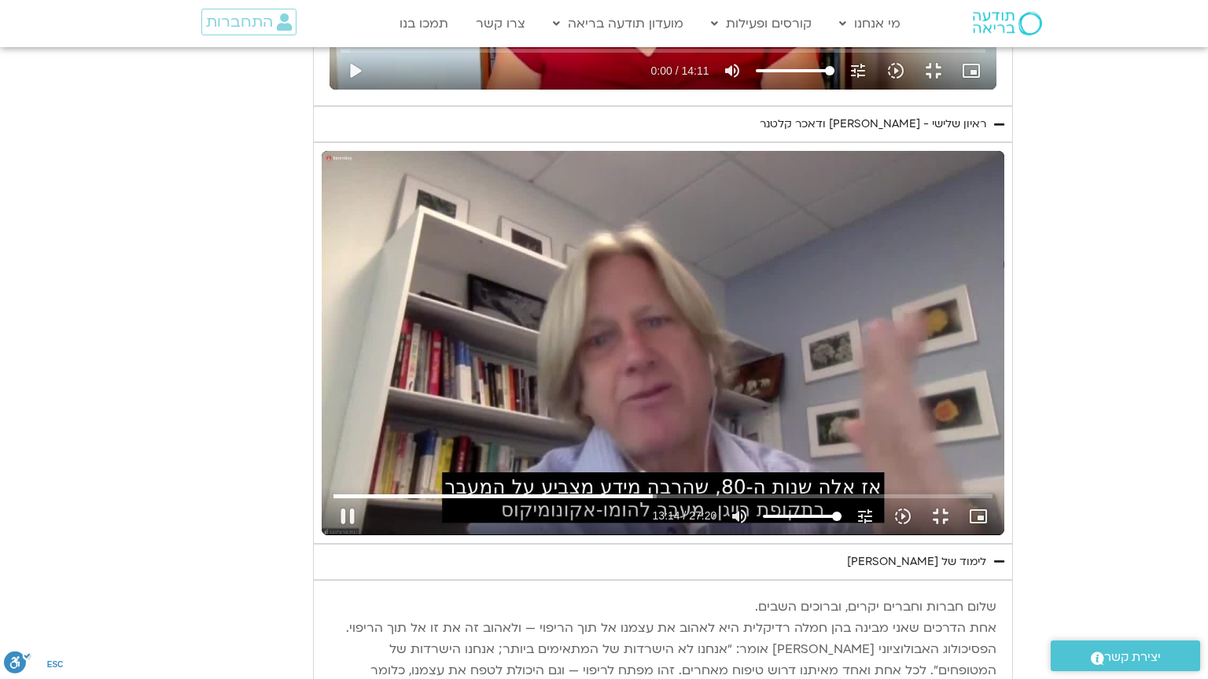
type input "794.875855"
type input "3320.68"
type input "794.991108"
type input "1139.36"
type input "795.007257"
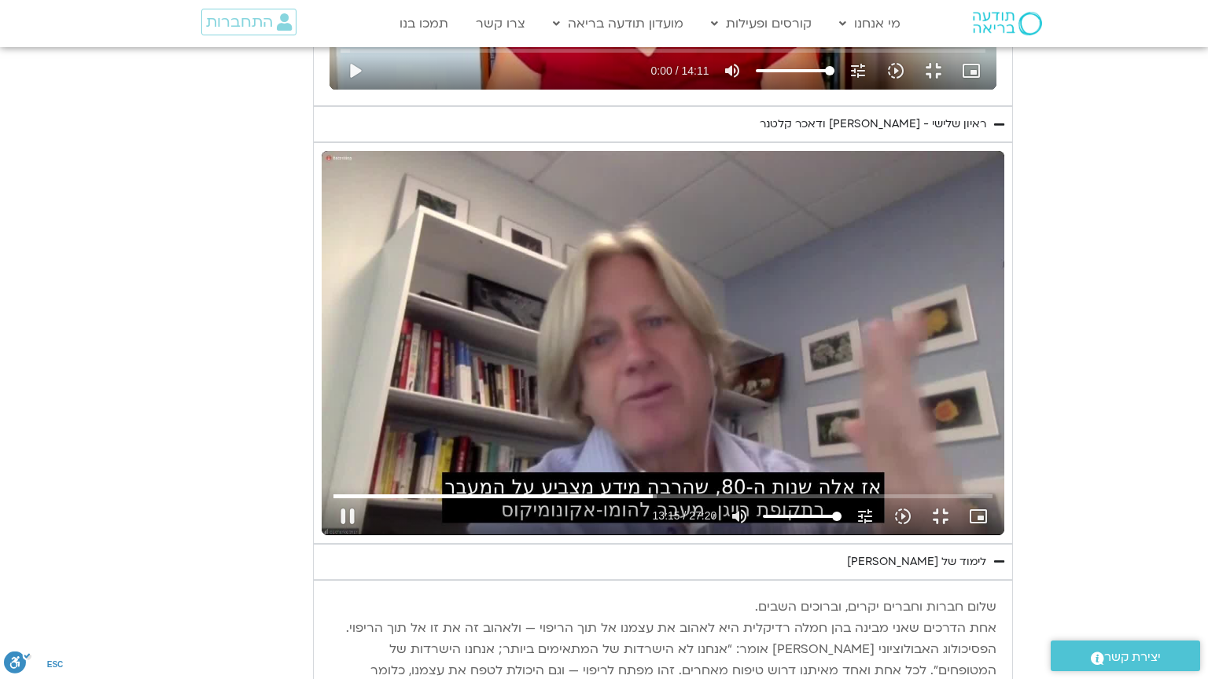
type input "3320.68"
type input "795.092309"
type input "1139.36"
type input "3320.68"
type input "795.190353"
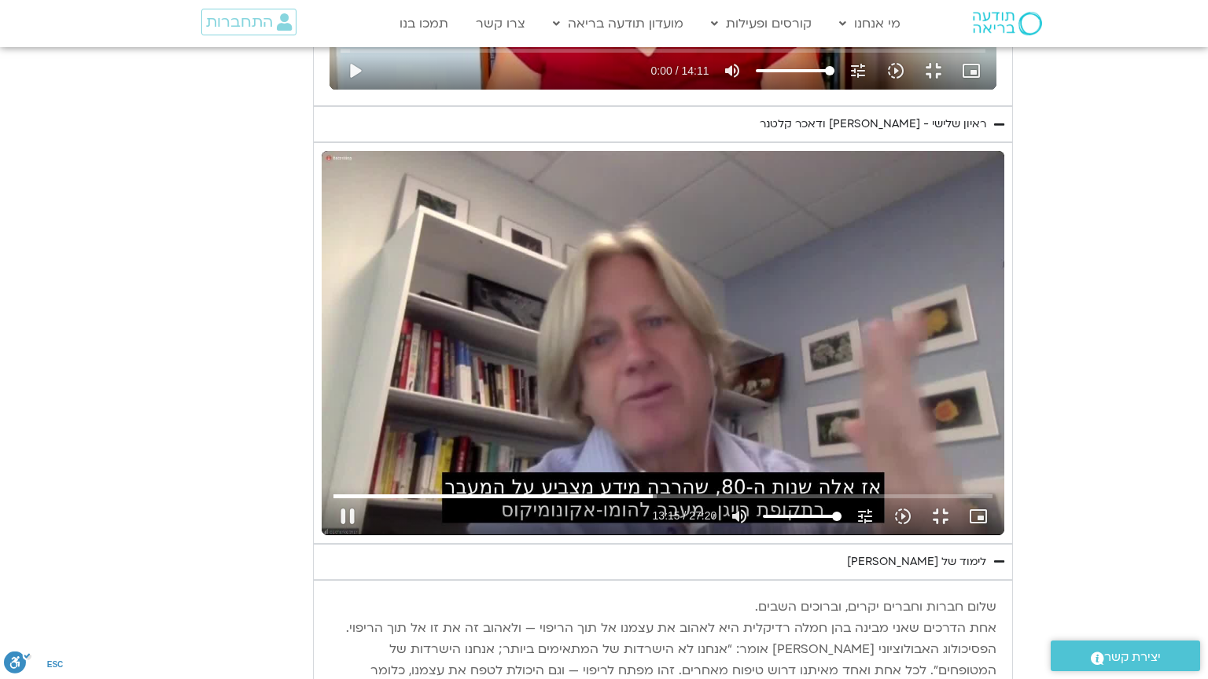
type input "1139.36"
type input "3320.68"
click at [322, 447] on div "Skip Ad 19:44 pause 20:32 / 27:20 volume_up Mute tune Resolution Auto 720p slow…" at bounding box center [663, 343] width 682 height 384
click at [587, 322] on div "Skip Ad 3:42 play_arrow 20:32 / 27:20 volume_up Mute tune Resolution Auto 720p …" at bounding box center [663, 343] width 682 height 384
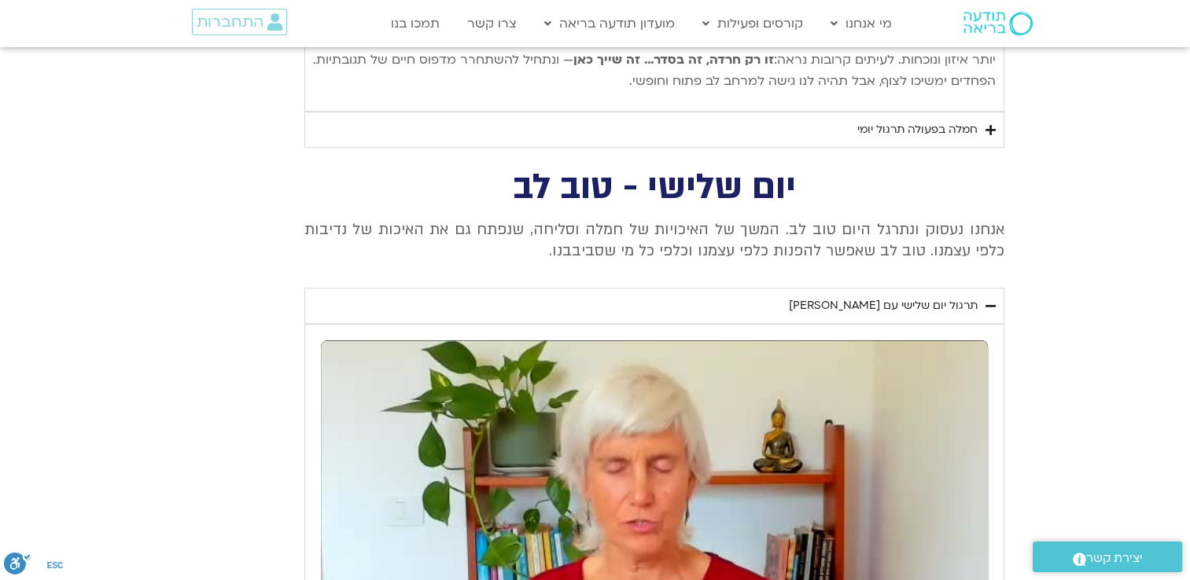
scroll to position [7469, 0]
